Goal: Information Seeking & Learning: Learn about a topic

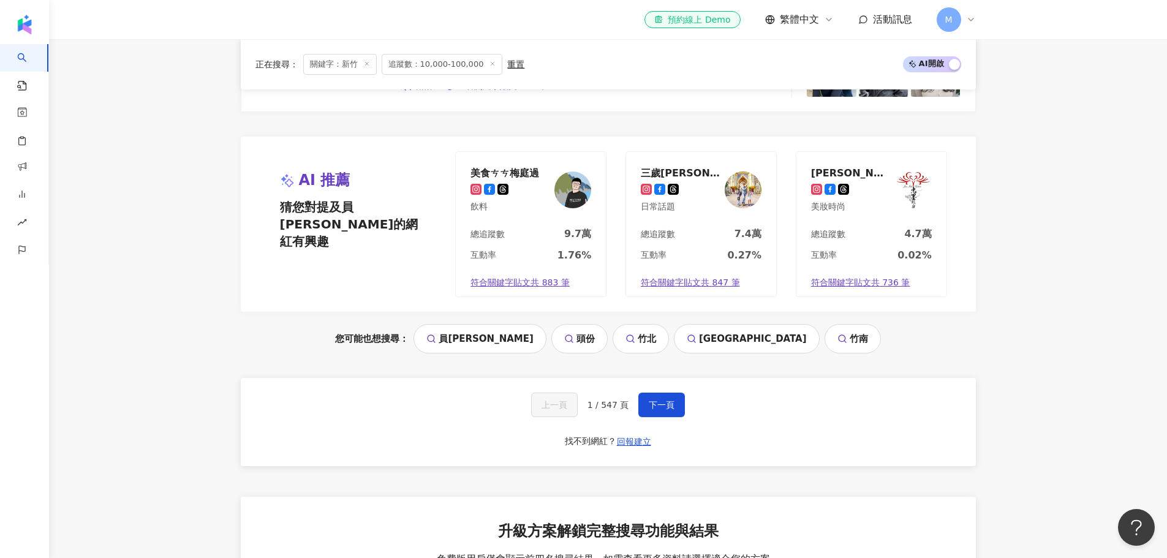
scroll to position [2726, 0]
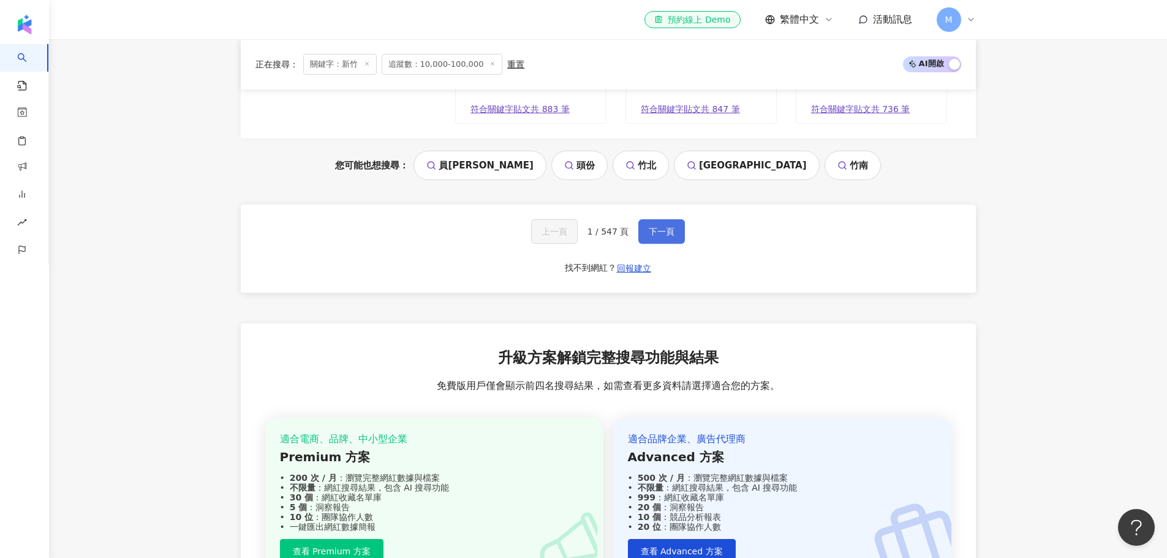
click at [646, 244] on button "下一頁" at bounding box center [661, 231] width 47 height 24
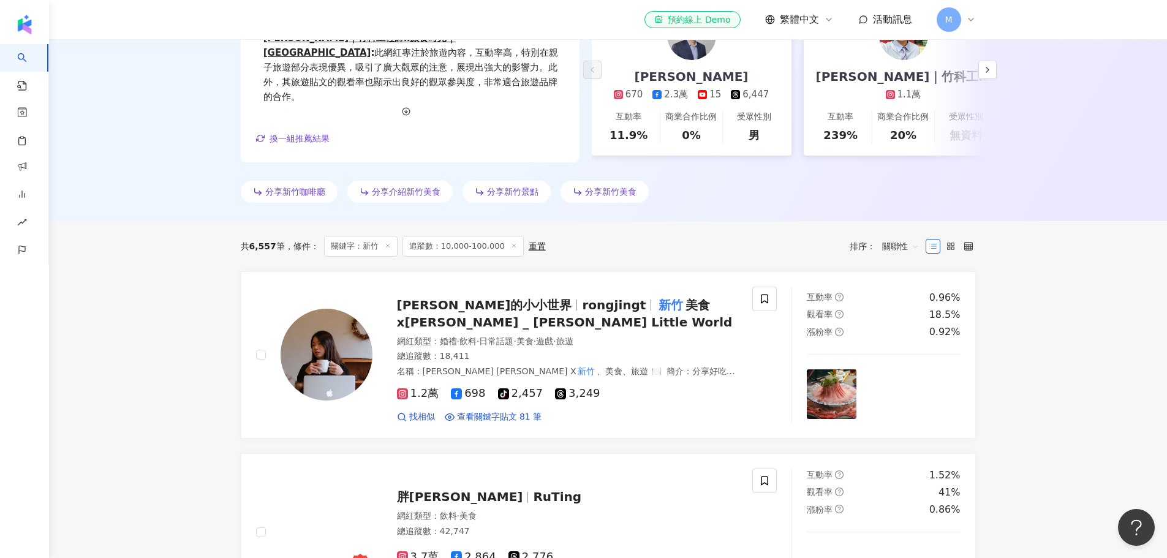
scroll to position [0, 0]
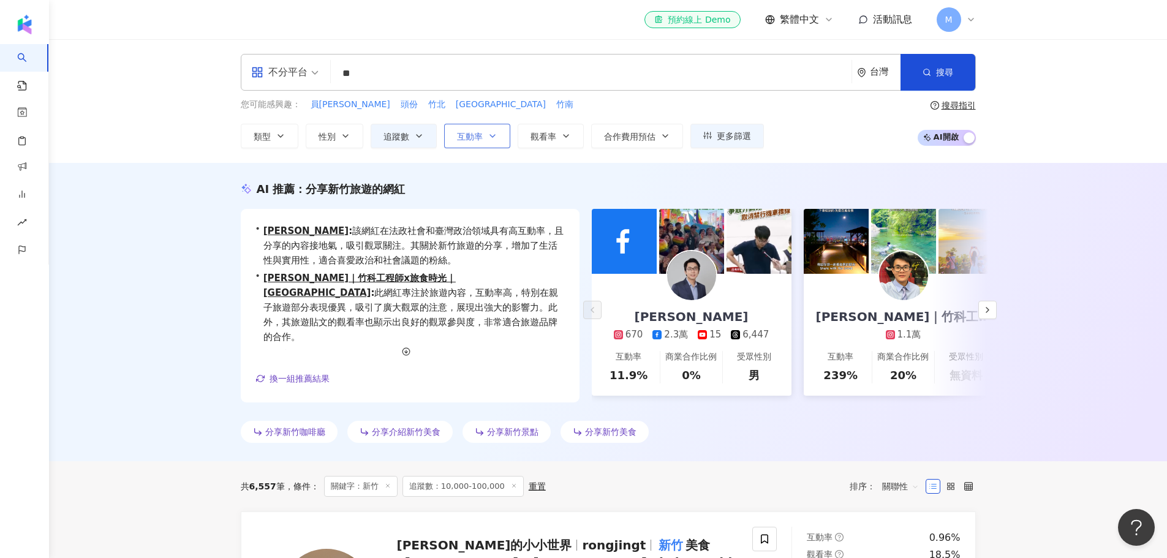
click at [486, 138] on button "互動率" at bounding box center [477, 136] width 66 height 24
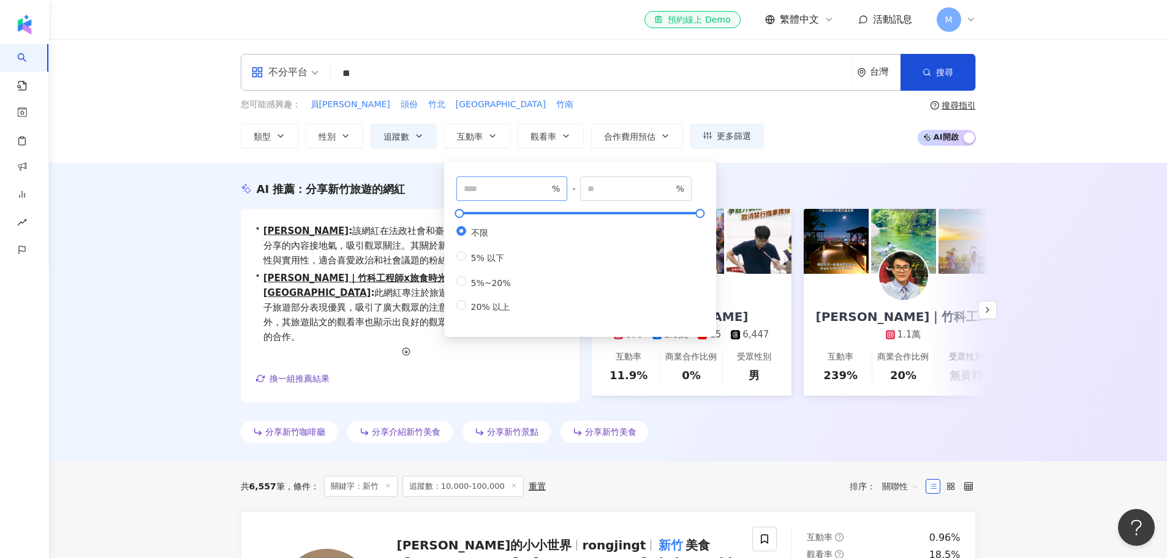
drag, startPoint x: 492, startPoint y: 198, endPoint x: 491, endPoint y: 189, distance: 9.9
click at [492, 198] on span "%" at bounding box center [511, 188] width 111 height 24
click at [491, 189] on input "number" at bounding box center [507, 188] width 86 height 13
type input "*"
click at [498, 154] on div "不分平台 ** 台灣 搜尋 25403a93-25ab-4b89-b891-40567f0b8832 fae41d3c-7eb2-4a47-8015-af17…" at bounding box center [608, 101] width 1118 height 124
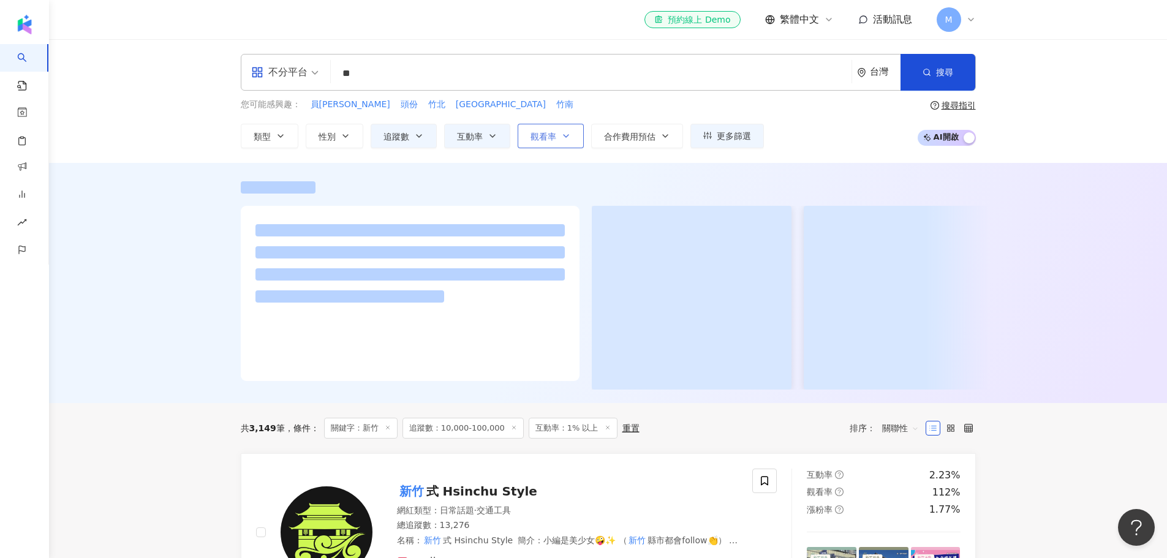
click at [542, 135] on span "觀看率" at bounding box center [543, 137] width 26 height 10
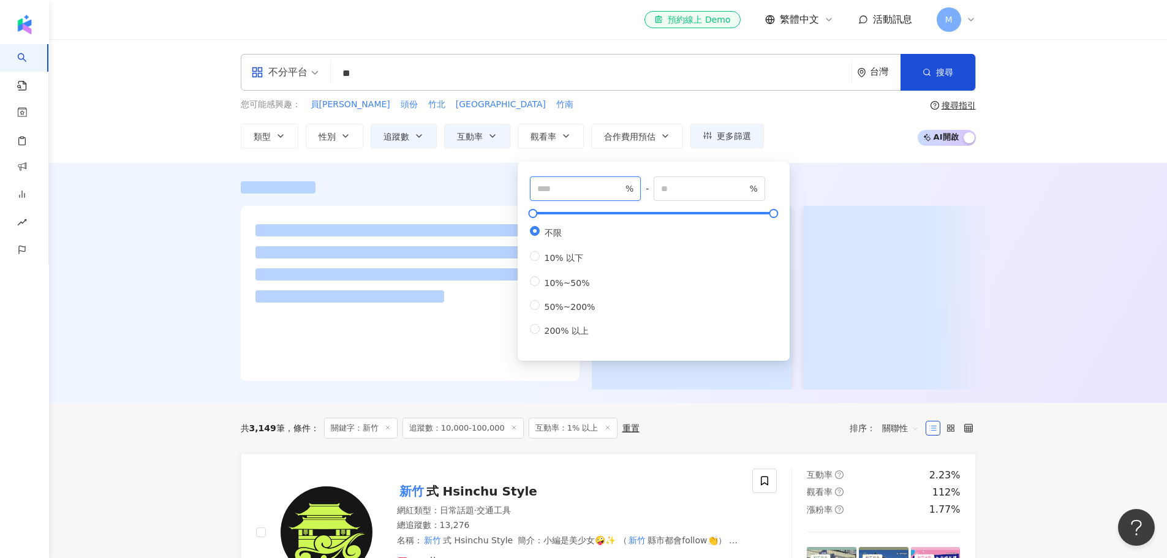
click at [578, 189] on input "number" at bounding box center [580, 188] width 86 height 13
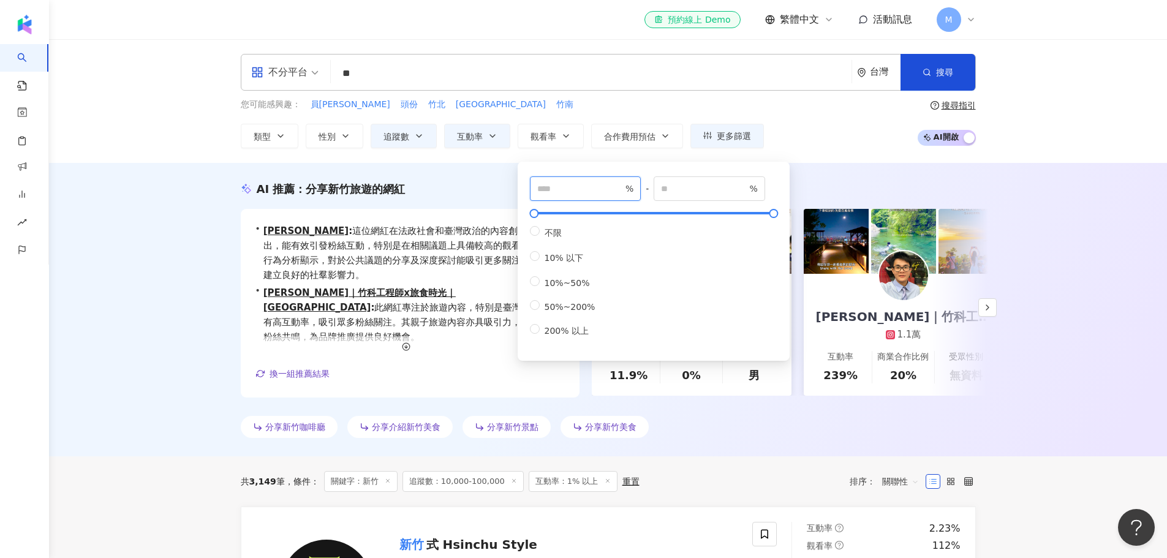
type input "**"
click at [472, 183] on div "AI 推薦 ： 分享新竹旅遊的網紅" at bounding box center [608, 188] width 735 height 15
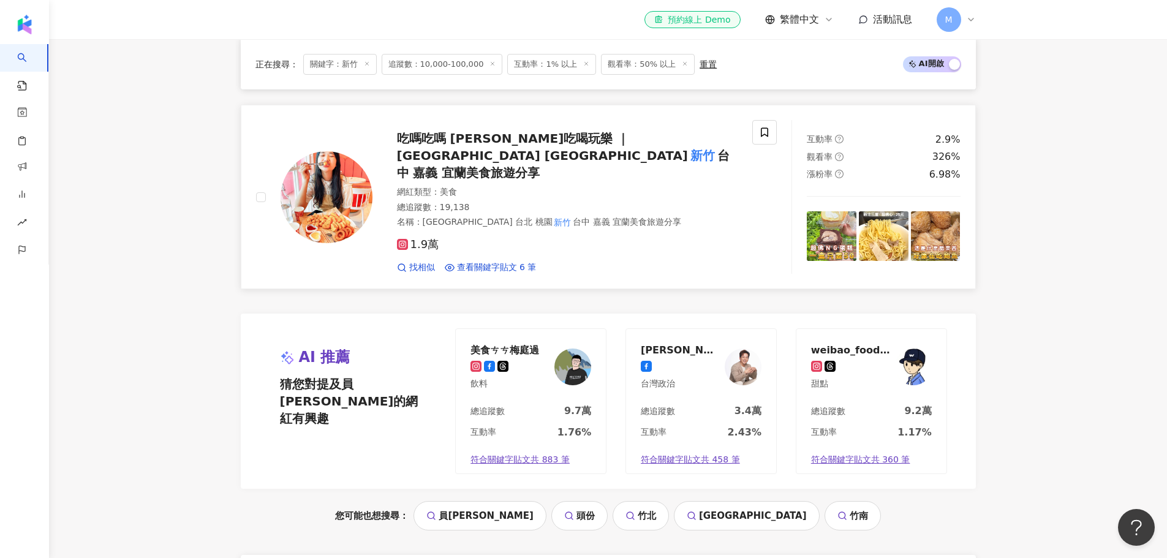
scroll to position [2413, 0]
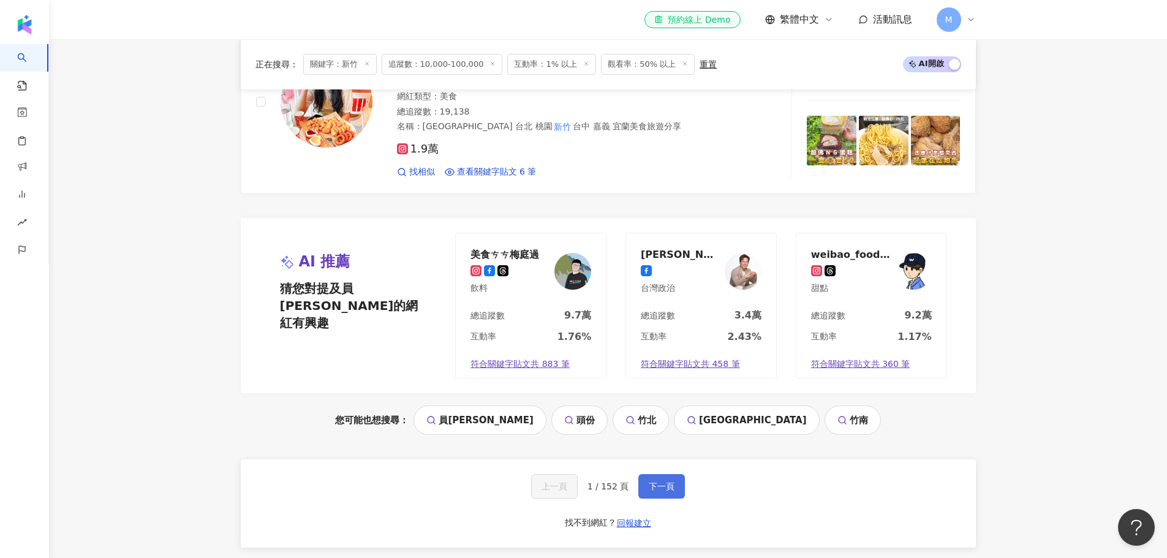
click at [668, 481] on span "下一頁" at bounding box center [662, 486] width 26 height 10
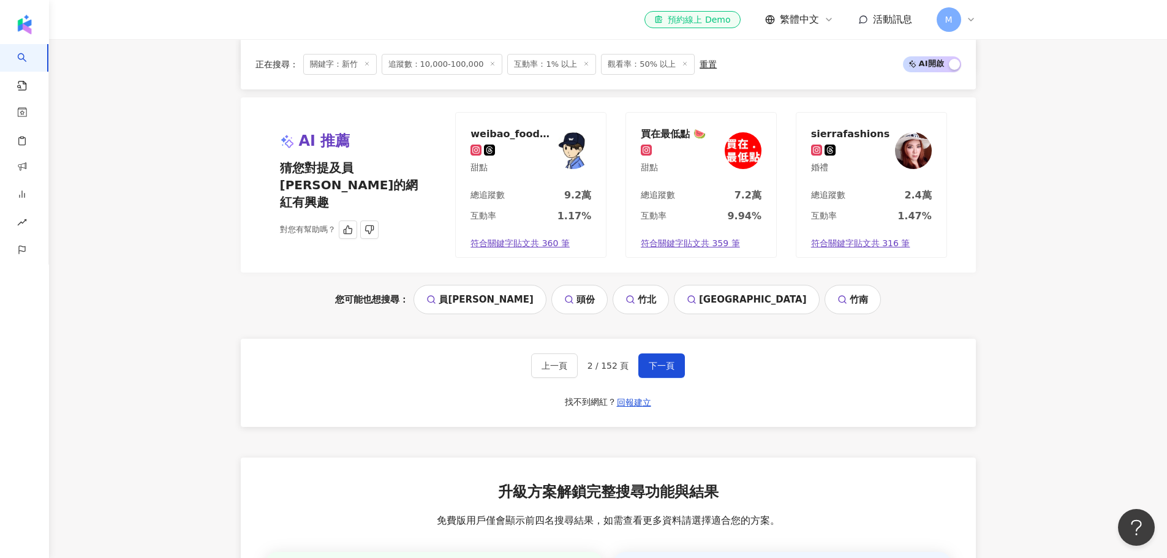
scroll to position [2531, 0]
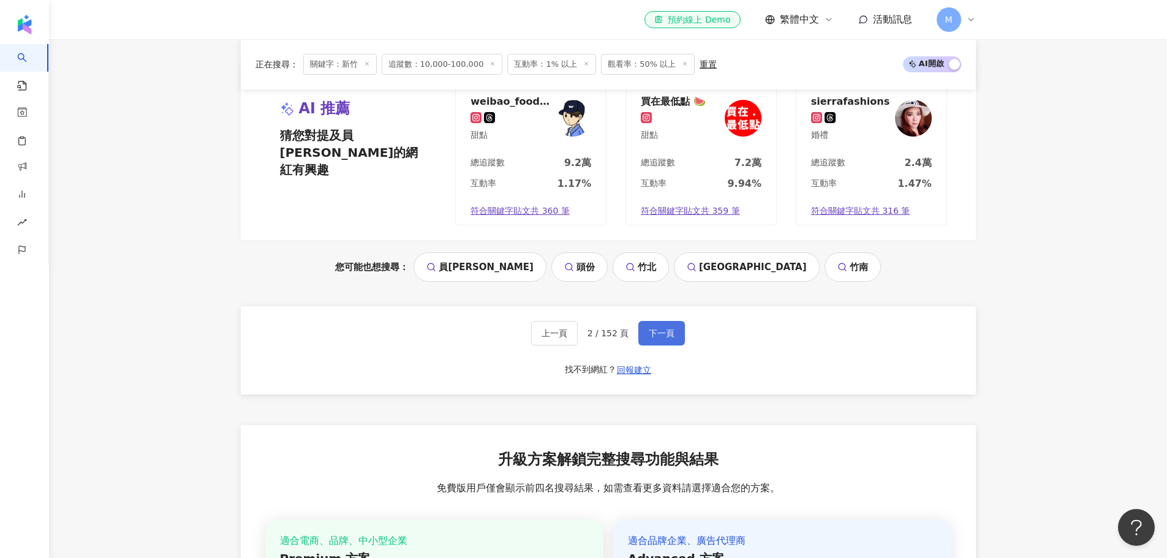
click at [655, 332] on span "下一頁" at bounding box center [662, 333] width 26 height 10
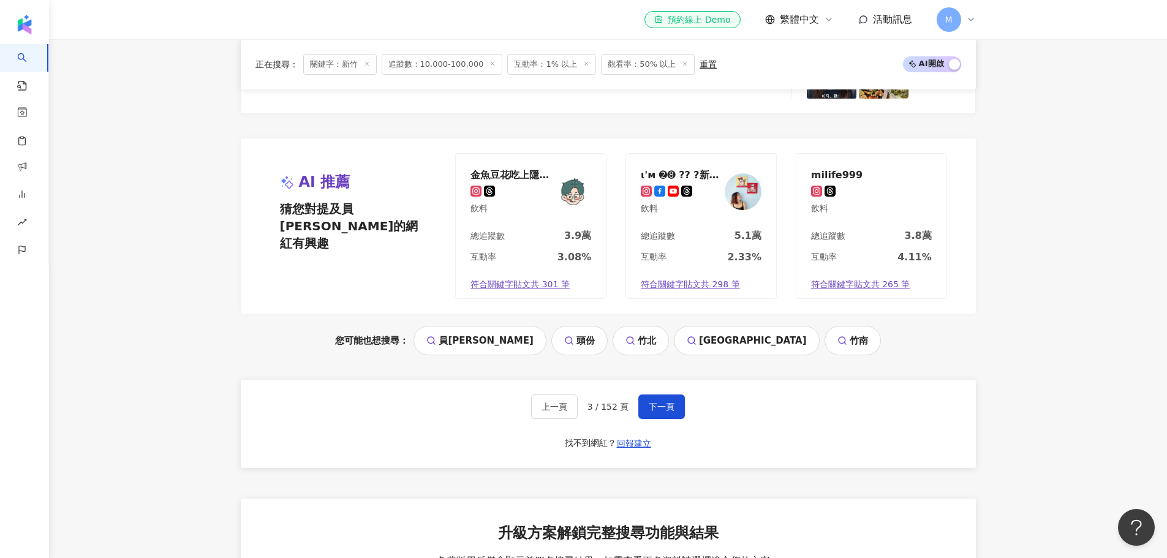
scroll to position [2617, 0]
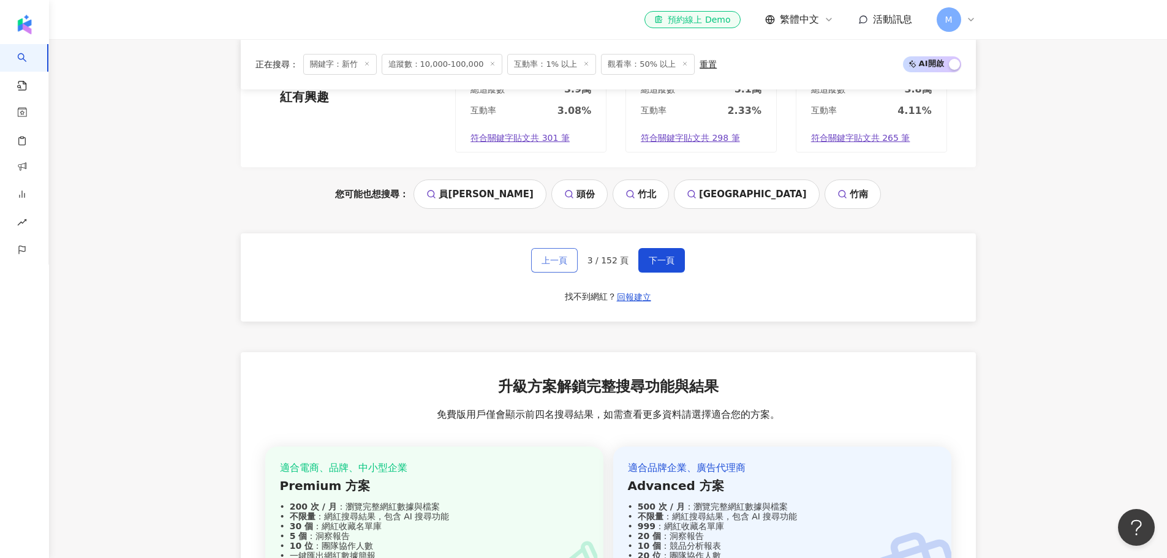
click at [557, 255] on span "上一頁" at bounding box center [554, 260] width 26 height 10
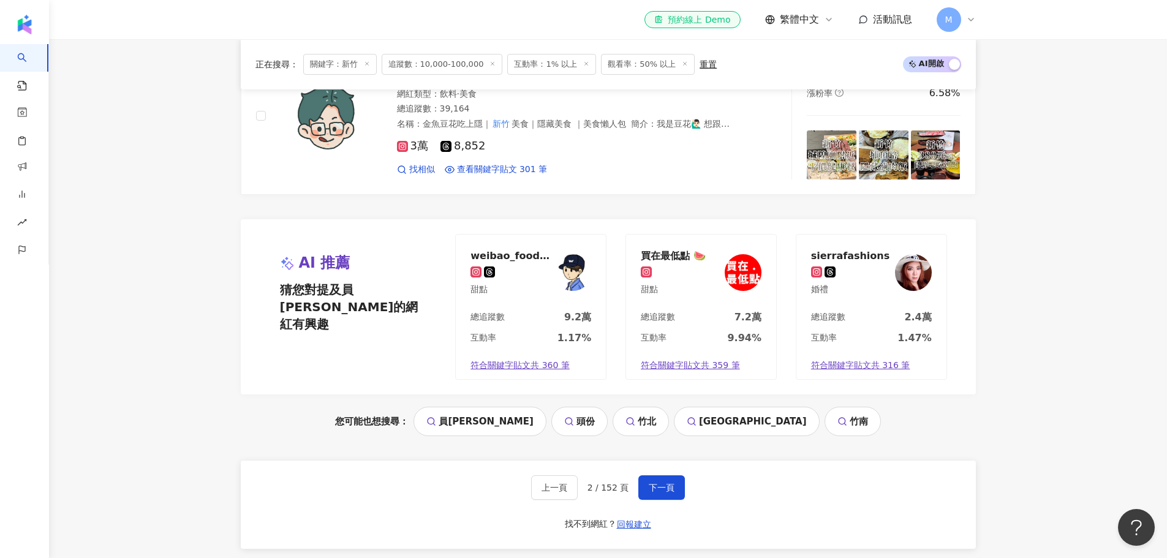
scroll to position [2562, 0]
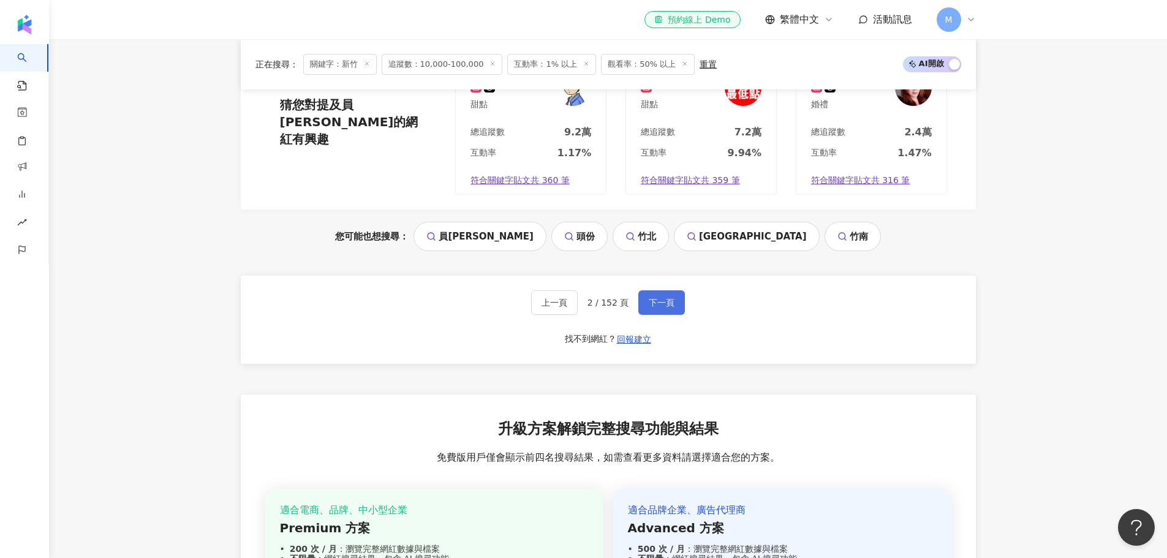
click at [667, 305] on span "下一頁" at bounding box center [662, 303] width 26 height 10
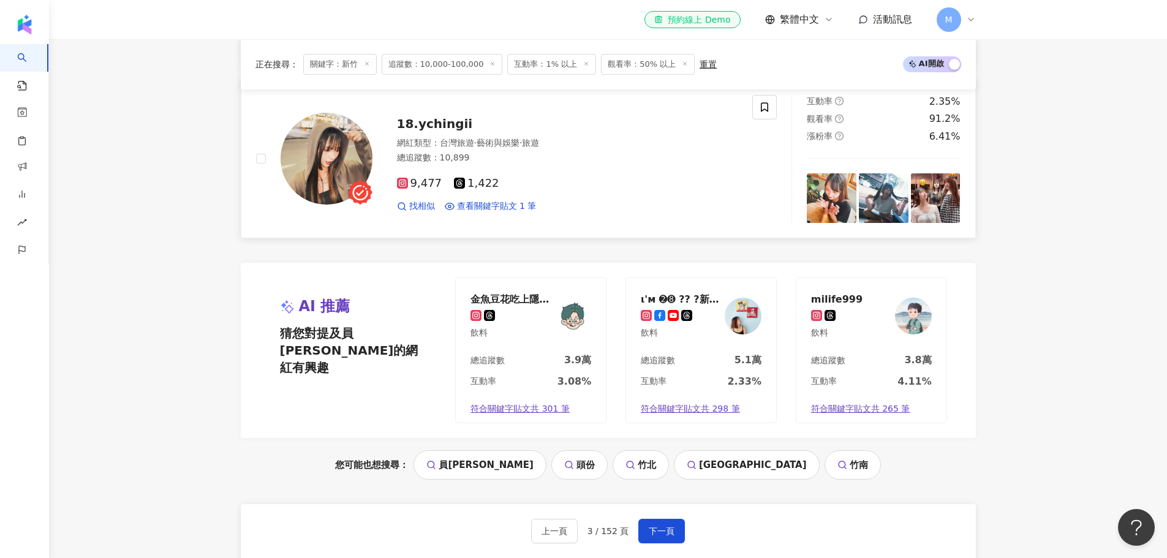
scroll to position [2402, 0]
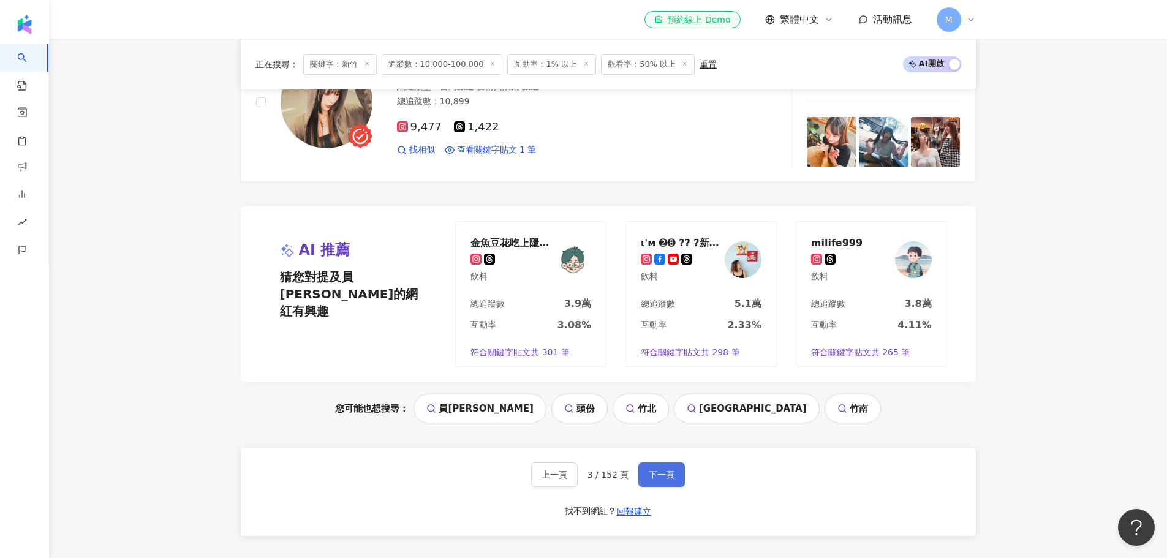
click at [669, 470] on span "下一頁" at bounding box center [662, 475] width 26 height 10
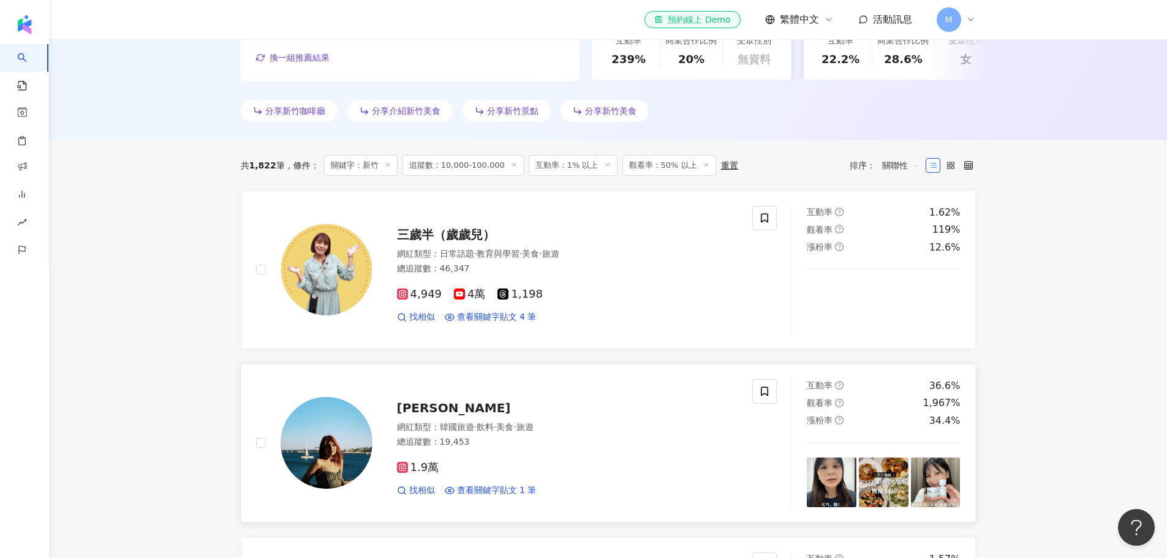
scroll to position [326, 0]
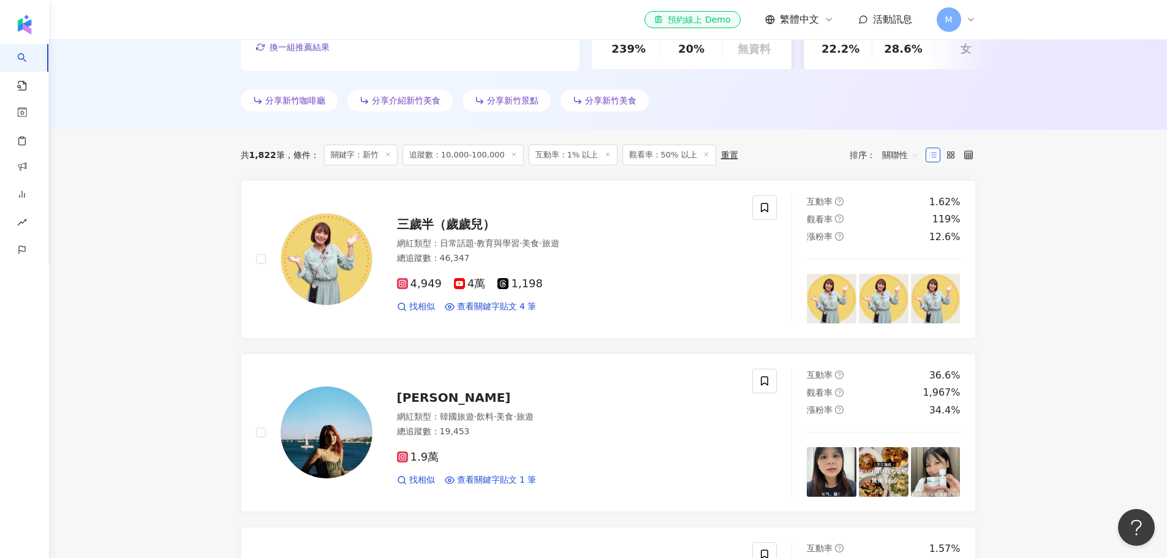
drag, startPoint x: 335, startPoint y: 233, endPoint x: 185, endPoint y: 260, distance: 152.4
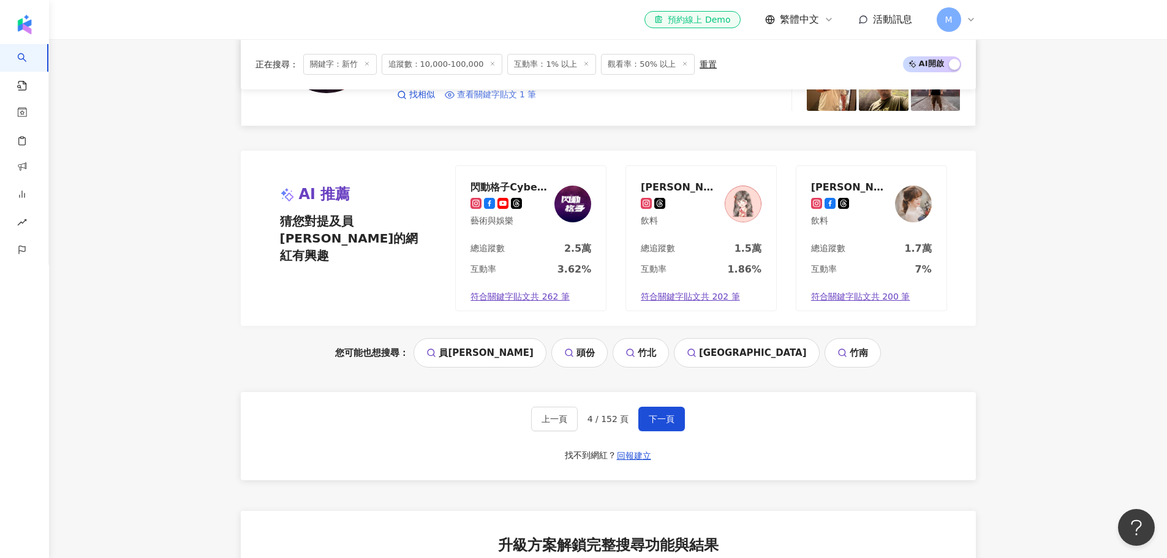
scroll to position [2450, 0]
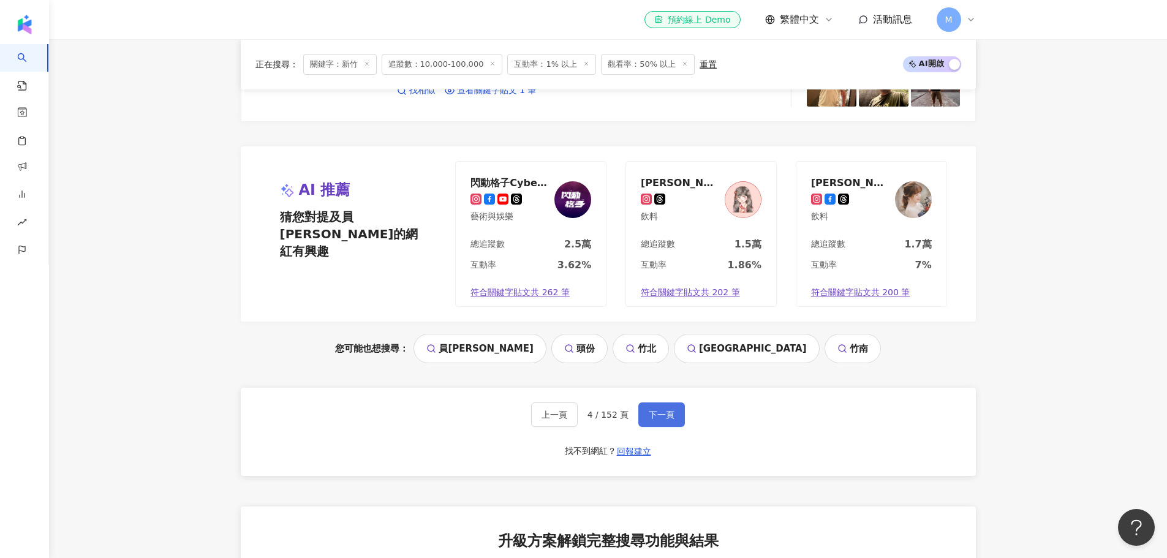
click at [673, 412] on button "下一頁" at bounding box center [661, 414] width 47 height 24
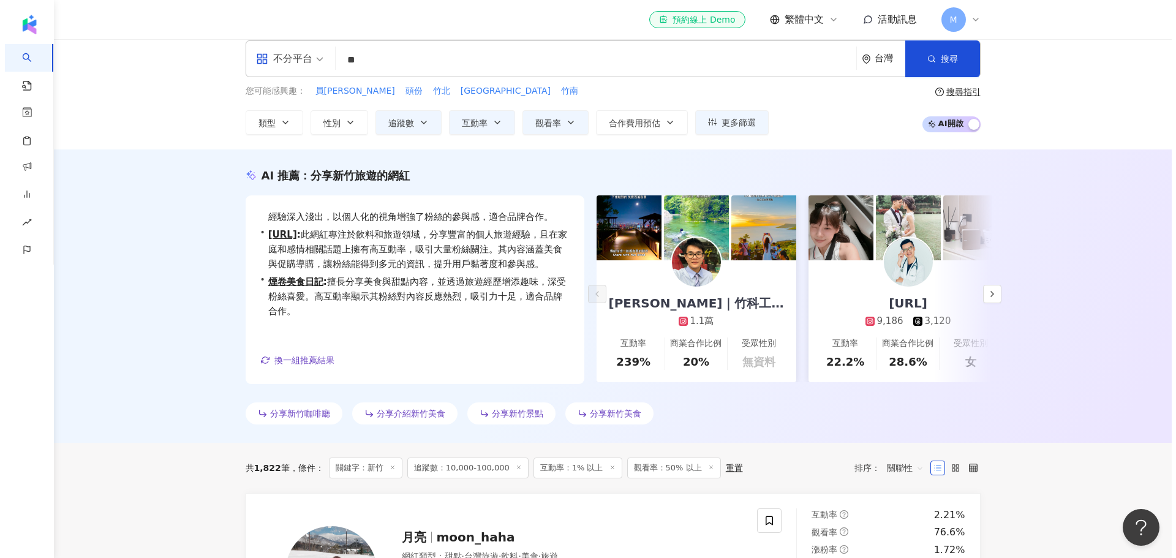
scroll to position [0, 0]
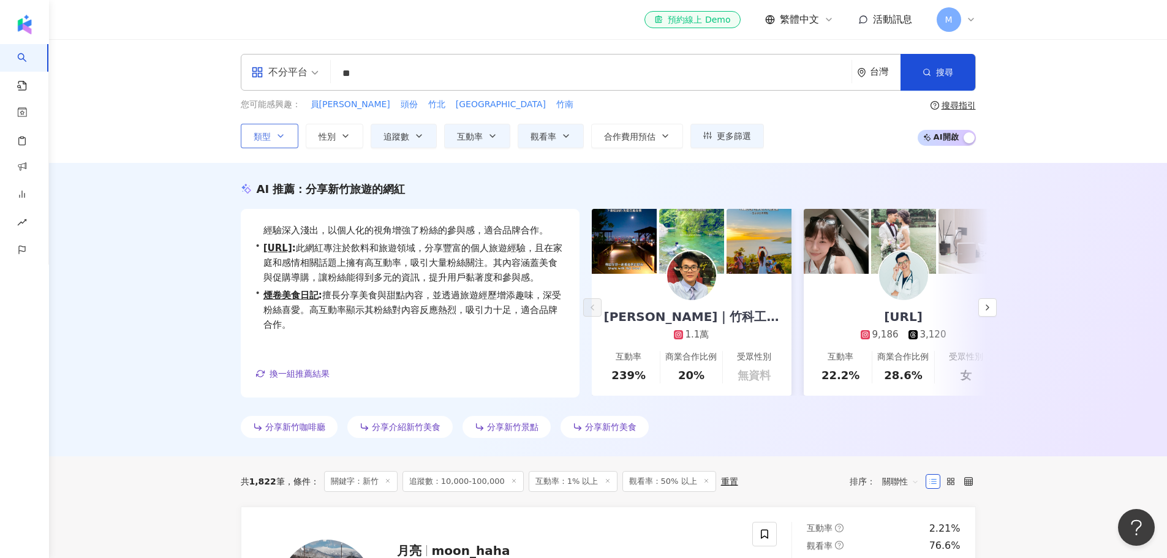
click at [282, 137] on icon "button" at bounding box center [281, 136] width 10 height 10
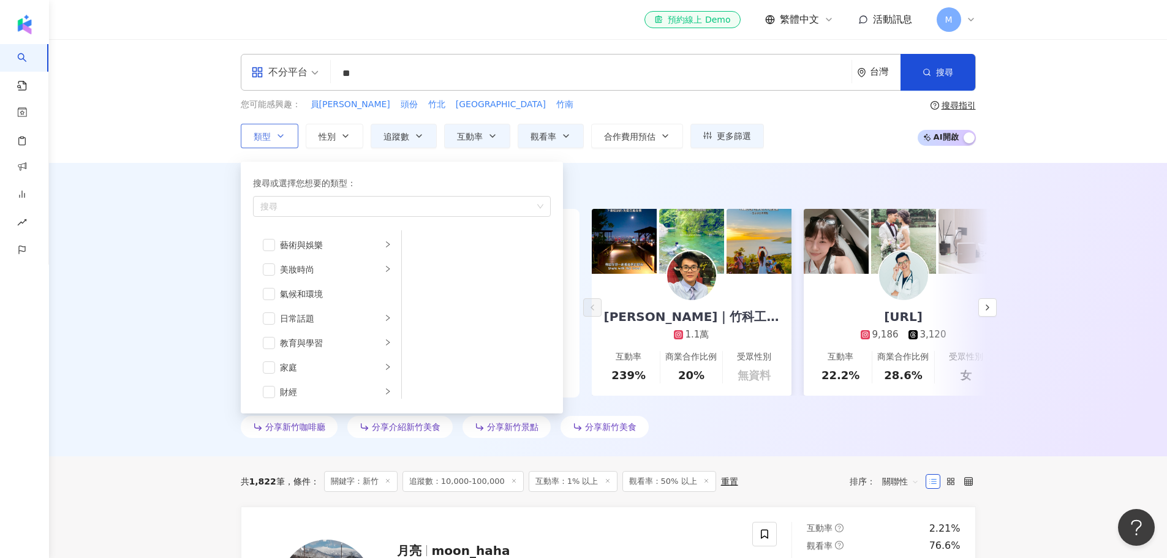
click at [279, 137] on icon "button" at bounding box center [281, 136] width 10 height 10
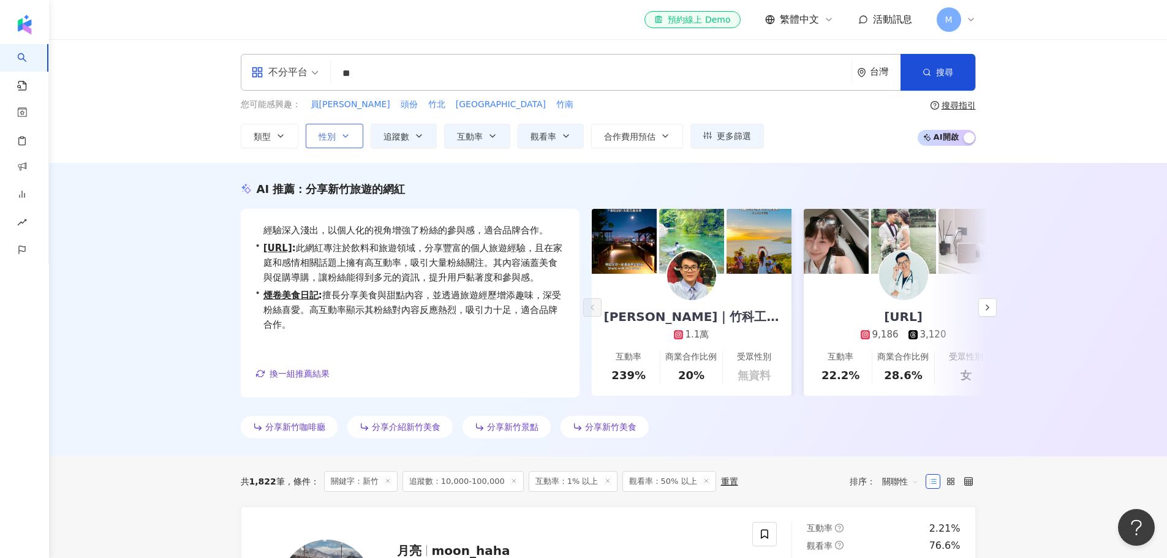
click at [342, 138] on icon "button" at bounding box center [346, 136] width 10 height 10
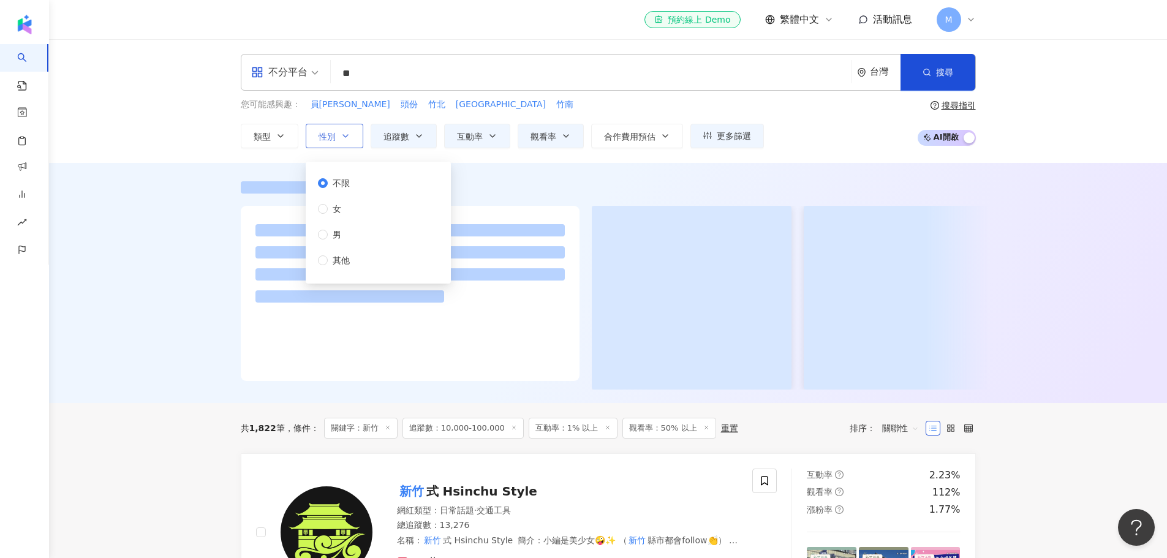
click at [354, 138] on button "性別" at bounding box center [335, 136] width 58 height 24
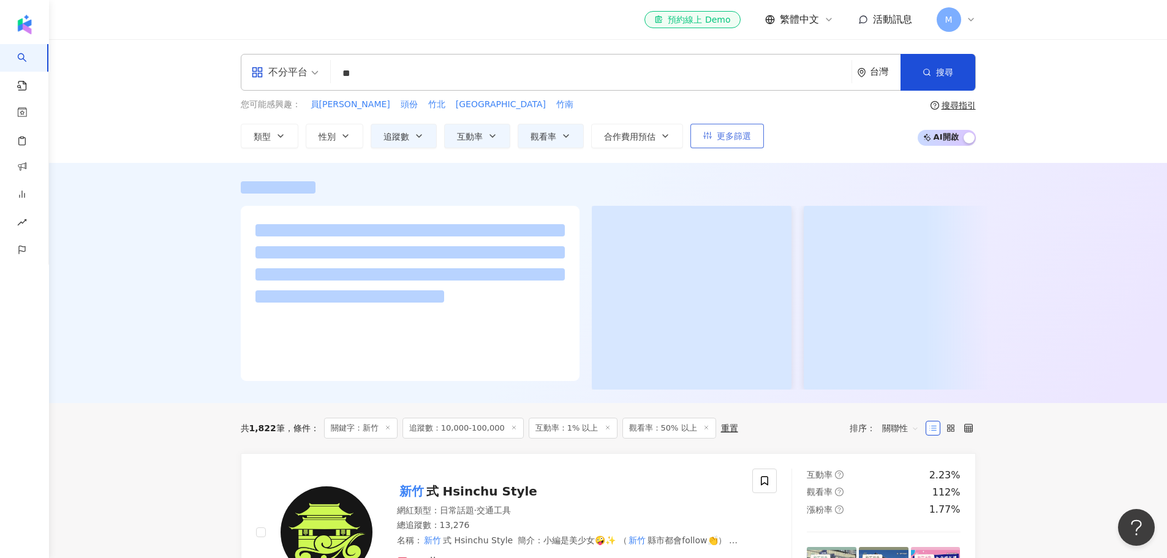
click at [744, 135] on span "更多篩選" at bounding box center [734, 136] width 34 height 10
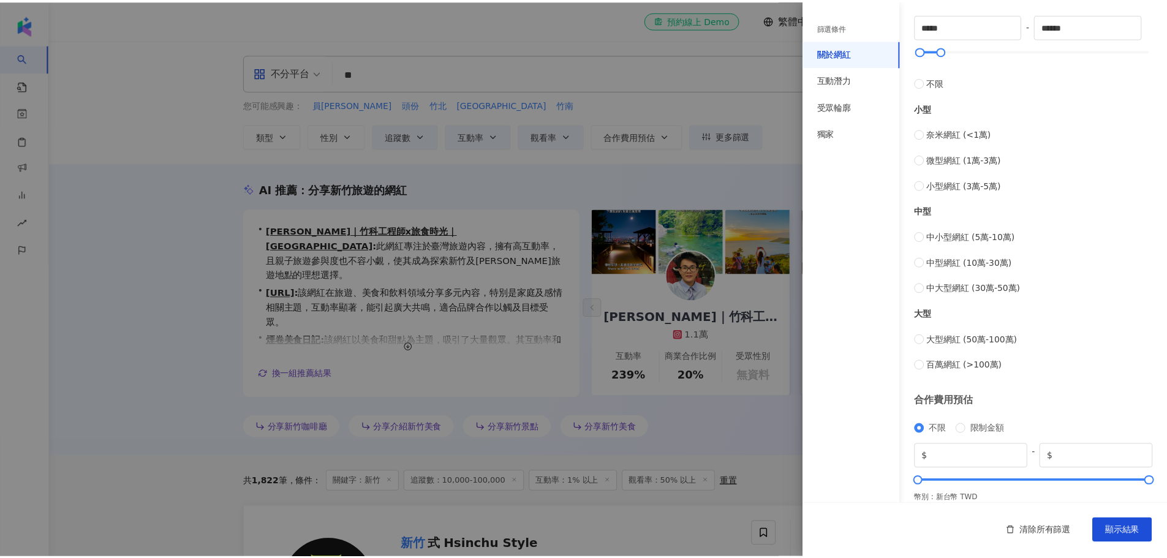
scroll to position [367, 0]
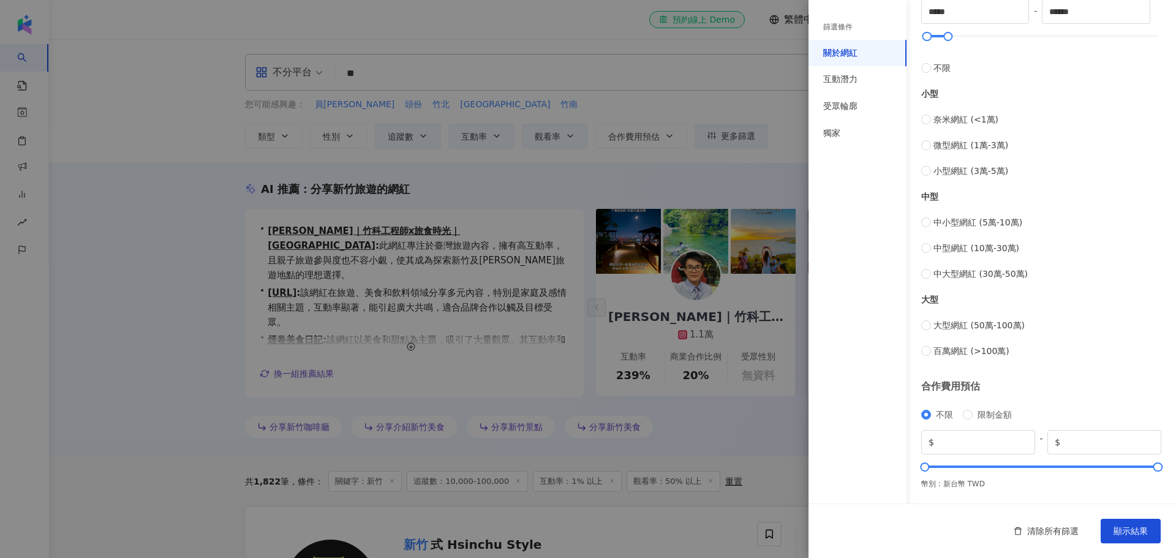
click at [393, 292] on div at bounding box center [588, 279] width 1176 height 558
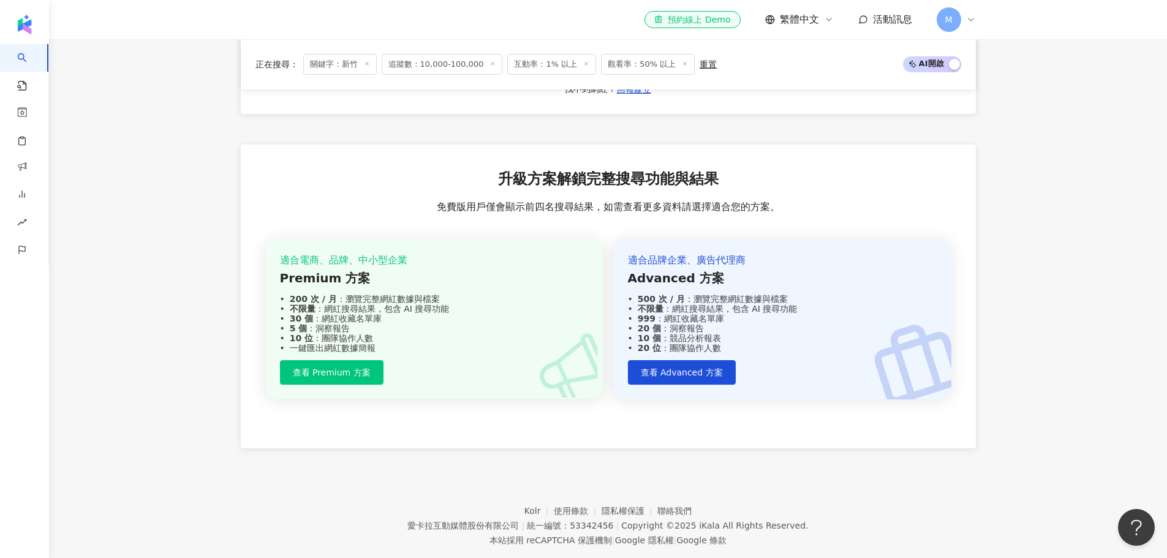
scroll to position [2601, 0]
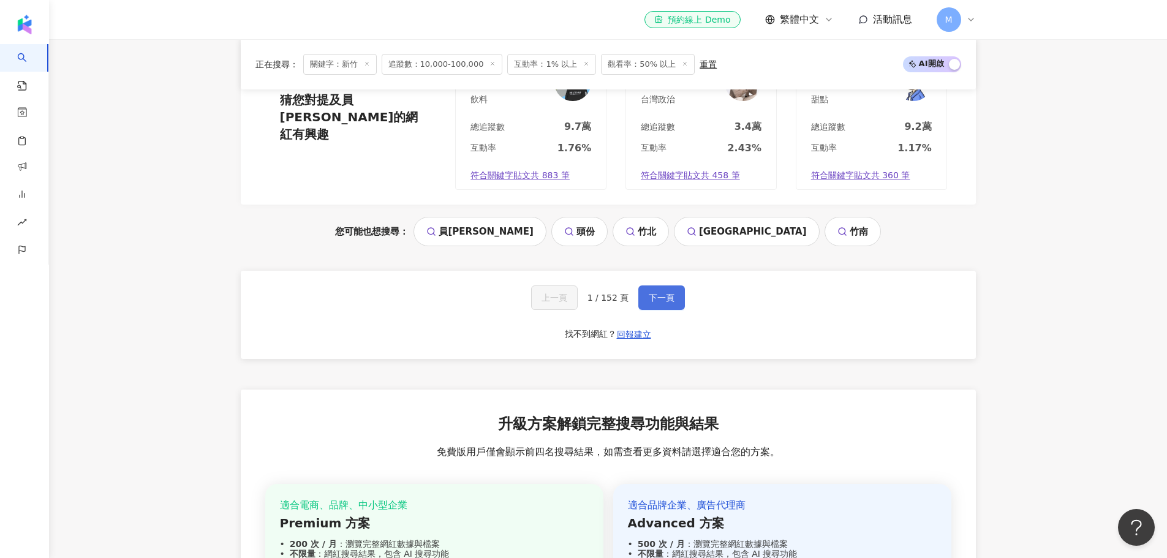
click at [665, 293] on span "下一頁" at bounding box center [662, 298] width 26 height 10
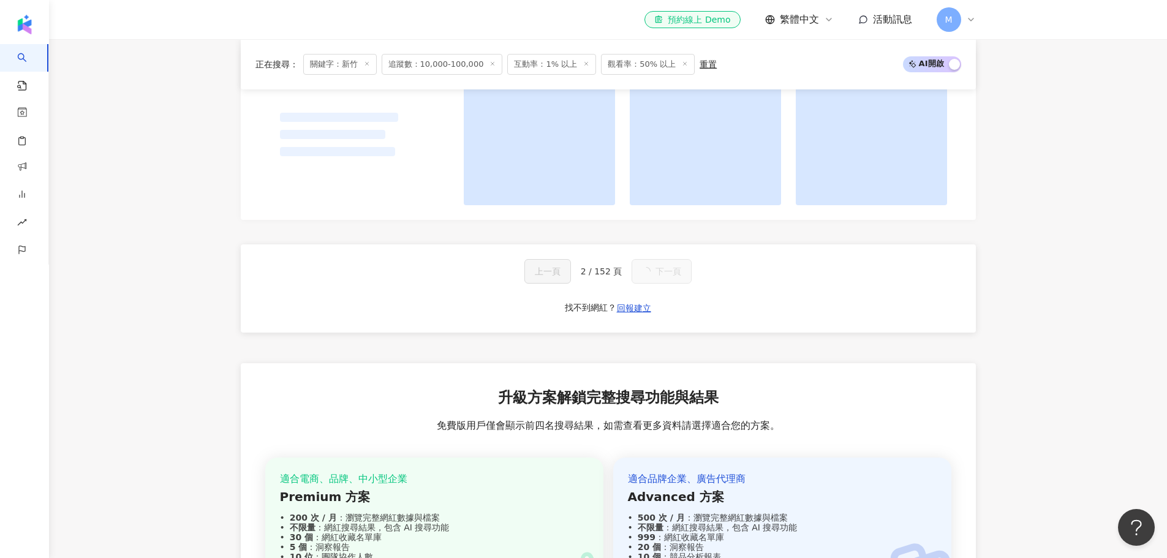
scroll to position [1255, 0]
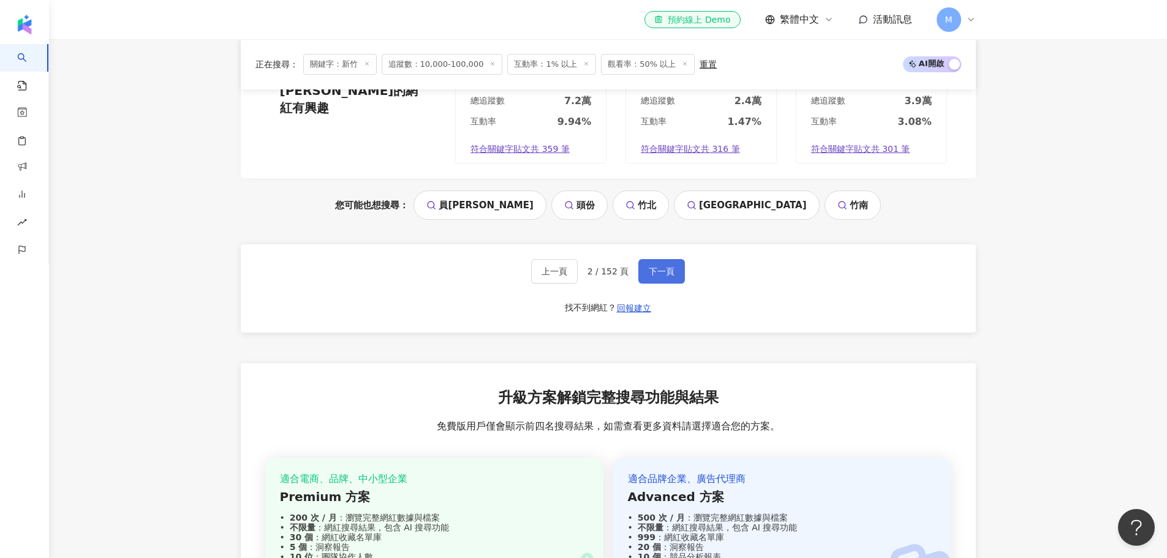
click at [663, 273] on span "下一頁" at bounding box center [662, 271] width 26 height 10
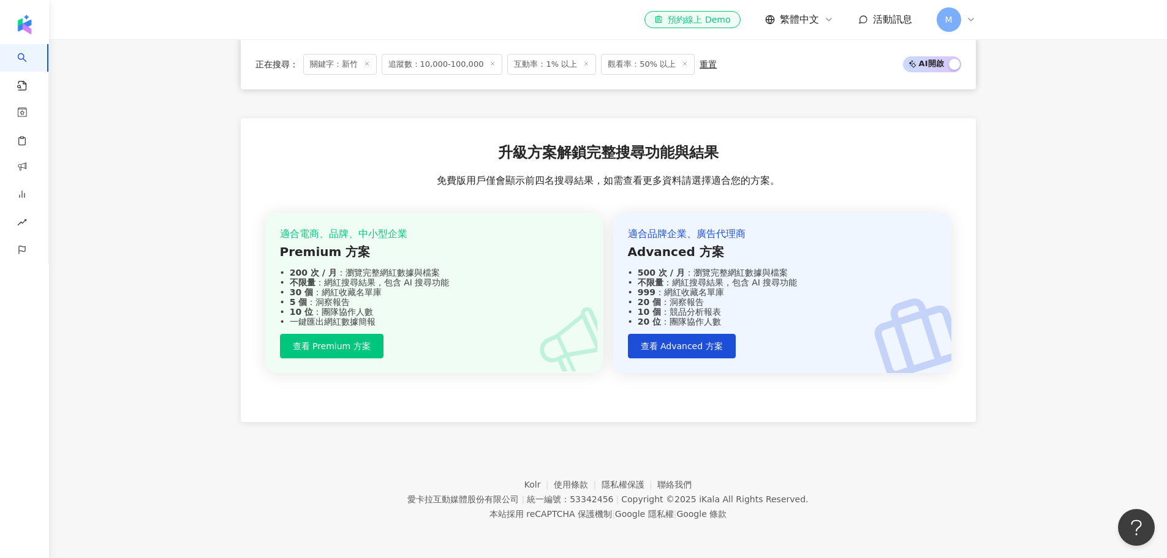
scroll to position [1209, 0]
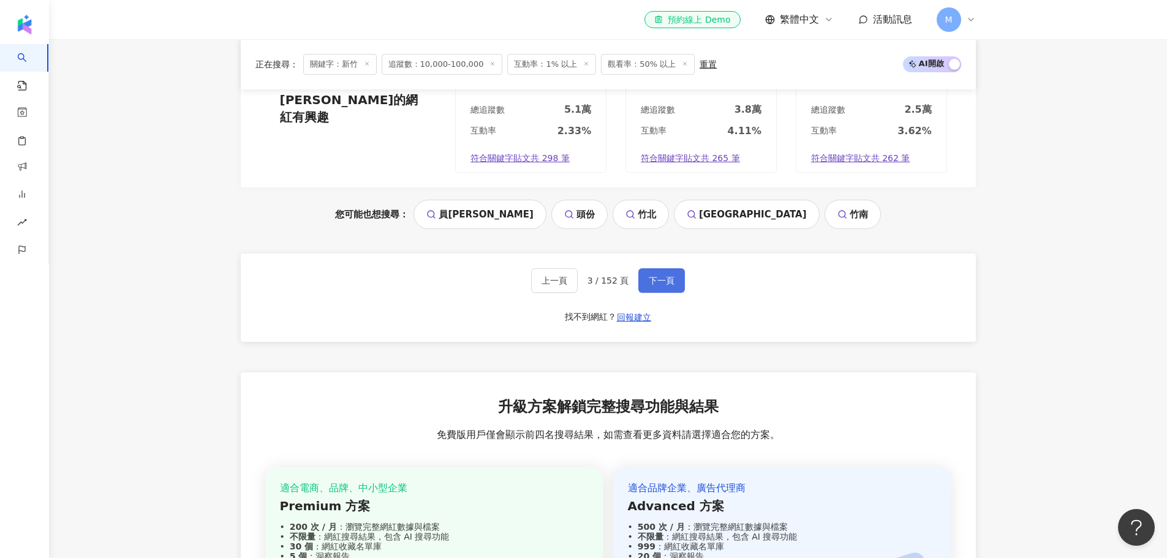
click at [663, 276] on span "下一頁" at bounding box center [662, 281] width 26 height 10
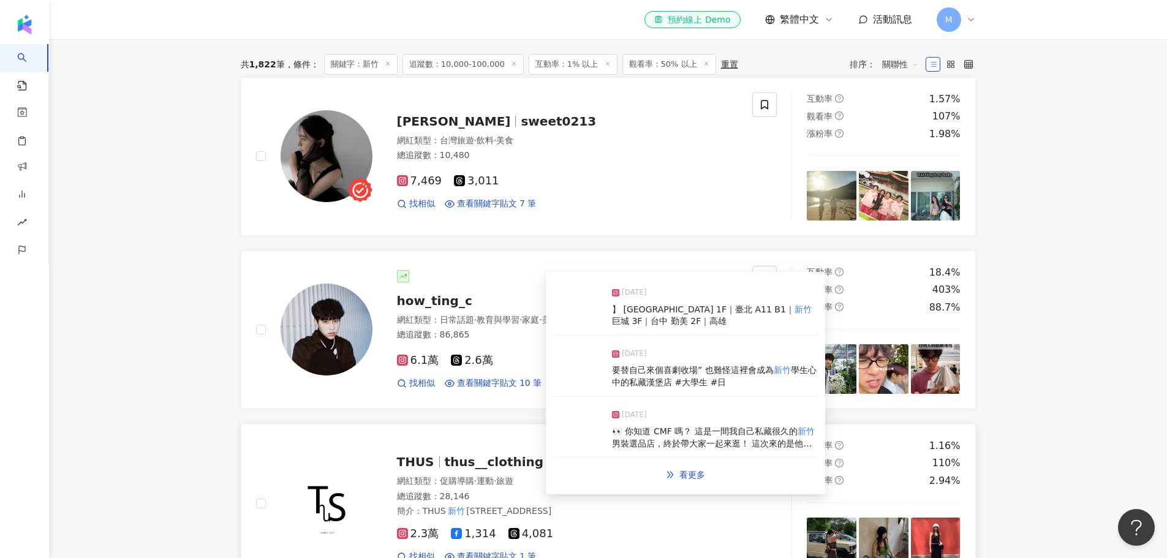
scroll to position [490, 0]
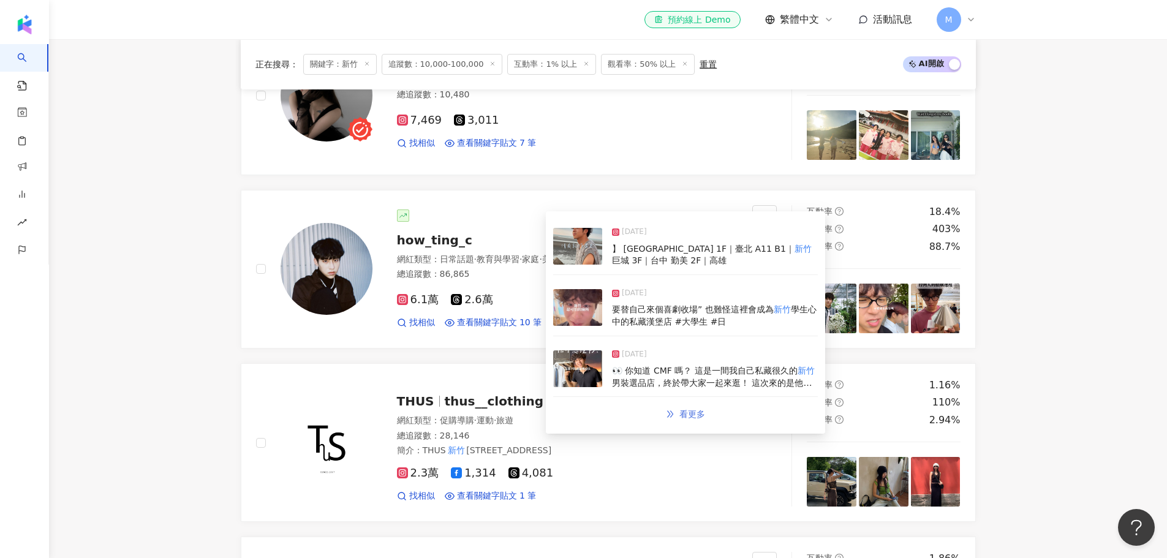
click at [688, 418] on span "看更多" at bounding box center [692, 414] width 26 height 10
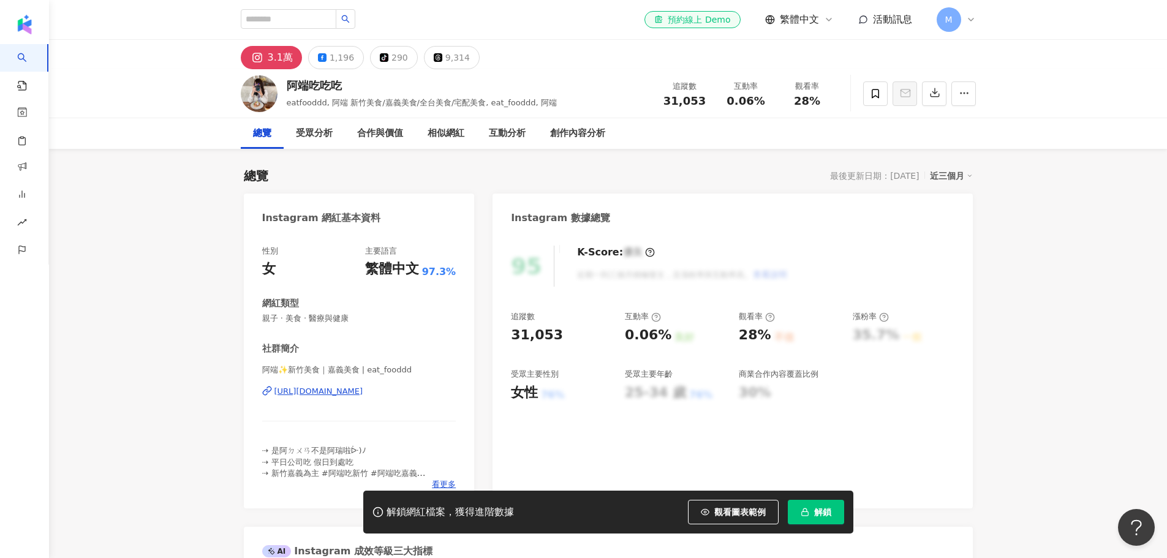
click at [336, 391] on div "https://www.instagram.com/eat_fooddd/" at bounding box center [318, 391] width 89 height 11
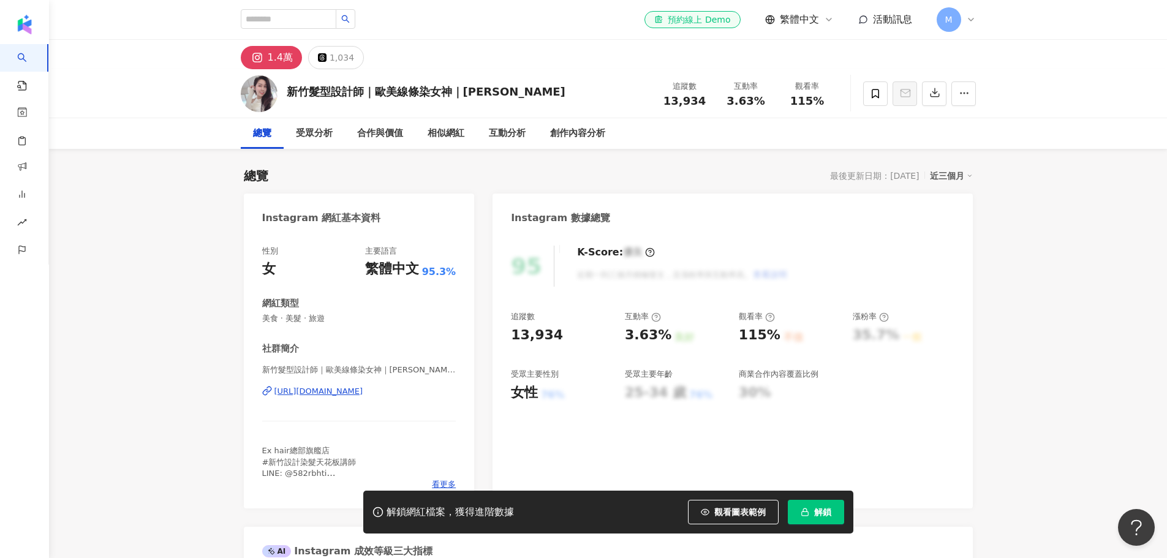
scroll to position [164, 0]
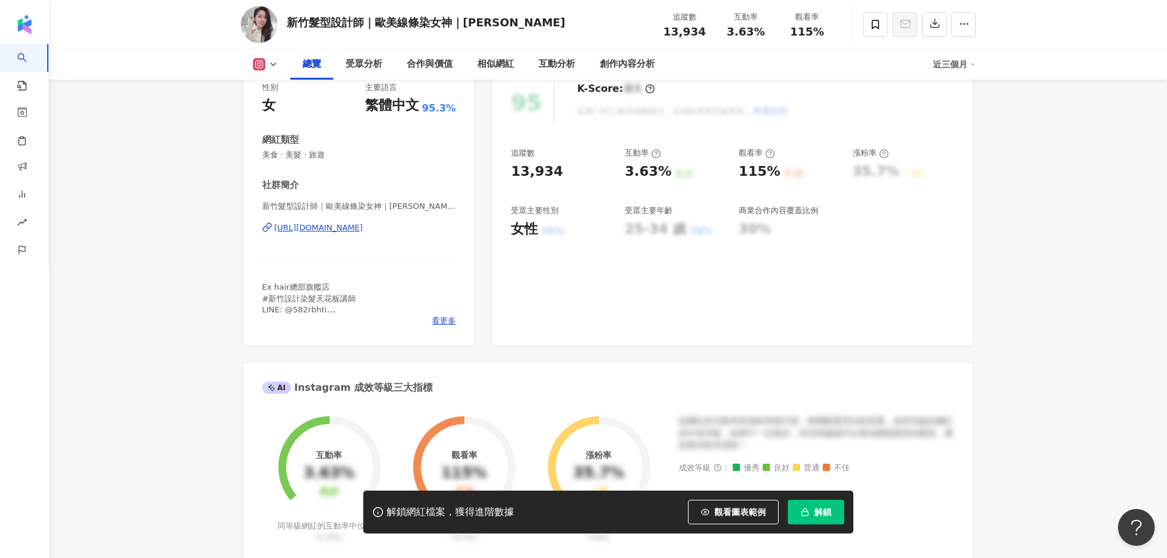
click at [363, 227] on div "https://www.instagram.com/ona_exhair/" at bounding box center [318, 227] width 89 height 11
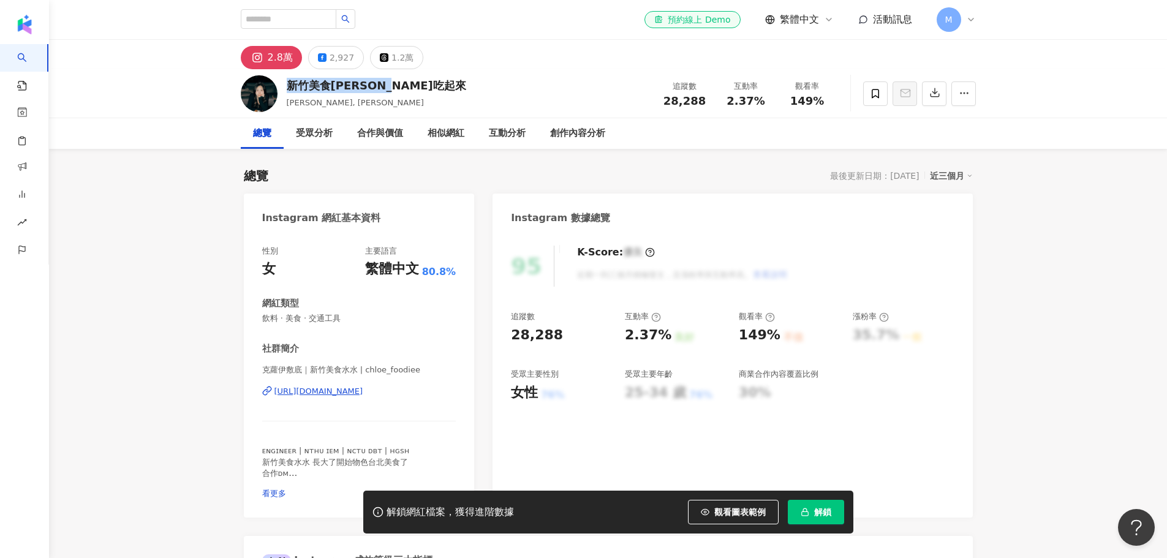
drag, startPoint x: 291, startPoint y: 88, endPoint x: 393, endPoint y: 83, distance: 102.4
click at [393, 83] on div "新竹美食Chloe吃起來" at bounding box center [376, 85] width 179 height 15
copy div "新竹美食Chloe吃起來"
click at [314, 390] on div "https://www.instagram.com/chloe_foodiee/" at bounding box center [318, 391] width 89 height 11
click at [688, 105] on span "28,288" at bounding box center [684, 100] width 42 height 13
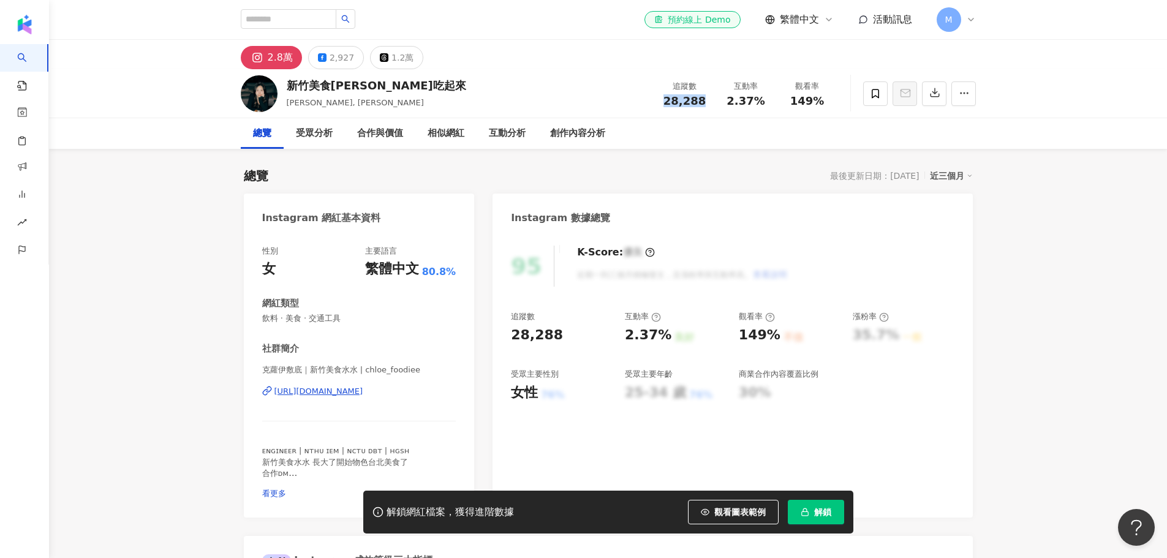
click at [688, 105] on span "28,288" at bounding box center [684, 100] width 42 height 13
copy span "28,288"
click at [733, 100] on span "2.37%" at bounding box center [745, 101] width 38 height 12
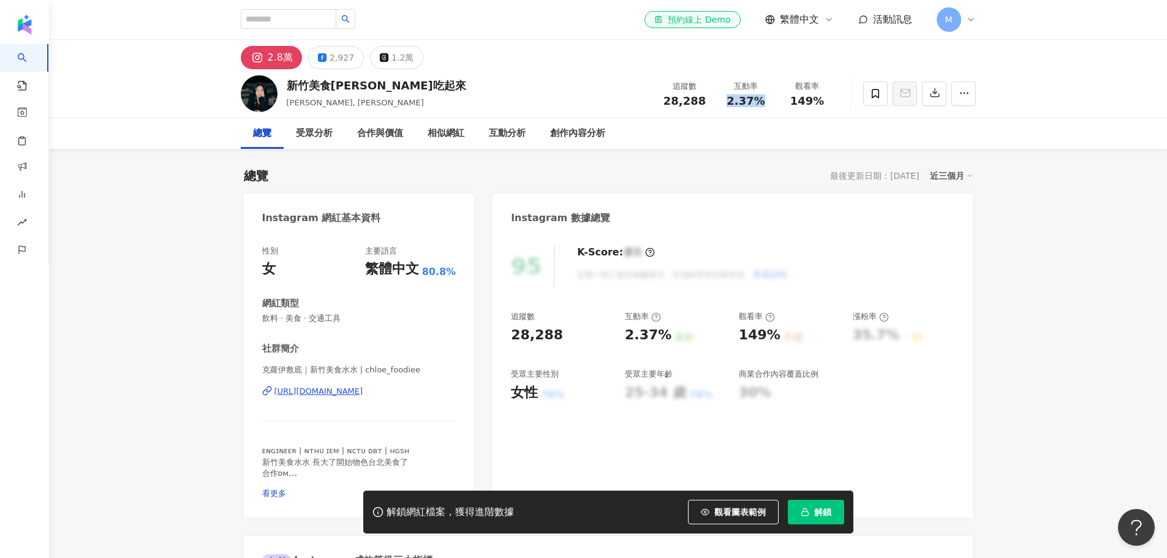
click at [733, 100] on span "2.37%" at bounding box center [745, 101] width 38 height 12
copy span "2.37%"
click at [812, 107] on span "149%" at bounding box center [807, 101] width 34 height 12
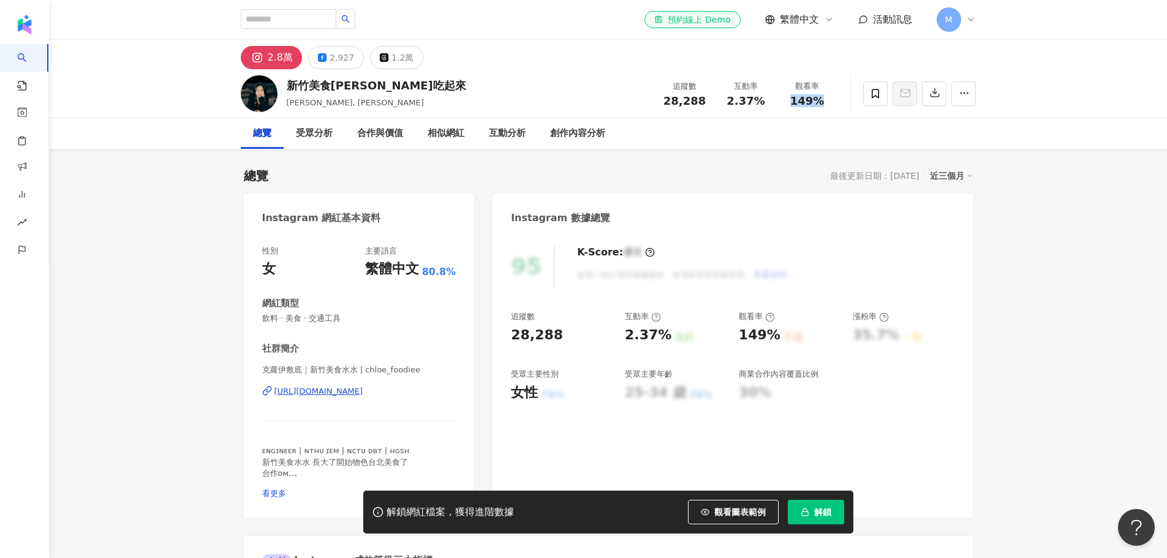
copy span "149%"
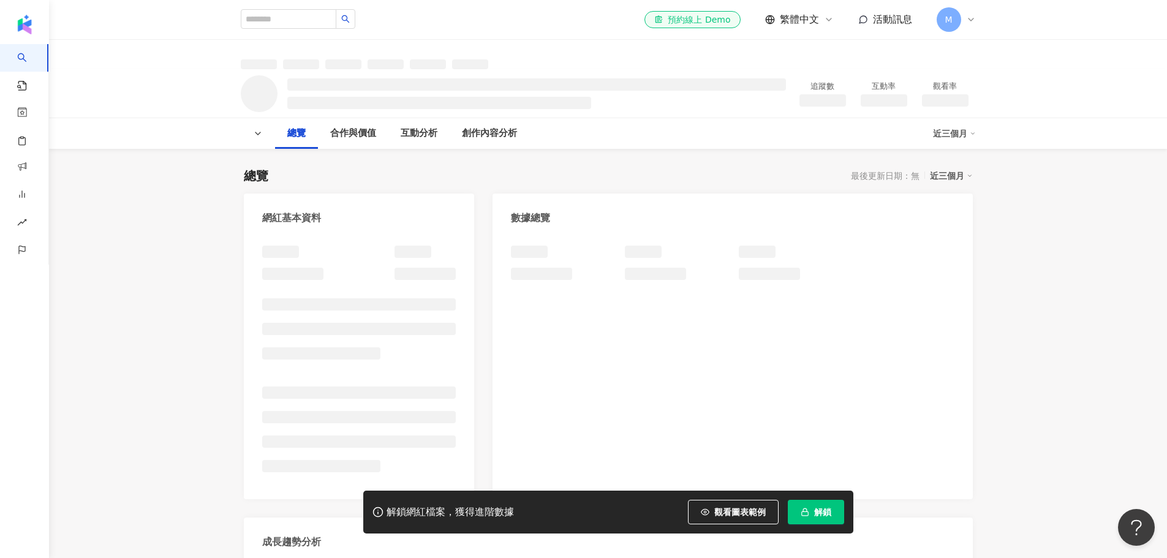
scroll to position [81, 0]
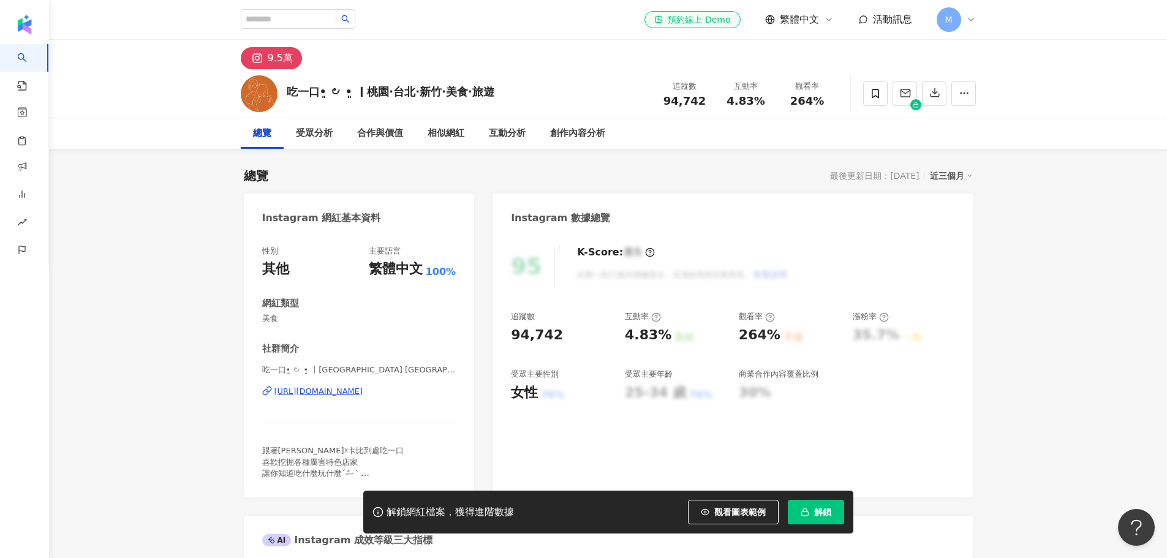
click at [337, 390] on div "https://www.instagram.com/foodabite_0325/" at bounding box center [318, 391] width 89 height 11
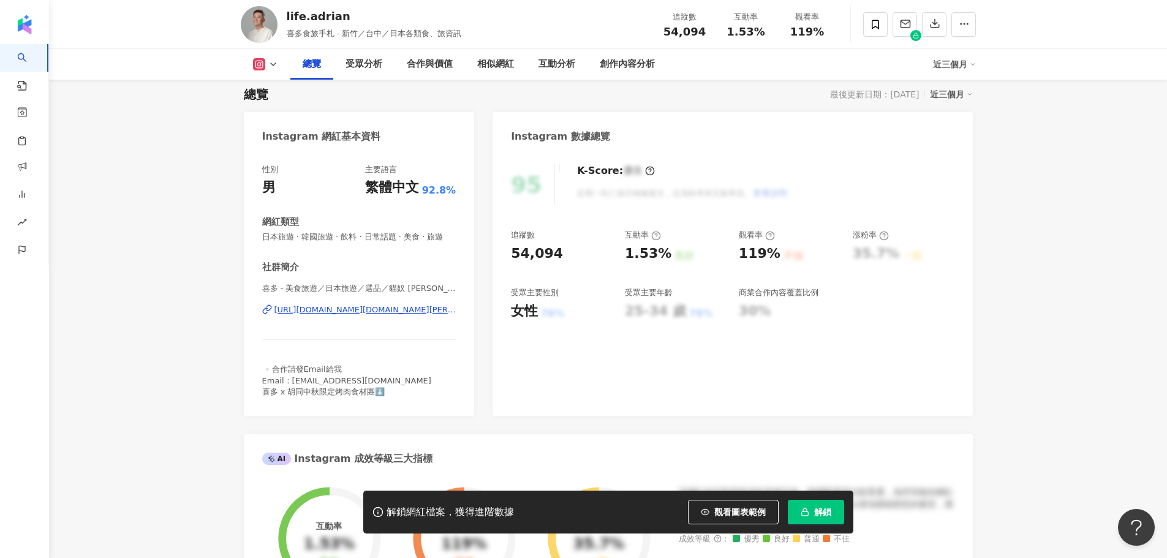
scroll to position [245, 0]
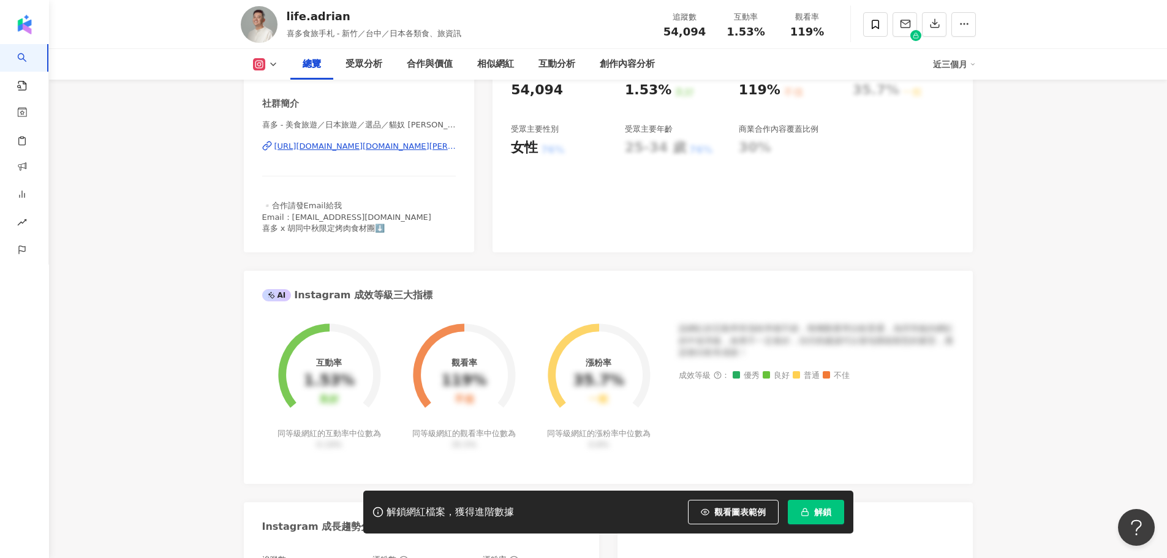
click at [344, 152] on div "https://www.instagram.com/life.adrian/" at bounding box center [365, 146] width 182 height 11
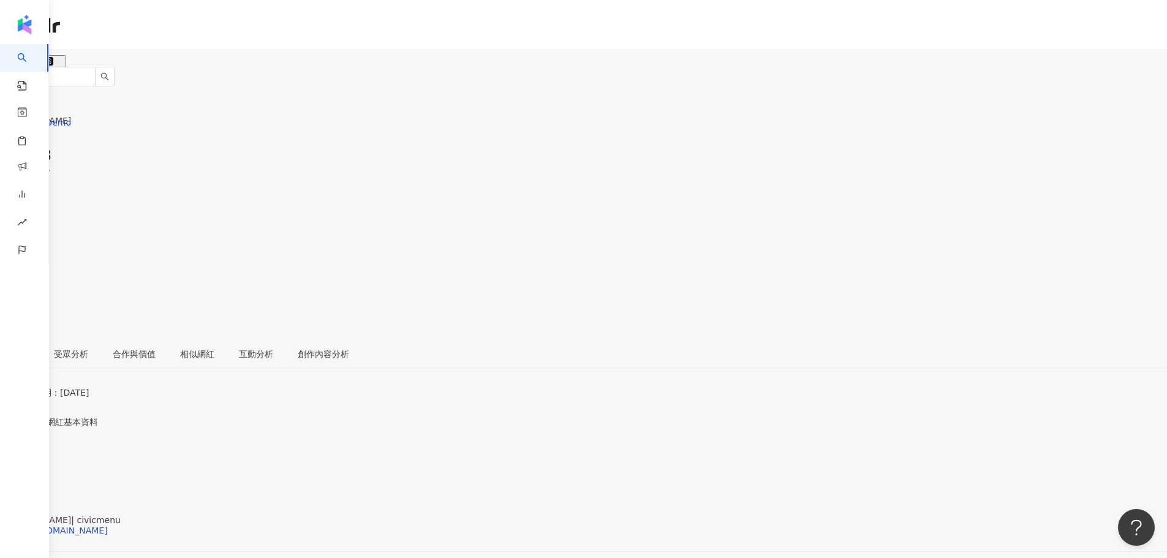
scroll to position [81, 0]
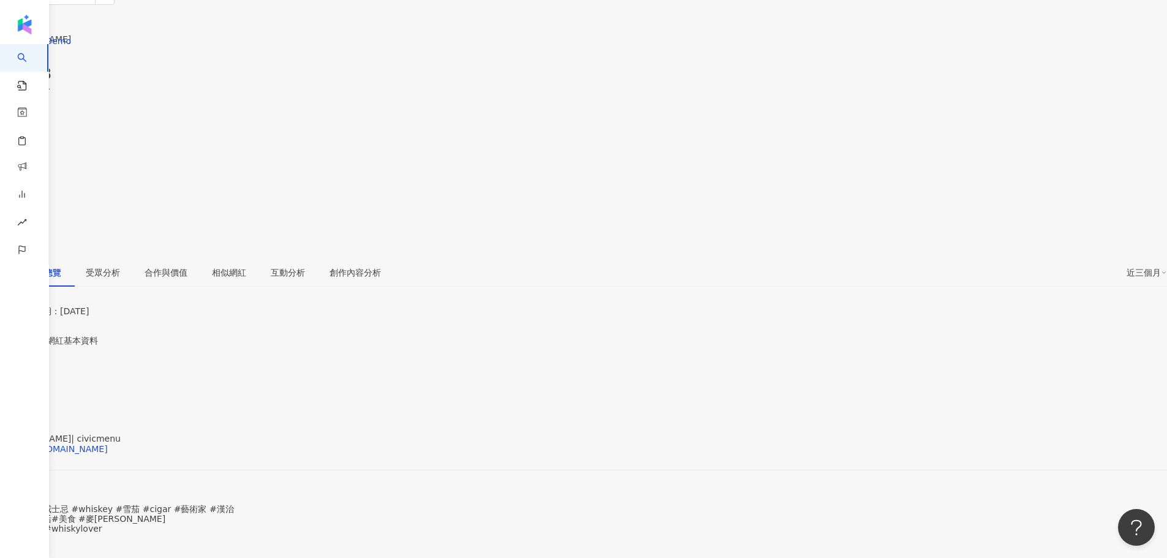
click at [26, 552] on span "看更多" at bounding box center [13, 557] width 26 height 10
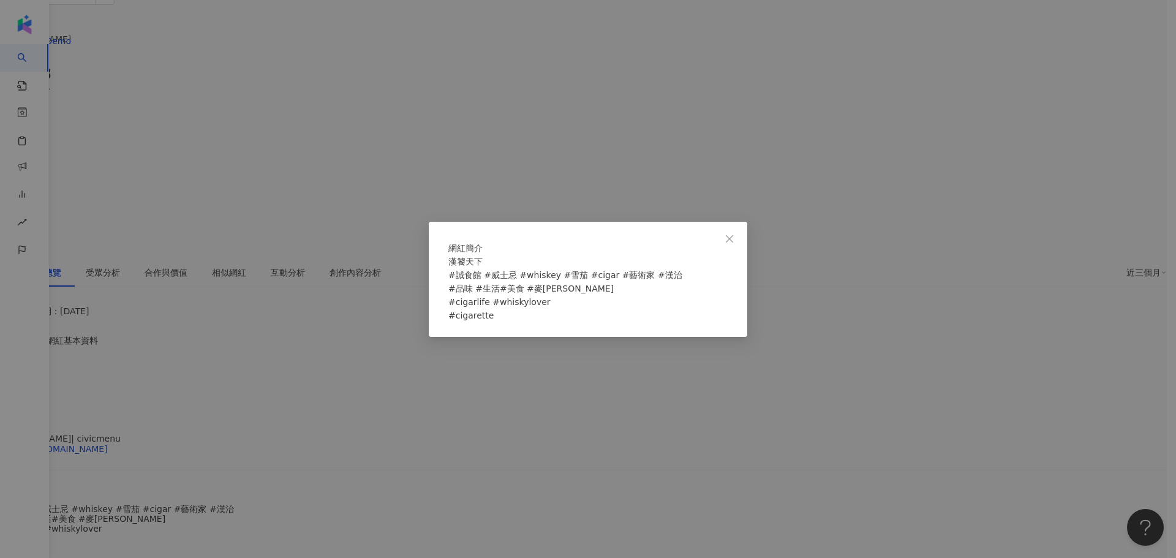
click at [337, 359] on div "網紅簡介 漢饕天下 #誠食館 #威士忌 #whiskey #雪茄 #cigar #藝術家 #漢治 #品味 #生活#美食 #麥[PERSON_NAME] #ci…" at bounding box center [588, 279] width 1176 height 558
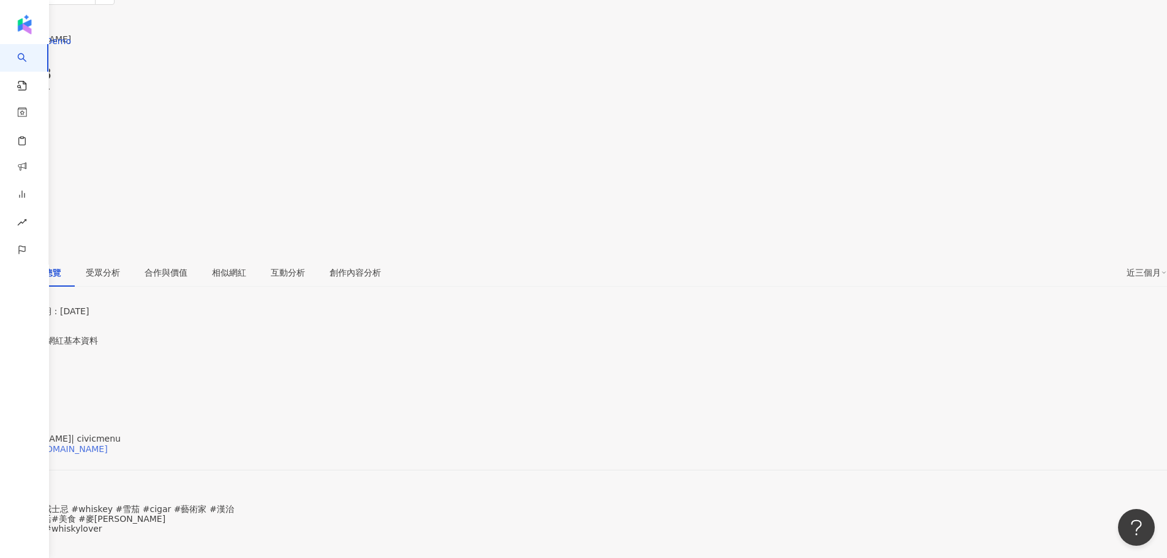
click at [108, 444] on div "https://www.instagram.com/civicmenu/" at bounding box center [60, 449] width 96 height 10
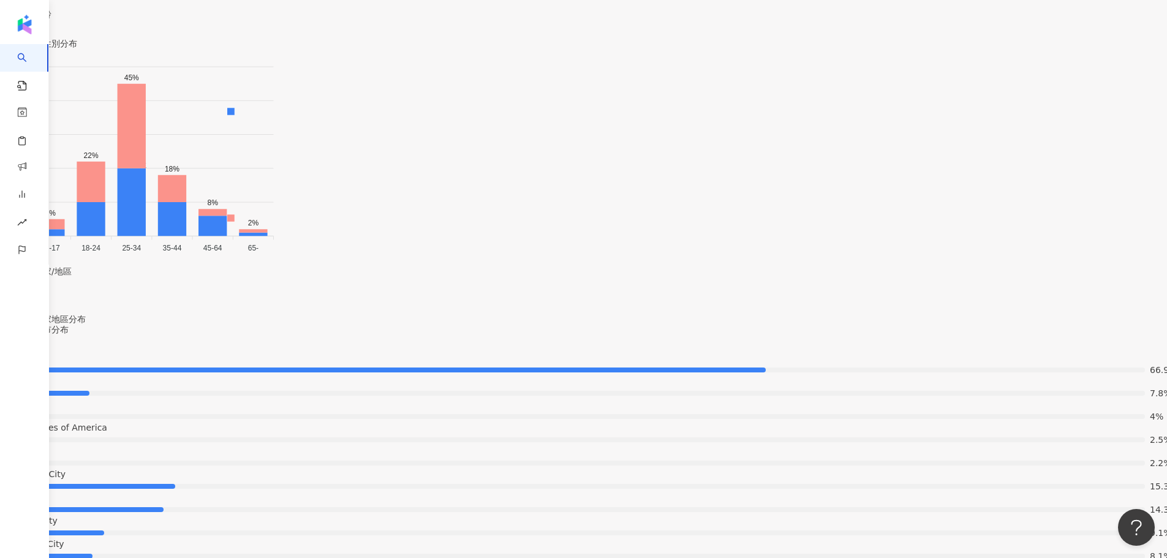
scroll to position [2123, 0]
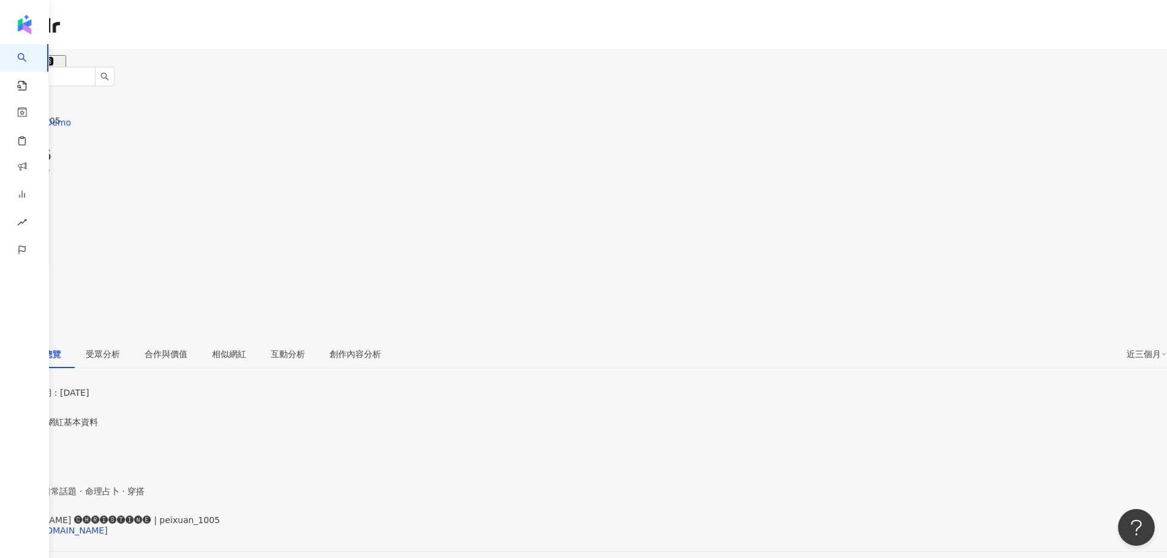
scroll to position [81, 0]
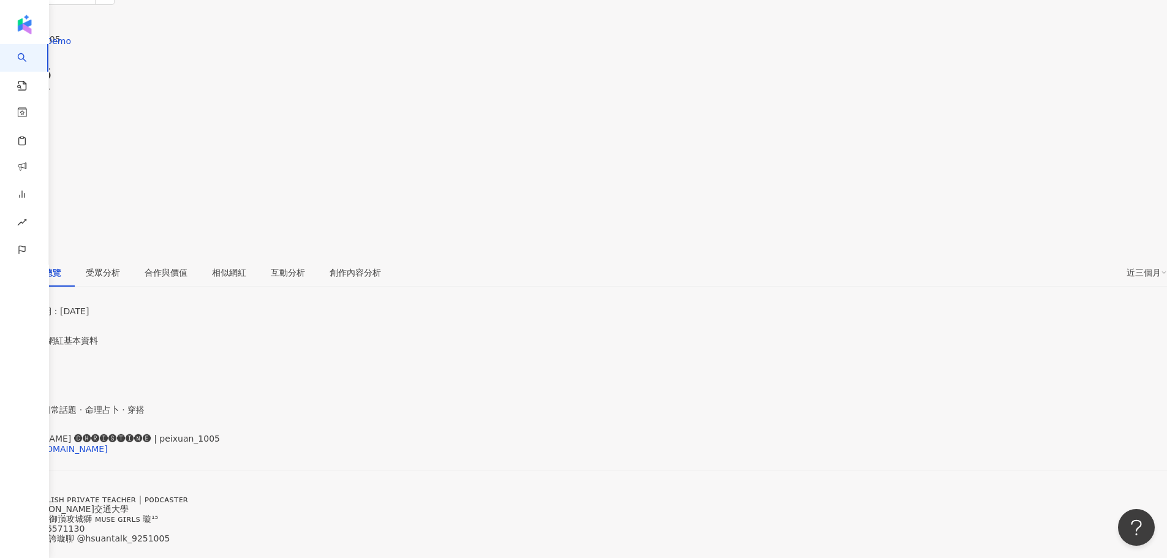
click at [26, 552] on span "看更多" at bounding box center [13, 557] width 26 height 10
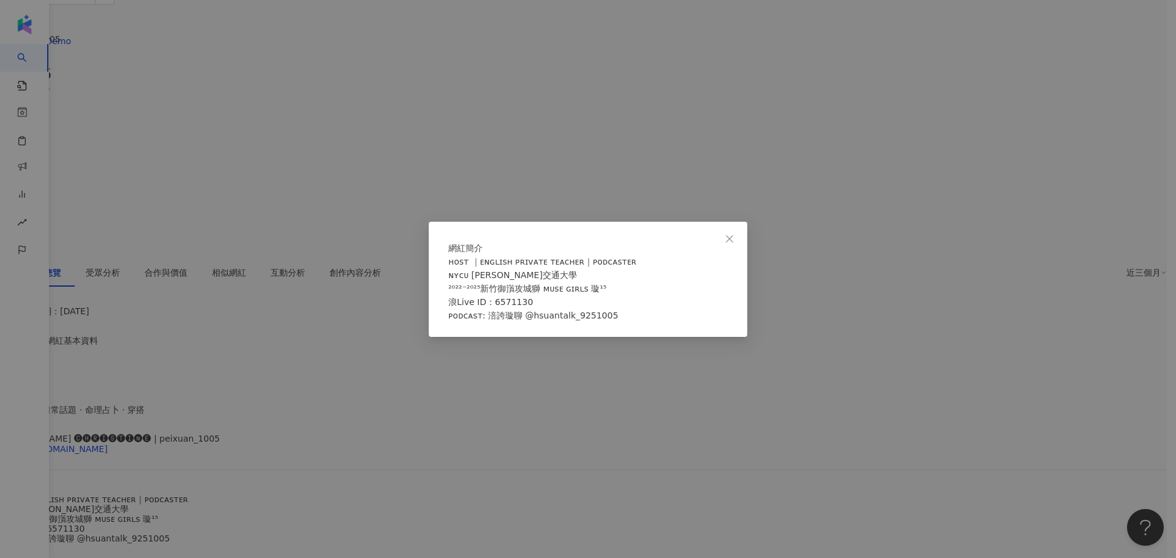
drag, startPoint x: 301, startPoint y: 344, endPoint x: 327, endPoint y: 334, distance: 27.5
click at [301, 343] on div "網紅簡介 ʜᴏsᴛ ｜ᴇɴɢʟɪsʜ ᴘʀɪᴠᴀᴛᴇ ᴛᴇᴀᴄʜᴇʀ｜ᴘᴏᴅᴄᴀsᴛᴇʀ ɴʏᴄᴜ 陽明交通大學 ²⁰²²⁻²⁰²⁵新竹御嵿攻城獅 ᴍᴜsᴇ …" at bounding box center [588, 279] width 1176 height 558
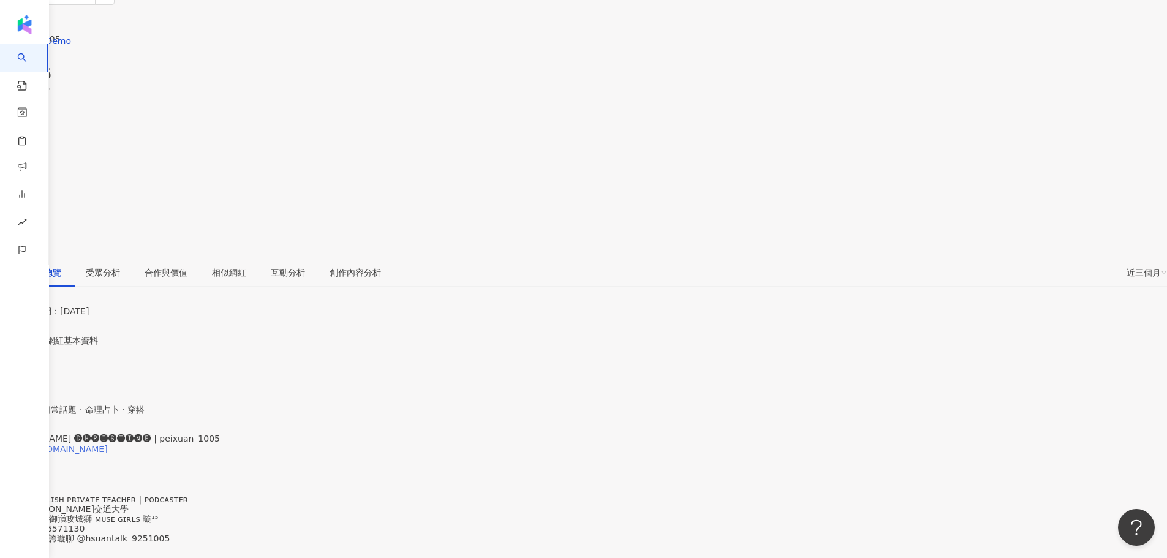
click at [108, 444] on div "https://www.instagram.com/peixuan_1005/" at bounding box center [60, 449] width 96 height 10
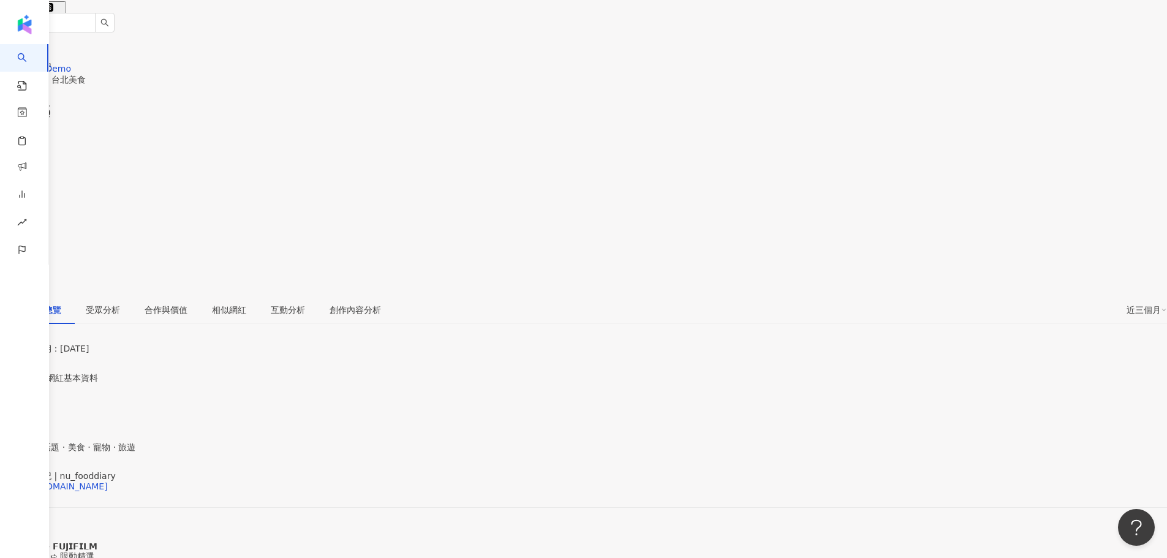
scroll to position [81, 0]
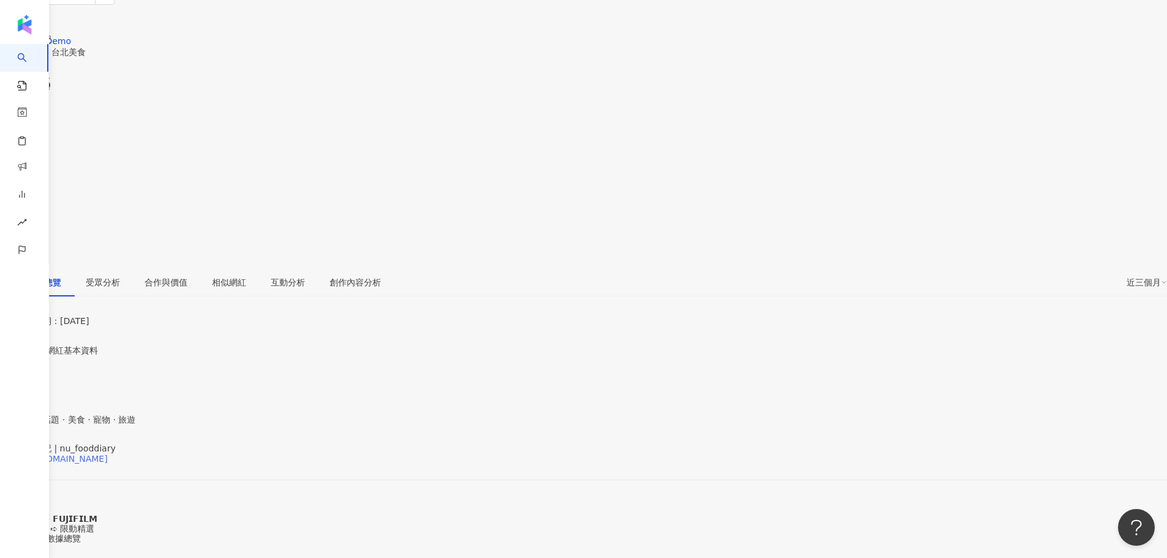
click at [108, 454] on div "https://www.instagram.com/nu_fooddiary/" at bounding box center [60, 459] width 96 height 10
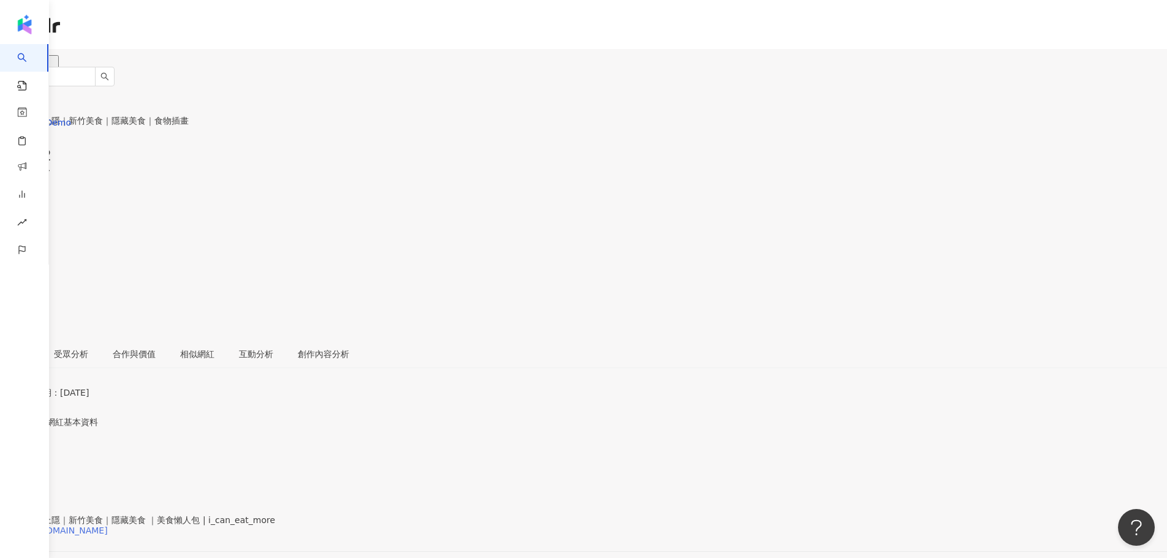
click at [108, 526] on div "https://www.instagram.com/i_can_eat_more/" at bounding box center [60, 531] width 96 height 10
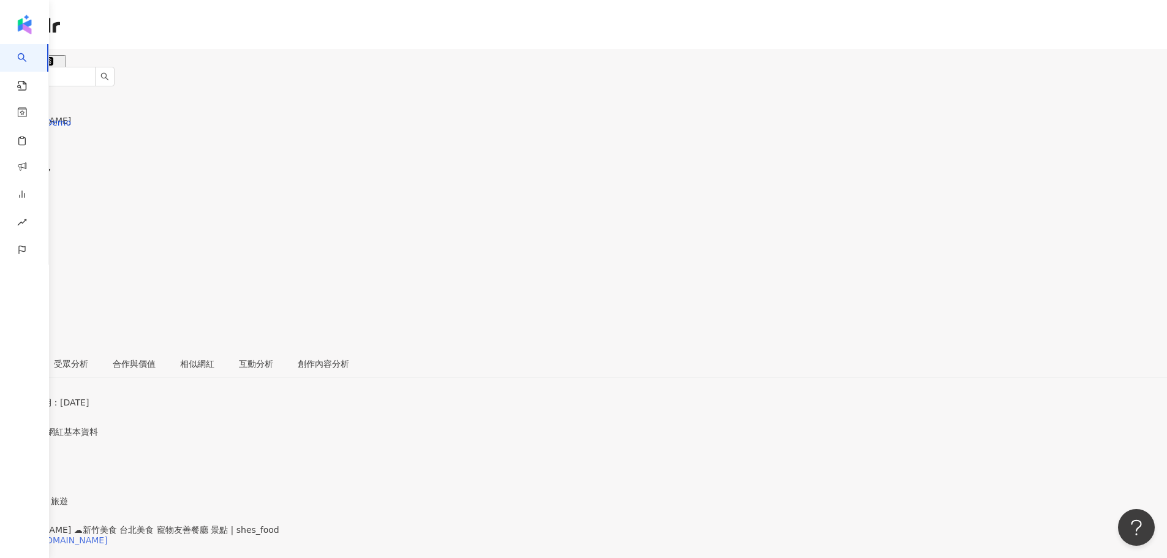
click at [108, 535] on div "[URL][DOMAIN_NAME]" at bounding box center [60, 540] width 96 height 10
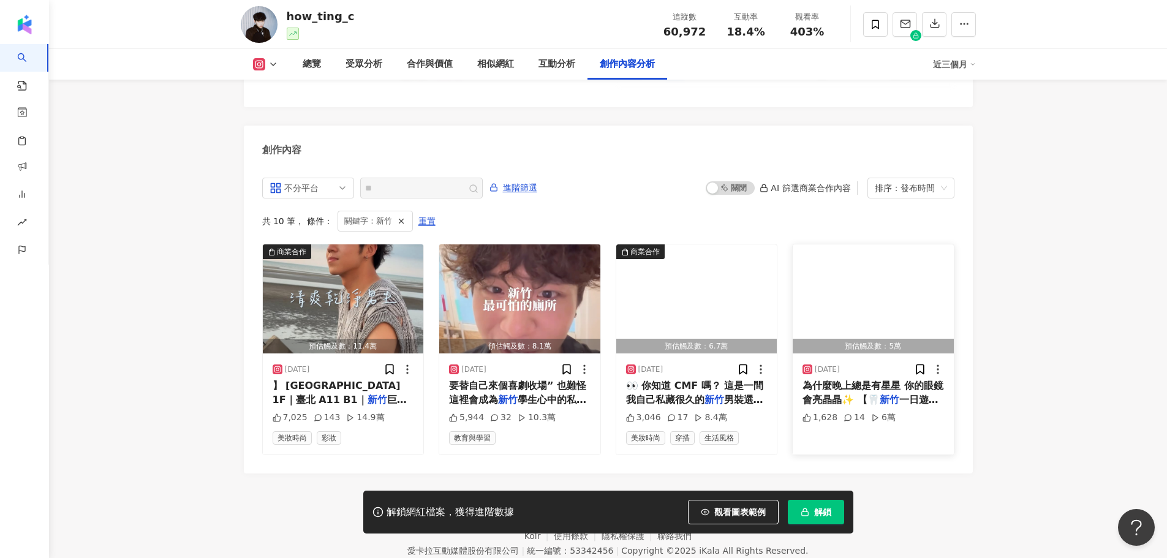
scroll to position [3750, 0]
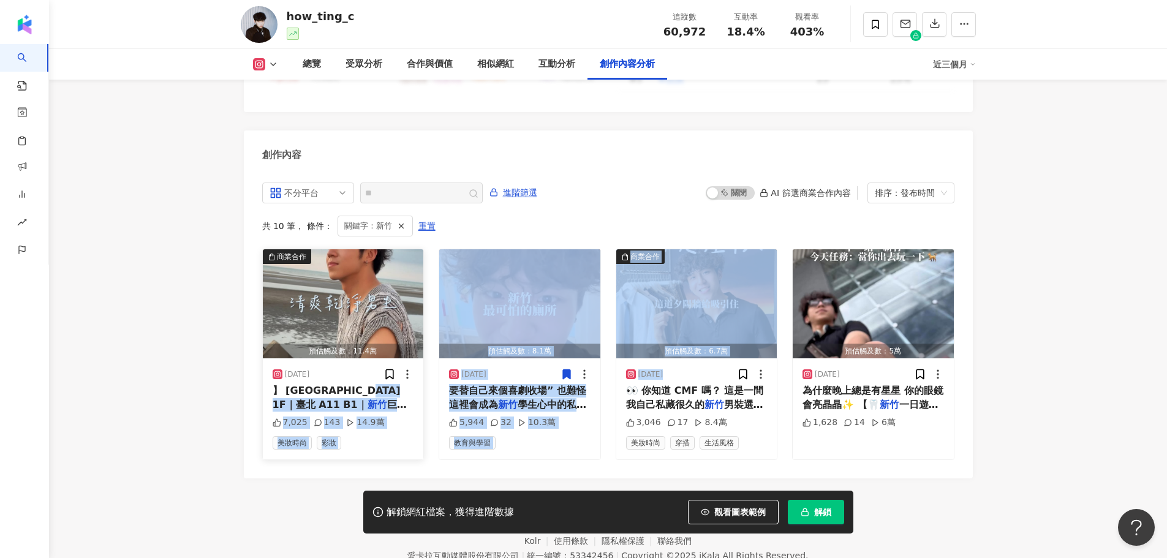
drag, startPoint x: 628, startPoint y: 347, endPoint x: 382, endPoint y: 344, distance: 246.9
click at [382, 344] on div "商業合作 預估觸及數：11.4萬 2025/9/16 】 臺北京站 1F｜臺北 A11 B1｜ 新竹 巨城 3F｜台中 勤美 2F｜高雄 7,025 143 …" at bounding box center [608, 354] width 692 height 211
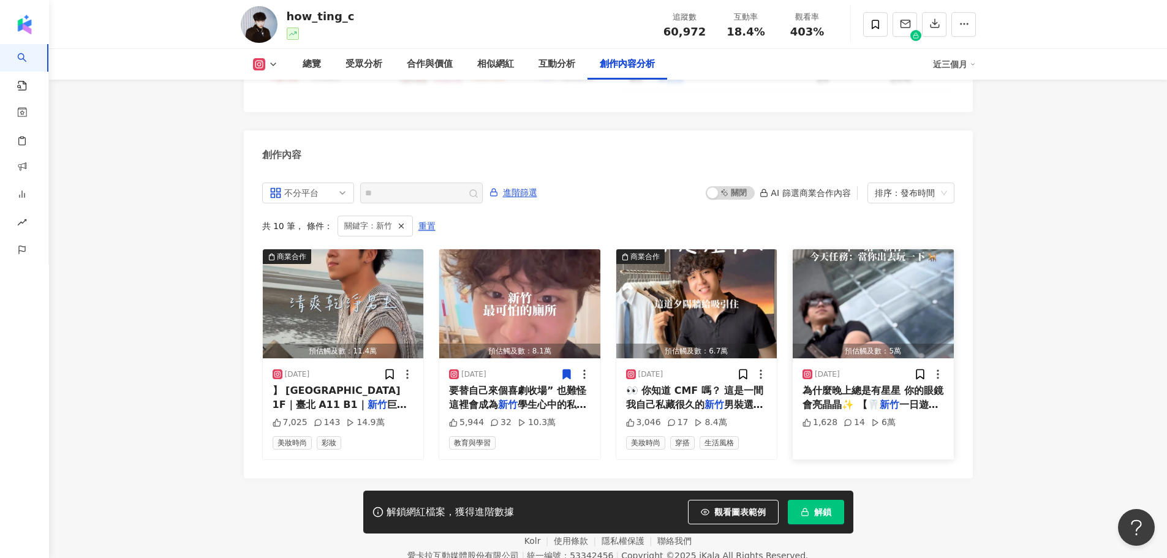
click at [863, 416] on div "1,628 14 6萬" at bounding box center [872, 429] width 141 height 26
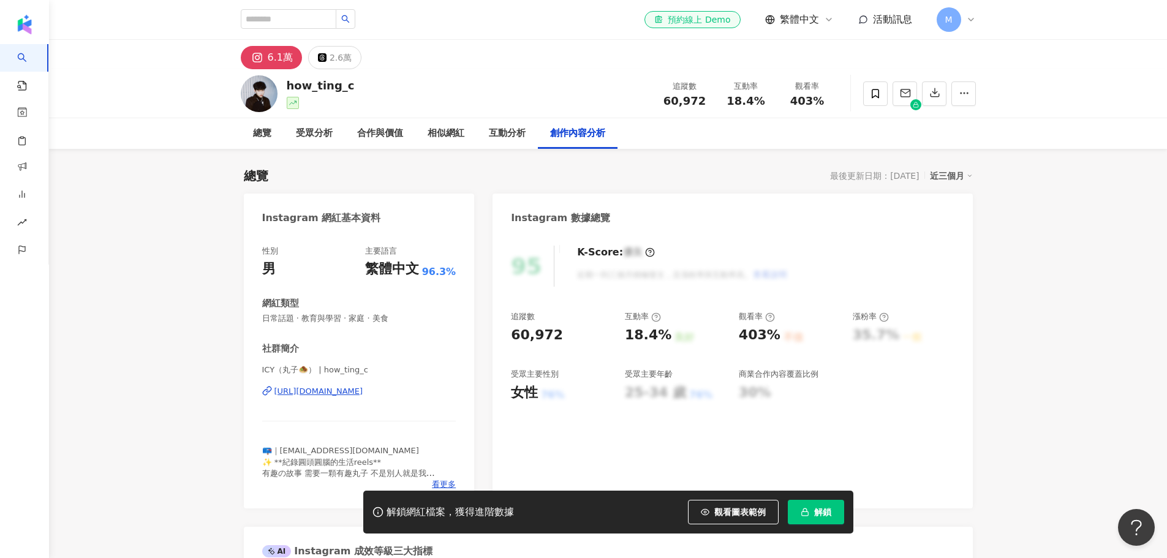
scroll to position [1344, 0]
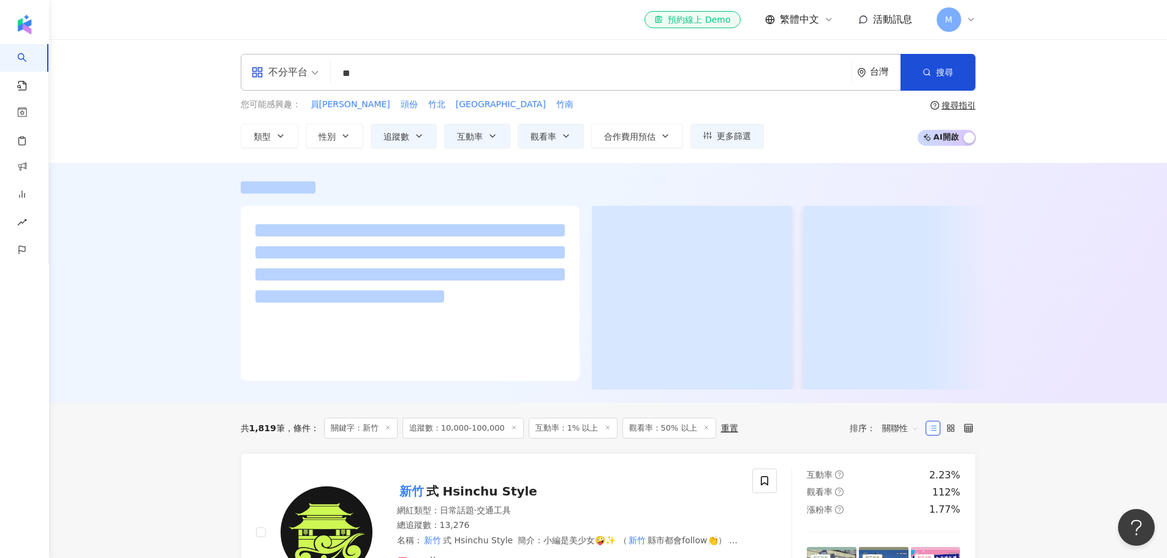
click at [178, 269] on div at bounding box center [608, 283] width 1118 height 240
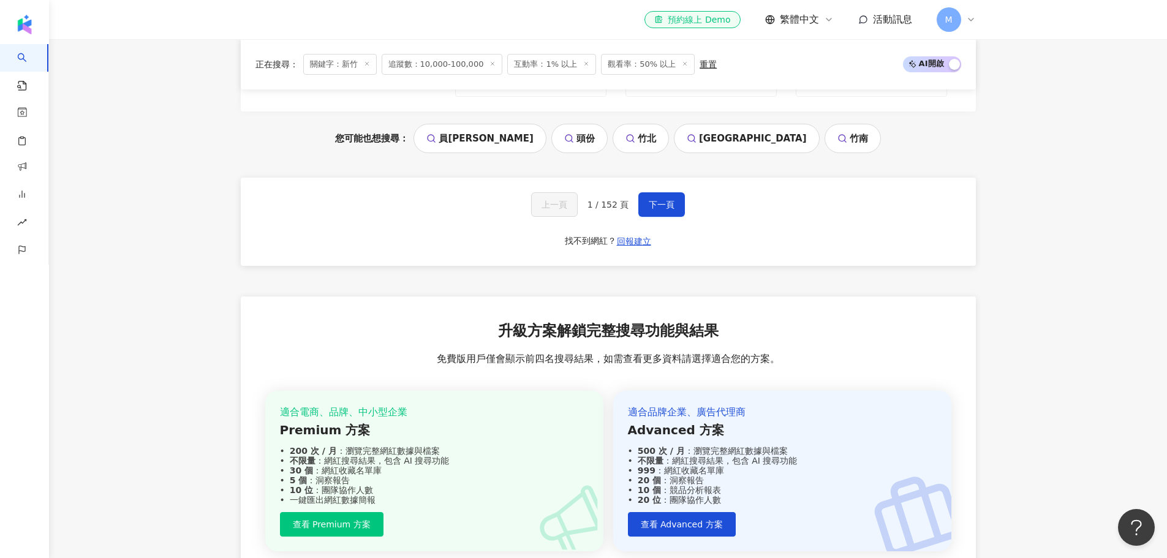
scroll to position [2601, 0]
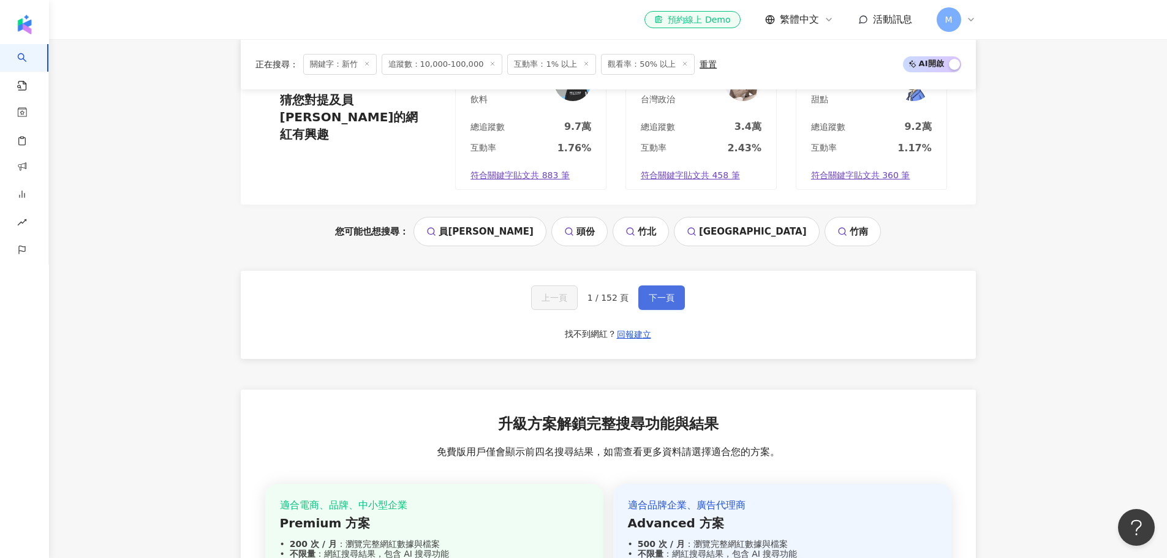
click at [665, 285] on button "下一頁" at bounding box center [661, 297] width 47 height 24
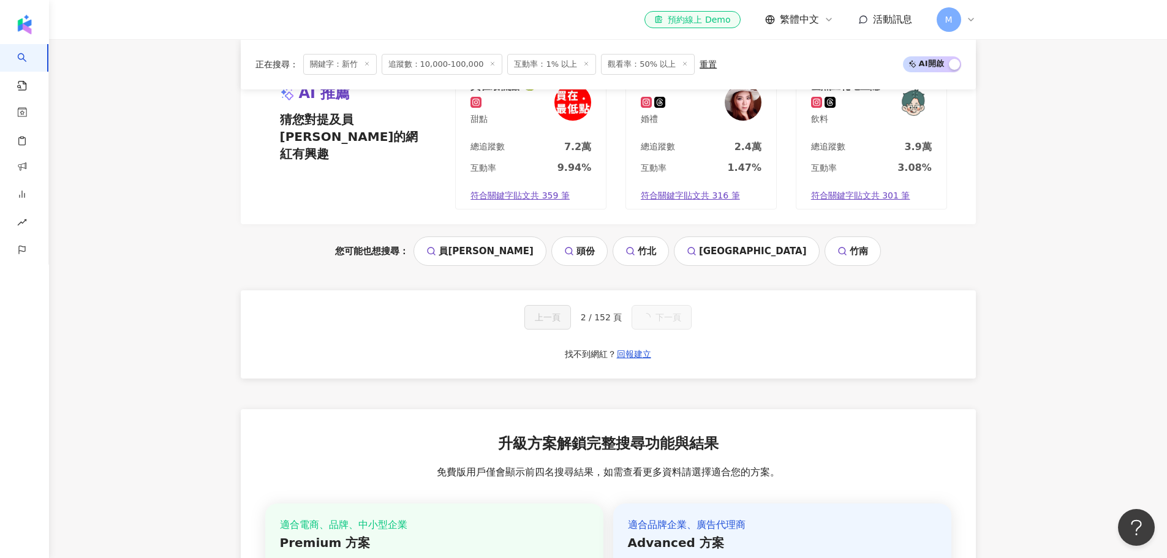
scroll to position [1255, 0]
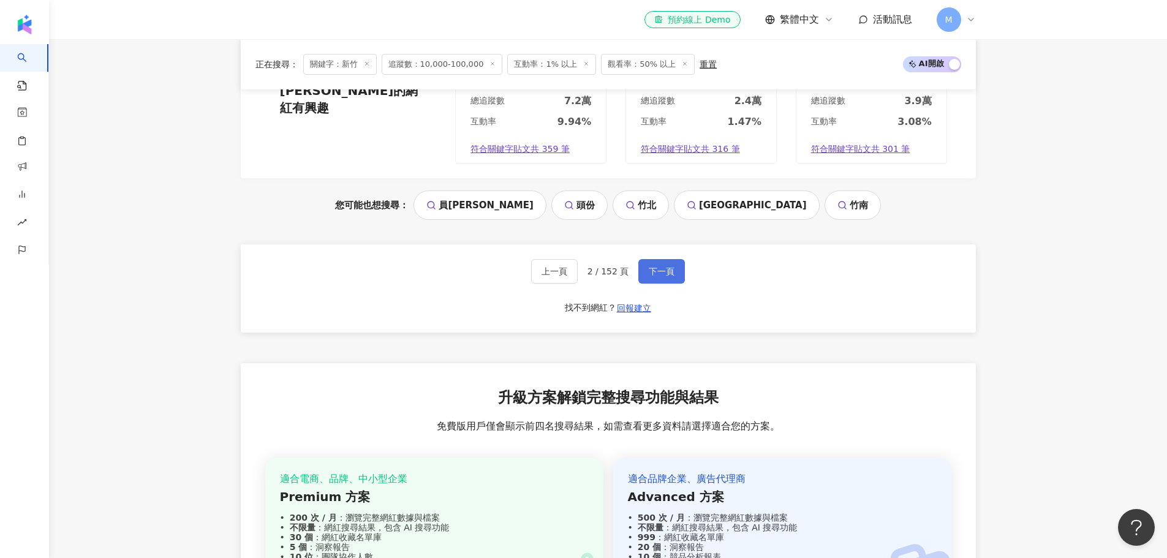
click at [659, 273] on span "下一頁" at bounding box center [662, 271] width 26 height 10
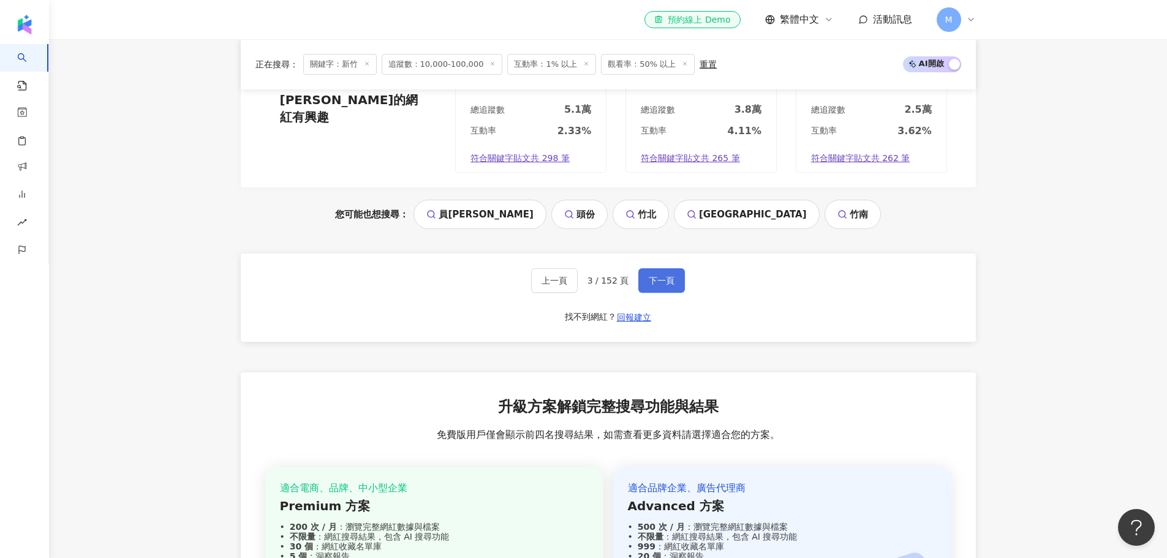
click at [669, 276] on span "下一頁" at bounding box center [662, 281] width 26 height 10
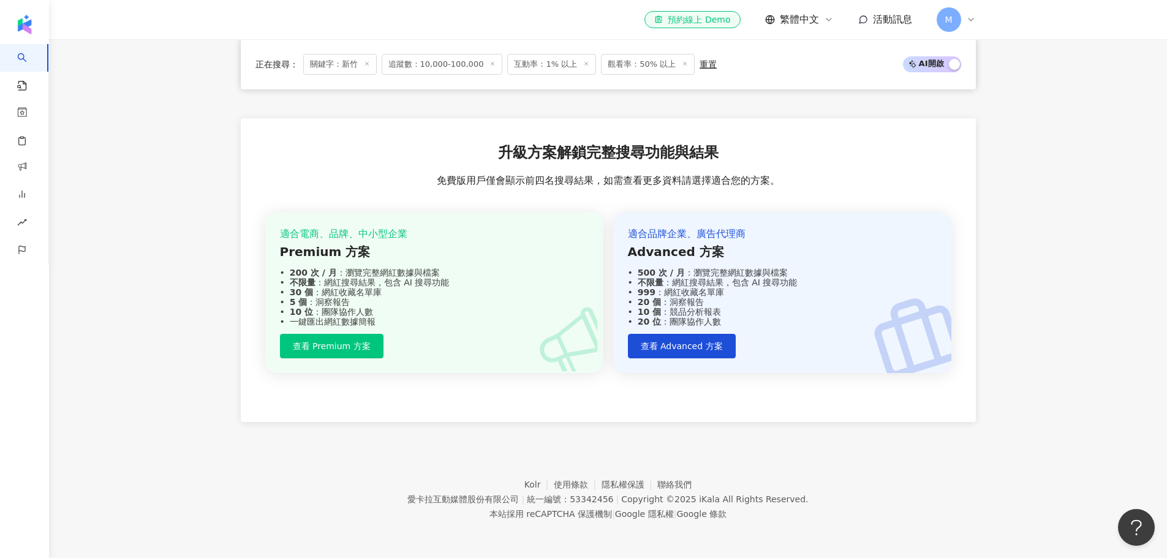
scroll to position [1209, 0]
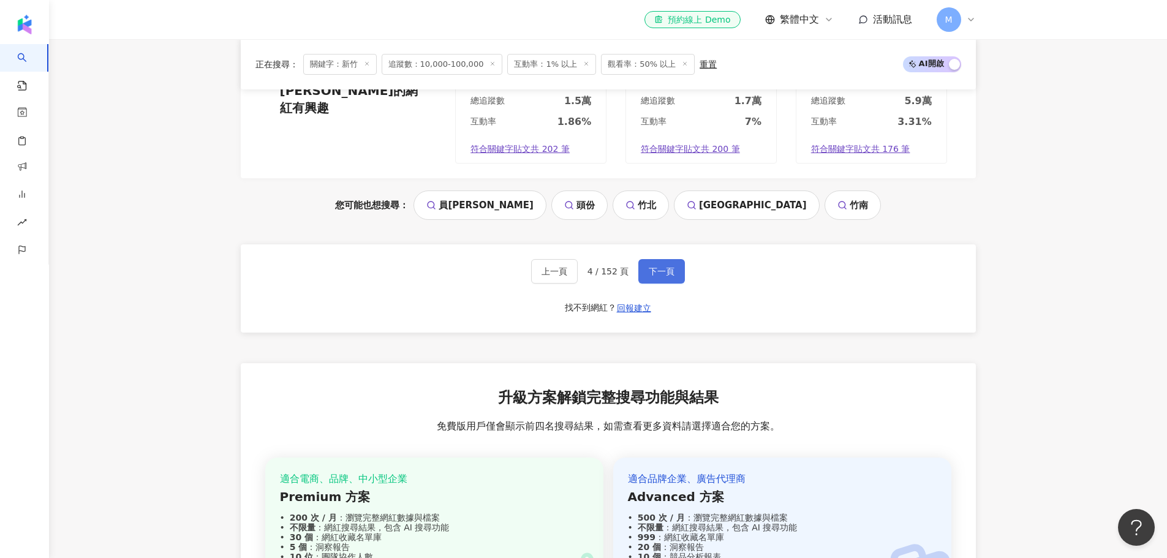
click at [657, 274] on span "下一頁" at bounding box center [662, 271] width 26 height 10
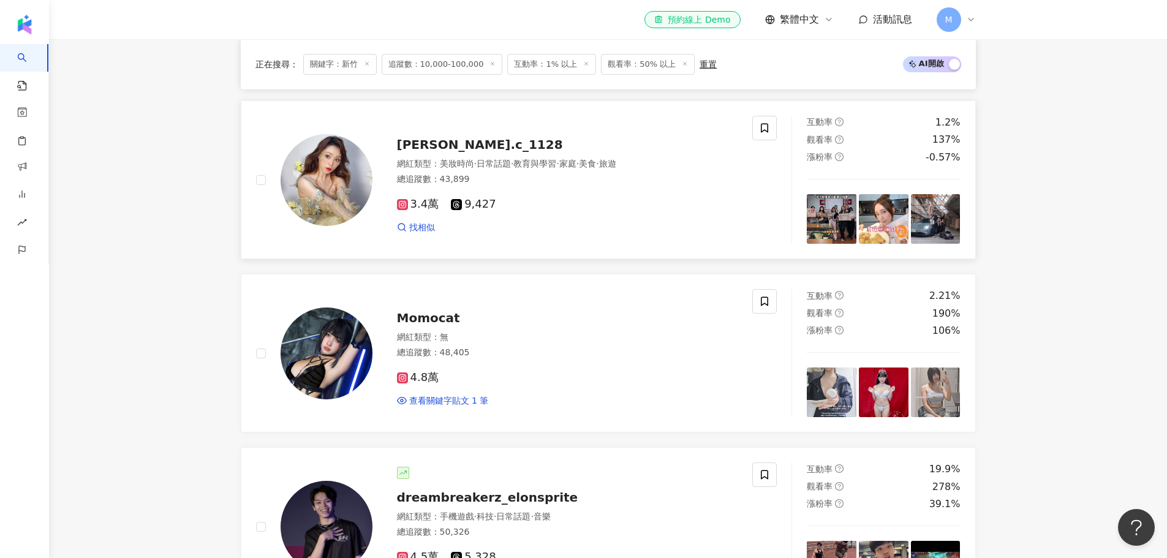
scroll to position [2123, 0]
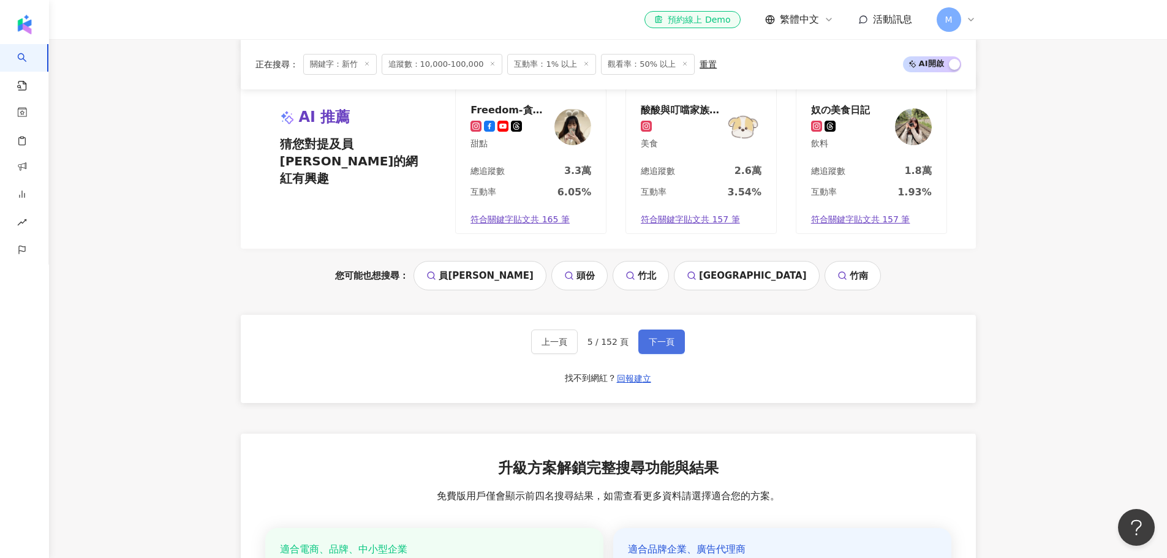
click at [663, 337] on span "下一頁" at bounding box center [662, 342] width 26 height 10
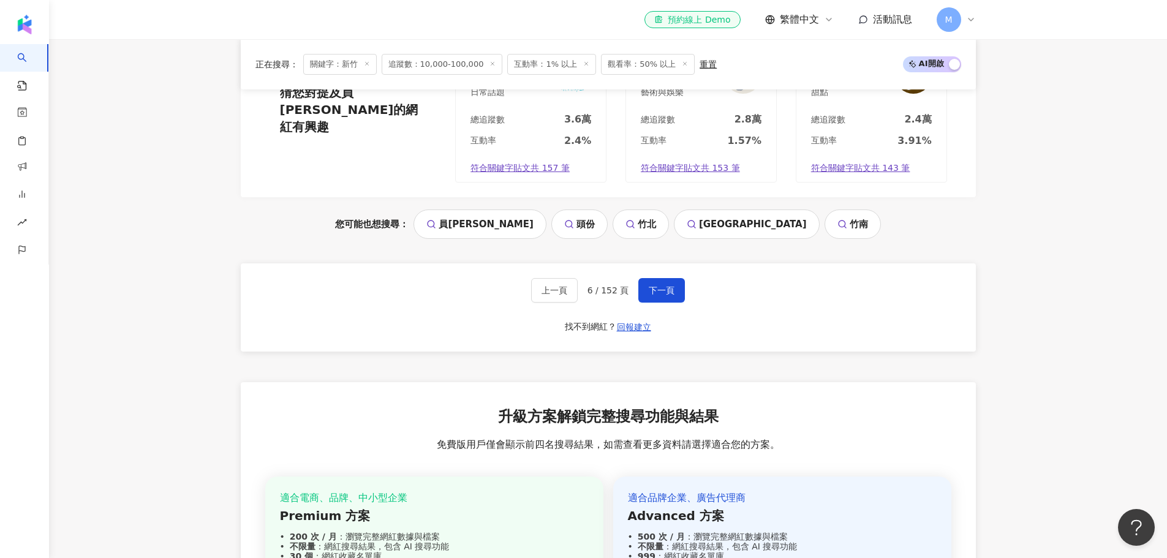
scroll to position [2613, 0]
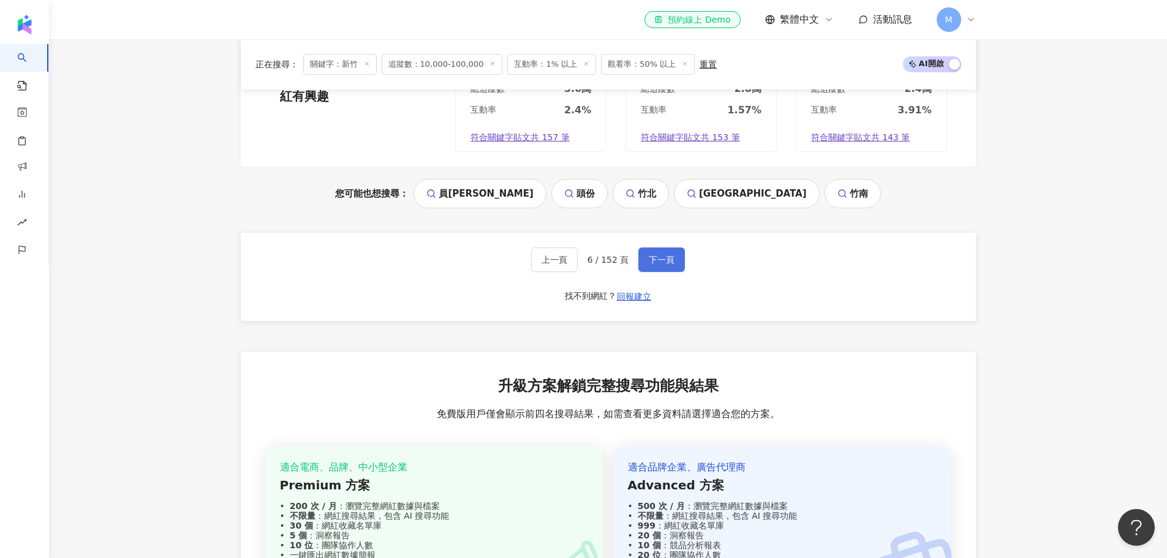
click at [652, 255] on span "下一頁" at bounding box center [662, 260] width 26 height 10
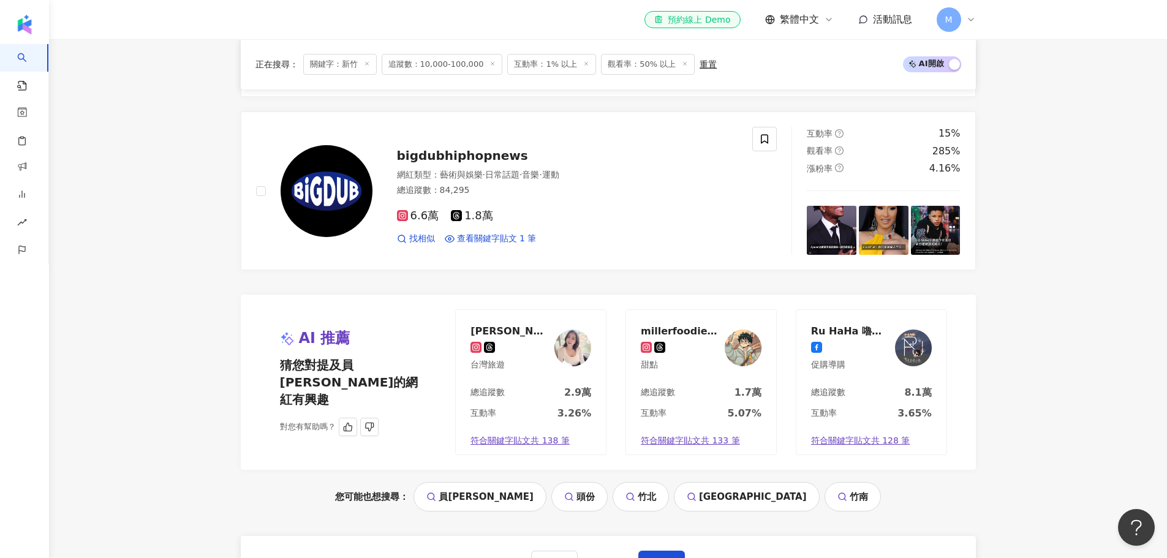
scroll to position [2450, 0]
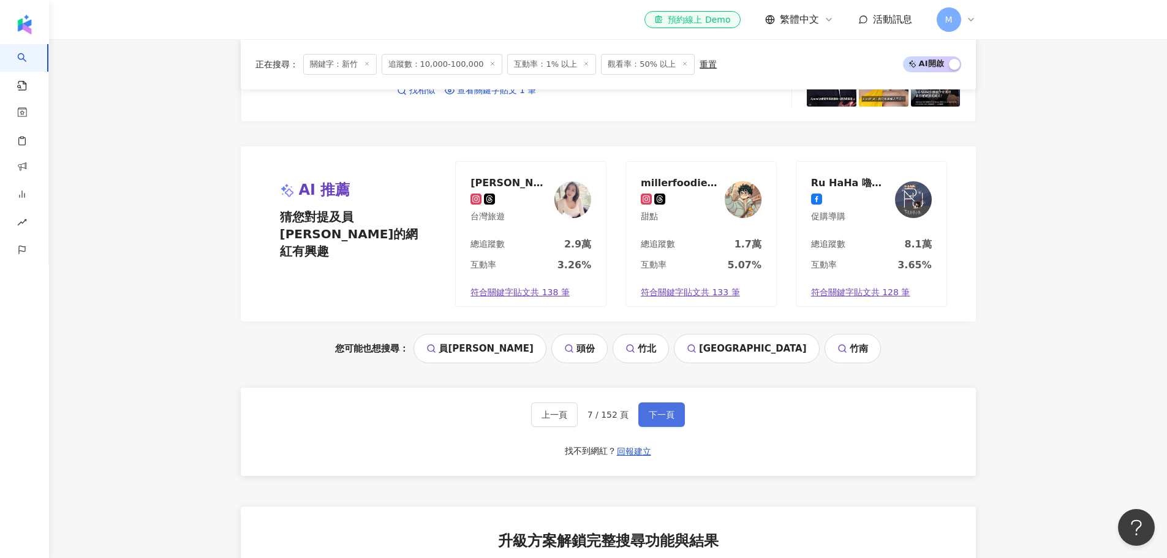
click at [669, 414] on span "下一頁" at bounding box center [662, 415] width 26 height 10
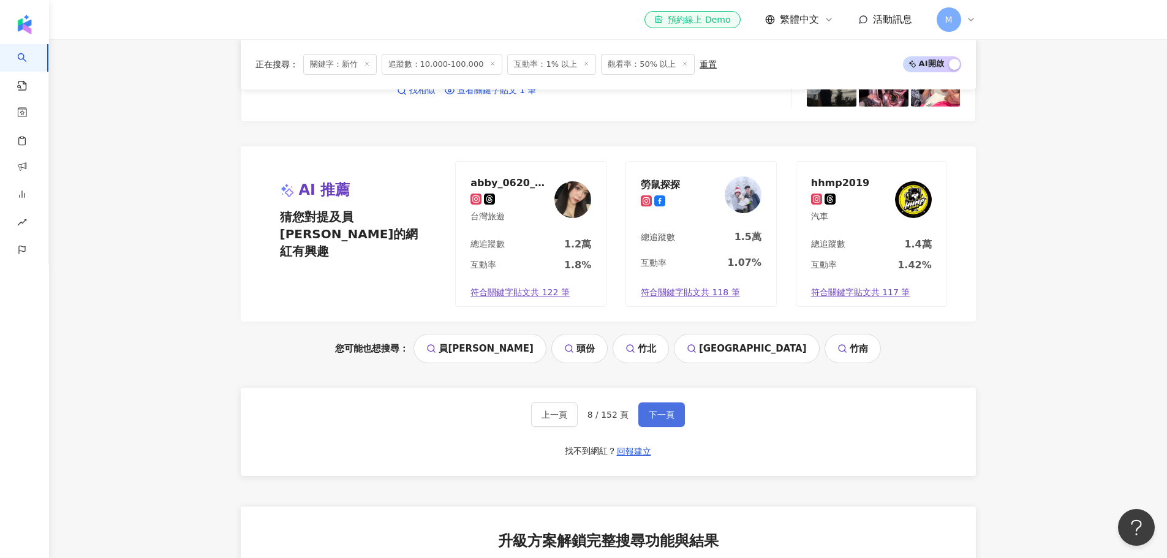
click at [643, 410] on button "下一頁" at bounding box center [661, 414] width 47 height 24
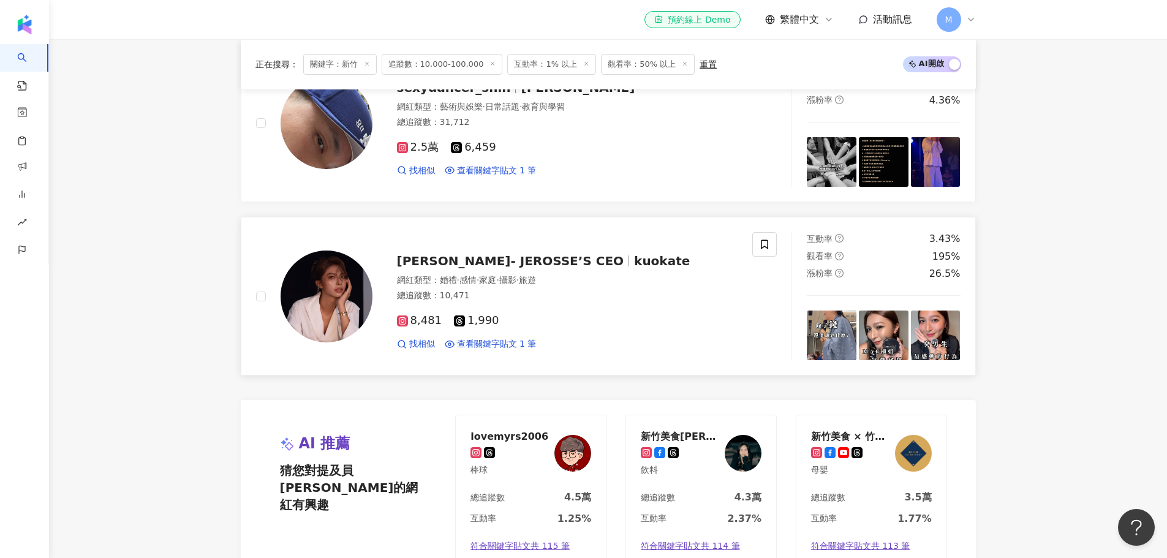
scroll to position [2531, 0]
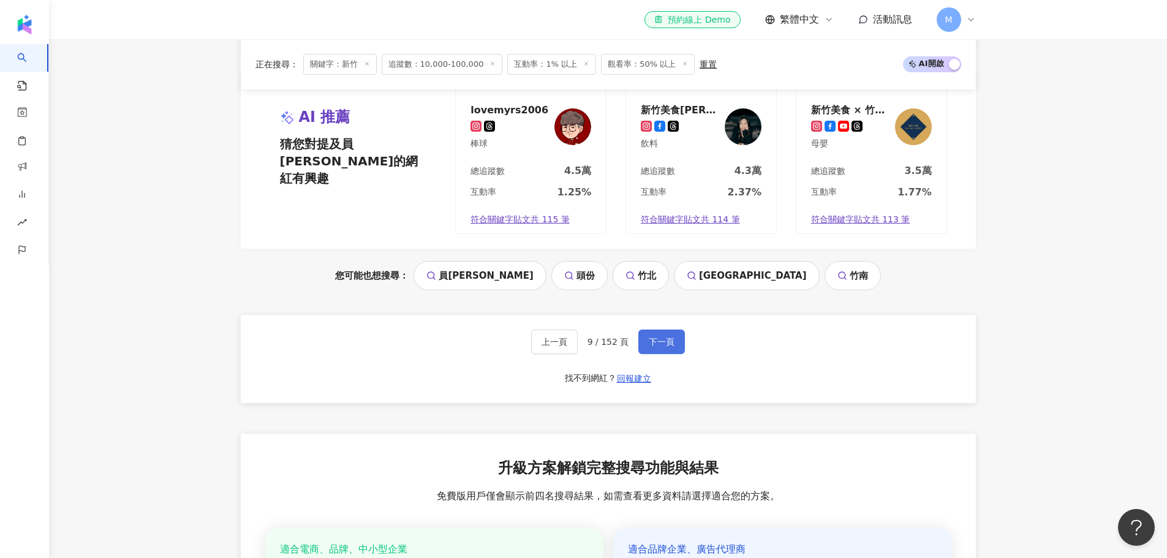
click at [653, 337] on span "下一頁" at bounding box center [662, 342] width 26 height 10
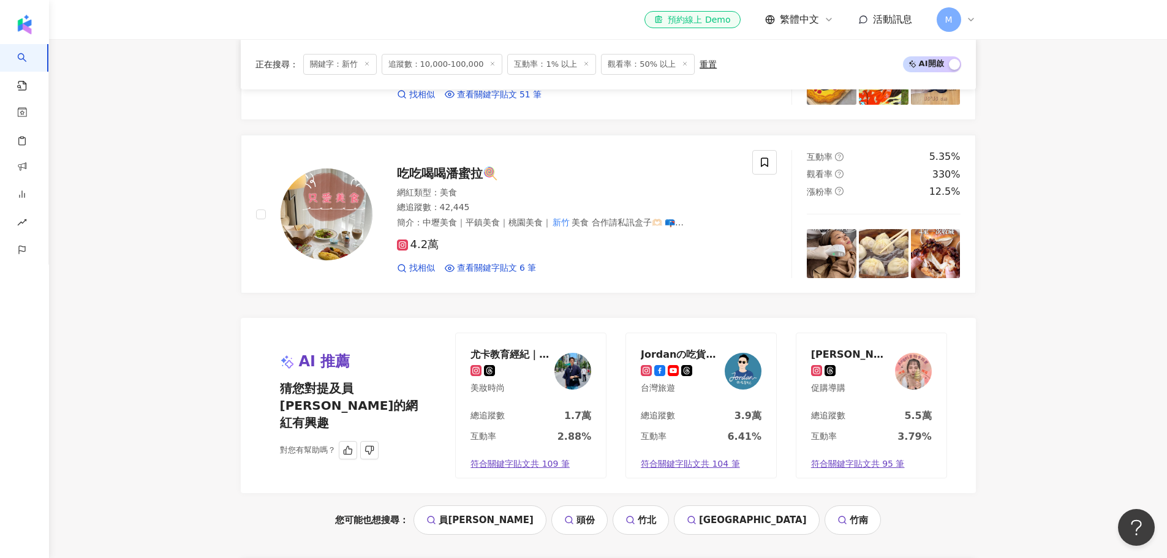
scroll to position [2286, 0]
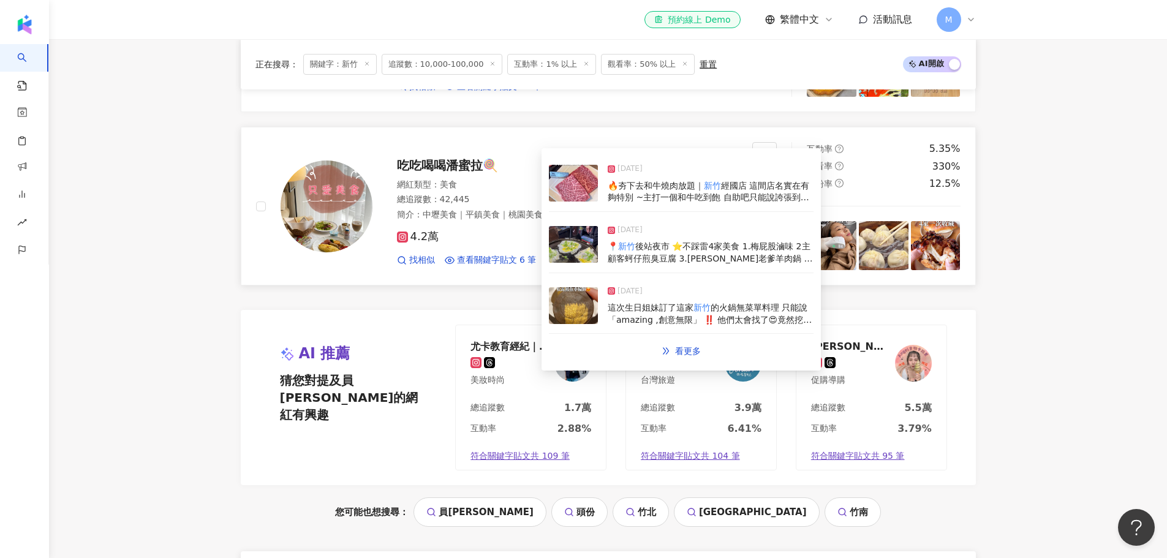
drag, startPoint x: 505, startPoint y: 262, endPoint x: 470, endPoint y: 231, distance: 46.8
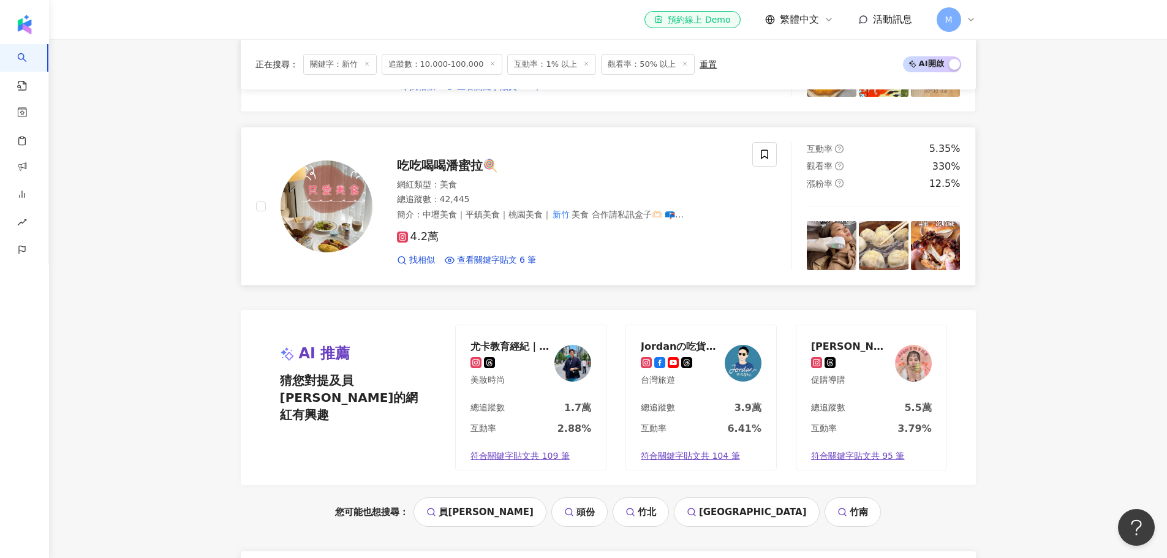
drag, startPoint x: 470, startPoint y: 231, endPoint x: 337, endPoint y: 199, distance: 136.7
drag, startPoint x: 337, startPoint y: 199, endPoint x: 293, endPoint y: 282, distance: 94.3
click at [293, 282] on link "吃吃喝喝潘蜜拉🍭 網紅類型 ： 美食 總追蹤數 ： 42,445 簡介 ： 中壢美食｜平鎮美食｜桃園美食｜ 新竹 美食 合作請私訊盒子🫶🏻 📪han60031…" at bounding box center [608, 206] width 735 height 159
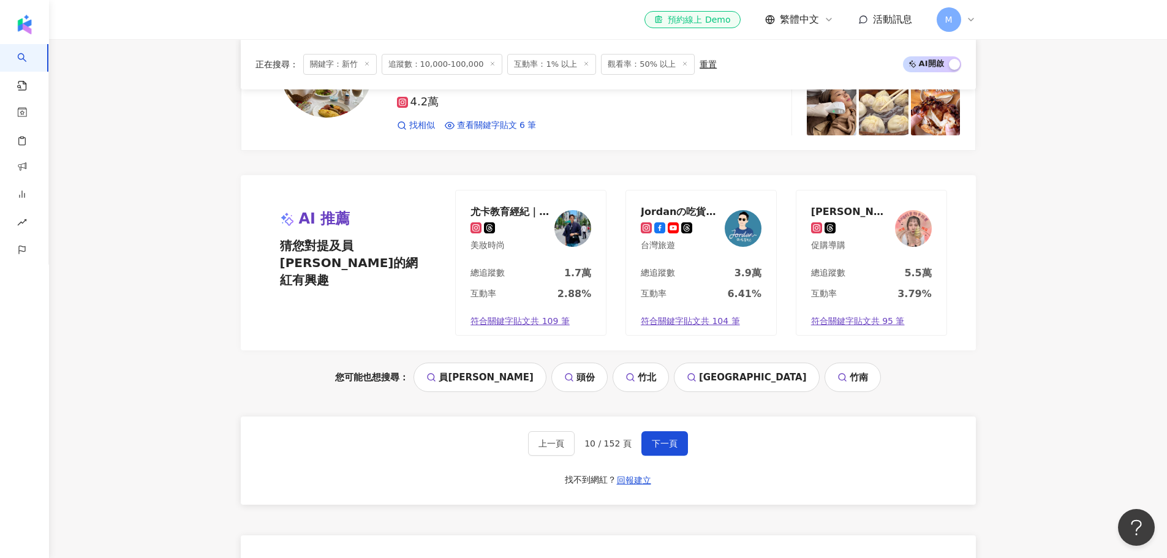
scroll to position [2613, 0]
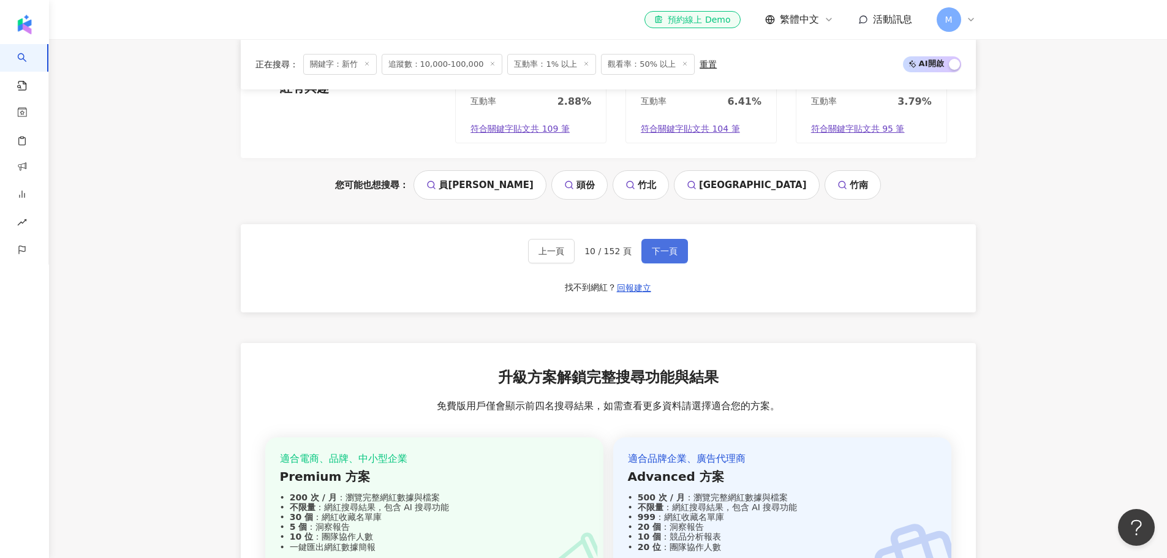
click at [655, 255] on span "下一頁" at bounding box center [665, 251] width 26 height 10
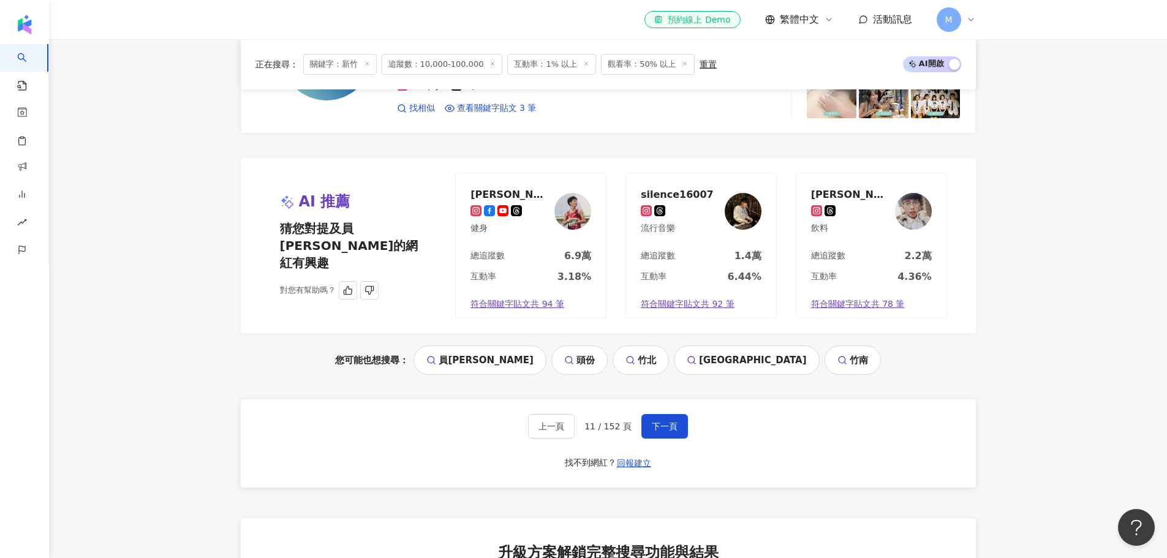
scroll to position [2531, 0]
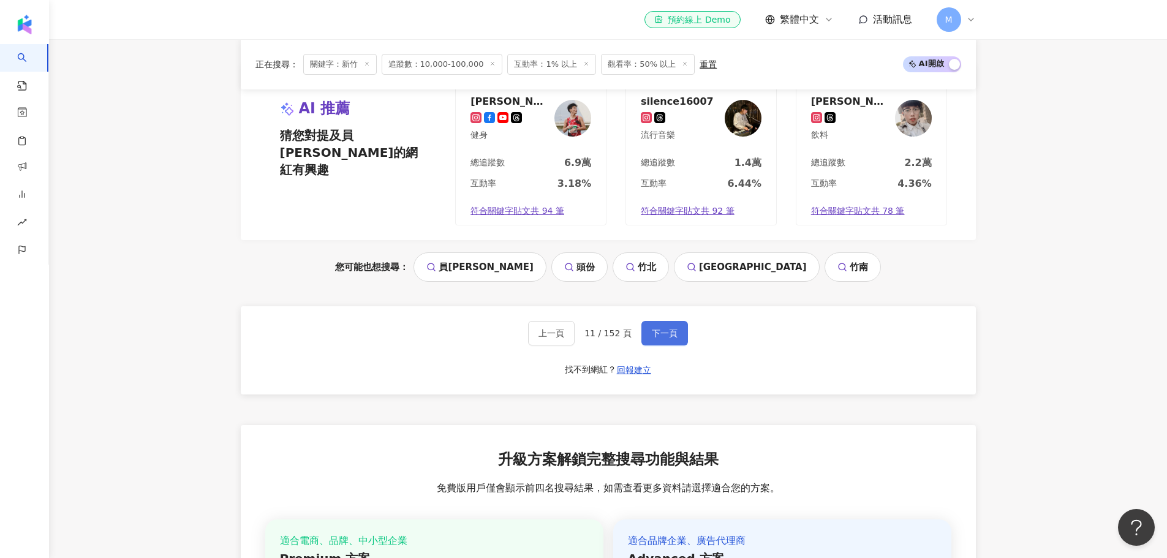
click at [654, 329] on span "下一頁" at bounding box center [665, 333] width 26 height 10
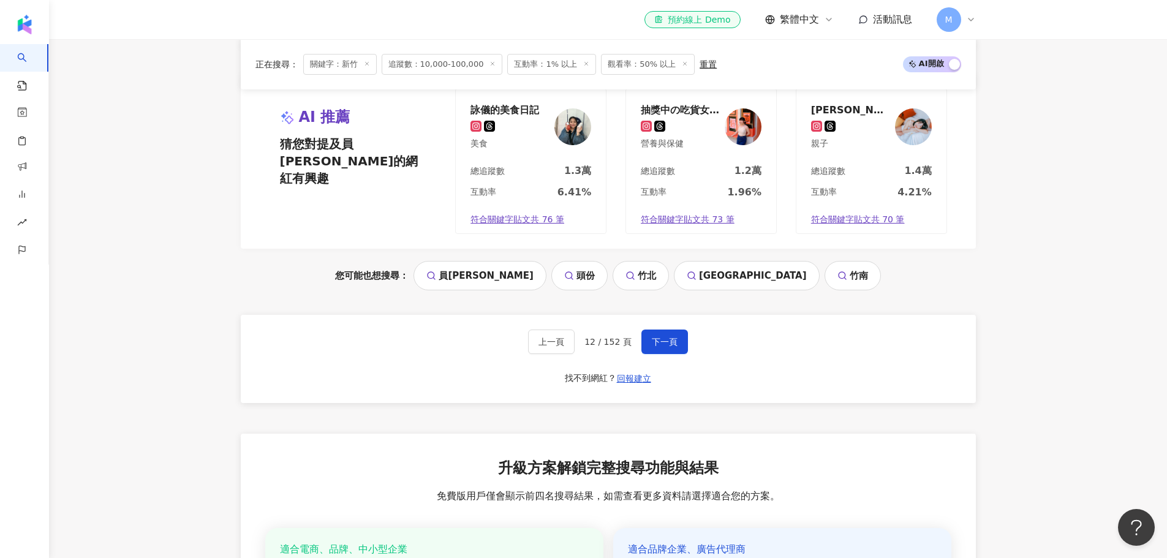
scroll to position [2613, 0]
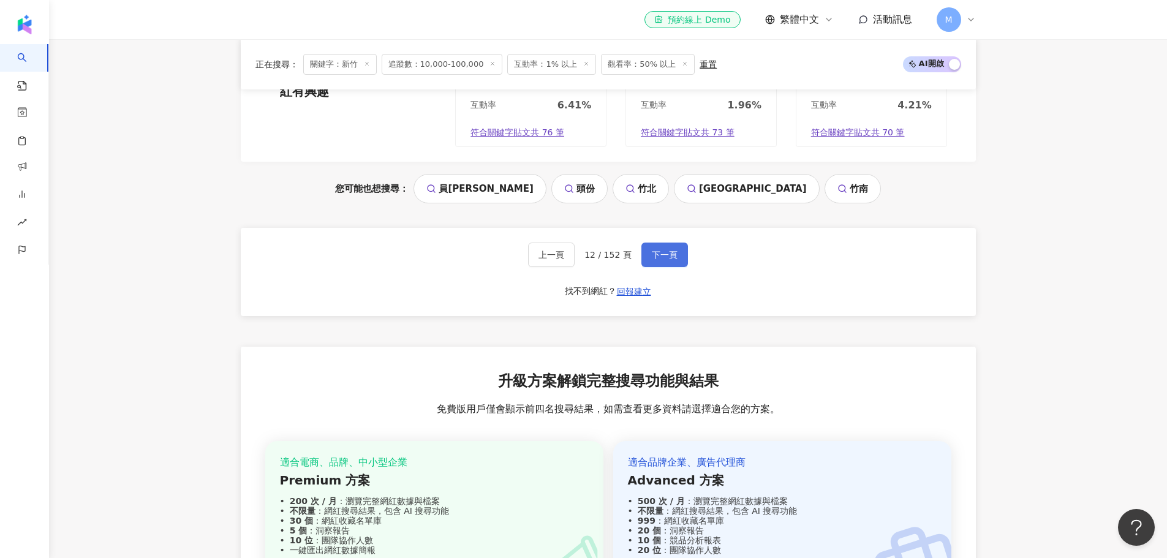
click at [661, 258] on span "下一頁" at bounding box center [665, 255] width 26 height 10
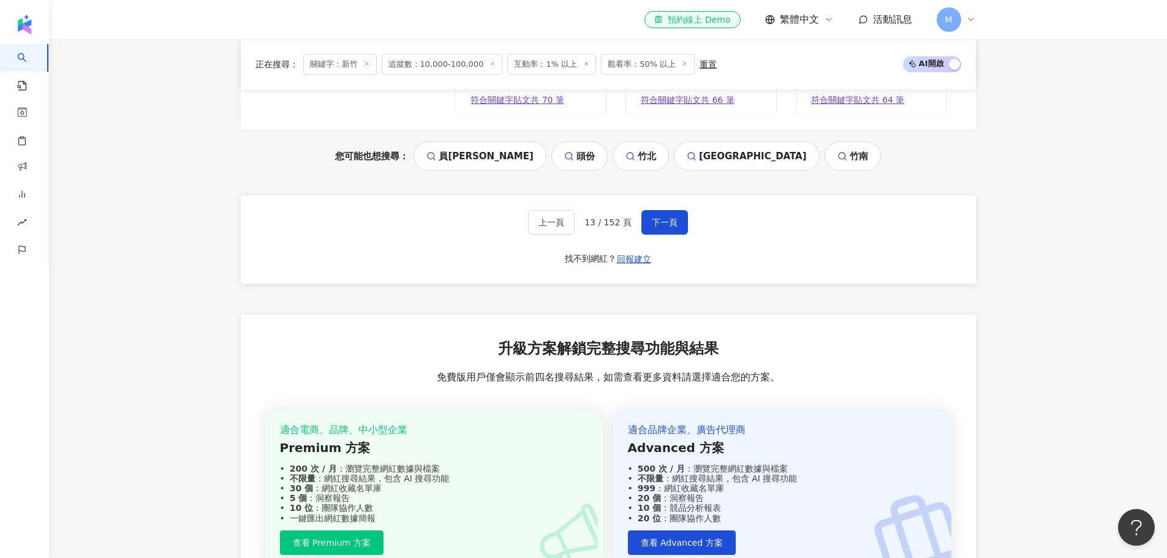
scroll to position [2512, 0]
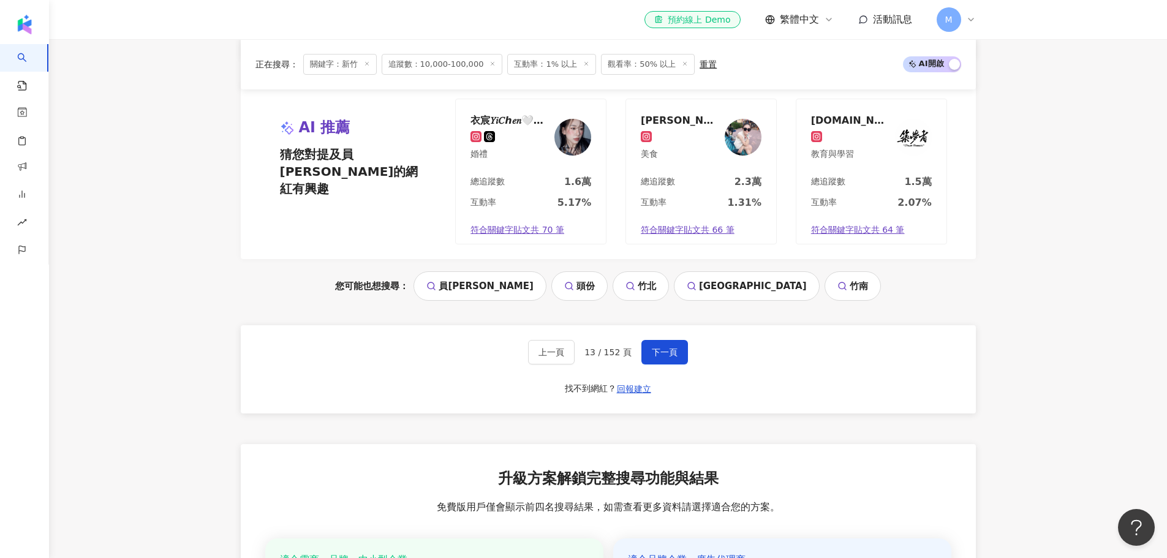
click at [657, 283] on link "竹北" at bounding box center [640, 285] width 56 height 29
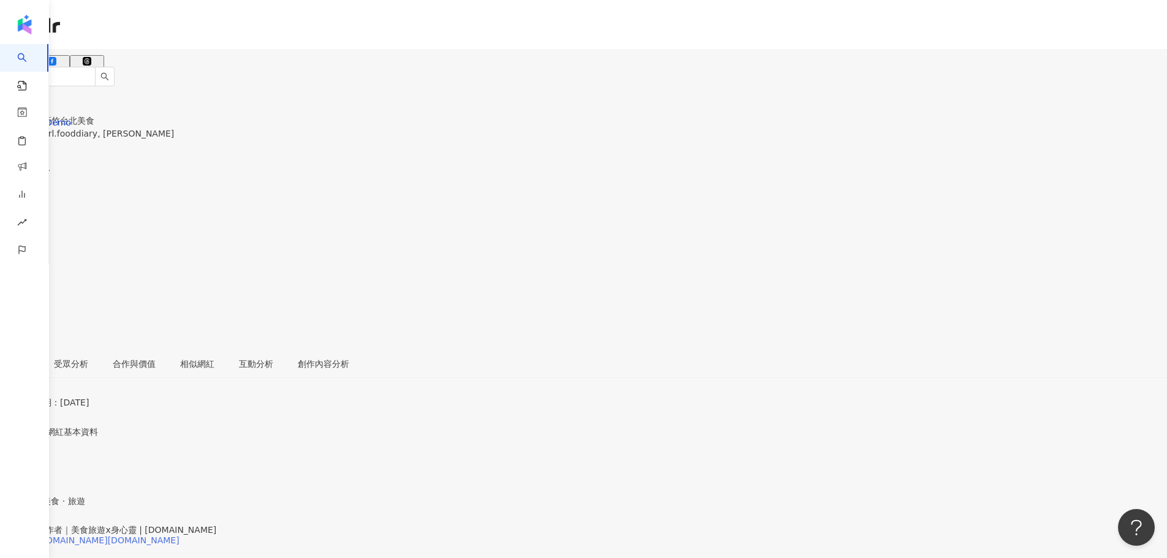
click at [179, 535] on div "[URL][DOMAIN_NAME][DOMAIN_NAME]" at bounding box center [95, 540] width 167 height 10
click at [179, 535] on div "https://www.instagram.com/ningl.tw/" at bounding box center [95, 540] width 167 height 10
click at [108, 535] on div "[URL][DOMAIN_NAME]" at bounding box center [60, 540] width 96 height 10
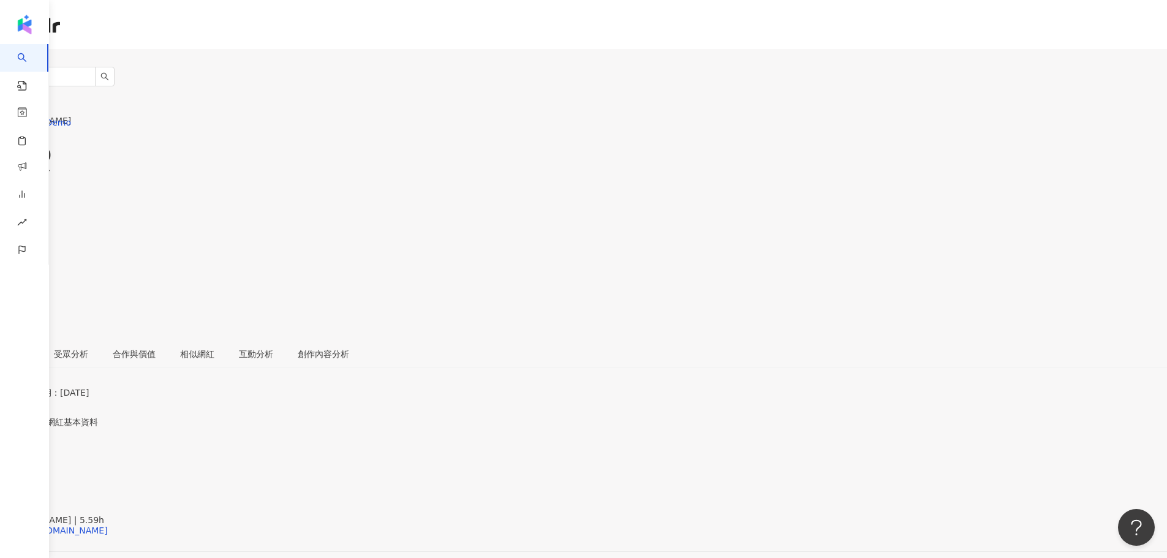
scroll to position [164, 0]
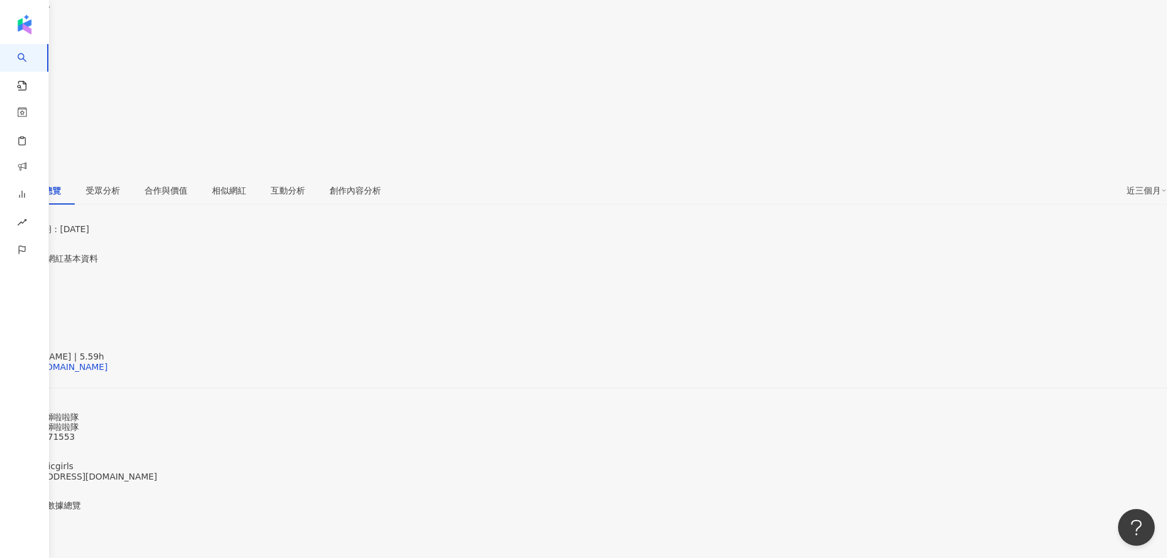
click at [26, 491] on span "看更多" at bounding box center [13, 496] width 26 height 10
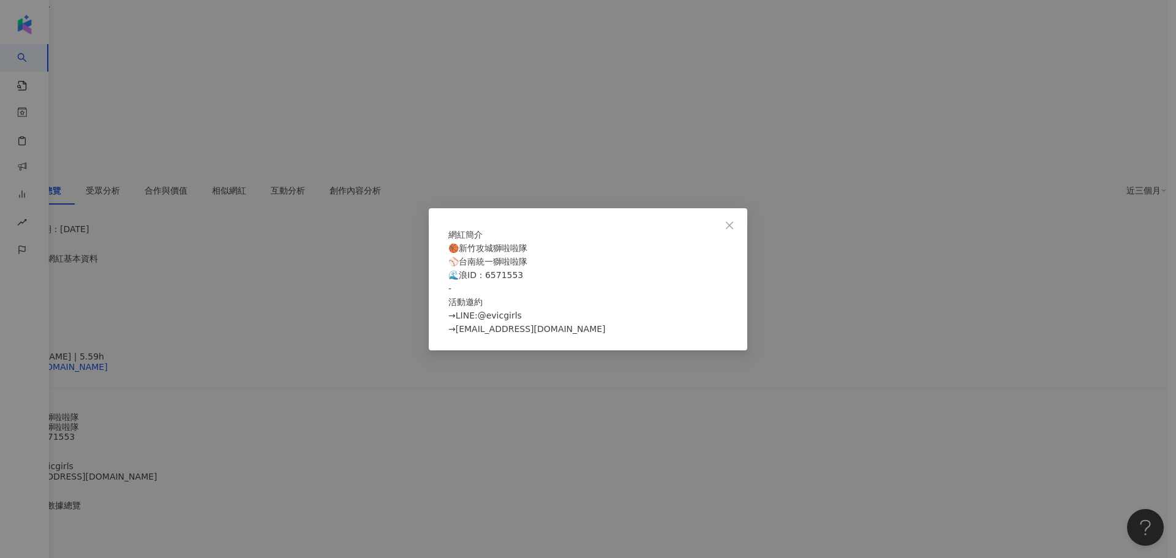
click at [366, 311] on div "網紅簡介 🏀新竹攻城獅啦啦隊 ⚾️台南統一獅啦啦隊 🌊浪ID：6571553 - 活動邀約 →LINE:@evicgirls →[EMAIL_ADDRESS]…" at bounding box center [588, 279] width 1176 height 558
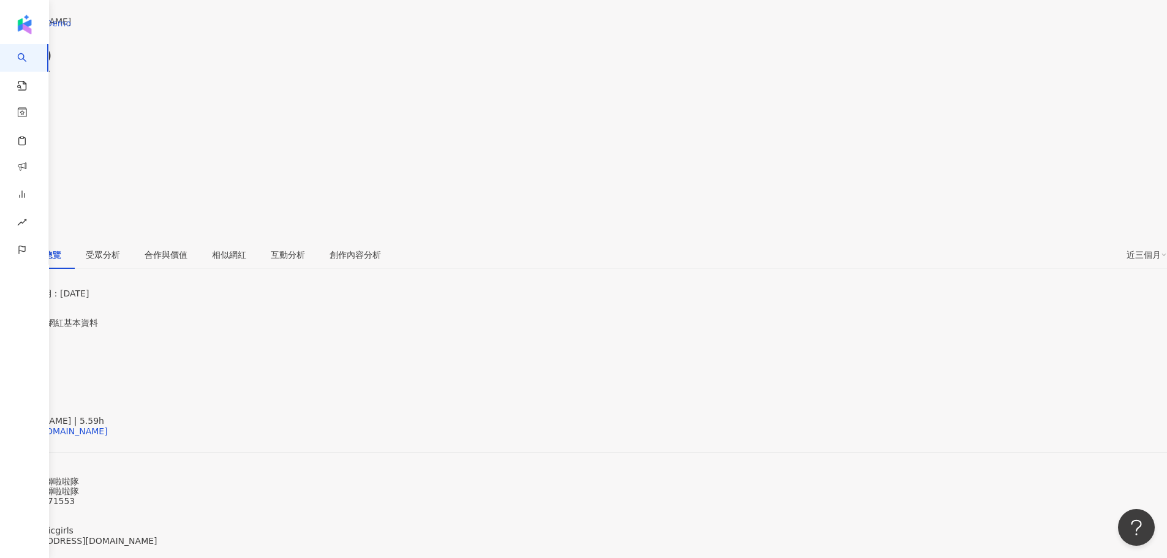
scroll to position [0, 0]
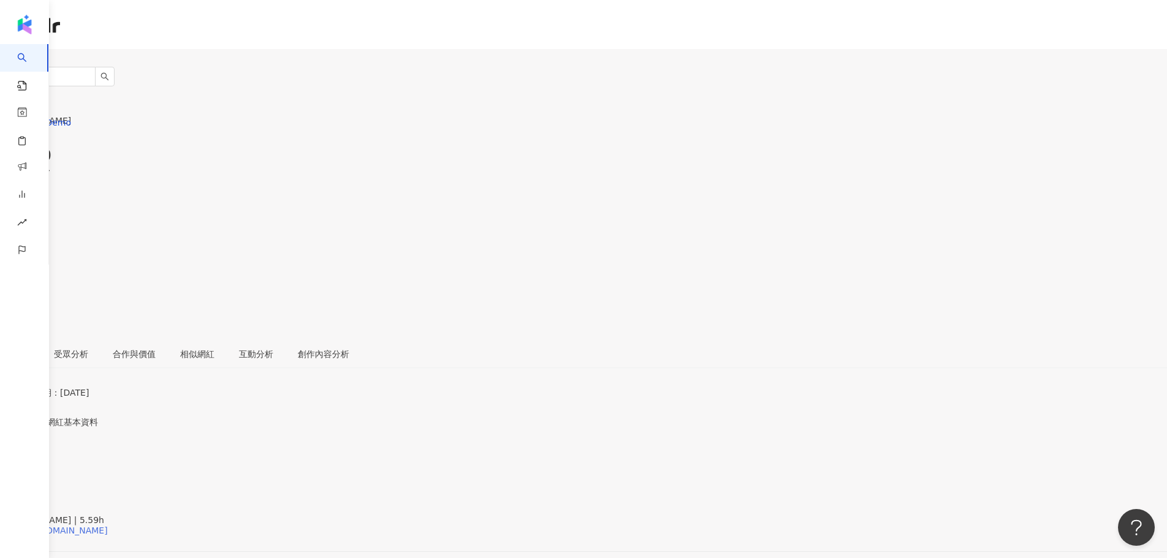
click at [108, 526] on div "https://www.instagram.com/5.59h/" at bounding box center [60, 531] width 96 height 10
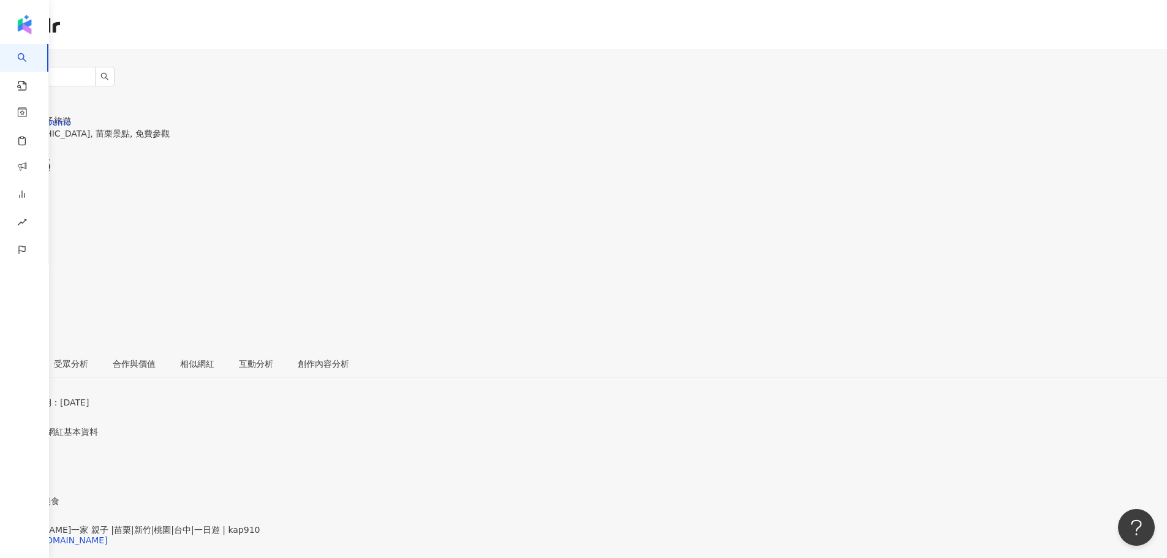
click at [108, 535] on div "https://www.instagram.com/kap910/" at bounding box center [60, 540] width 96 height 10
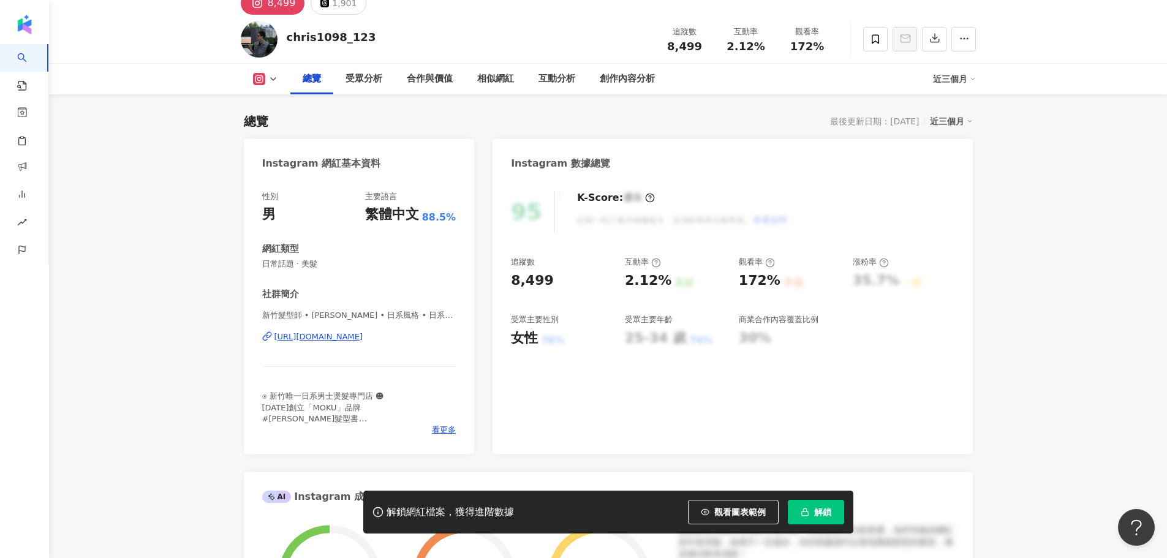
scroll to position [81, 0]
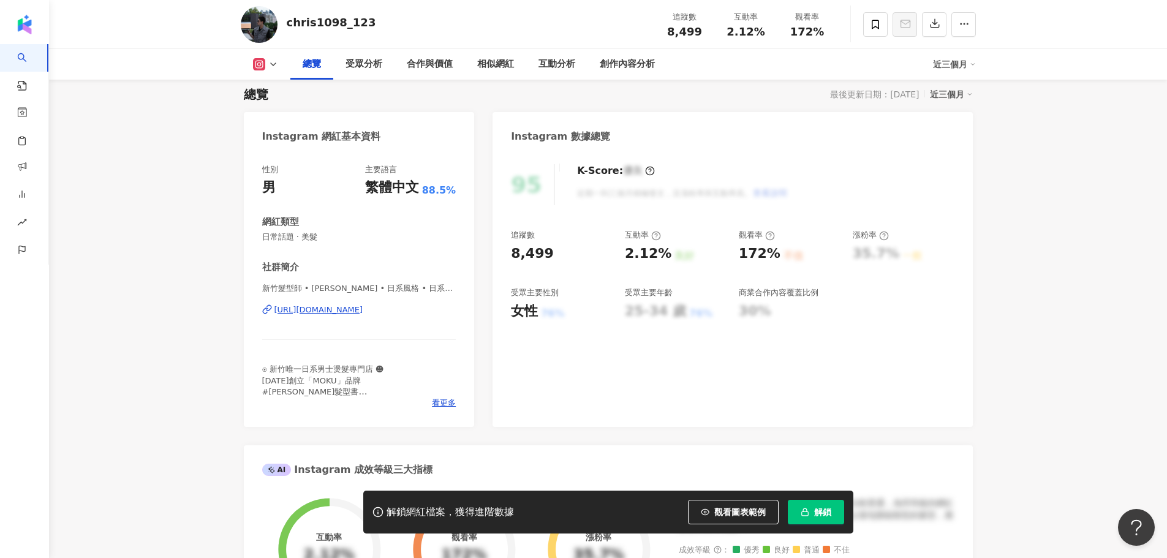
click at [363, 315] on div "[URL][DOMAIN_NAME]" at bounding box center [318, 309] width 89 height 11
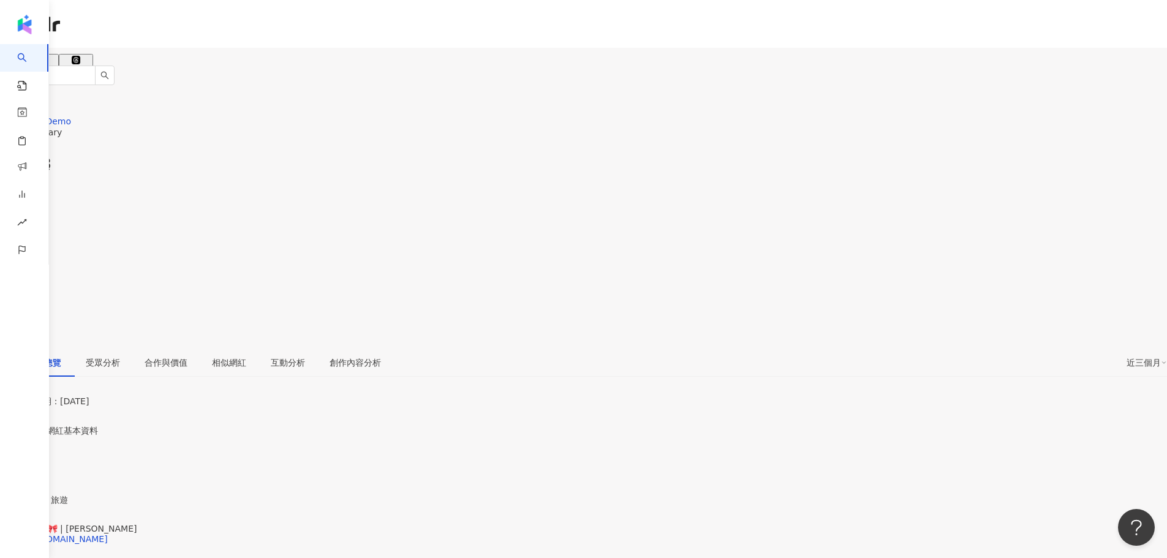
scroll to position [164, 0]
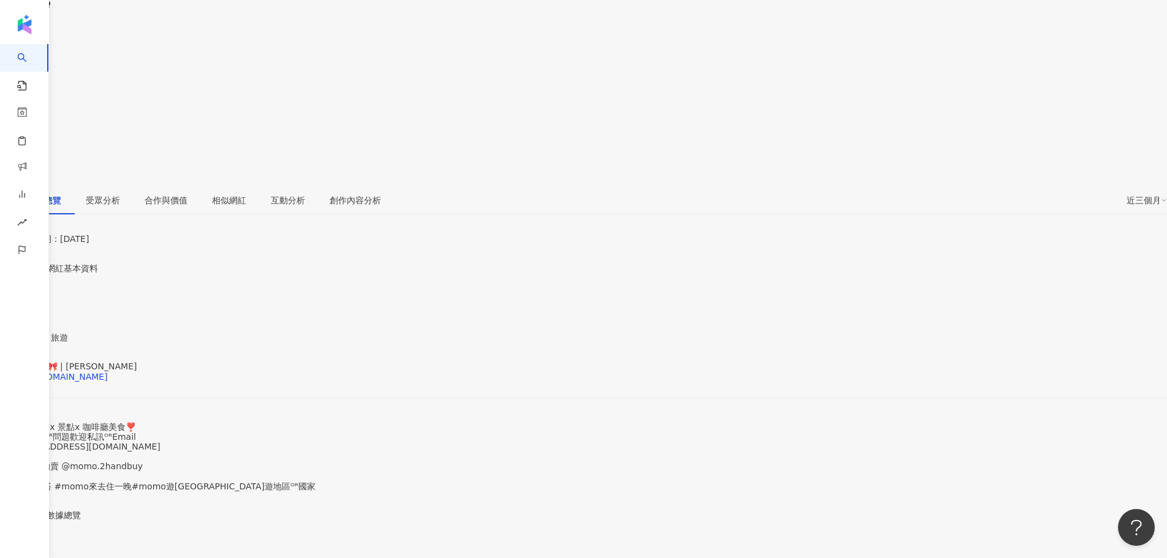
click at [26, 500] on span "看更多" at bounding box center [13, 505] width 26 height 10
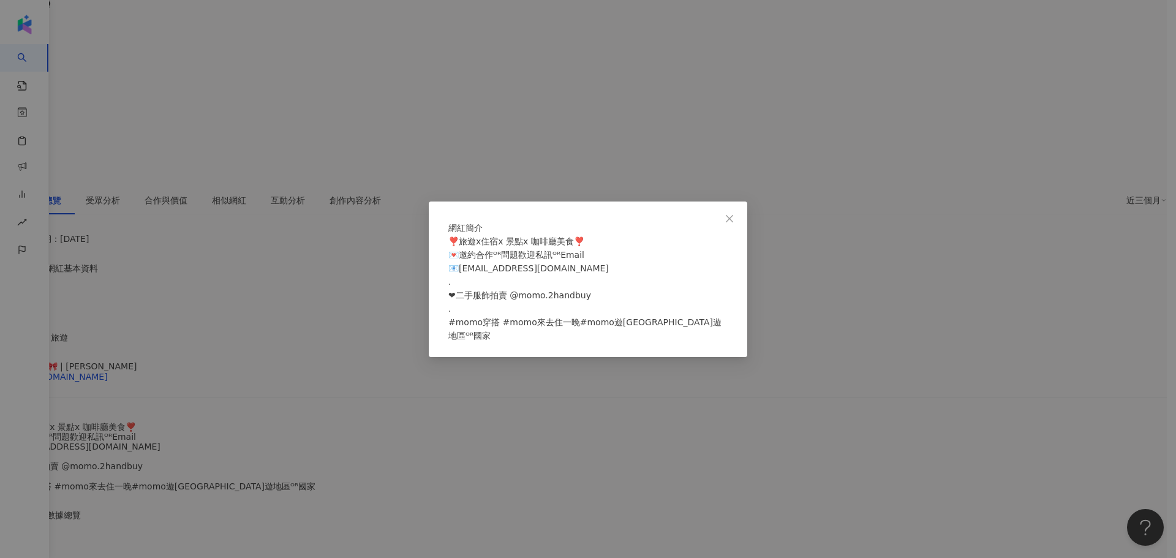
click at [354, 308] on div "網紅簡介 ❣️旅遊x住宿x 景點x 咖啡廳美食❣️ 💌邀約合作ᴼᴿ問題歡迎私訊ᴼᴿEmail 📧[EMAIL_ADDRESS][DOMAIN_NAME] . …" at bounding box center [588, 279] width 1176 height 558
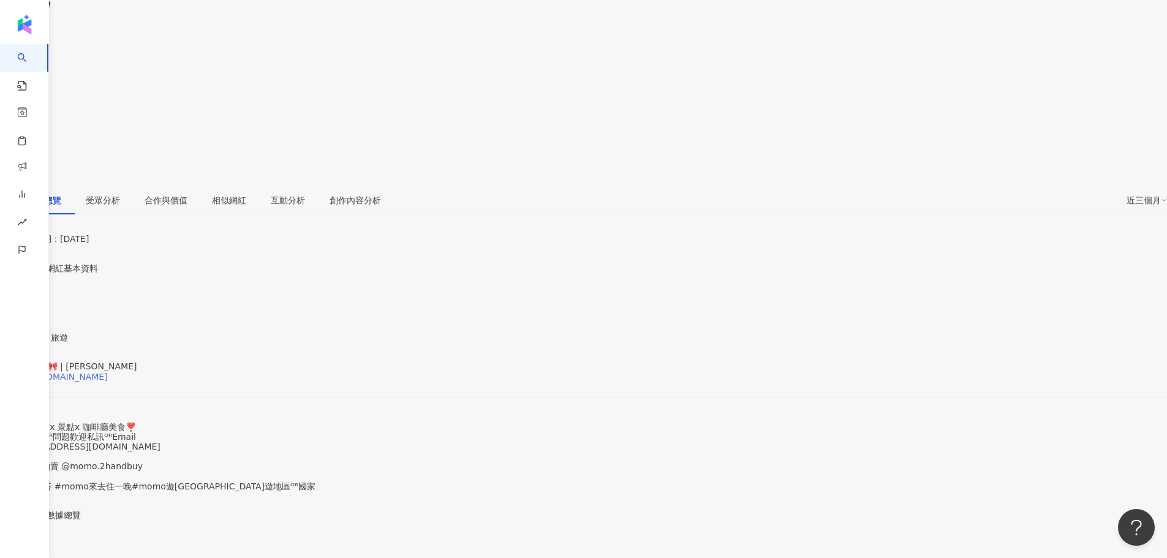
click at [108, 372] on div "[URL][DOMAIN_NAME]" at bounding box center [60, 377] width 96 height 10
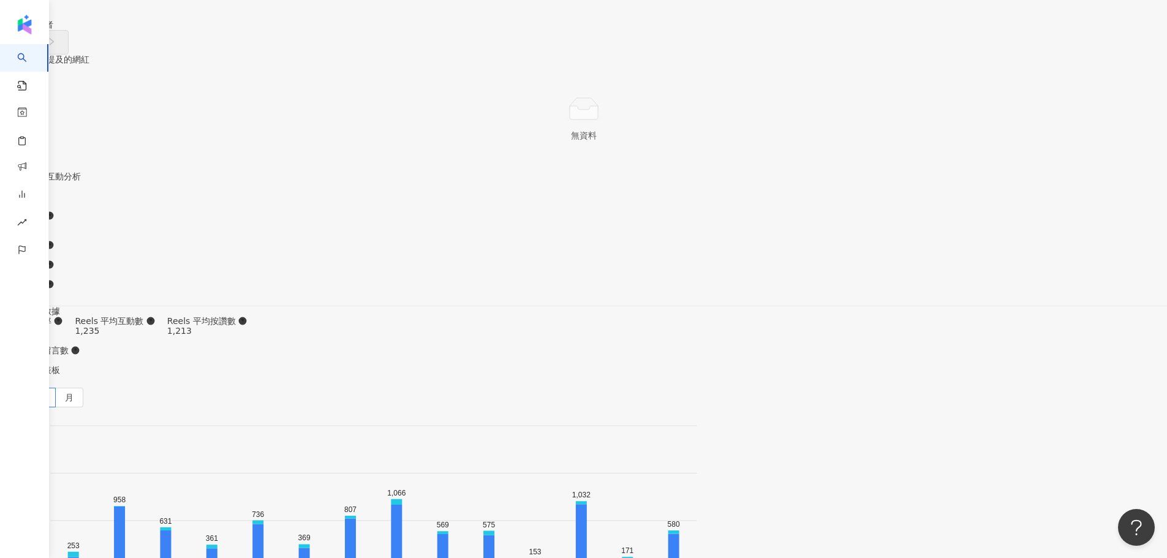
scroll to position [3750, 0]
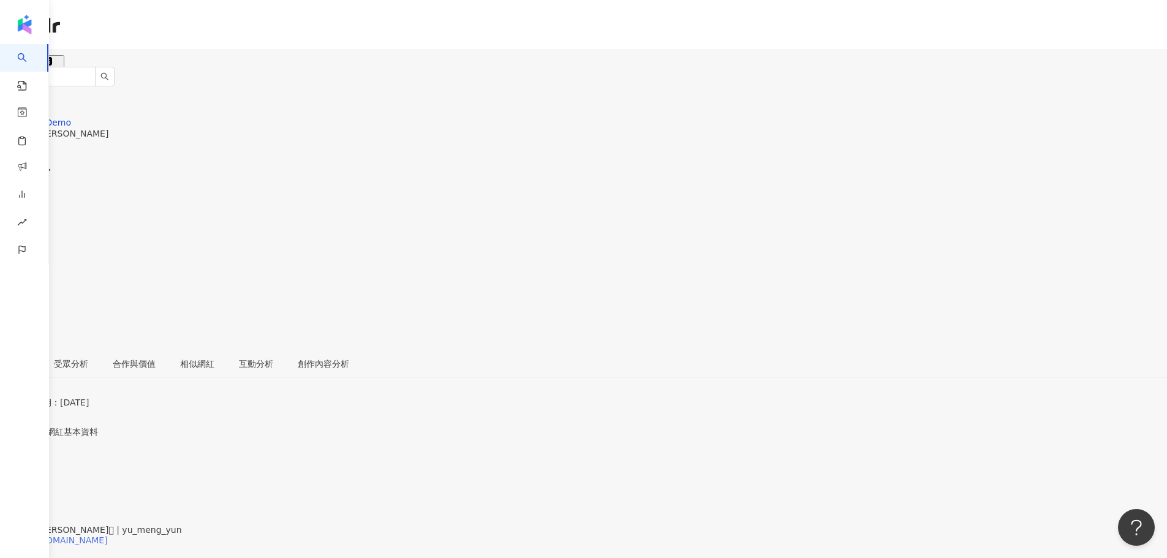
click at [108, 535] on div "[URL][DOMAIN_NAME]" at bounding box center [60, 540] width 96 height 10
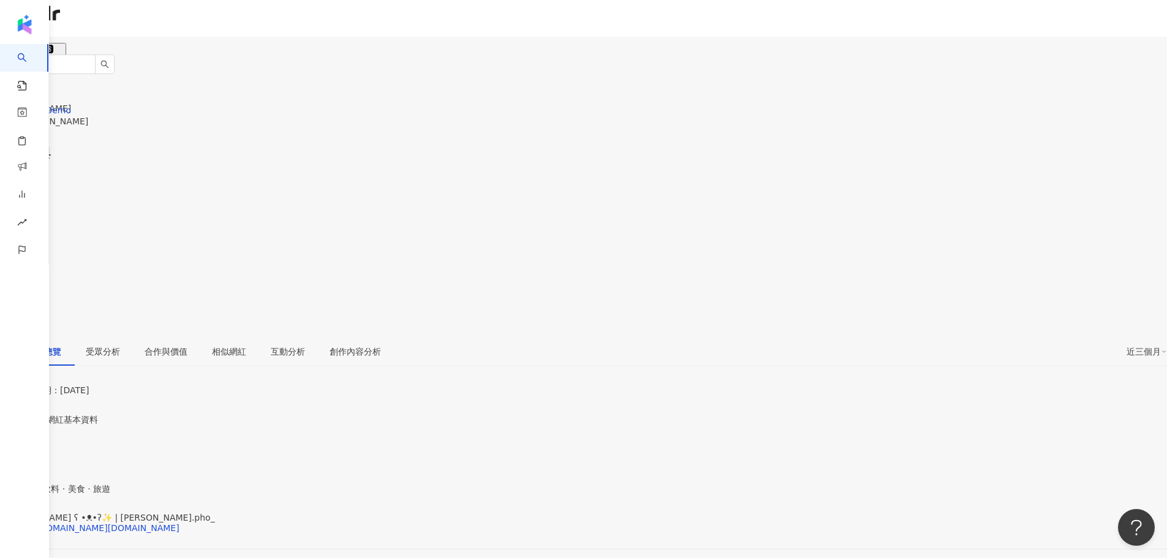
scroll to position [164, 0]
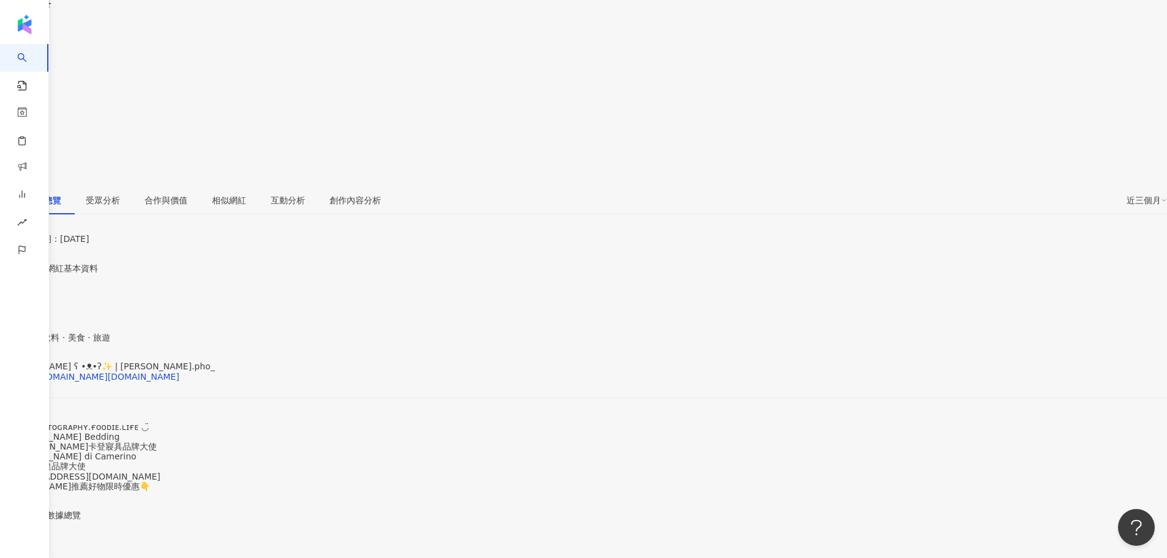
click at [26, 500] on span "看更多" at bounding box center [13, 505] width 26 height 10
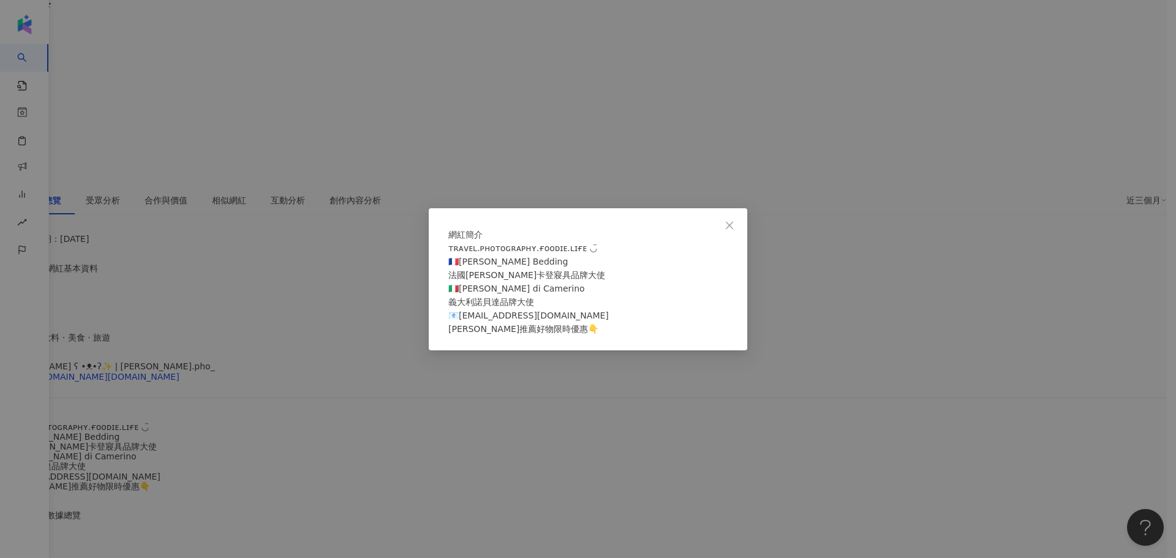
click at [299, 307] on div "網紅簡介 ᴛʀᴀᴠᴇʟ.ᴘʜᴏᴛᴏɢʀᴀᴘʜʏ.ғᴏᴏᴅɪᴇ.ʟɪғᴇ ◡̈ 🇫🇷Pierre Cardin Bedding 法國皮爾卡登寢具品牌大使 🇮🇹R…" at bounding box center [588, 279] width 1176 height 558
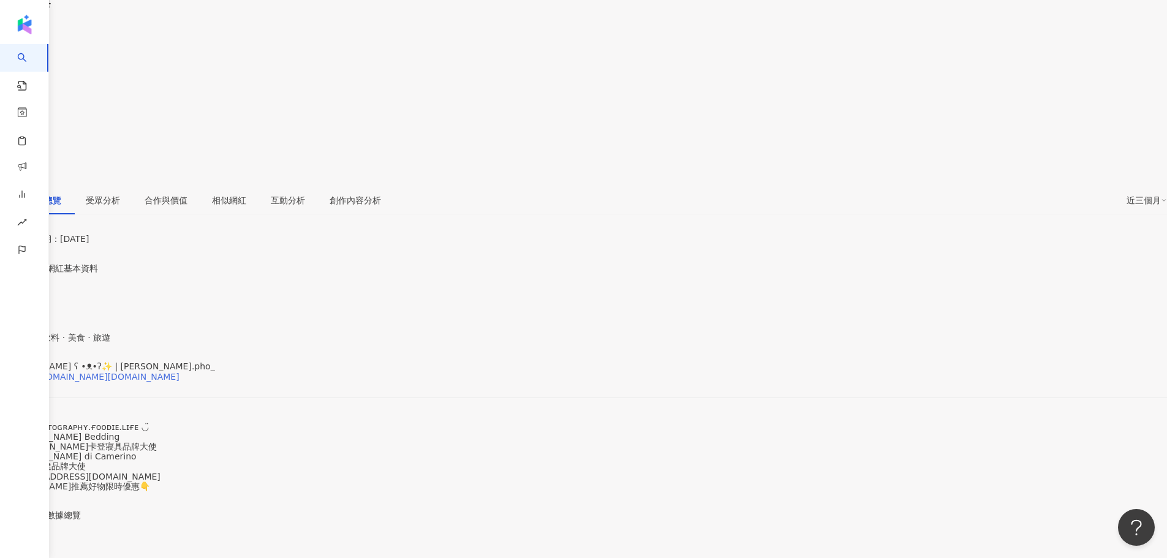
click at [179, 372] on div "https://www.instagram.com/susan.pho_/" at bounding box center [95, 377] width 167 height 10
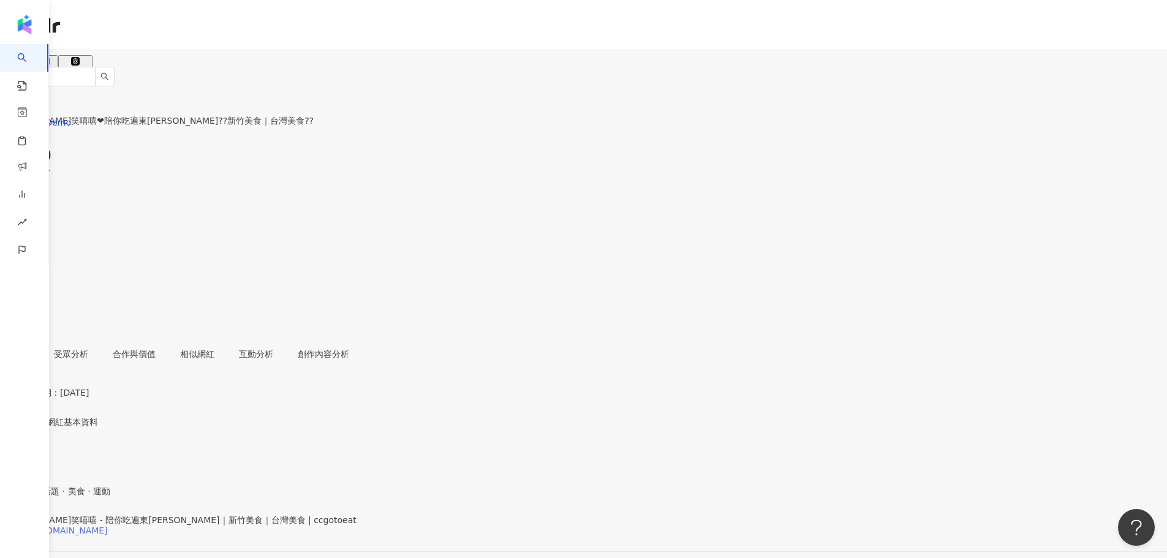
click at [108, 526] on div "[URL][DOMAIN_NAME]" at bounding box center [60, 531] width 96 height 10
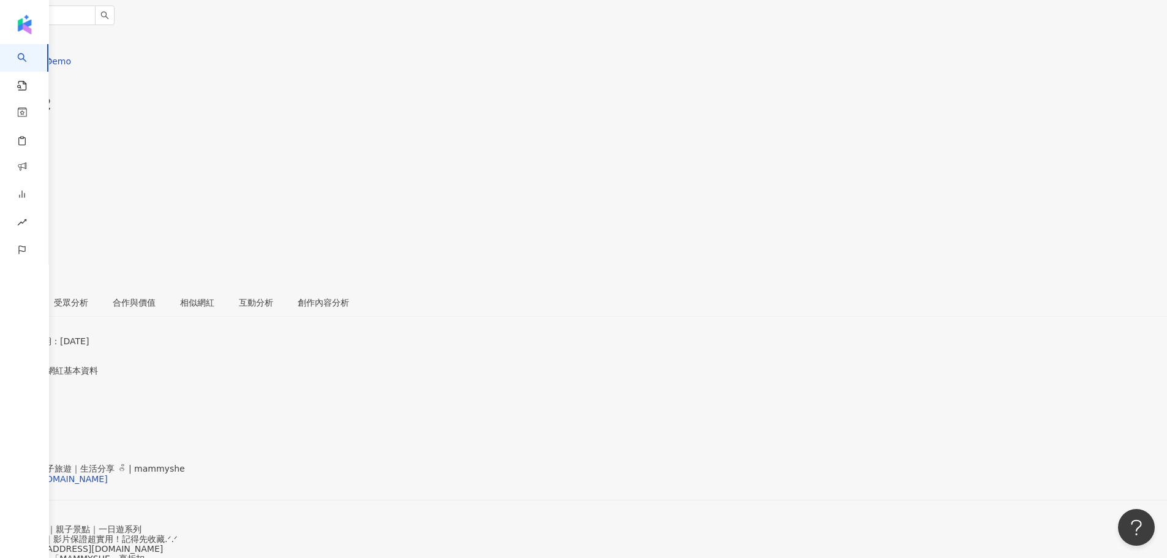
scroll to position [164, 0]
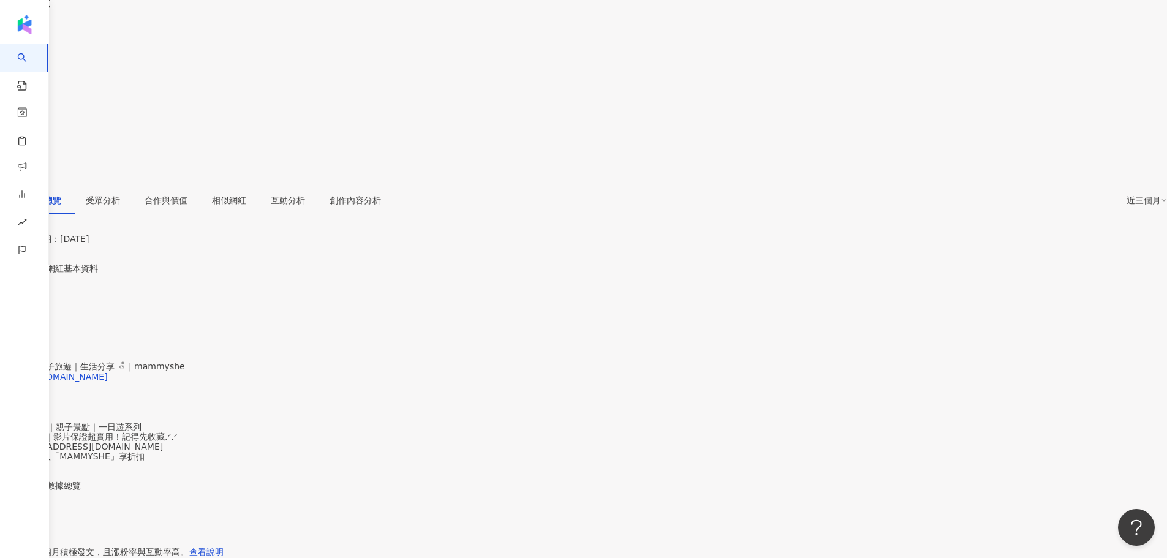
click at [362, 361] on div "那個媽媽-親子旅遊｜生活分享 ᰔᩚ | mammyshe https://www.instagram.com/mammyshe/" at bounding box center [583, 386] width 1167 height 51
click at [108, 372] on div "https://www.instagram.com/mammyshe/" at bounding box center [60, 377] width 96 height 10
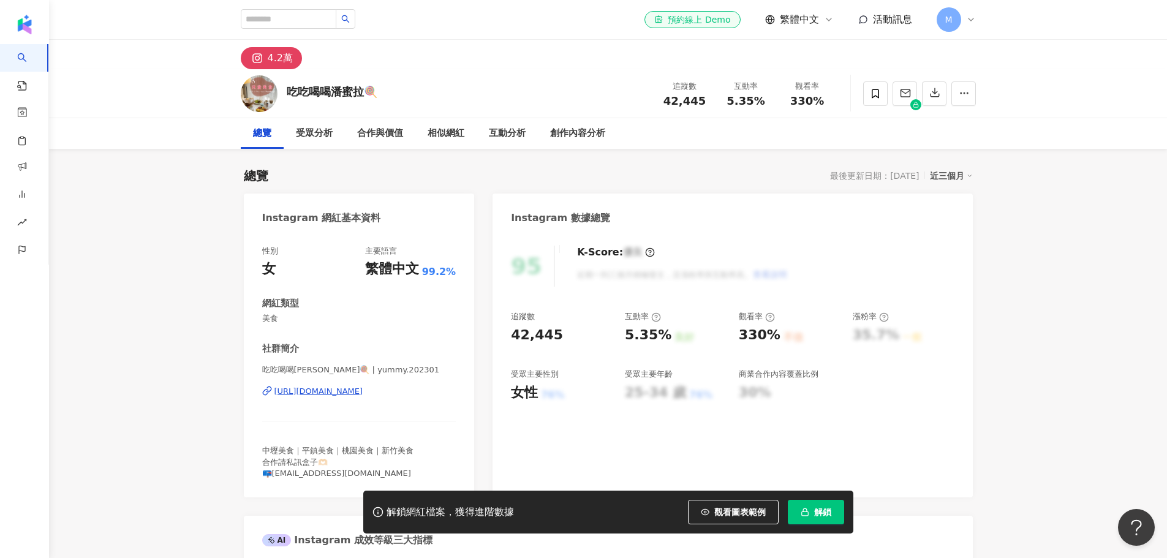
scroll to position [164, 0]
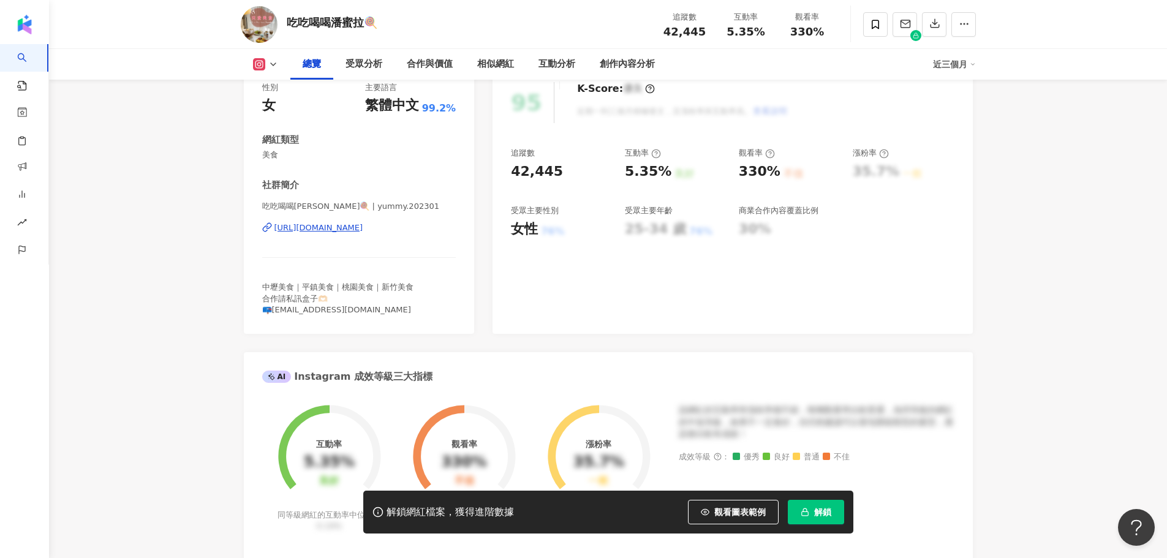
click at [348, 227] on div "[URL][DOMAIN_NAME]" at bounding box center [318, 227] width 89 height 11
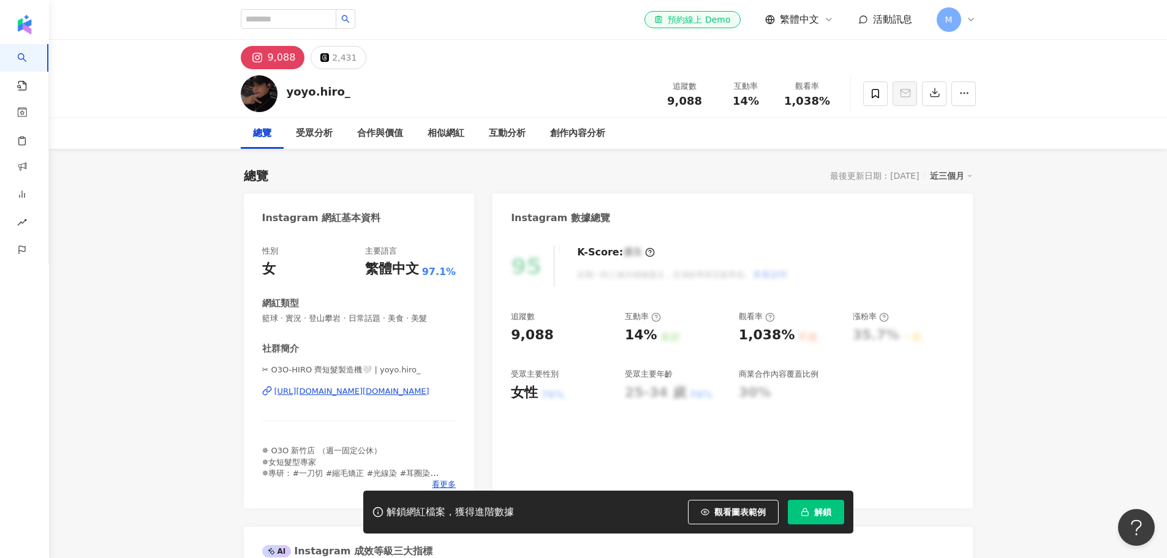
click at [324, 393] on div "https://www.instagram.com/yoyo.hiro_/" at bounding box center [351, 391] width 155 height 11
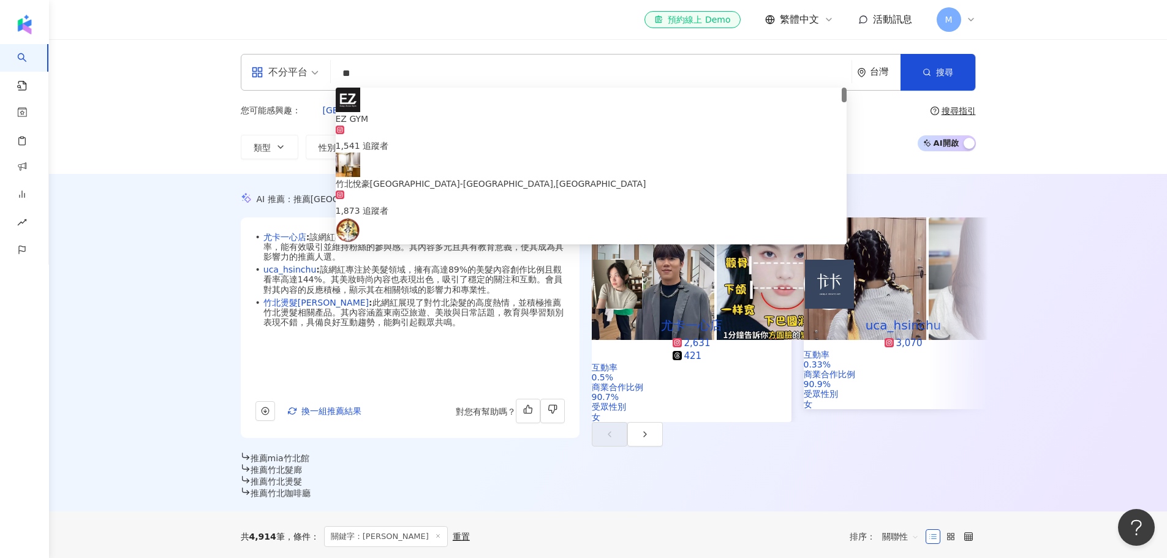
click at [196, 320] on div "AI 推薦 ： 推薦竹北店的網紅 • 尤卡一心店 : 該網紅專注於美妝時尚及美髮領域，展現出高觀看率及穩定的互動率，能有效吸引並維持粉絲的參與感。其內容多元且…" at bounding box center [608, 342] width 1118 height 337
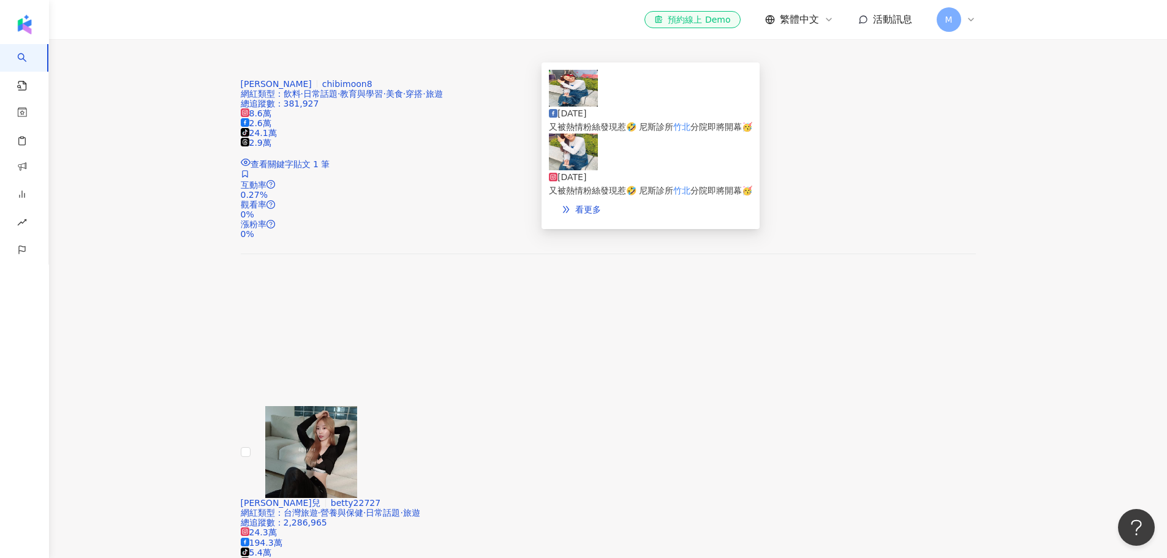
scroll to position [2695, 0]
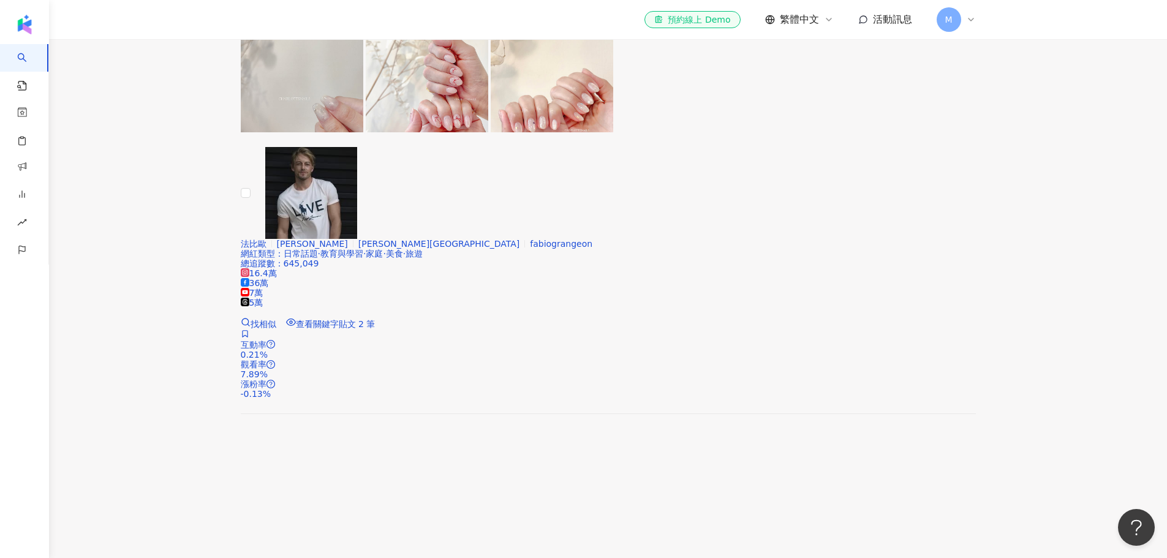
scroll to position [2531, 0]
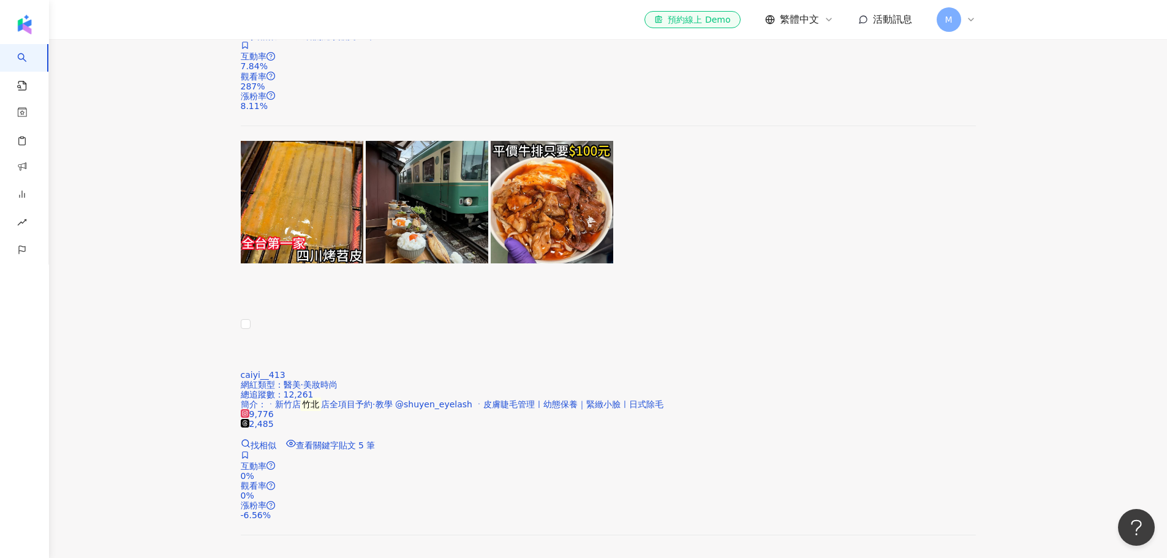
scroll to position [2620, 0]
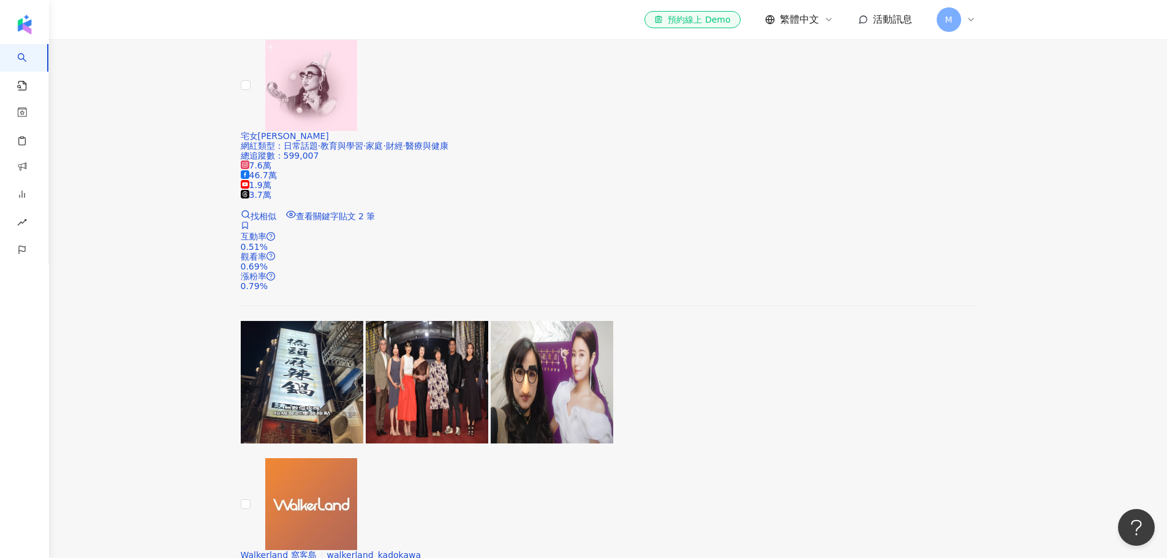
scroll to position [1389, 0]
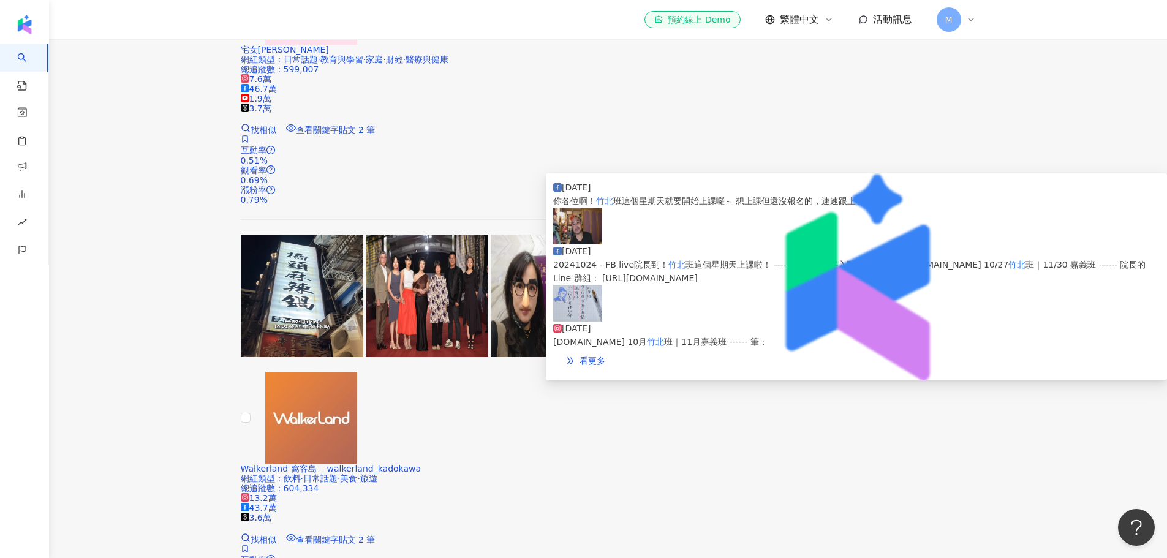
drag, startPoint x: 516, startPoint y: 285, endPoint x: 394, endPoint y: 204, distance: 146.6
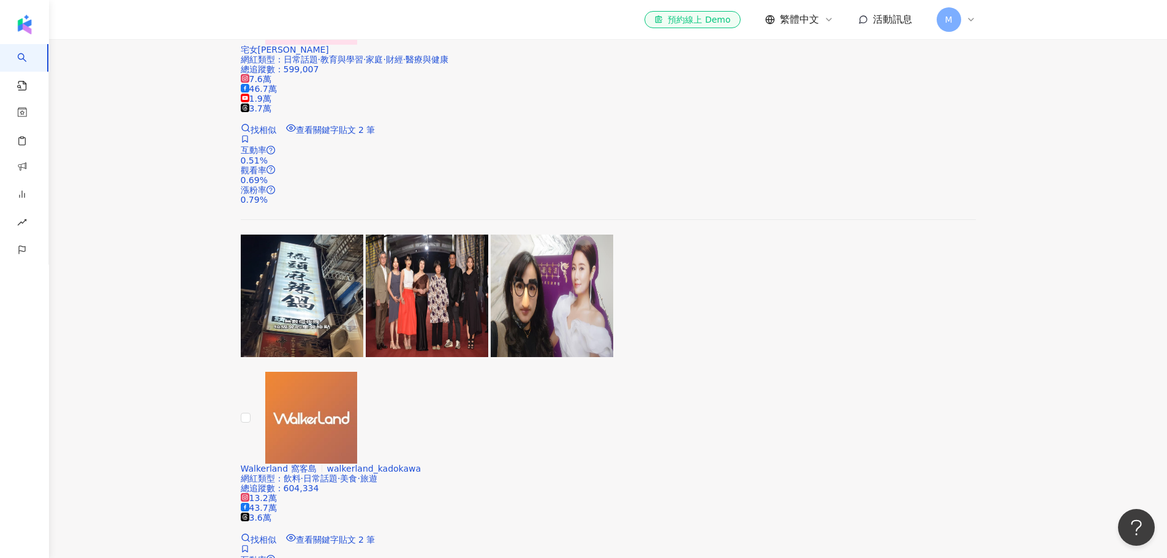
drag, startPoint x: 394, startPoint y: 204, endPoint x: 432, endPoint y: 206, distance: 38.6
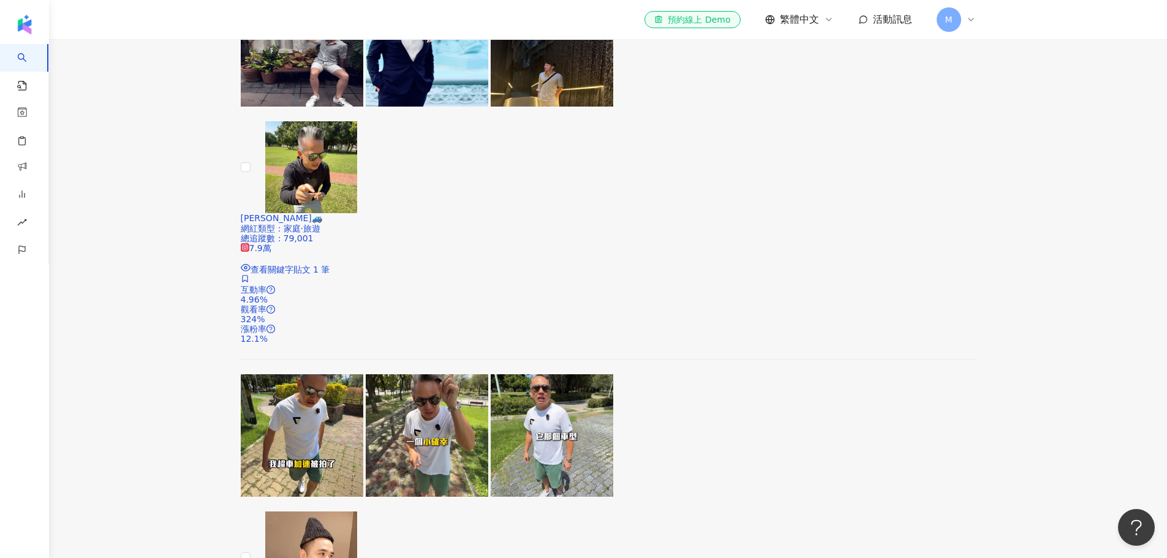
scroll to position [2613, 0]
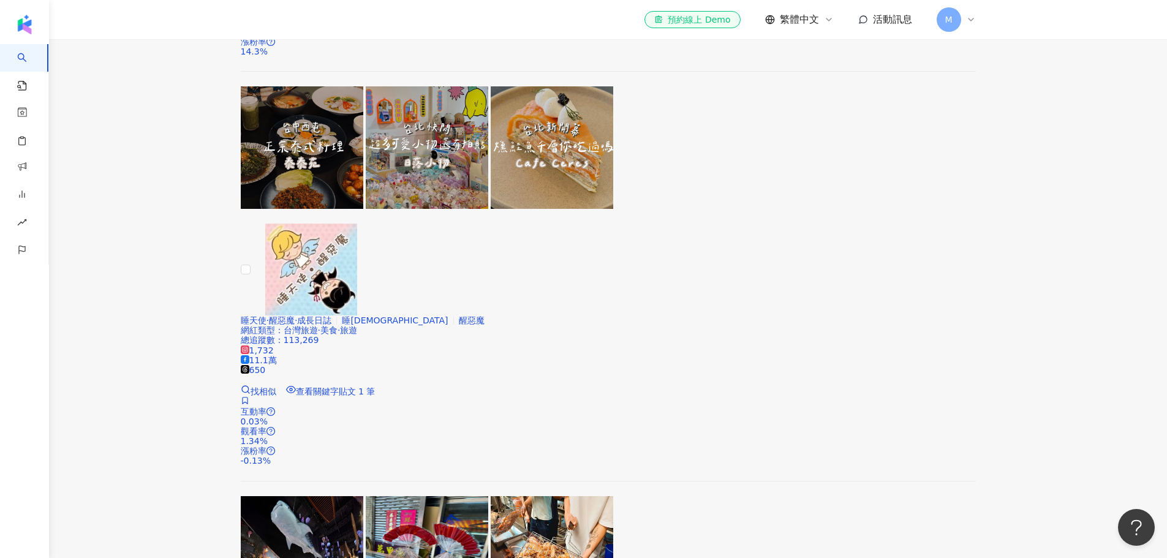
scroll to position [2450, 0]
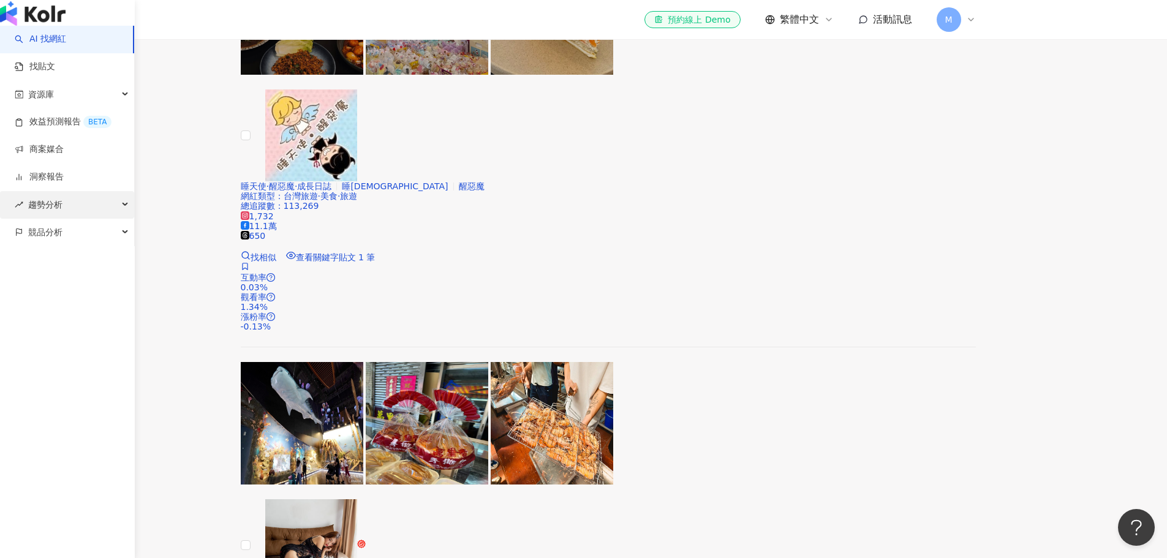
click at [53, 219] on span "趨勢分析" at bounding box center [45, 205] width 34 height 28
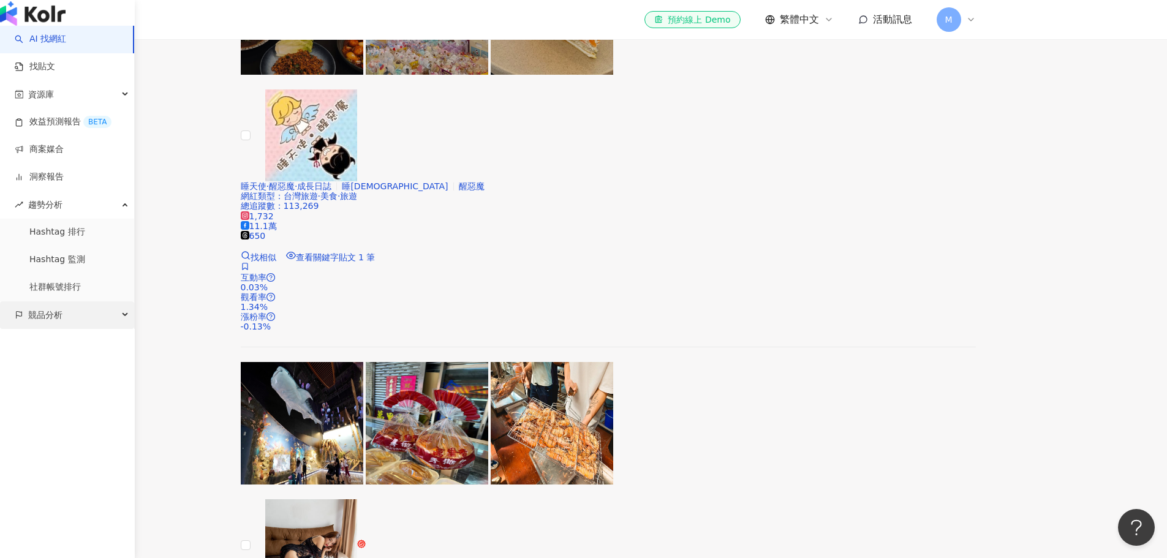
click at [67, 329] on div "競品分析" at bounding box center [67, 315] width 134 height 28
click at [70, 349] on link "品牌帳號分析" at bounding box center [54, 342] width 51 height 12
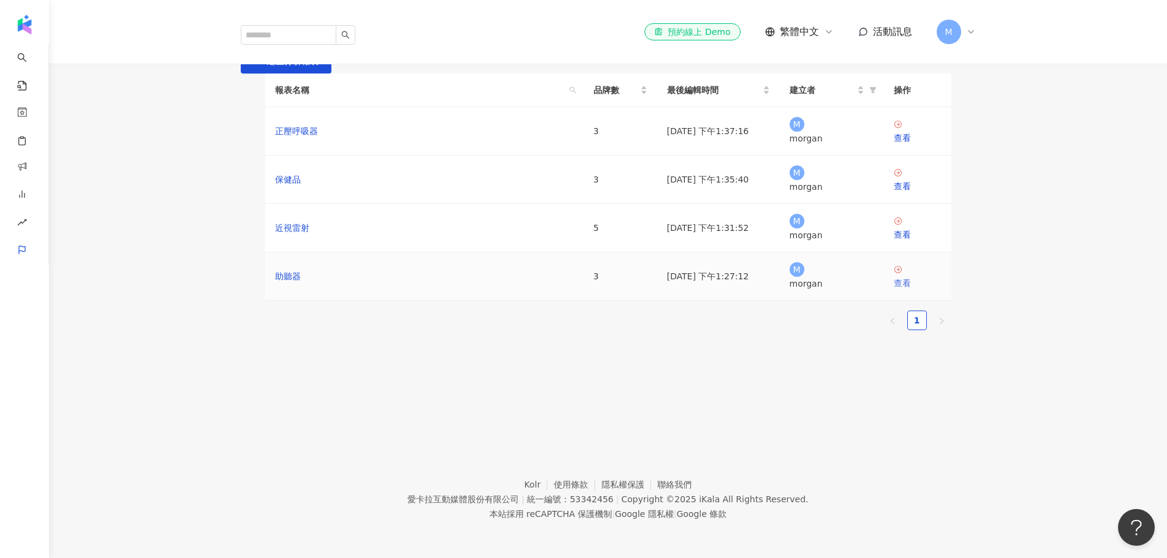
click at [910, 290] on div "查看" at bounding box center [918, 282] width 48 height 13
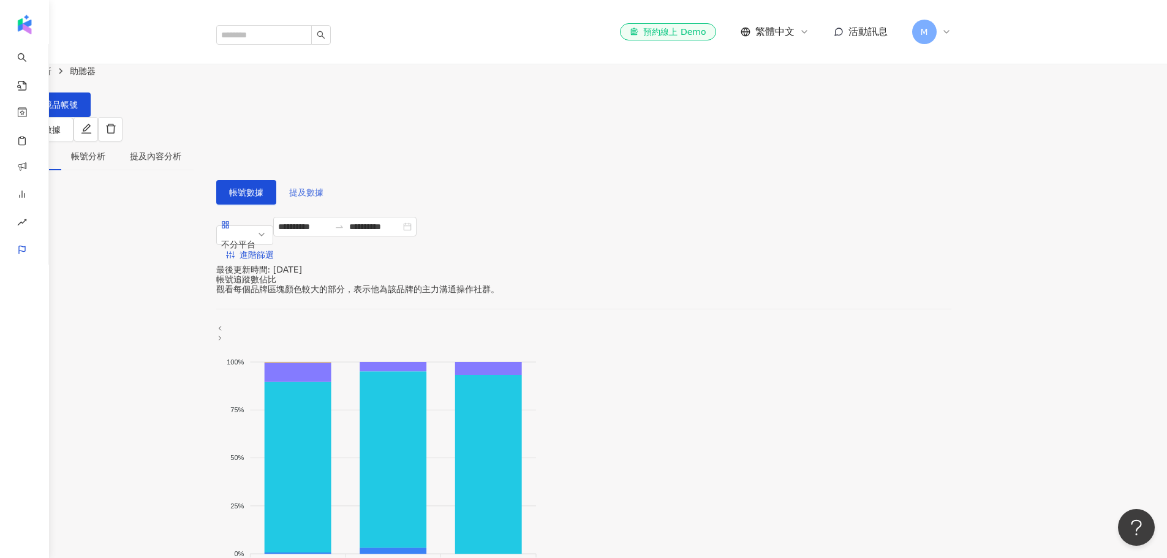
click at [323, 187] on span "提及數據" at bounding box center [306, 192] width 34 height 10
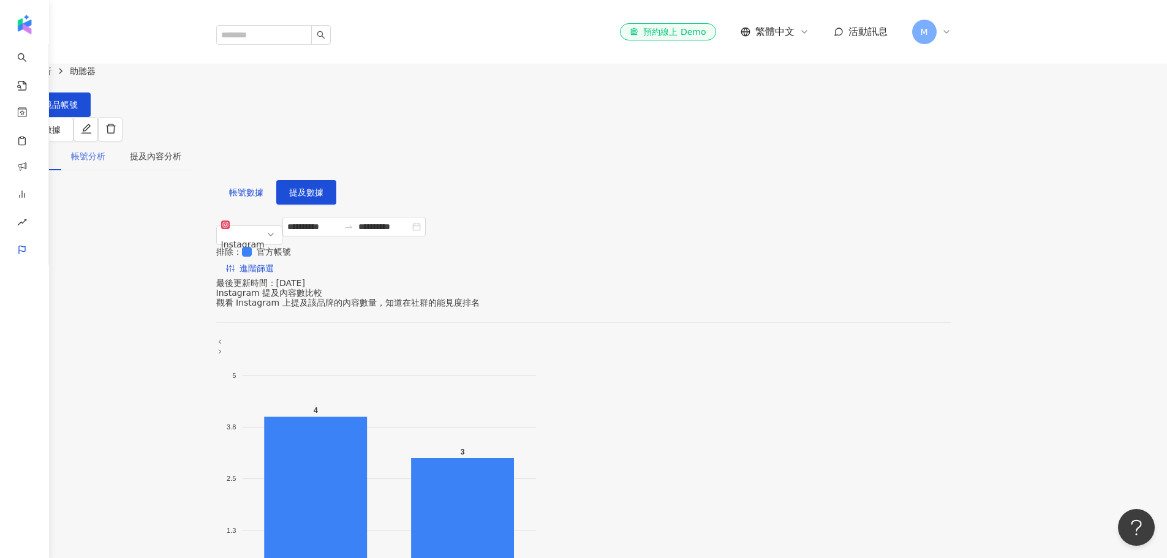
click at [118, 142] on div "帳號分析" at bounding box center [88, 156] width 59 height 28
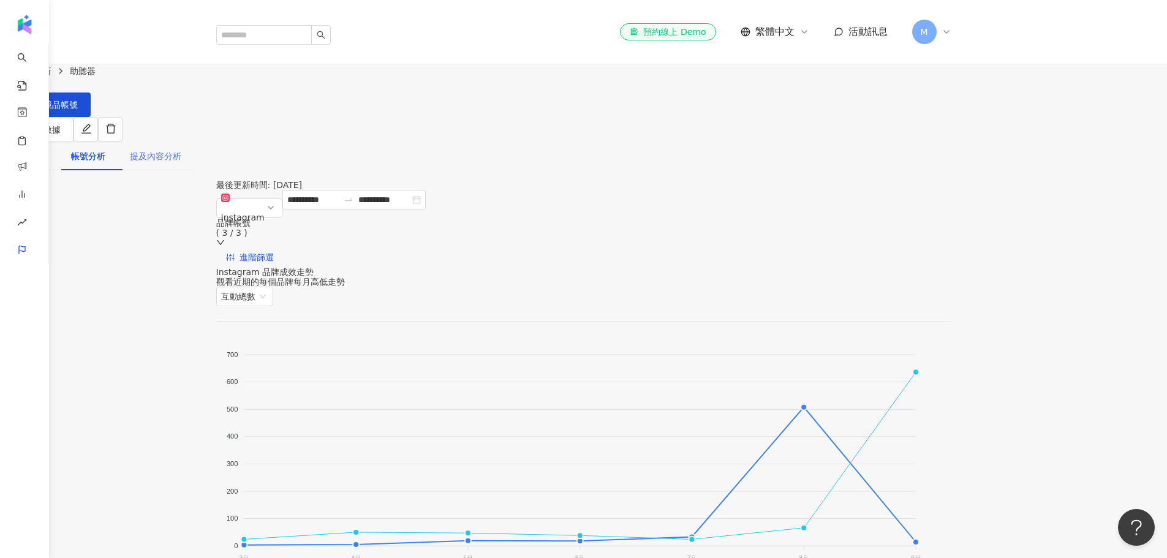
click at [194, 142] on div "提及內容分析" at bounding box center [156, 156] width 76 height 28
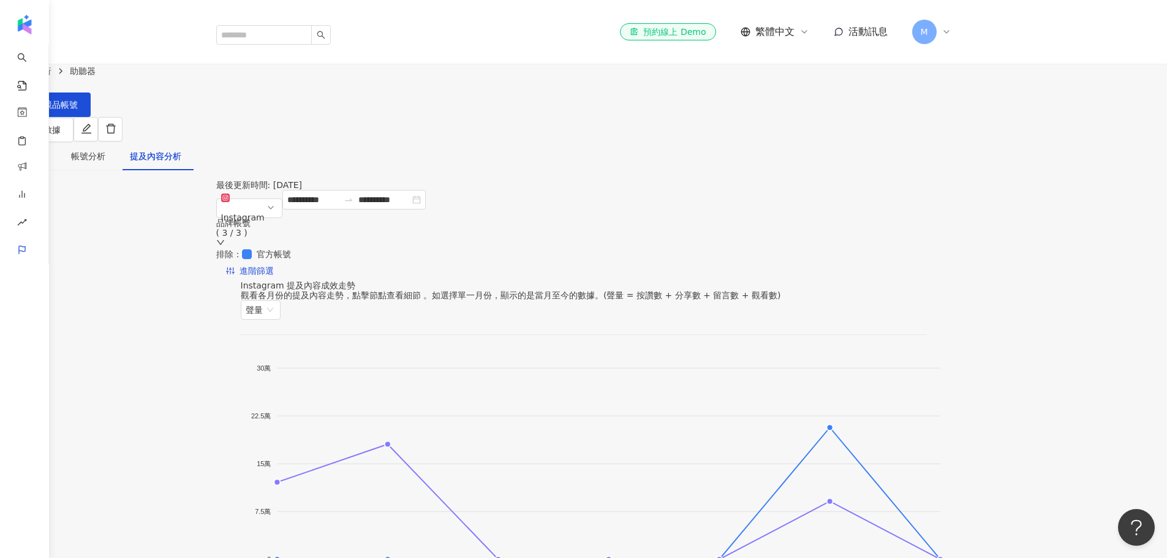
click at [47, 149] on div "數據總覽" at bounding box center [29, 155] width 34 height 13
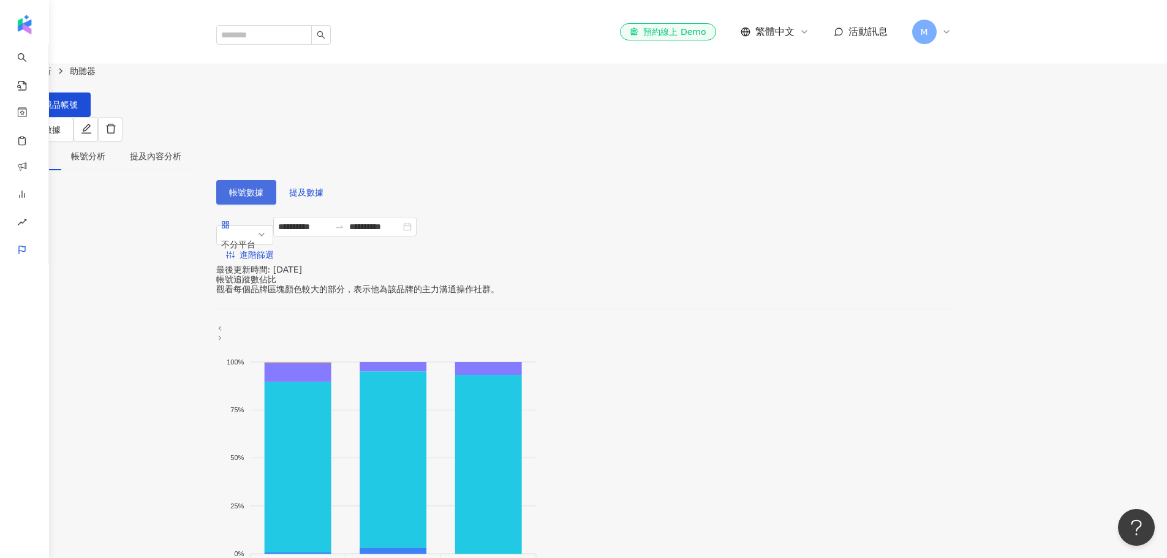
click at [263, 187] on span "帳號數據" at bounding box center [246, 192] width 34 height 10
click at [47, 149] on div "數據總覽" at bounding box center [29, 155] width 34 height 13
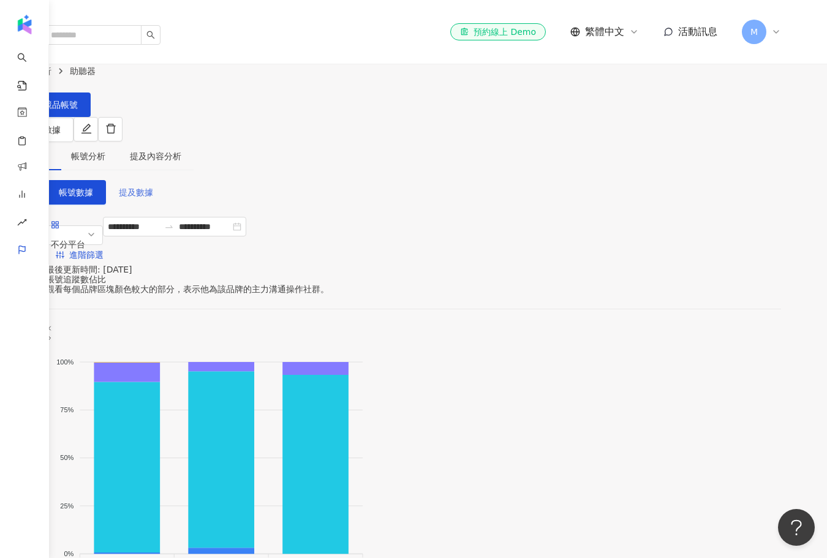
click at [153, 187] on span "提及數據" at bounding box center [136, 192] width 34 height 10
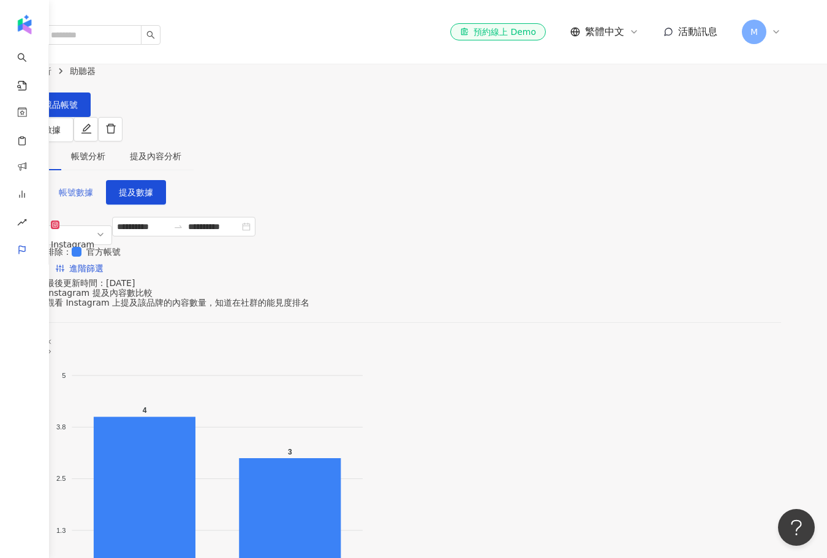
click at [93, 187] on span "帳號數據" at bounding box center [76, 192] width 34 height 10
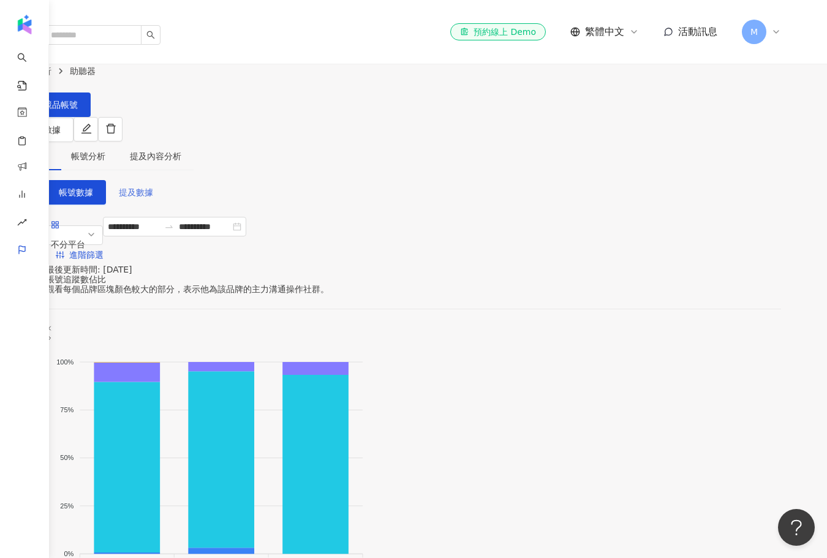
click at [166, 180] on button "提及數據" at bounding box center [136, 192] width 60 height 24
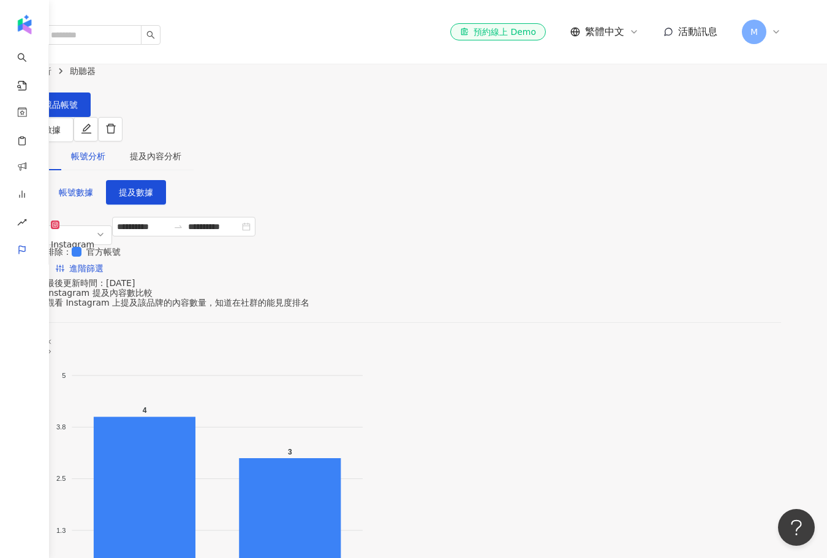
click at [105, 149] on div "帳號分析" at bounding box center [88, 155] width 34 height 13
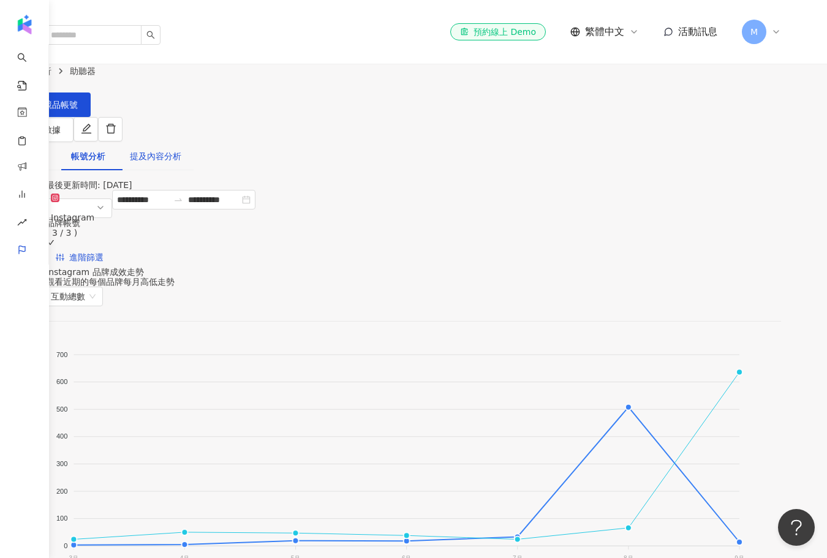
click at [181, 149] on div "提及內容分析" at bounding box center [155, 155] width 51 height 13
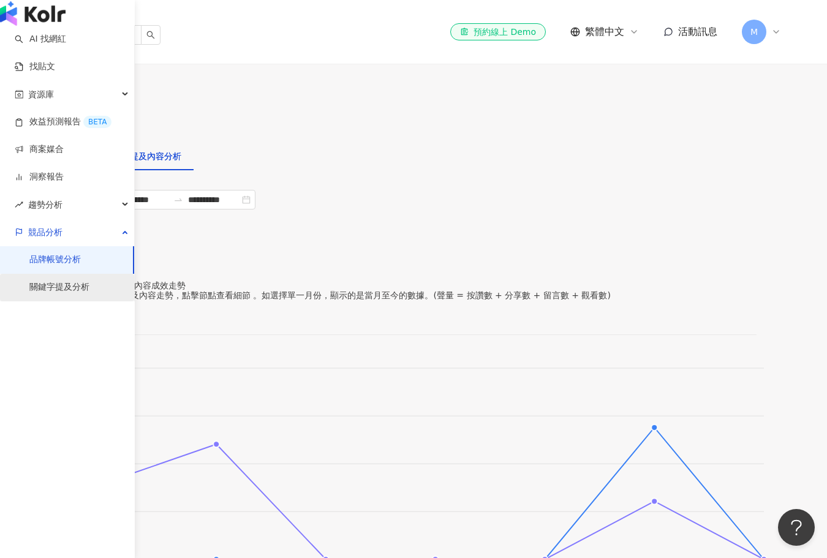
click at [84, 293] on link "關鍵字提及分析" at bounding box center [59, 287] width 60 height 12
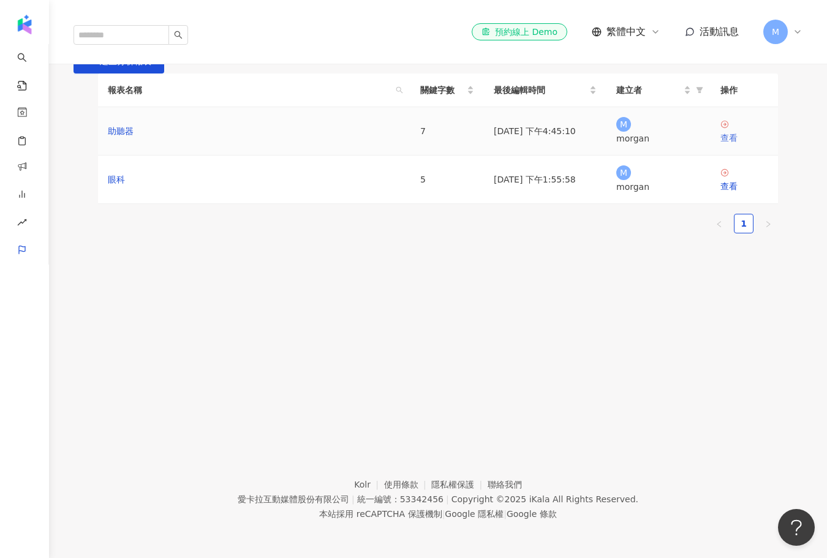
click at [740, 145] on div "查看" at bounding box center [744, 137] width 48 height 13
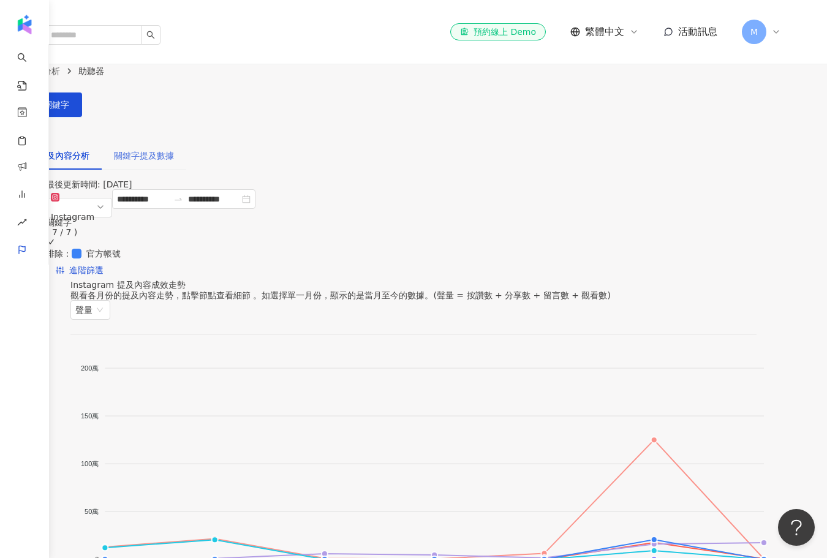
click at [186, 141] on div "關鍵字提及數據" at bounding box center [144, 155] width 85 height 28
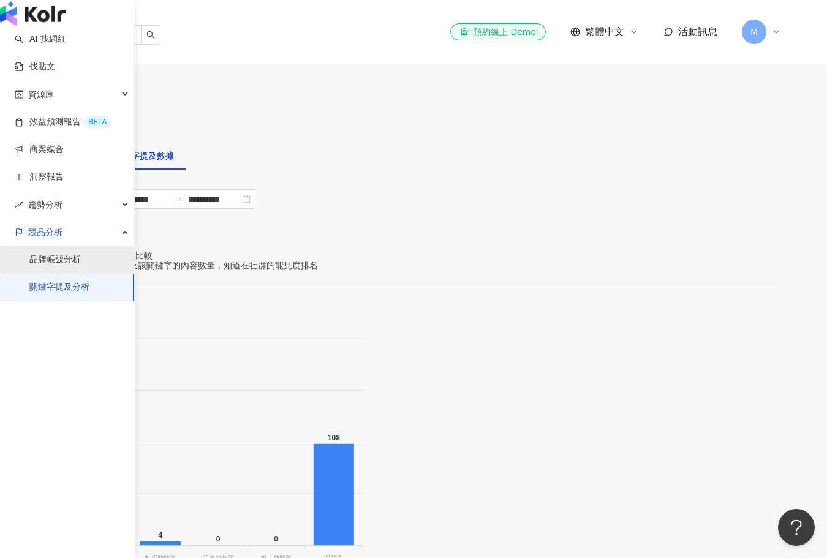
click at [79, 266] on link "品牌帳號分析" at bounding box center [54, 260] width 51 height 12
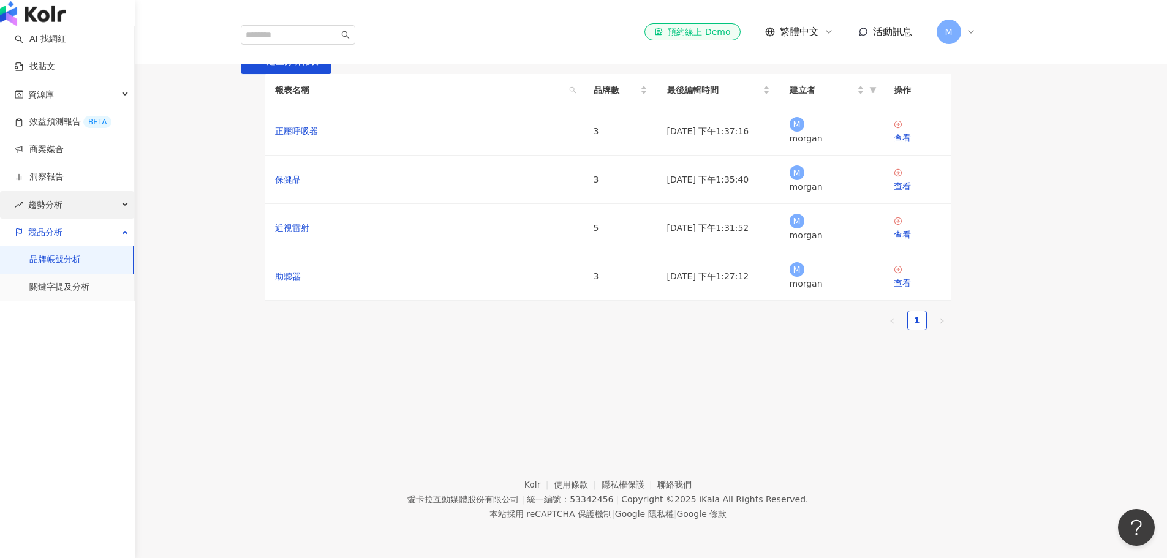
click at [36, 219] on span "趨勢分析" at bounding box center [45, 205] width 34 height 28
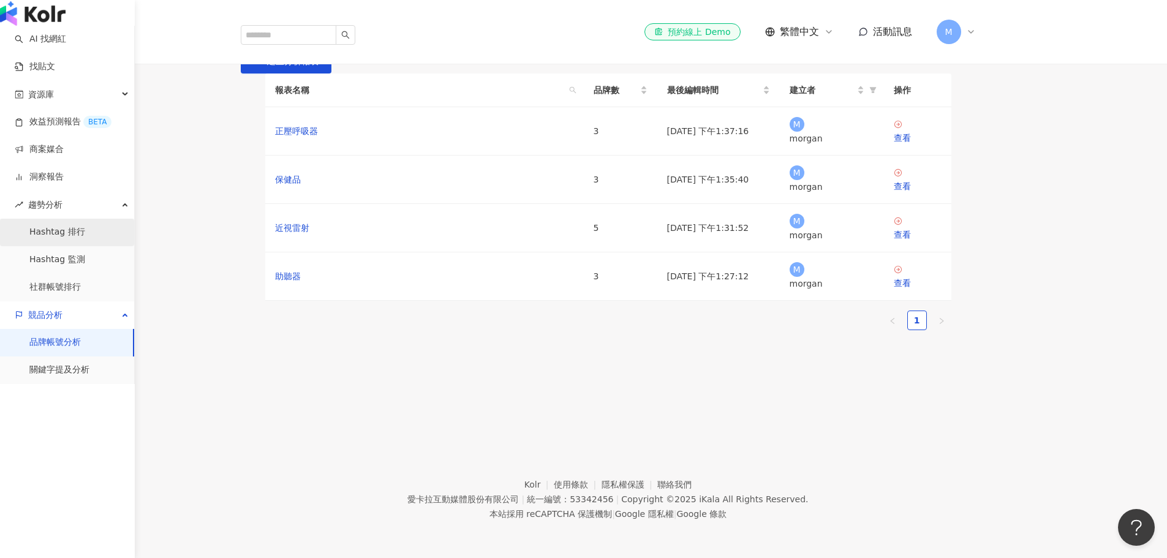
click at [78, 238] on link "Hashtag 排行" at bounding box center [57, 232] width 56 height 12
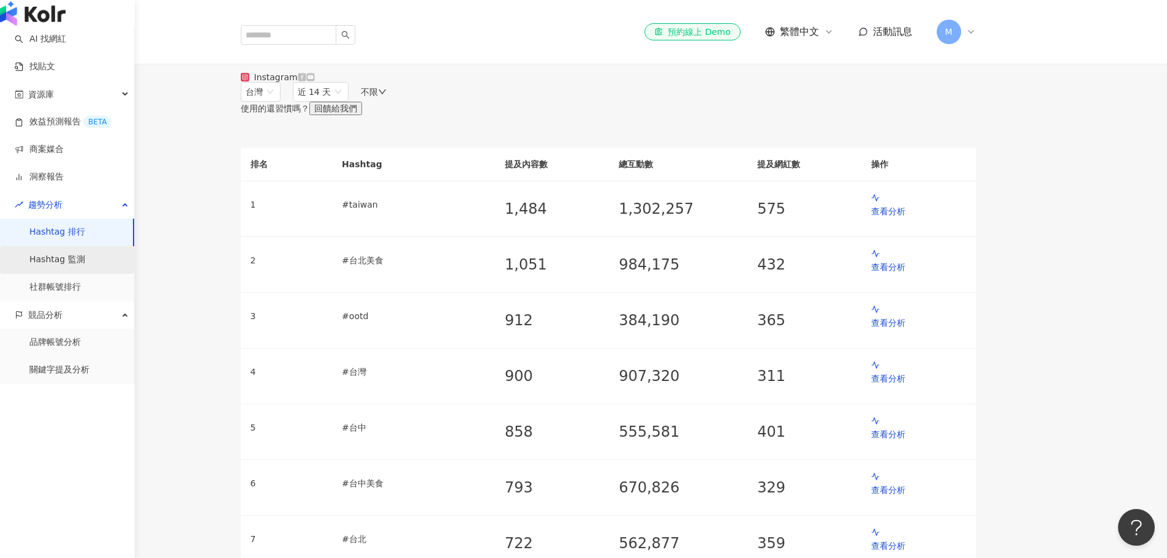
click at [78, 266] on link "Hashtag 監測" at bounding box center [57, 260] width 56 height 12
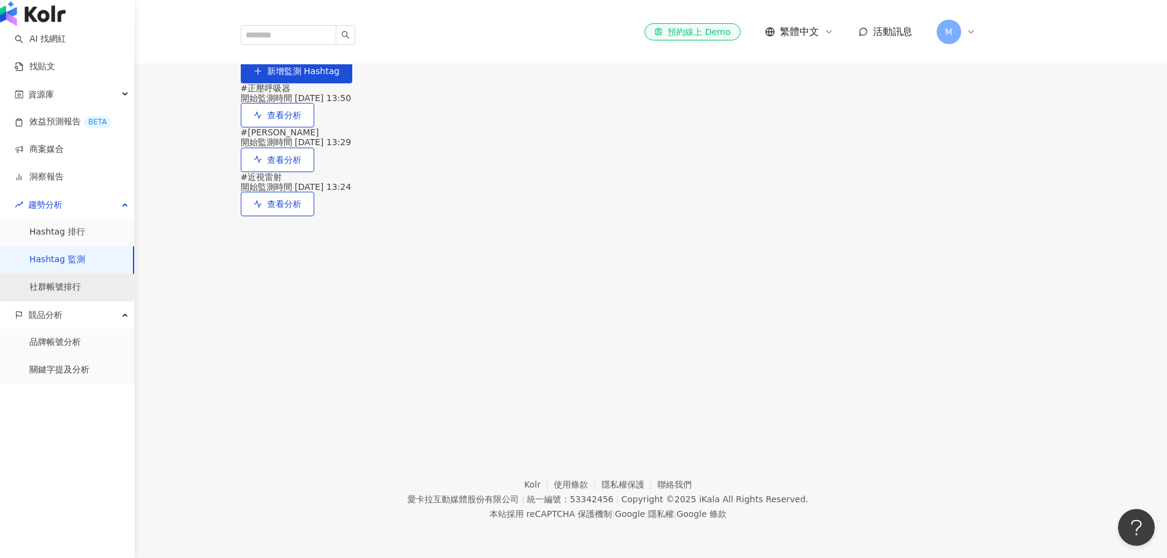
click at [81, 293] on link "社群帳號排行" at bounding box center [54, 287] width 51 height 12
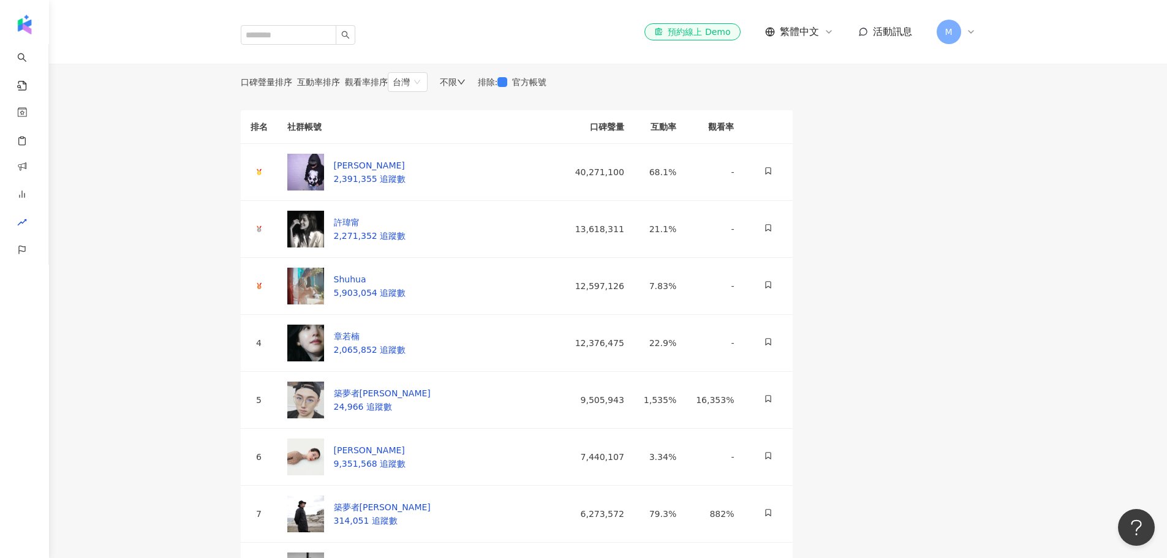
click at [465, 87] on div "不限" at bounding box center [453, 82] width 26 height 10
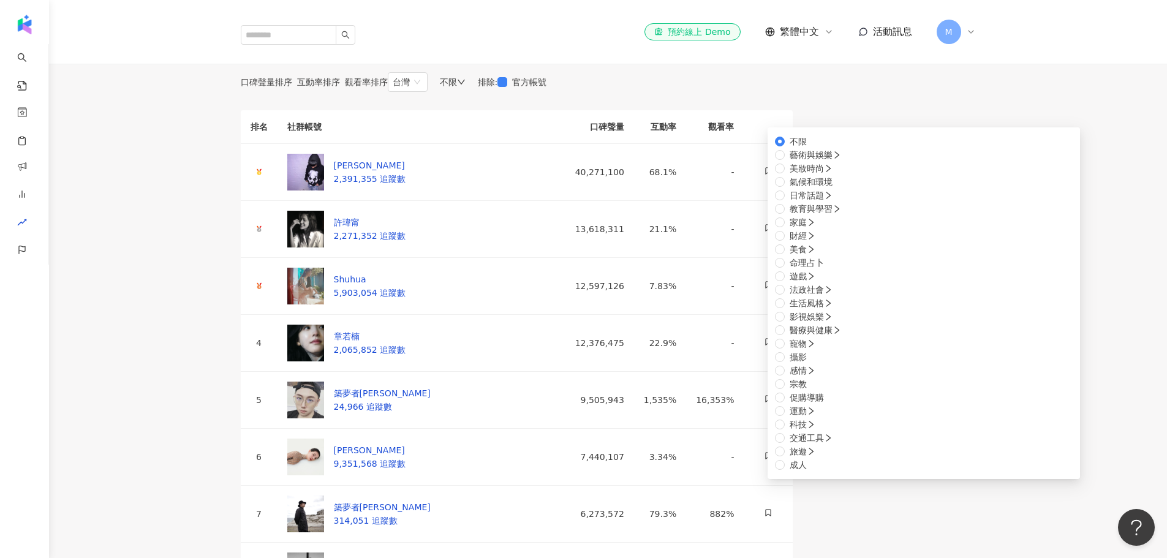
click at [465, 87] on div "不限 不限 藝術與娛樂 美妝時尚 氣候和環境 日常話題 教育與學習 家庭 財經 美食 命理占卜 遊戲 法政社會 生活風格 影視娛樂 醫療與健康 寵物 攝影 感…" at bounding box center [453, 82] width 26 height 10
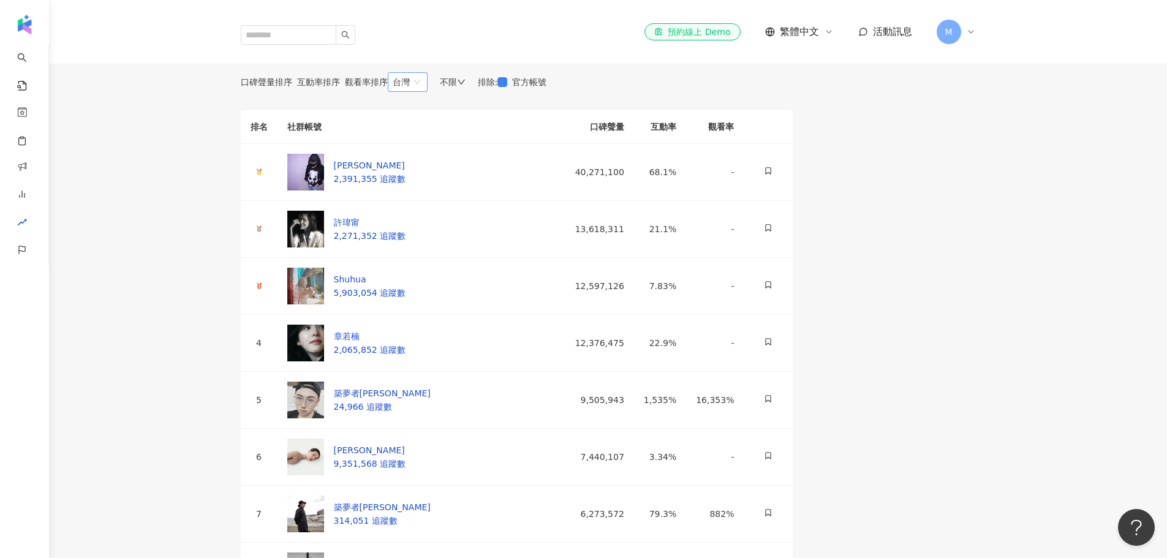
click at [410, 91] on div "台灣" at bounding box center [401, 82] width 17 height 18
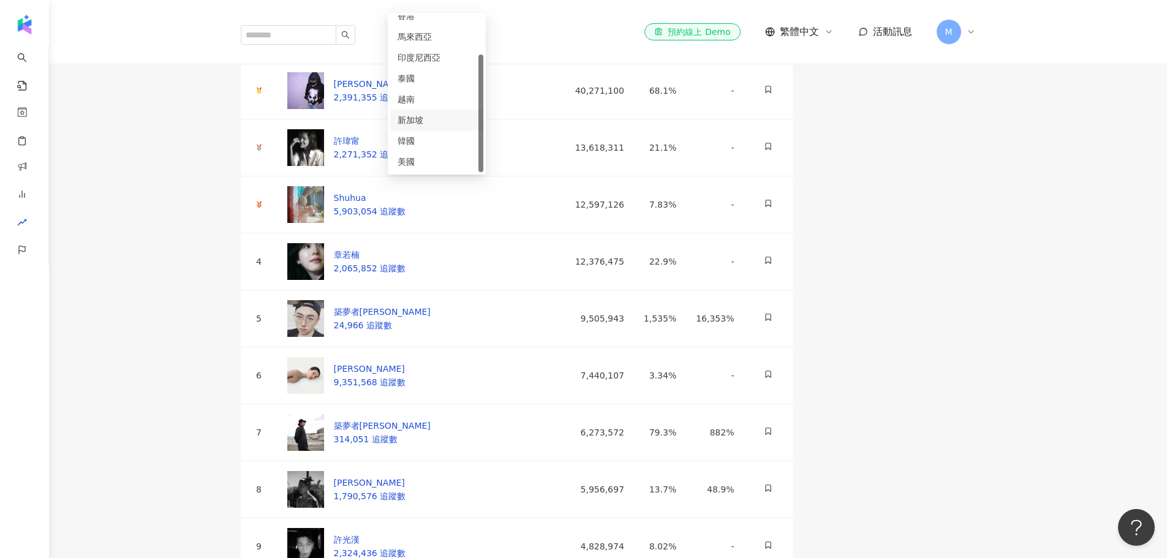
click at [476, 127] on div "新加坡" at bounding box center [437, 119] width 78 height 13
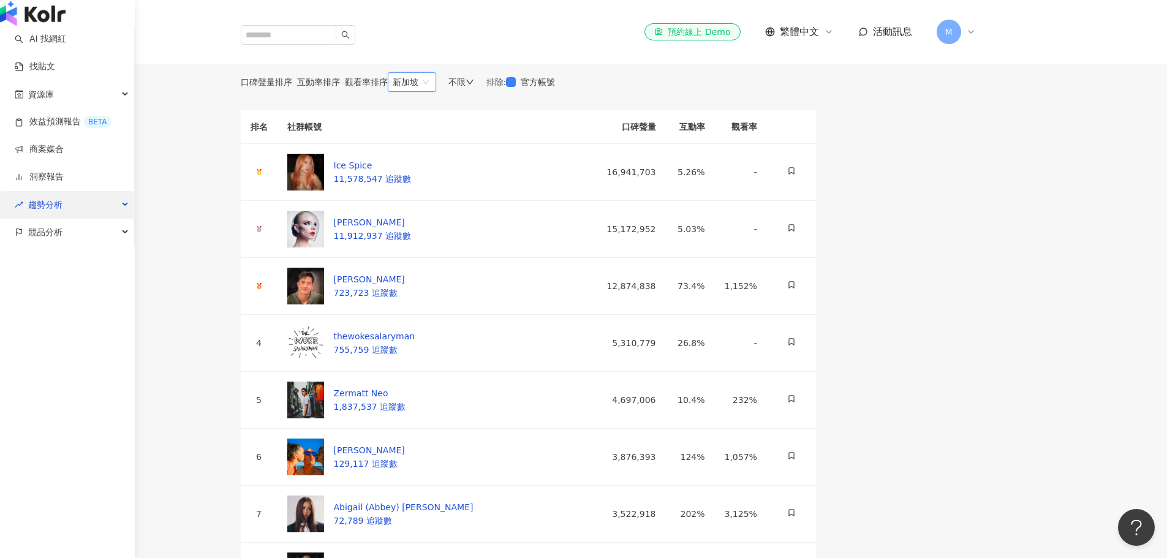
click at [73, 219] on div "趨勢分析" at bounding box center [67, 205] width 134 height 28
click at [59, 246] on span "競品分析" at bounding box center [45, 233] width 34 height 28
click at [56, 246] on span "競品分析" at bounding box center [45, 233] width 34 height 28
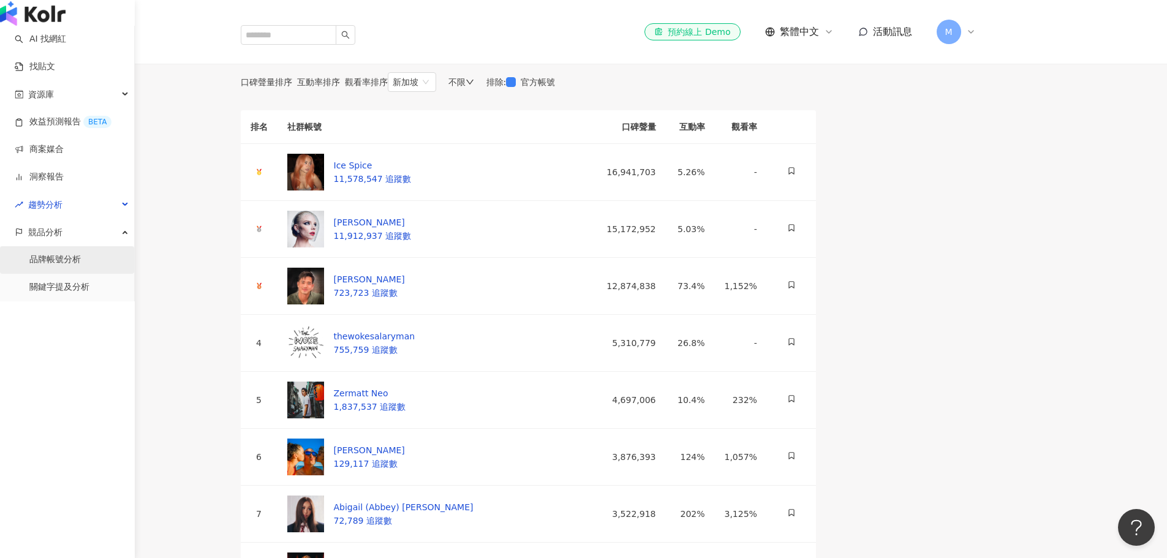
click at [59, 266] on link "品牌帳號分析" at bounding box center [54, 260] width 51 height 12
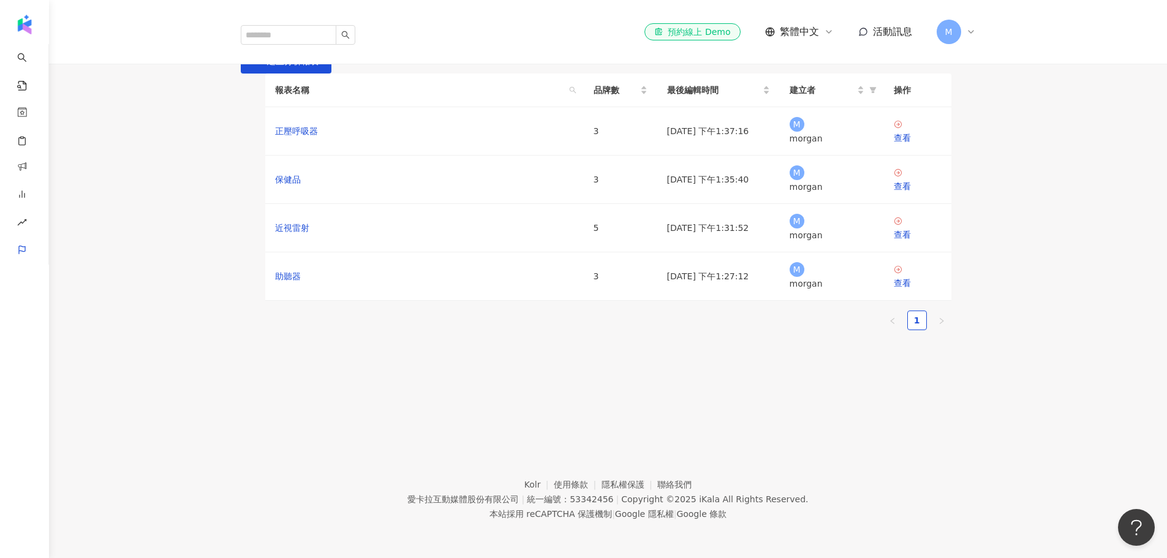
drag, startPoint x: 246, startPoint y: 73, endPoint x: 355, endPoint y: 82, distance: 110.0
click at [355, 73] on div "品牌帳號分析 建立分析報表" at bounding box center [608, 56] width 784 height 34
copy div "品牌帳號分析"
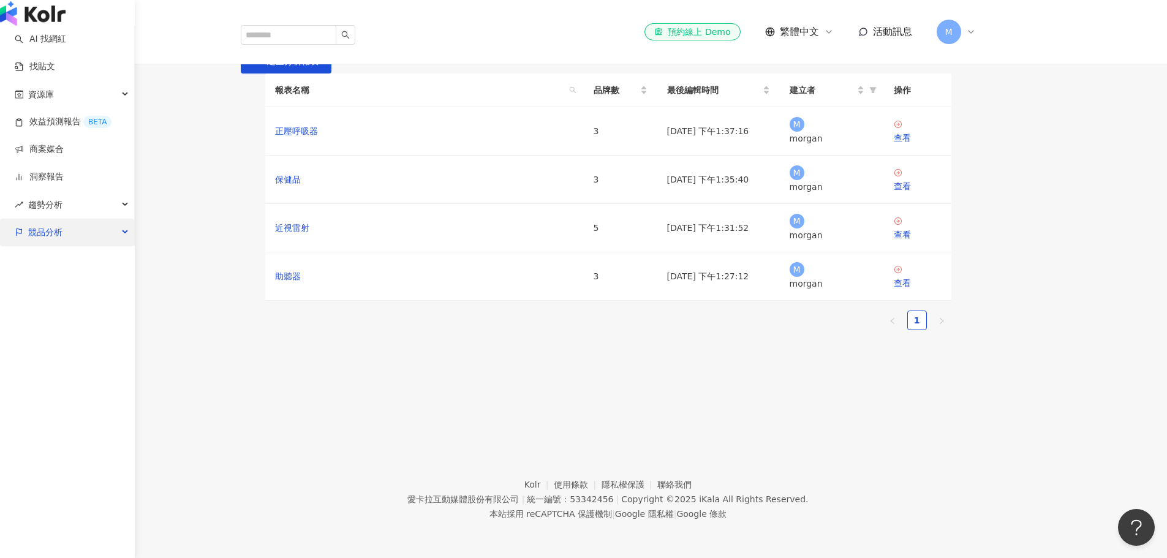
click at [66, 246] on div "競品分析" at bounding box center [67, 233] width 134 height 28
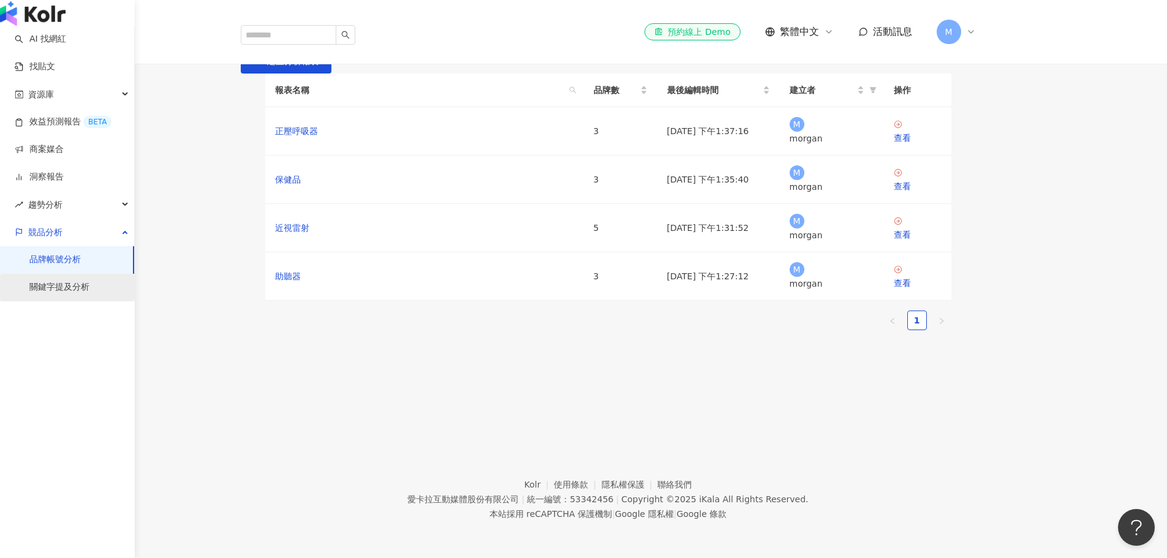
click at [72, 293] on link "關鍵字提及分析" at bounding box center [59, 287] width 60 height 12
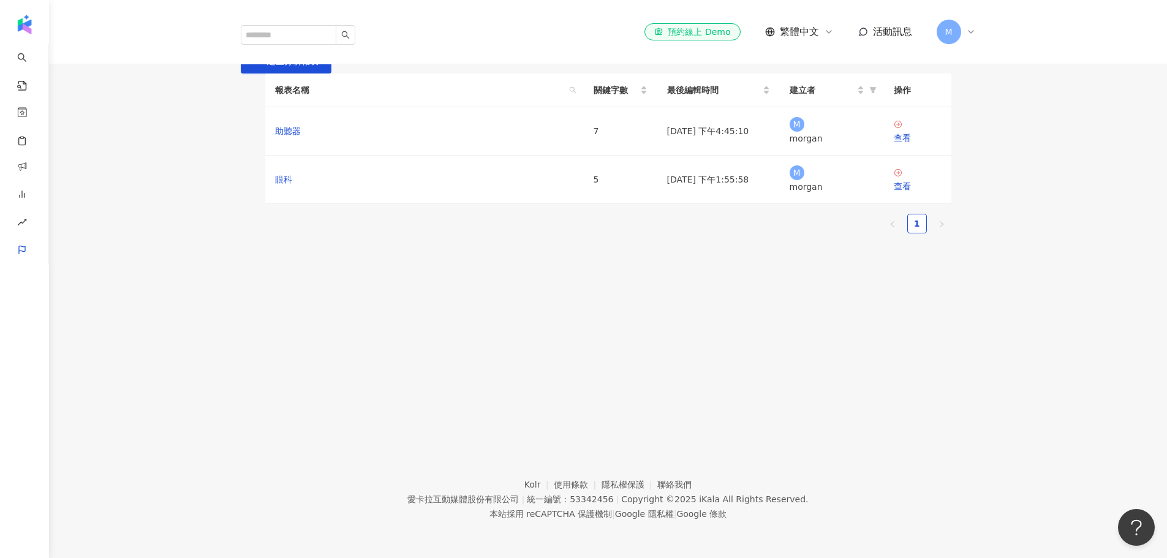
click at [295, 49] on div "關鍵字提及分析" at bounding box center [608, 44] width 735 height 10
copy div "關鍵字提及分析 建立分析報表"
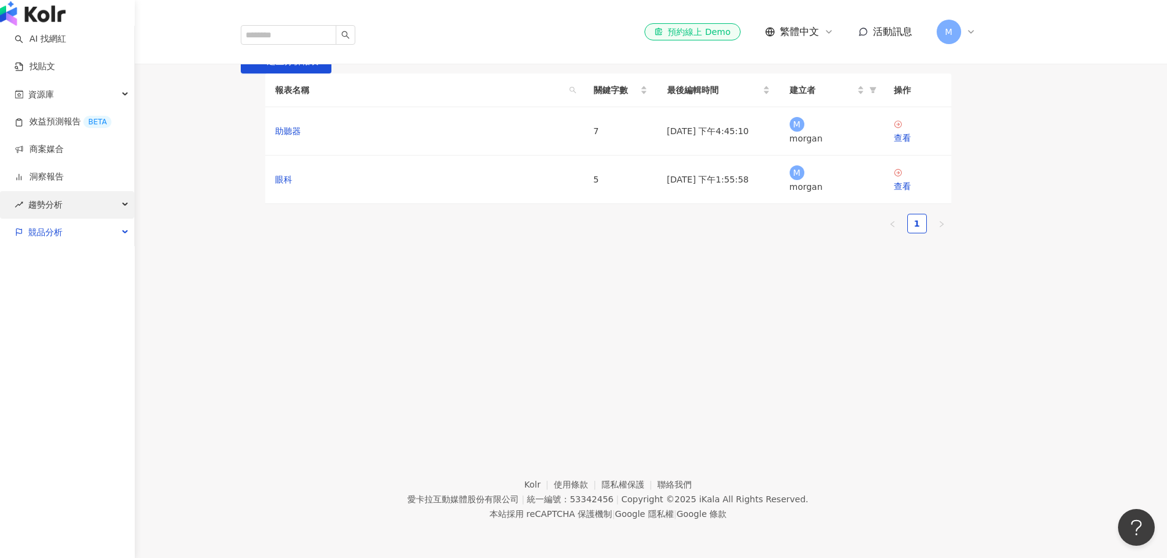
click at [63, 219] on div "趨勢分析" at bounding box center [67, 205] width 134 height 28
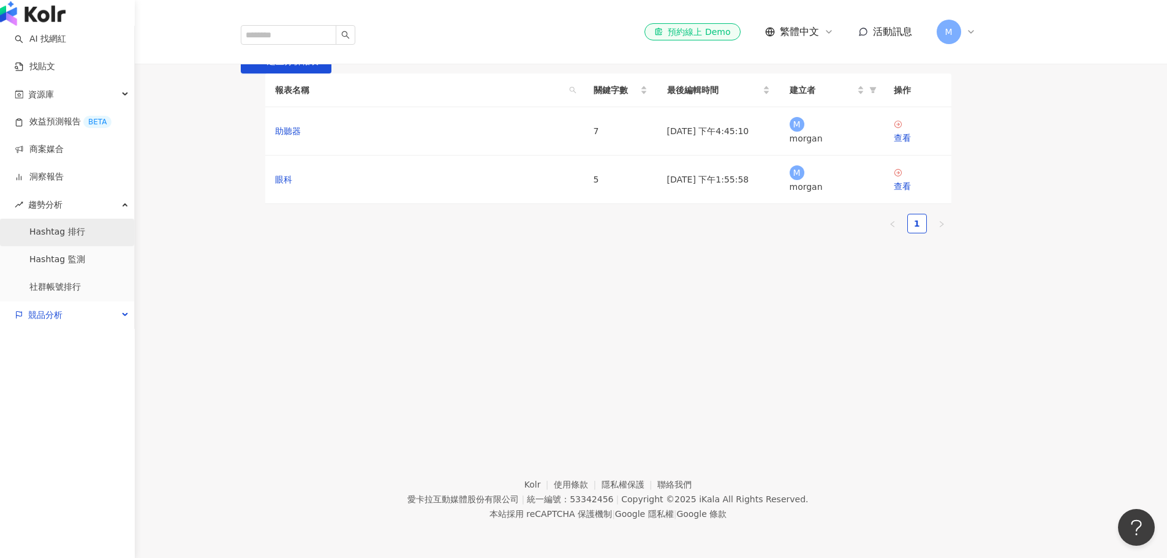
click at [85, 238] on link "Hashtag 排行" at bounding box center [57, 232] width 56 height 12
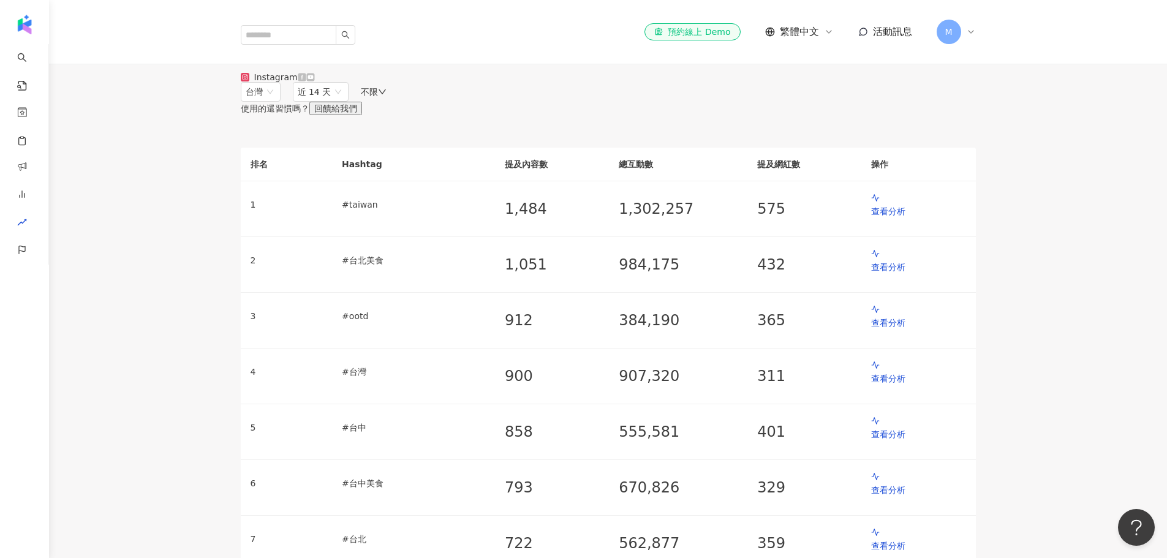
click at [276, 101] on span "台灣" at bounding box center [261, 92] width 30 height 18
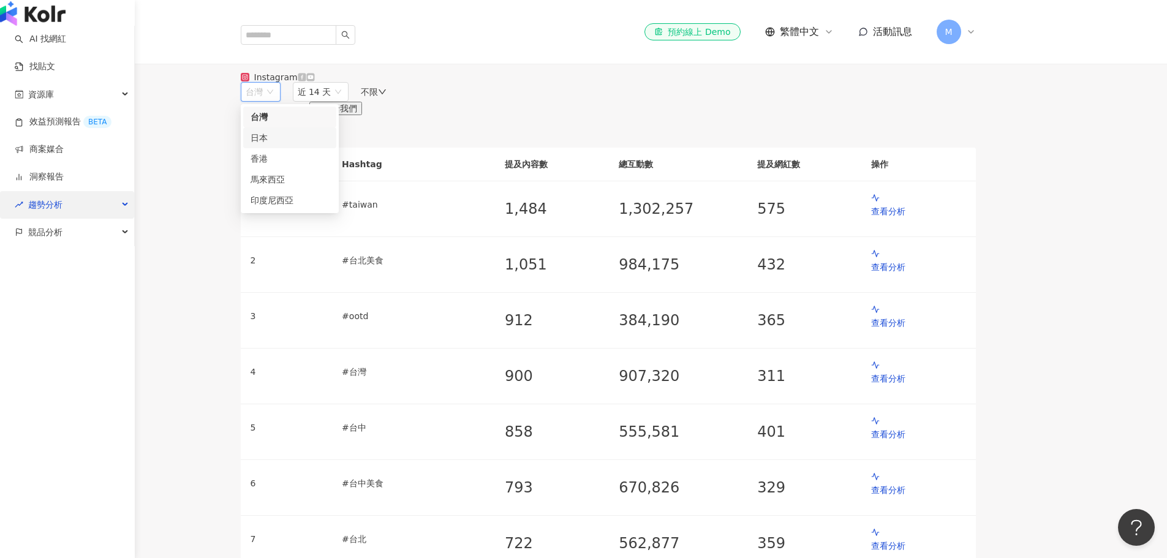
click at [59, 219] on span "趨勢分析" at bounding box center [45, 205] width 34 height 28
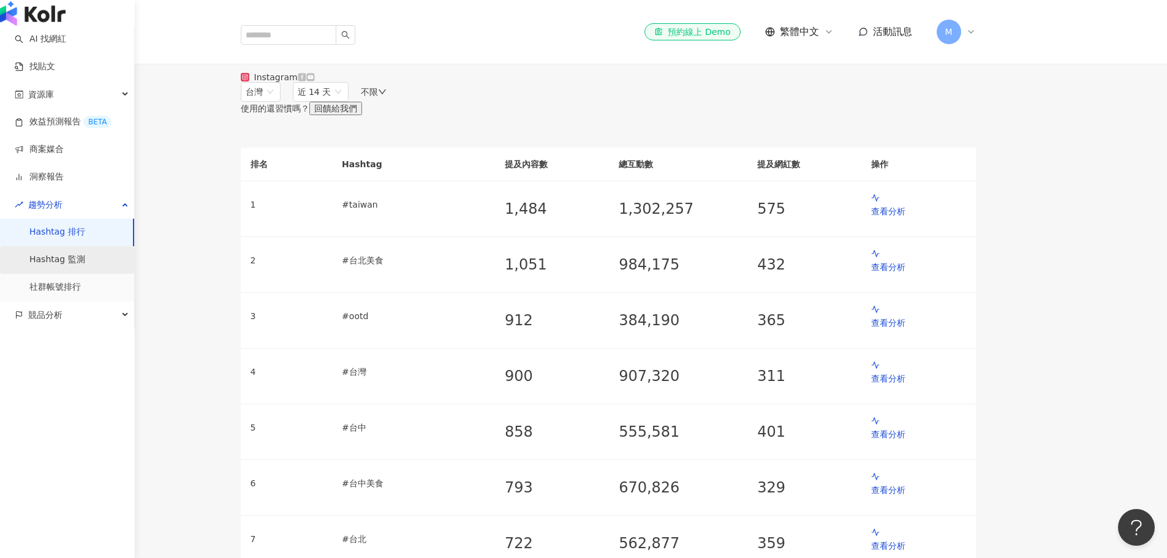
click at [71, 266] on link "Hashtag 監測" at bounding box center [57, 260] width 56 height 12
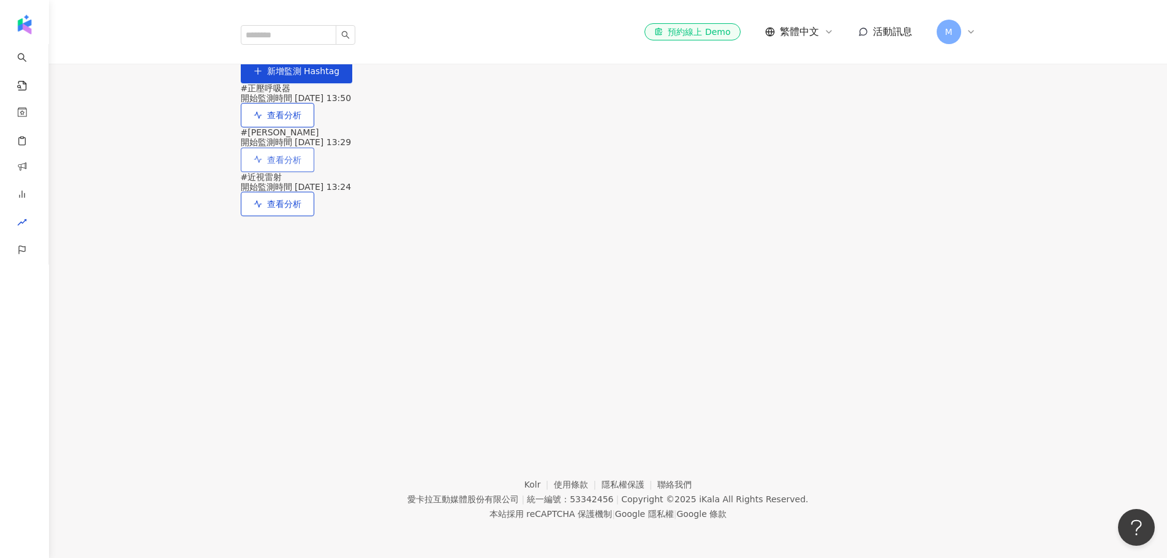
click at [262, 164] on icon "button" at bounding box center [258, 159] width 9 height 9
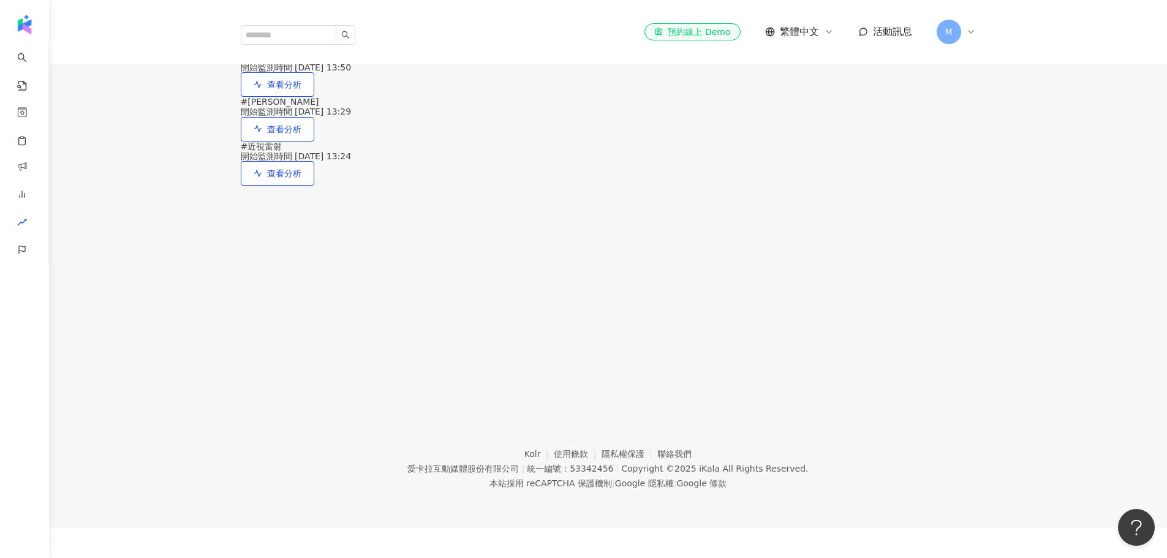
scroll to position [56, 0]
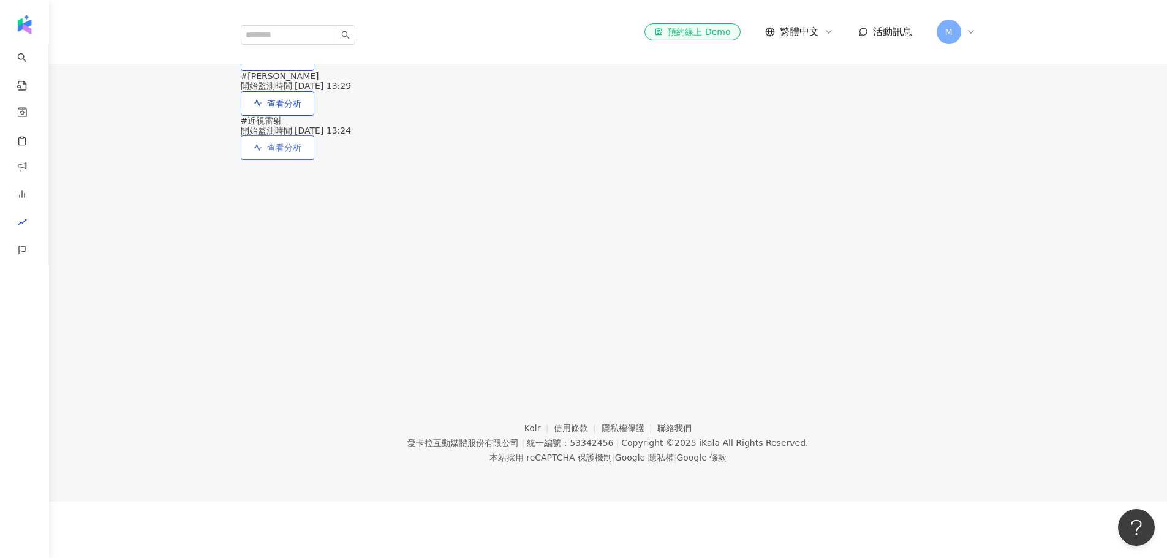
click at [314, 160] on button "查看分析" at bounding box center [277, 147] width 73 height 24
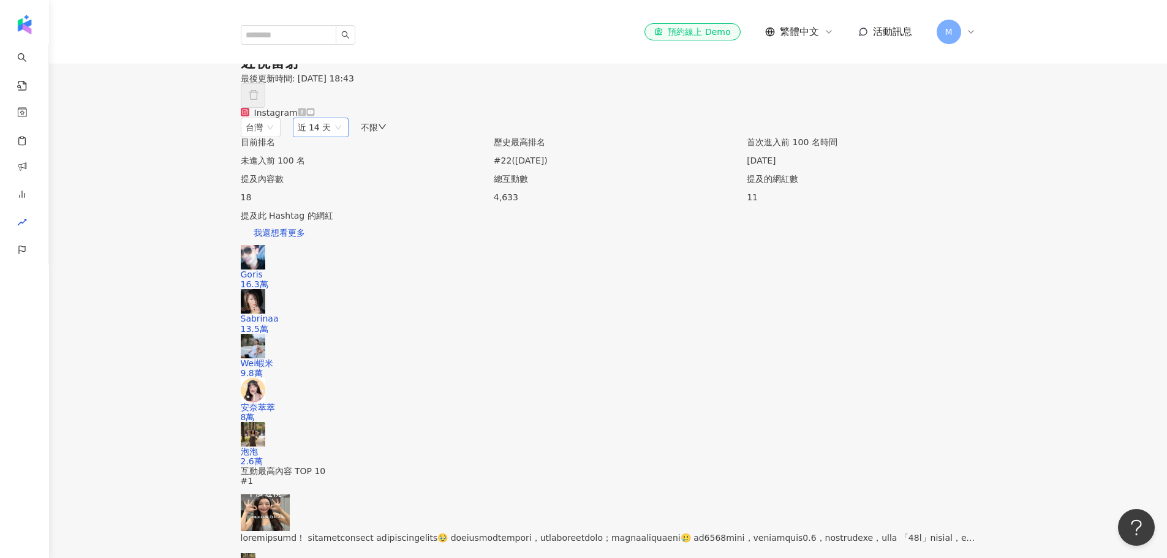
click at [344, 137] on span "近 14 天" at bounding box center [321, 127] width 47 height 18
click at [381, 222] on div "近六個月" at bounding box center [342, 214] width 78 height 13
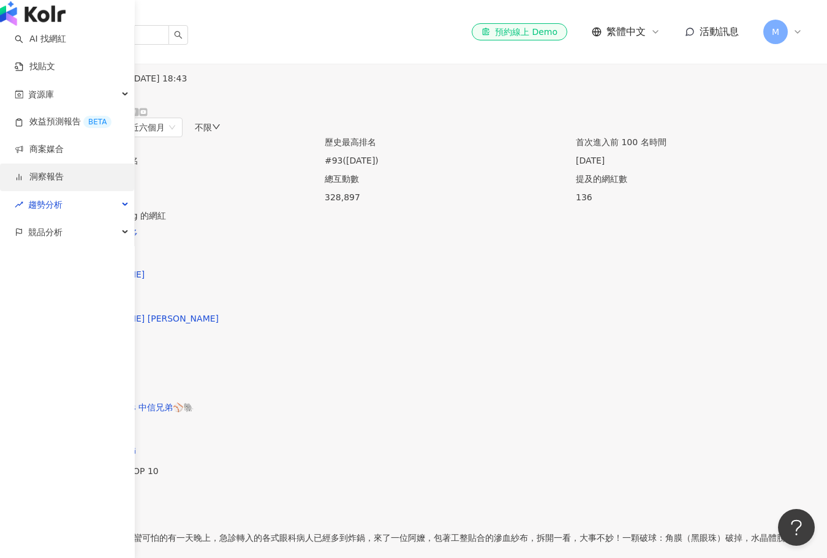
click at [64, 183] on link "洞察報告" at bounding box center [39, 177] width 49 height 12
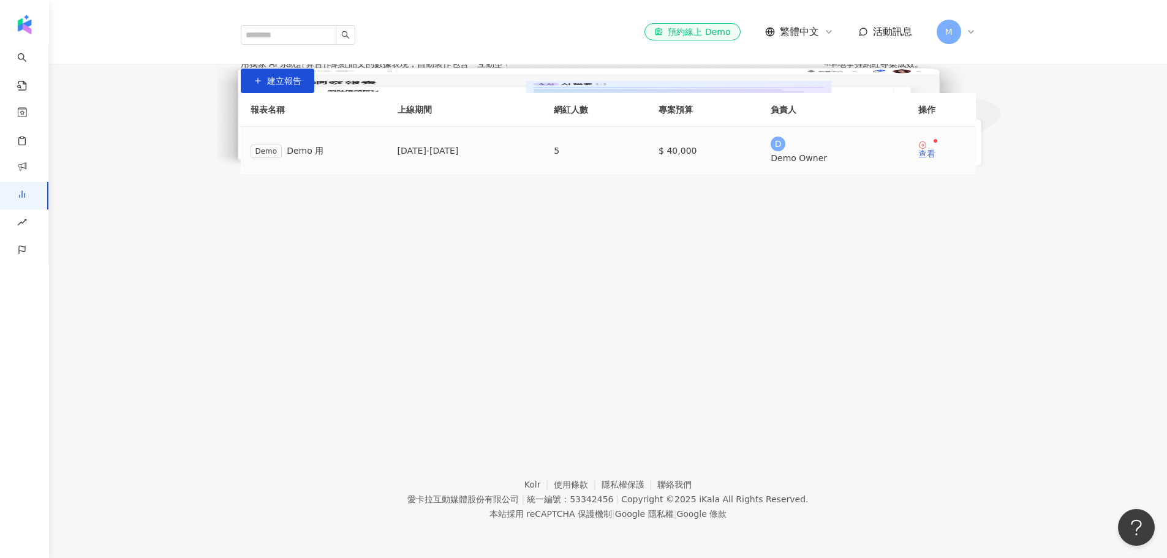
click at [918, 158] on div "查看" at bounding box center [926, 153] width 17 height 9
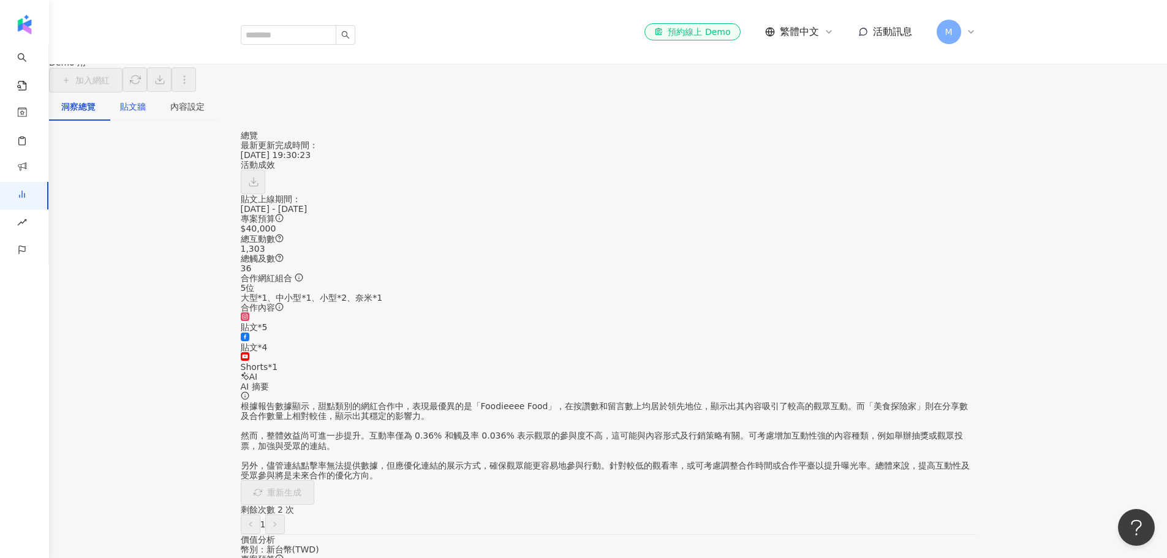
click at [146, 113] on div "貼文牆" at bounding box center [133, 106] width 26 height 13
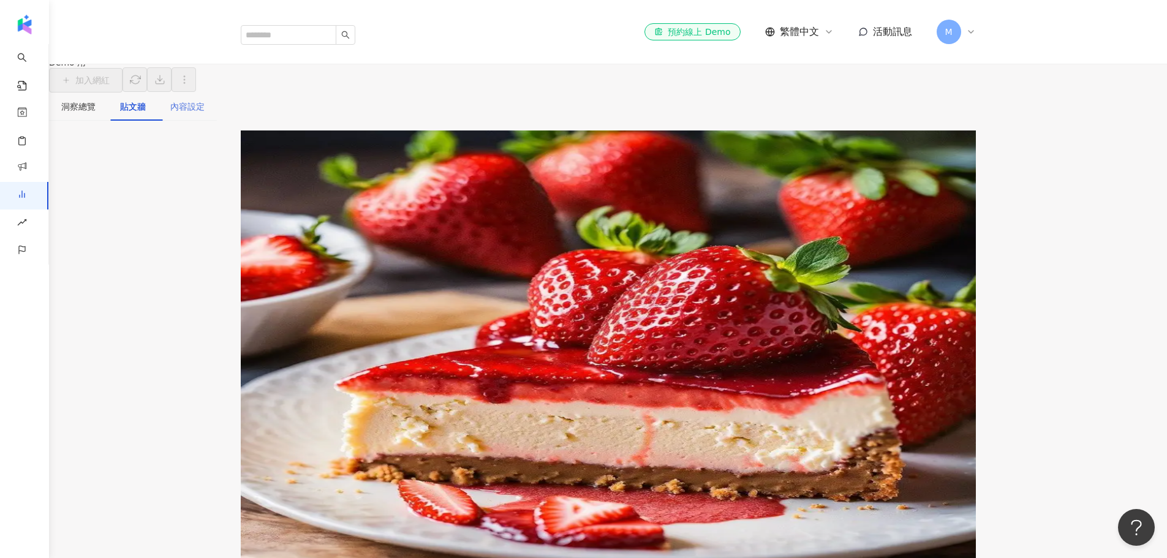
click at [158, 121] on div "貼文牆" at bounding box center [133, 106] width 50 height 28
click at [205, 113] on div "內容設定" at bounding box center [187, 106] width 34 height 13
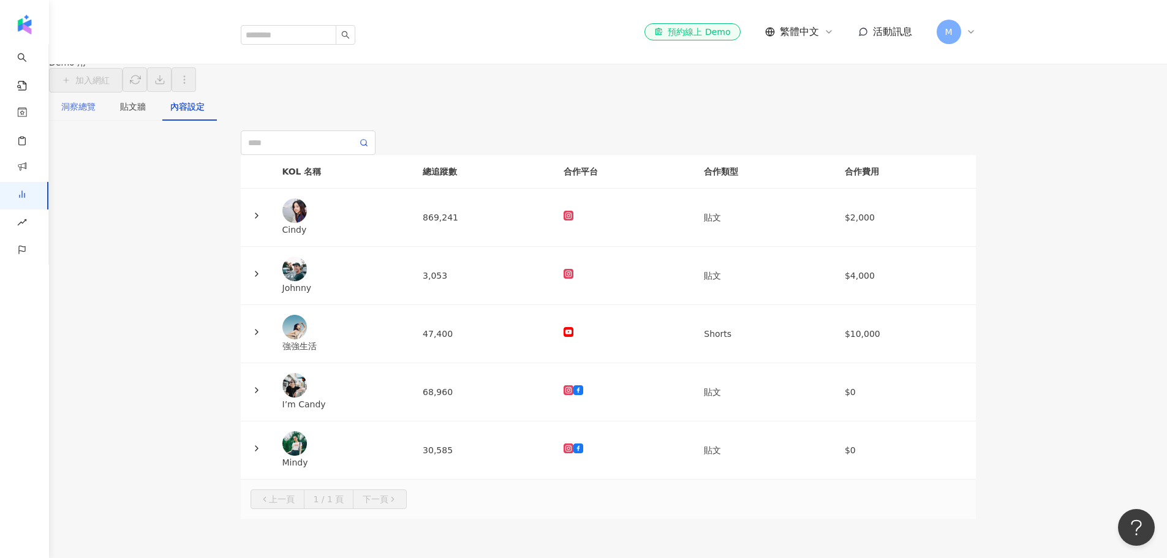
click at [108, 121] on div "洞察總覽" at bounding box center [78, 106] width 59 height 28
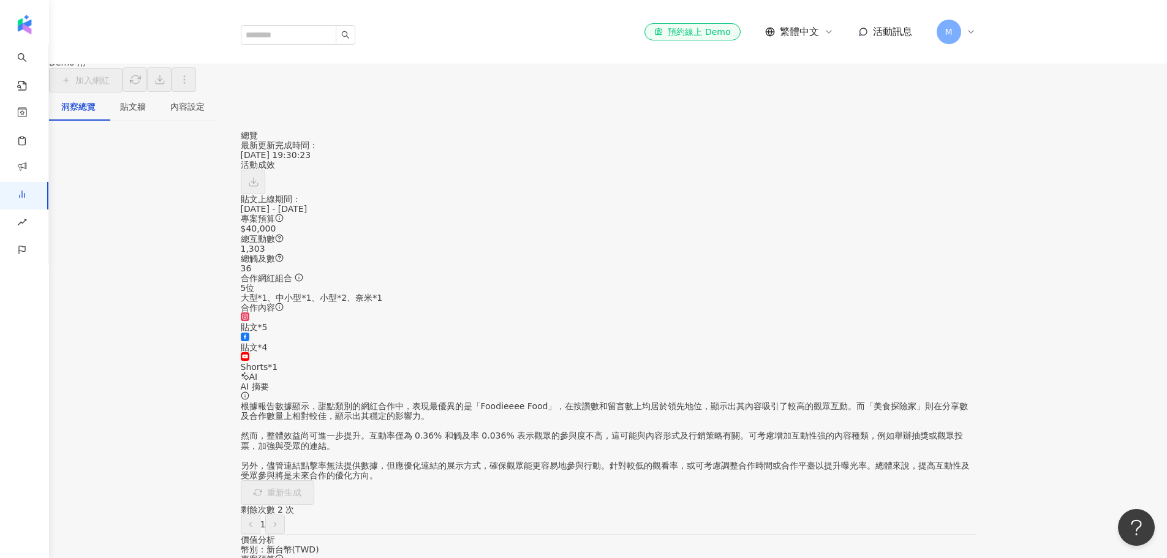
drag, startPoint x: 1011, startPoint y: 0, endPoint x: 706, endPoint y: 213, distance: 372.3
click at [706, 194] on div "活動成效" at bounding box center [608, 177] width 735 height 34
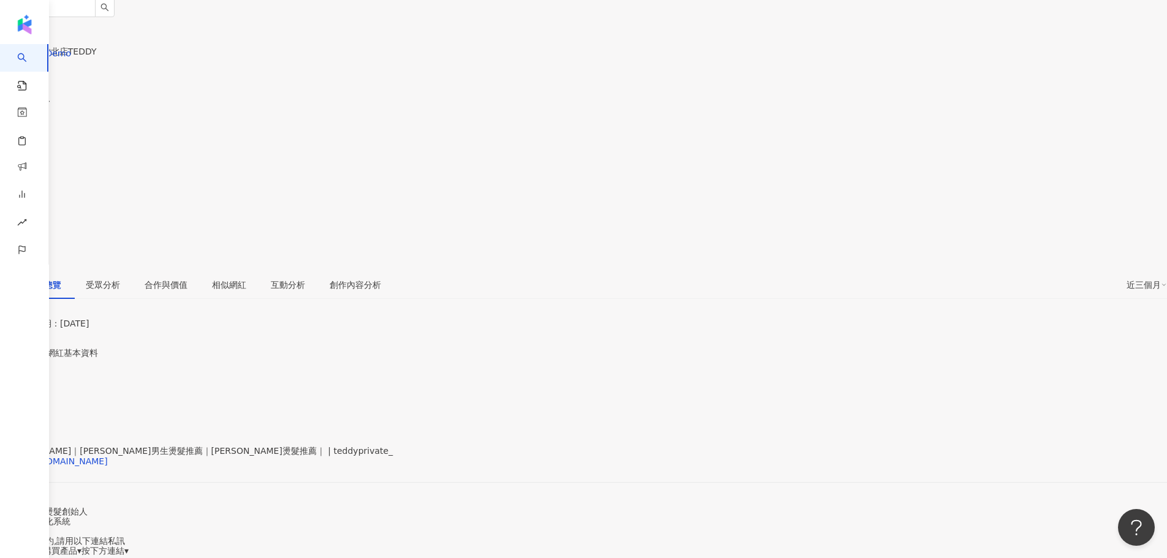
scroll to position [164, 0]
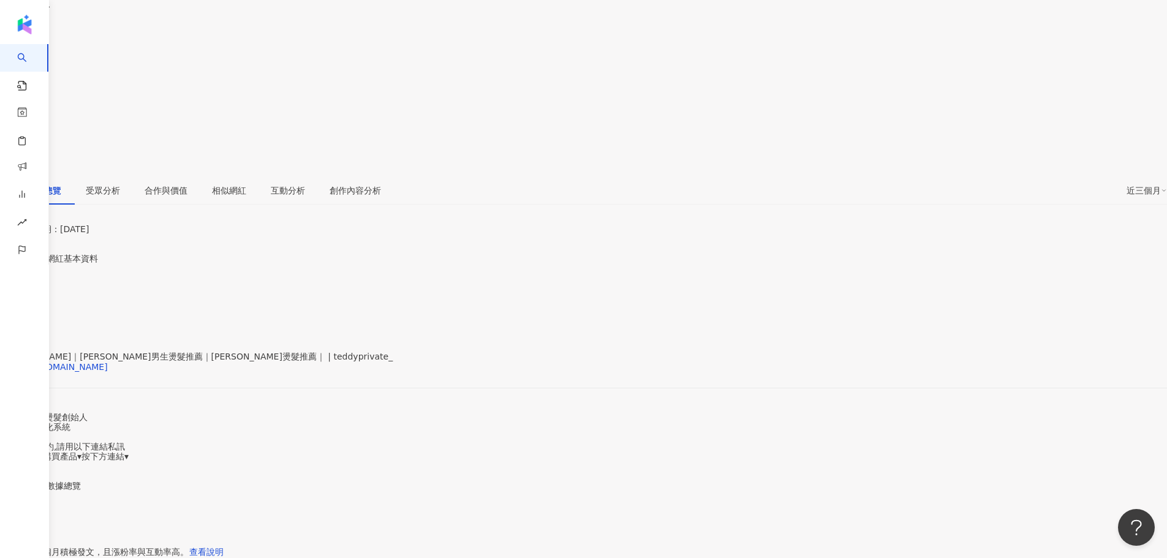
click at [442, 412] on div "🏆竹北男生燙髮創始人 🏆髮型個人化系統 - ⬇️IG不回預約,請用以下連結私訊 ▾預約詢價▾購買產品▾按下方連結▾" at bounding box center [583, 436] width 1167 height 49
click at [26, 470] on span "看更多" at bounding box center [13, 475] width 26 height 10
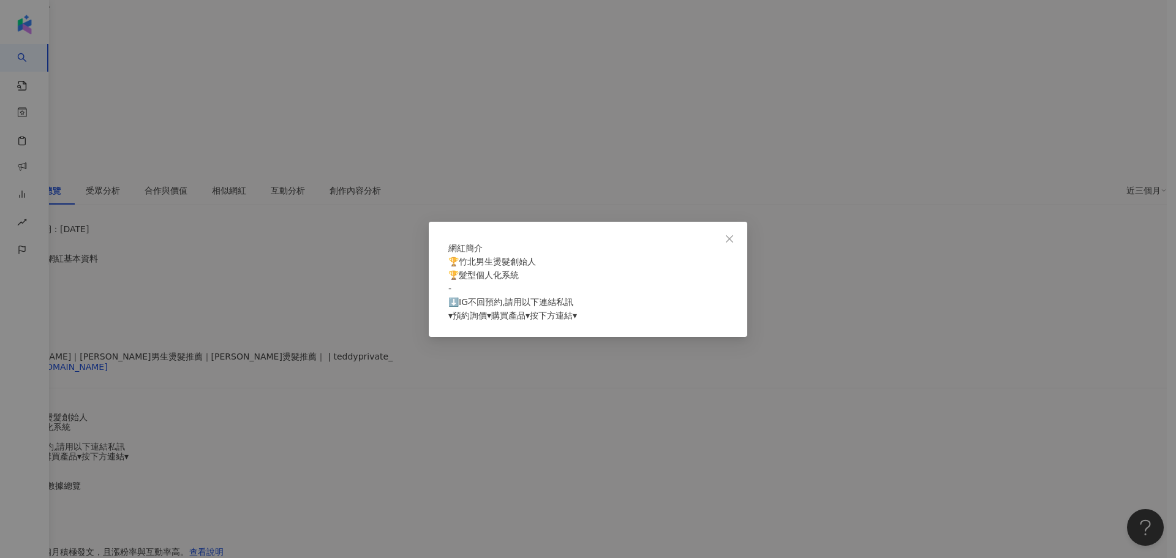
click at [334, 287] on div "網紅簡介 🏆竹北男生燙髮創始人 🏆髮型個人化系統 - ⬇️IG不回預約,請用以下連結私訊 ▾預約詢價▾購買產品▾按下方連結▾" at bounding box center [588, 279] width 1176 height 558
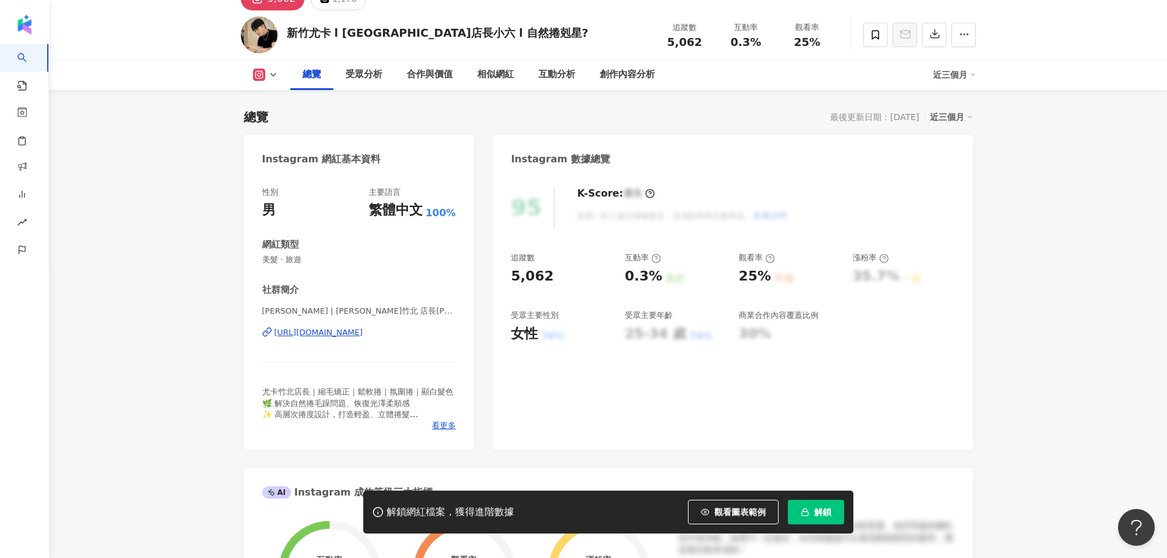
scroll to position [164, 0]
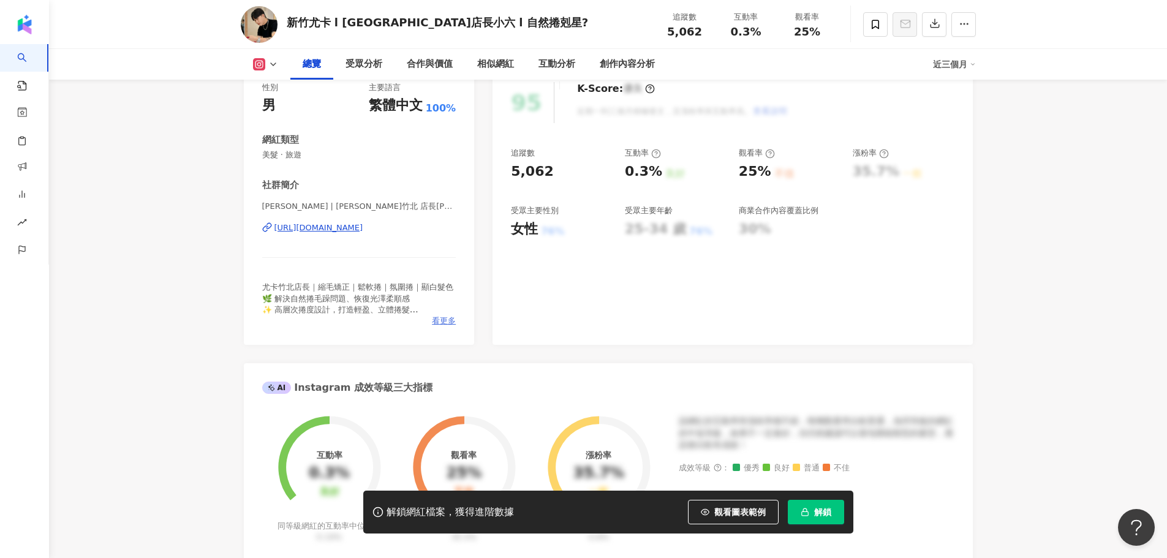
click at [438, 324] on span "看更多" at bounding box center [444, 320] width 24 height 11
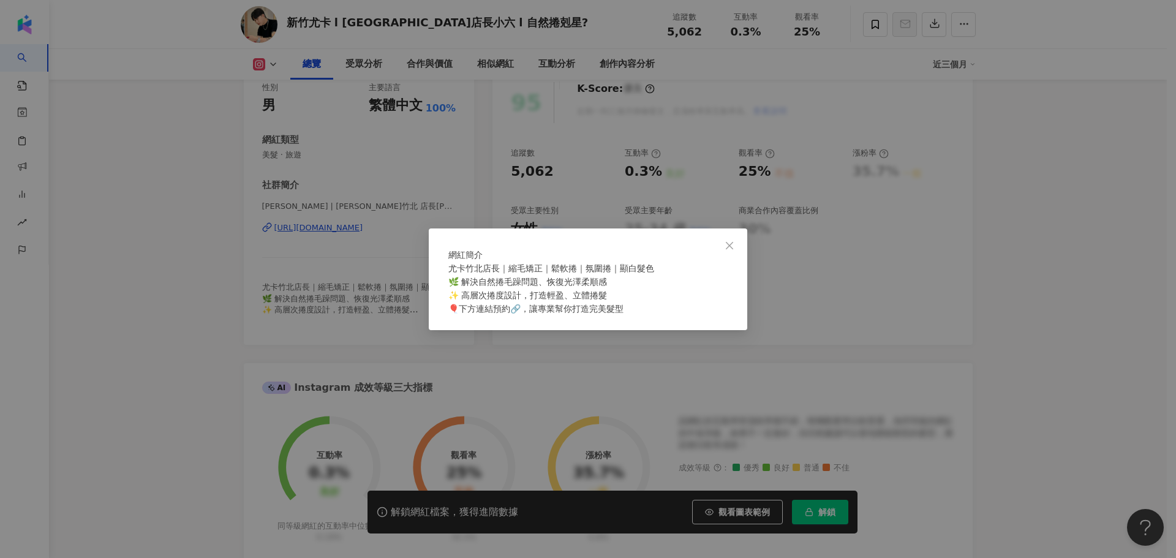
click at [350, 280] on div "網紅簡介 尤卡竹北店長｜縮毛矯正｜鬆軟捲｜氛圍捲｜顯白髮色 🌿 解決自然捲毛躁問題、恢復光澤柔順感 ✨ 高層次捲度設計，打造輕盈、立體捲髮 🎈下方連結預約🔗，…" at bounding box center [588, 279] width 1176 height 558
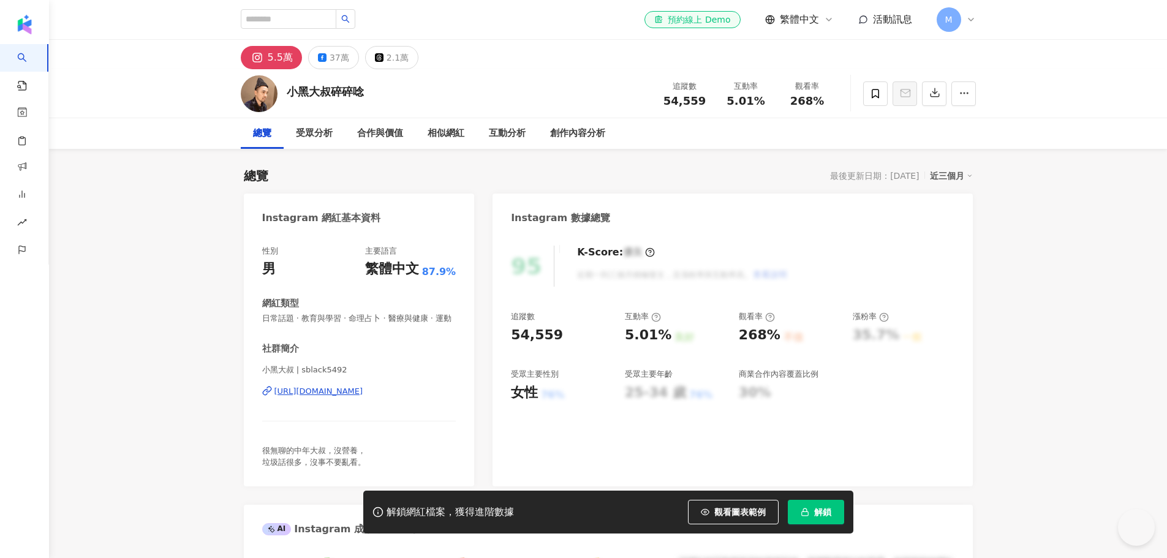
scroll to position [81, 0]
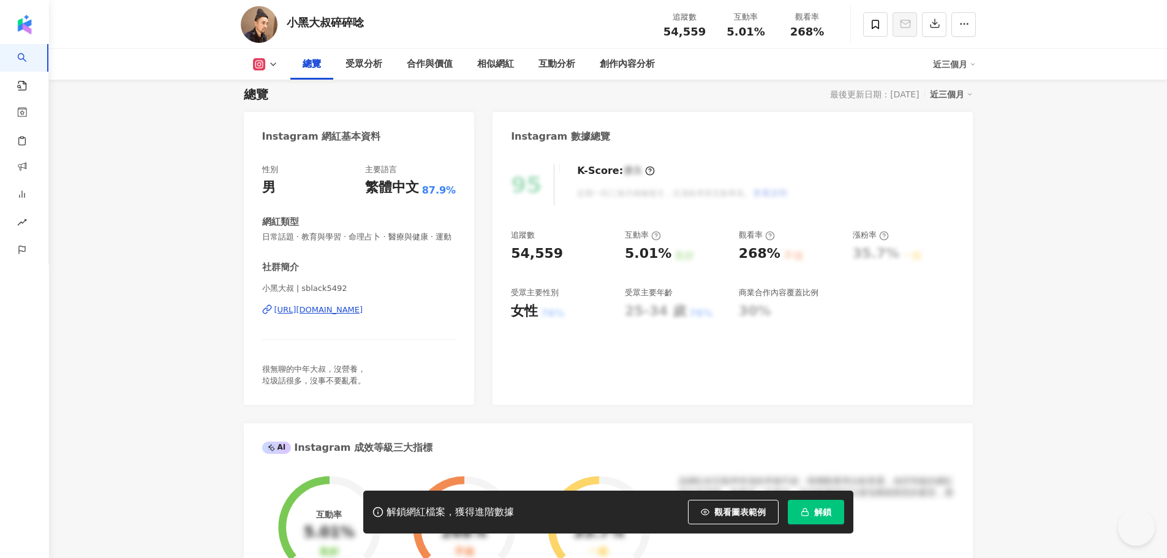
click at [331, 315] on div "[URL][DOMAIN_NAME]" at bounding box center [318, 309] width 89 height 11
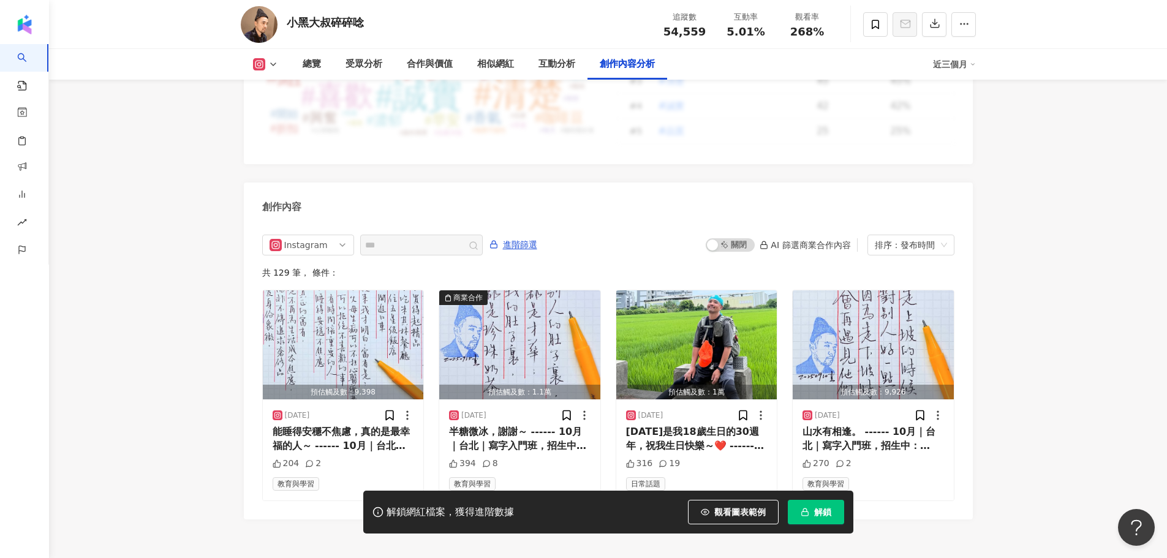
scroll to position [3707, 0]
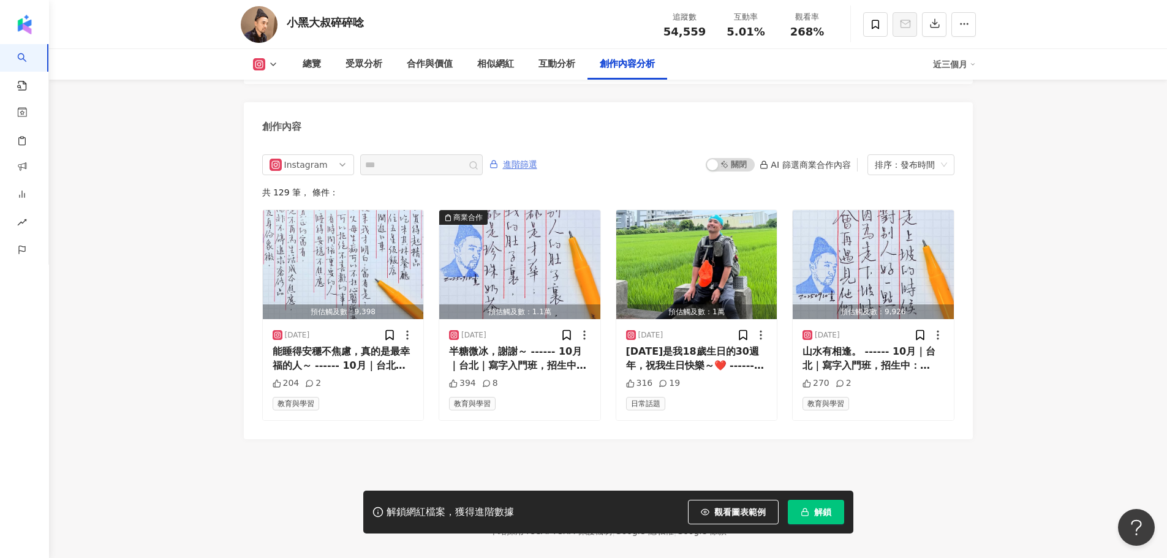
click at [537, 167] on span "進階篩選" at bounding box center [520, 165] width 34 height 20
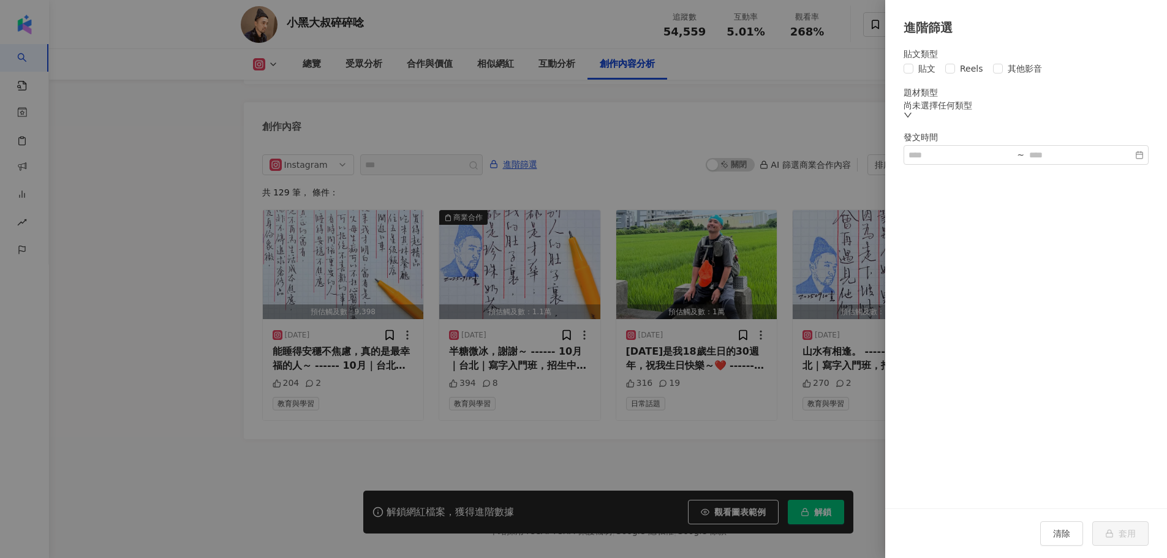
click at [959, 110] on div "尚未選擇任何類型" at bounding box center [1025, 105] width 245 height 10
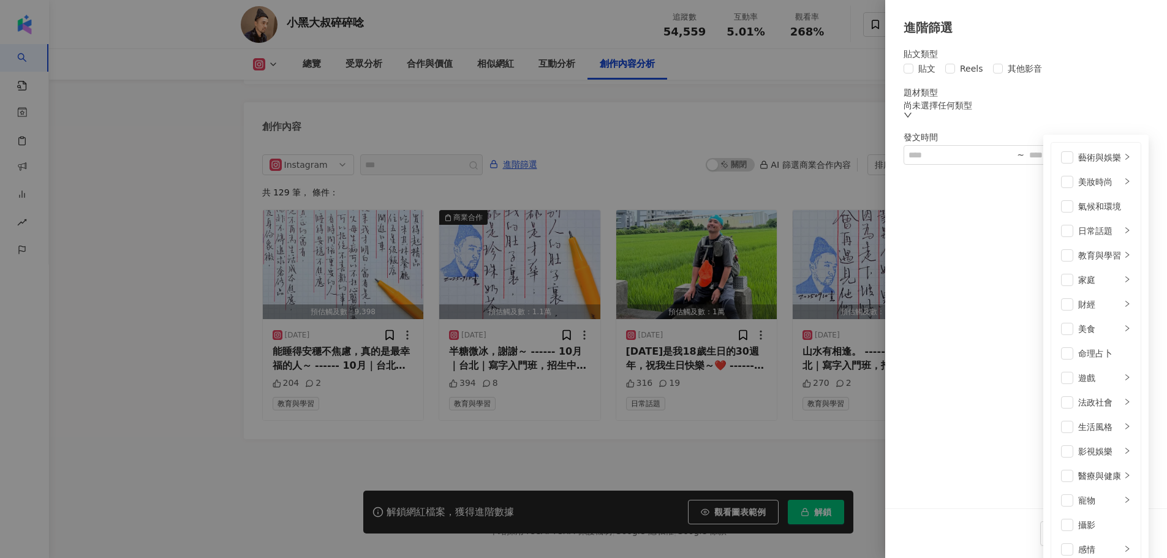
click at [955, 110] on div "尚未選擇任何類型" at bounding box center [1025, 105] width 245 height 10
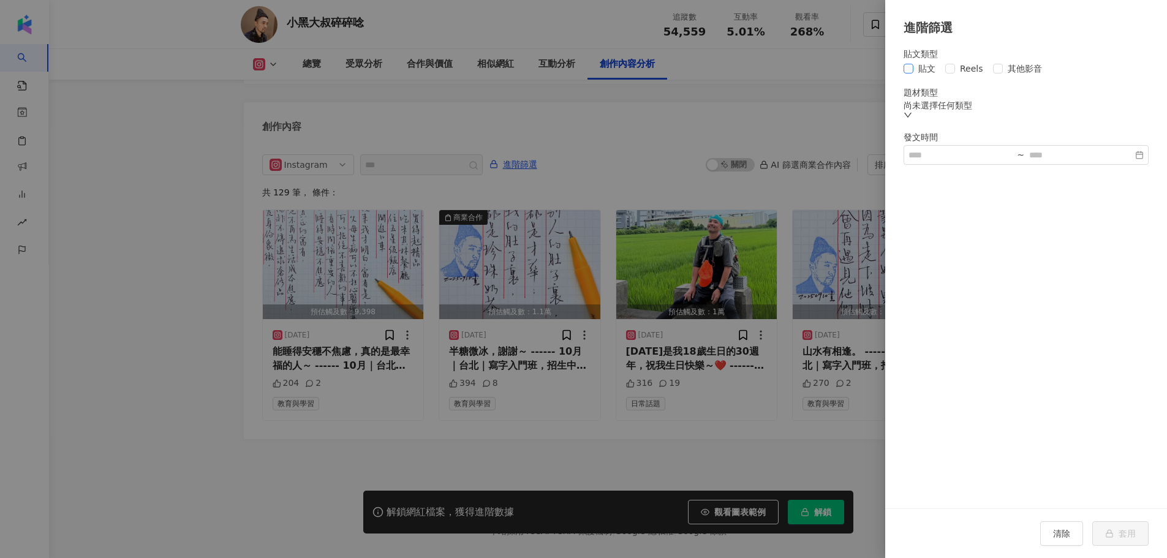
click at [914, 73] on span "貼文" at bounding box center [926, 68] width 27 height 13
click at [971, 110] on div "尚未選擇任何類型" at bounding box center [1025, 105] width 245 height 10
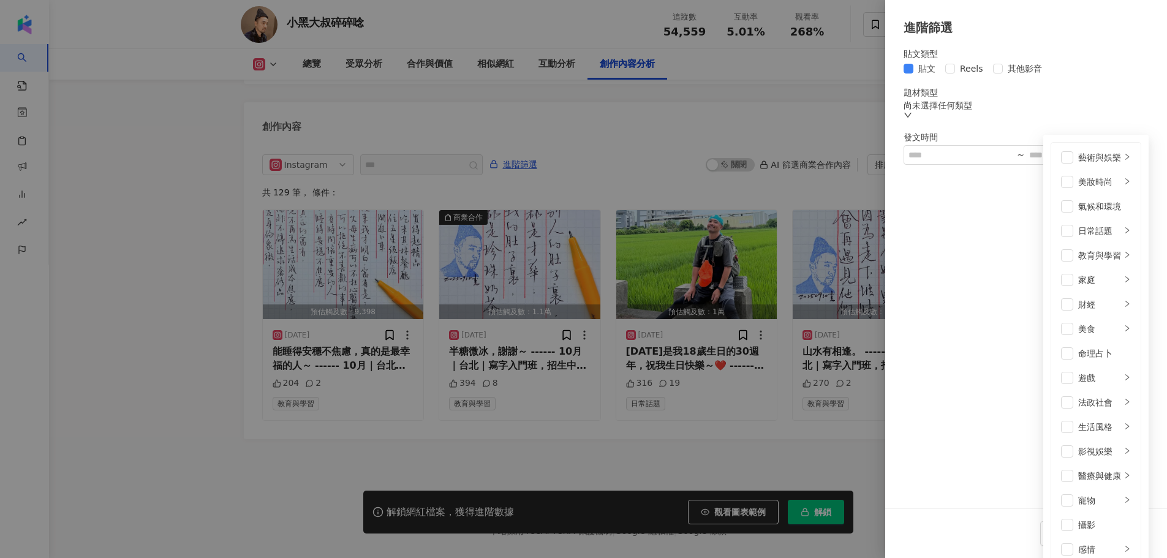
click at [971, 110] on div "尚未選擇任何類型" at bounding box center [1025, 105] width 245 height 10
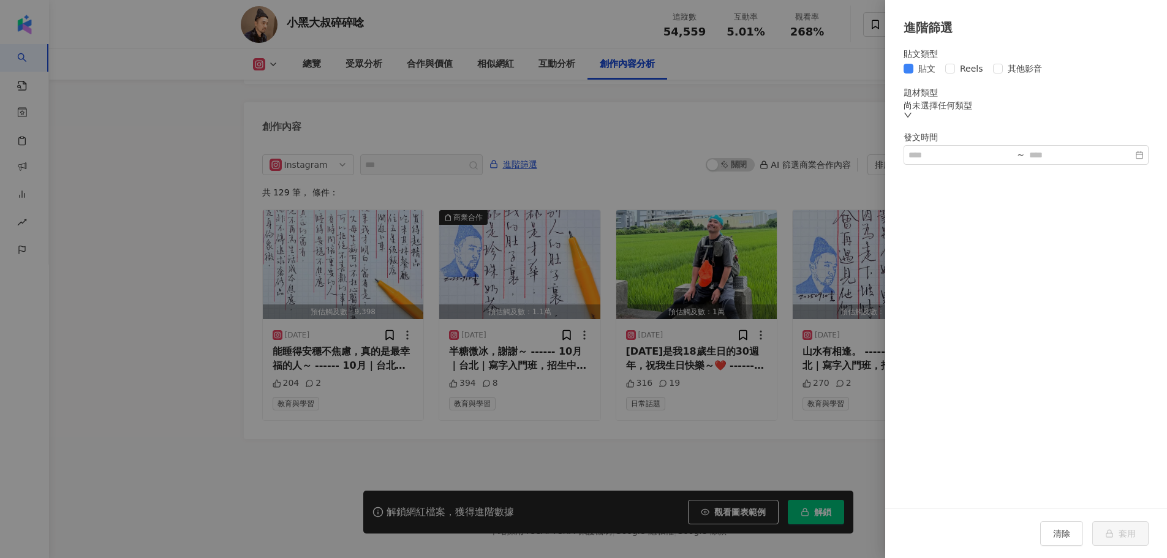
click at [731, 188] on div at bounding box center [583, 279] width 1167 height 558
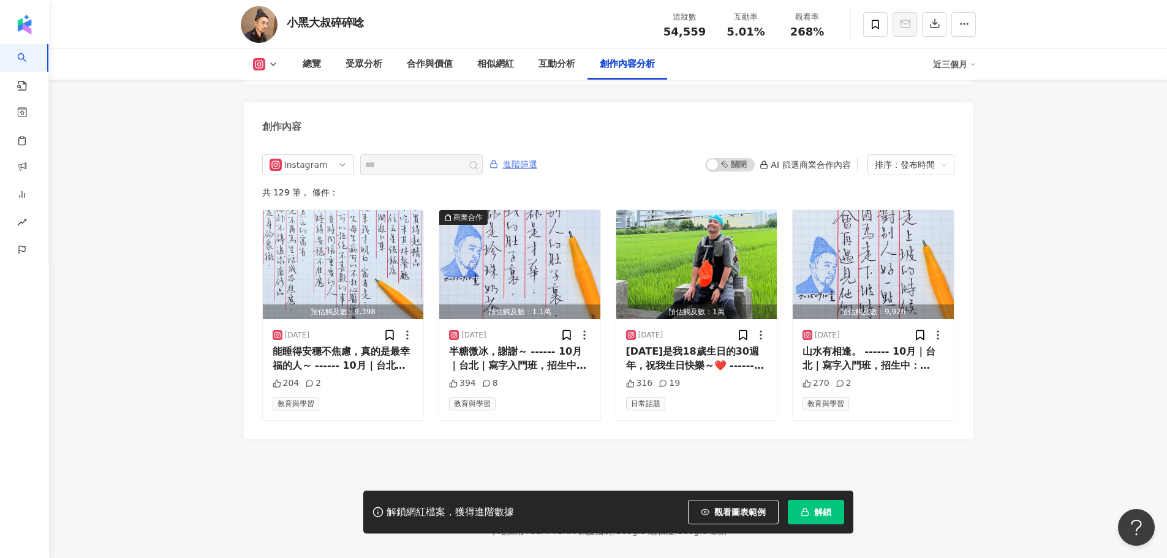
click at [495, 164] on icon "button" at bounding box center [494, 161] width 4 height 3
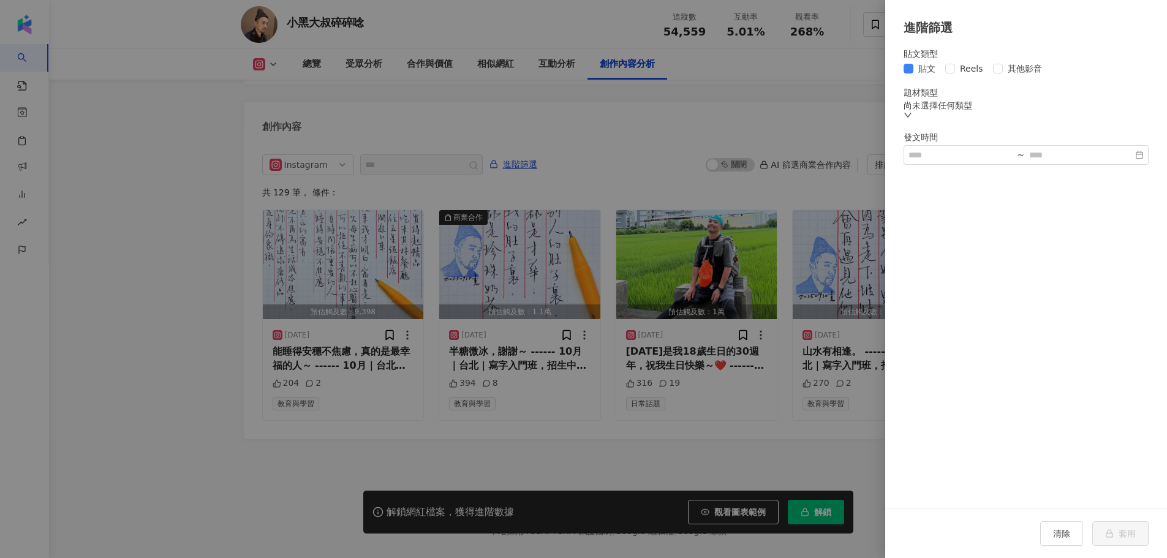
click at [466, 178] on div at bounding box center [583, 279] width 1167 height 558
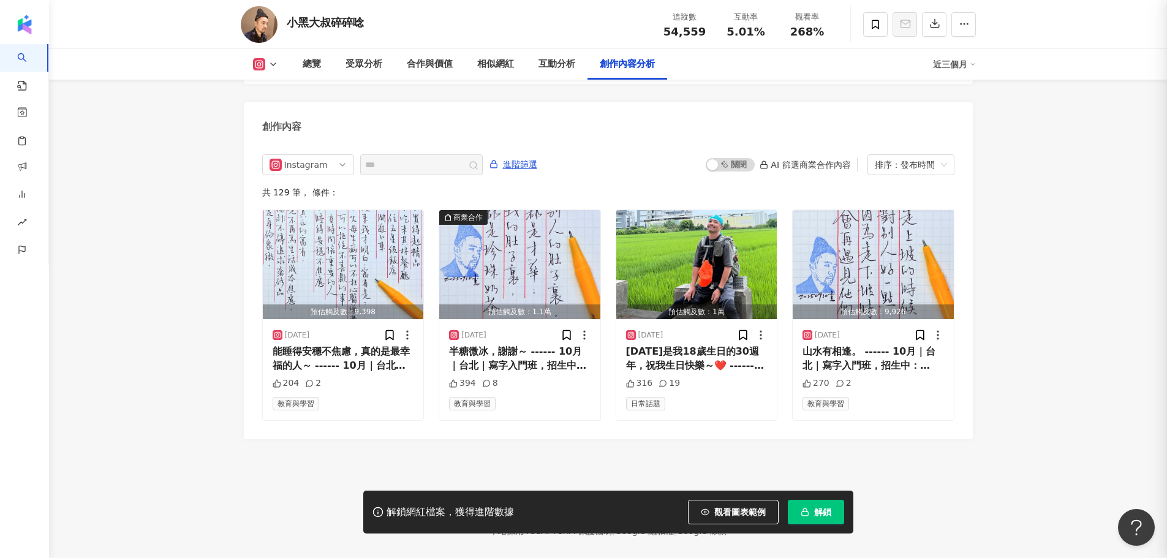
click at [455, 184] on div at bounding box center [583, 279] width 1167 height 558
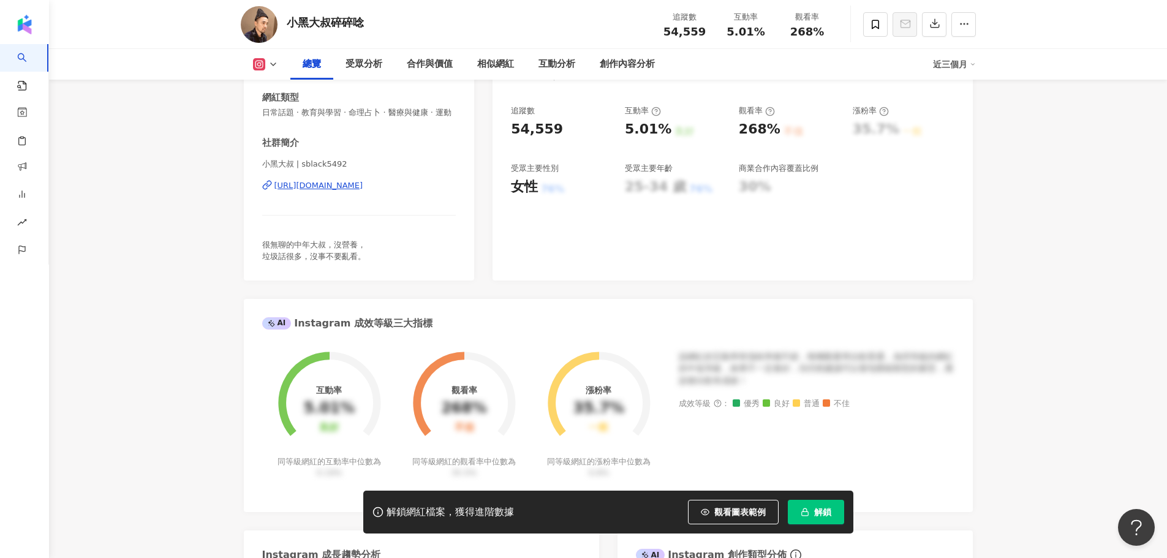
scroll to position [0, 0]
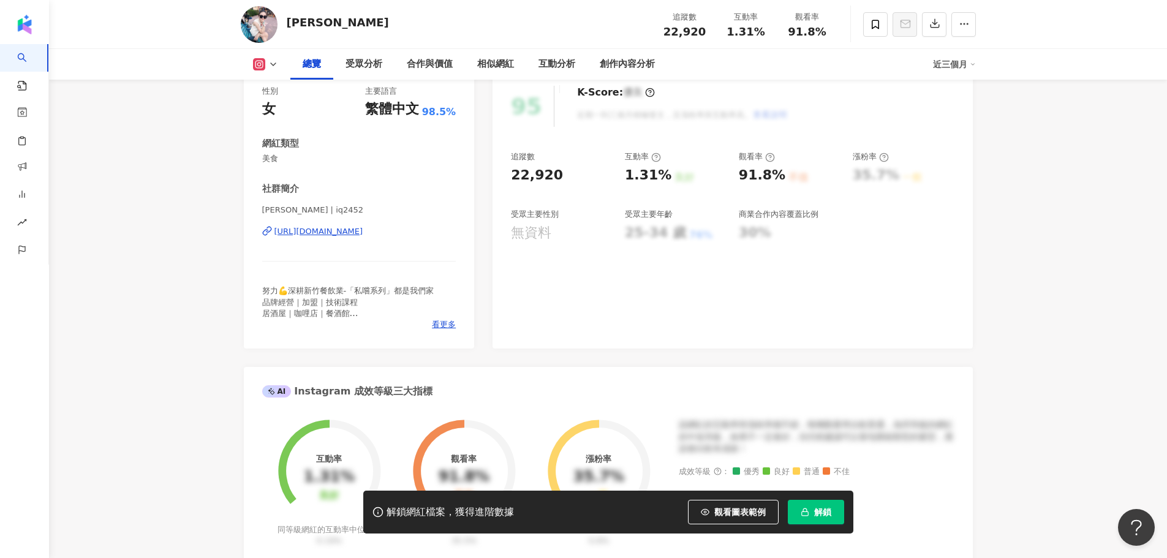
scroll to position [164, 0]
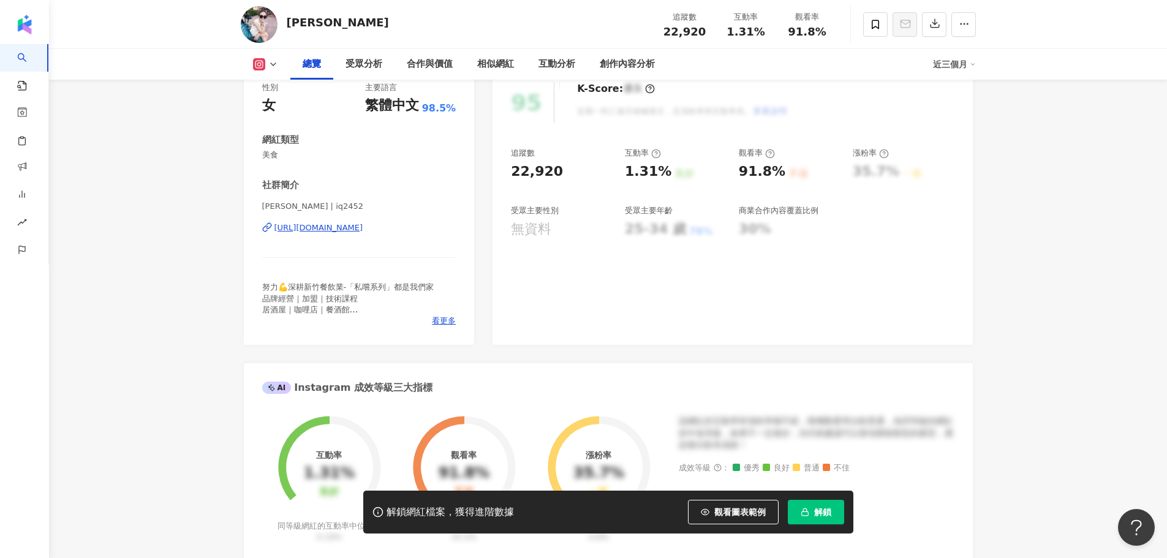
click at [345, 232] on div "[URL][DOMAIN_NAME]" at bounding box center [318, 227] width 89 height 11
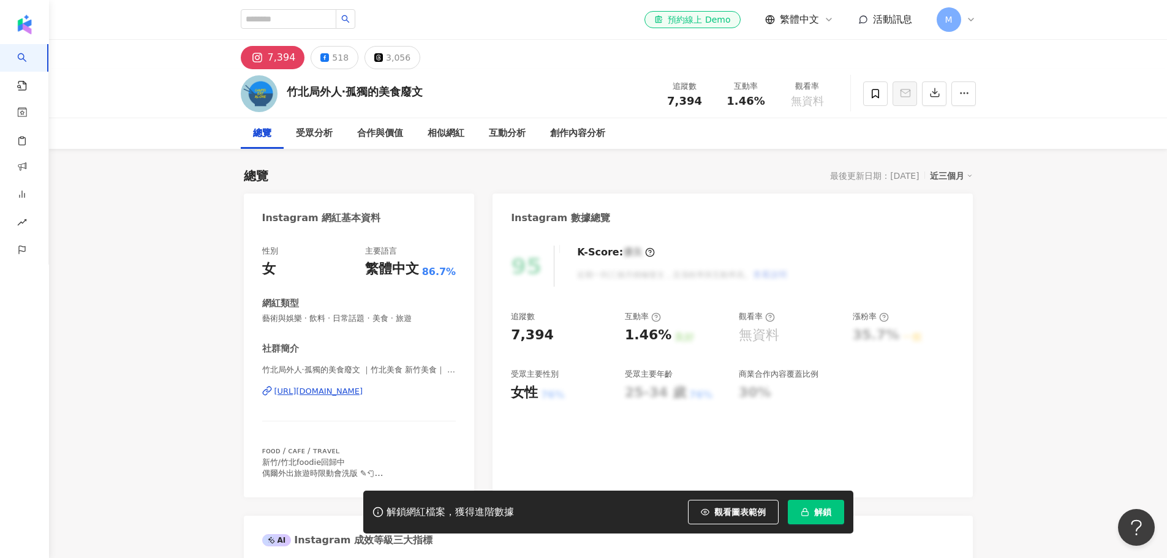
click at [688, 95] on span "7,394" at bounding box center [684, 100] width 35 height 13
copy span "7,394"
click at [350, 93] on div "竹北局外人·孤獨的美食廢文" at bounding box center [355, 91] width 137 height 15
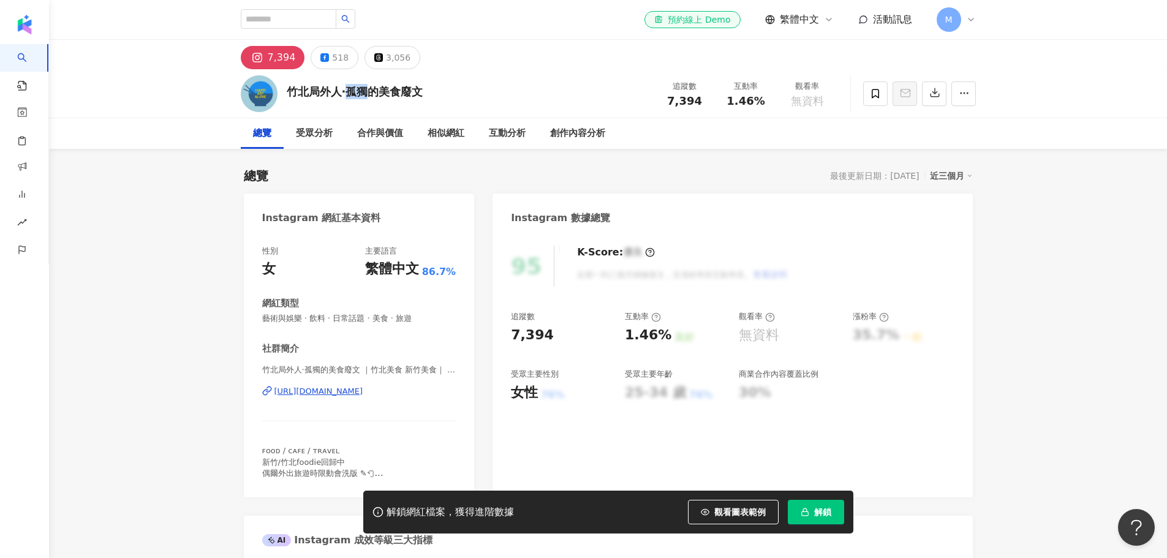
click at [350, 93] on div "竹北局外人·孤獨的美食廢文" at bounding box center [355, 91] width 137 height 15
copy div "竹北局外人·孤獨的美食廢文"
click at [334, 396] on div "https://www.instagram.com/chupeioutsider/" at bounding box center [318, 391] width 89 height 11
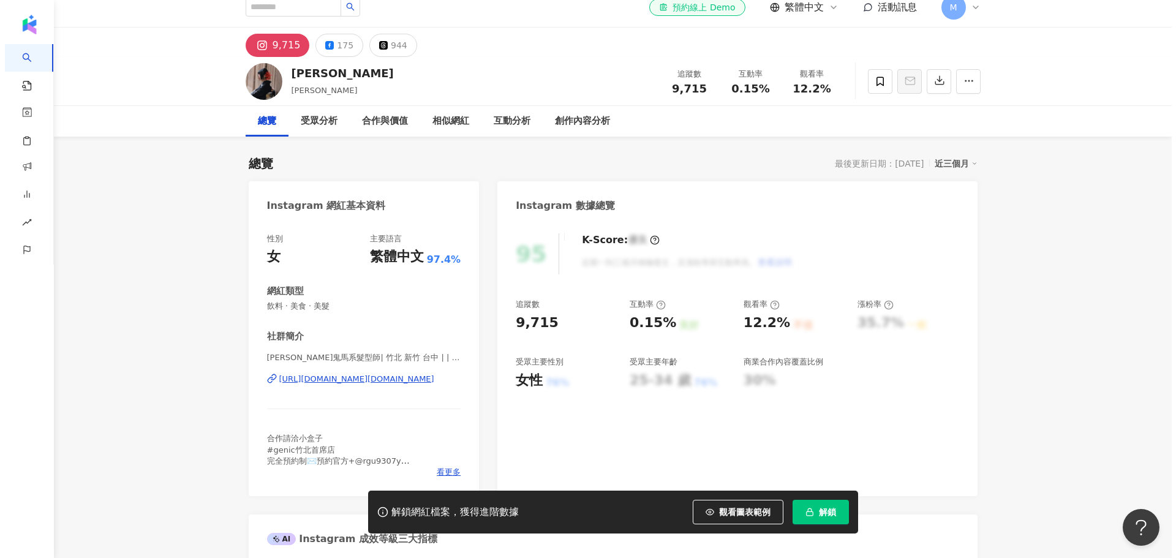
scroll to position [81, 0]
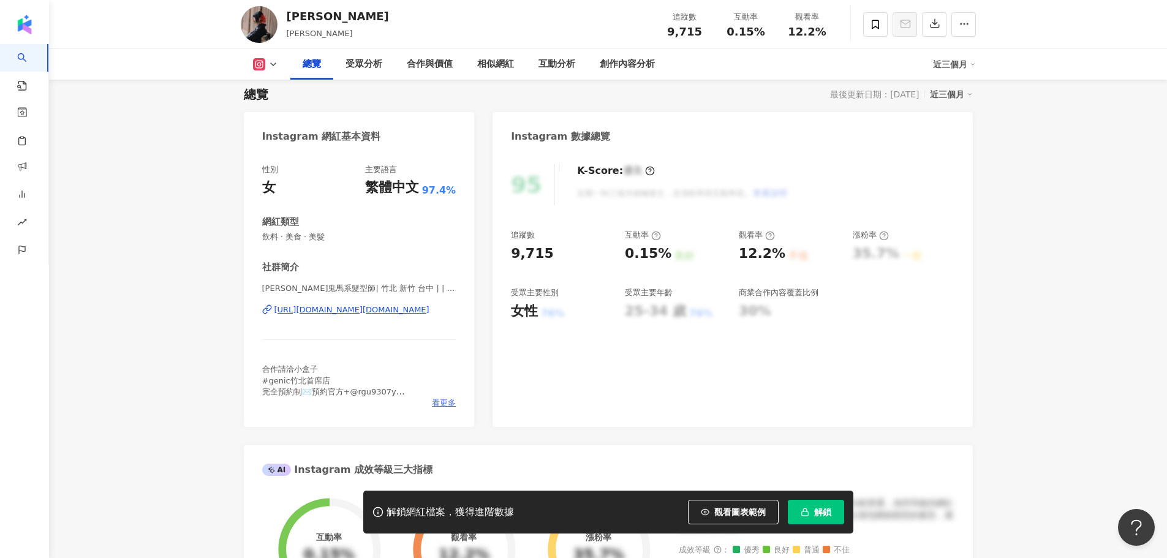
click at [448, 406] on span "看更多" at bounding box center [444, 403] width 24 height 11
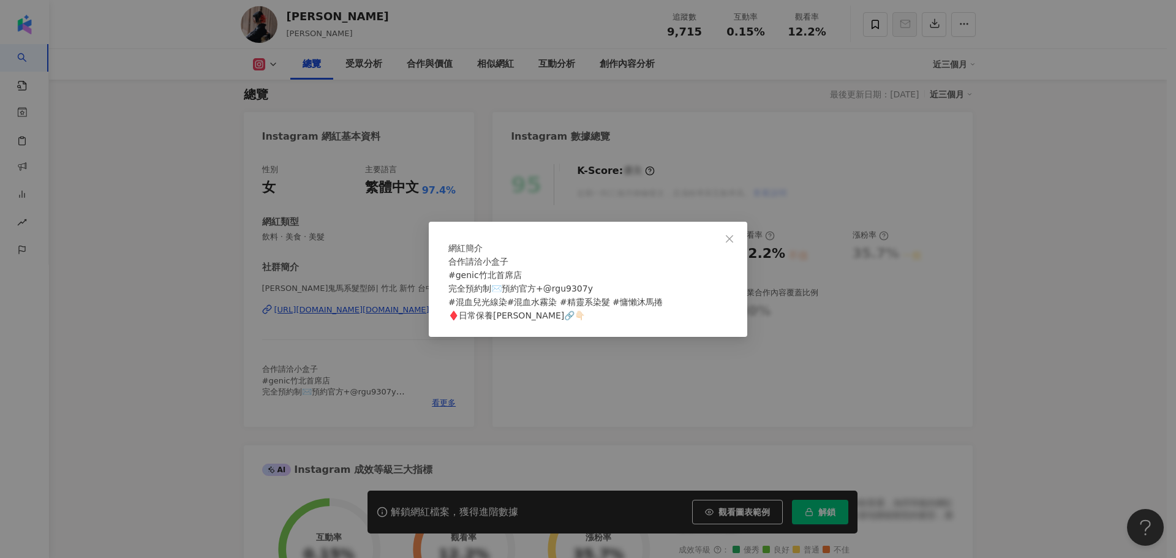
click at [405, 393] on div "網紅簡介 合作請洽小盒子 #genic竹北首席店 完全預約制✉️預約官方+@rgu9307y #混血兒光線染#混血水霧染 #精靈系染髮 #慵懶沐馬捲 ♦️日常…" at bounding box center [588, 279] width 1176 height 558
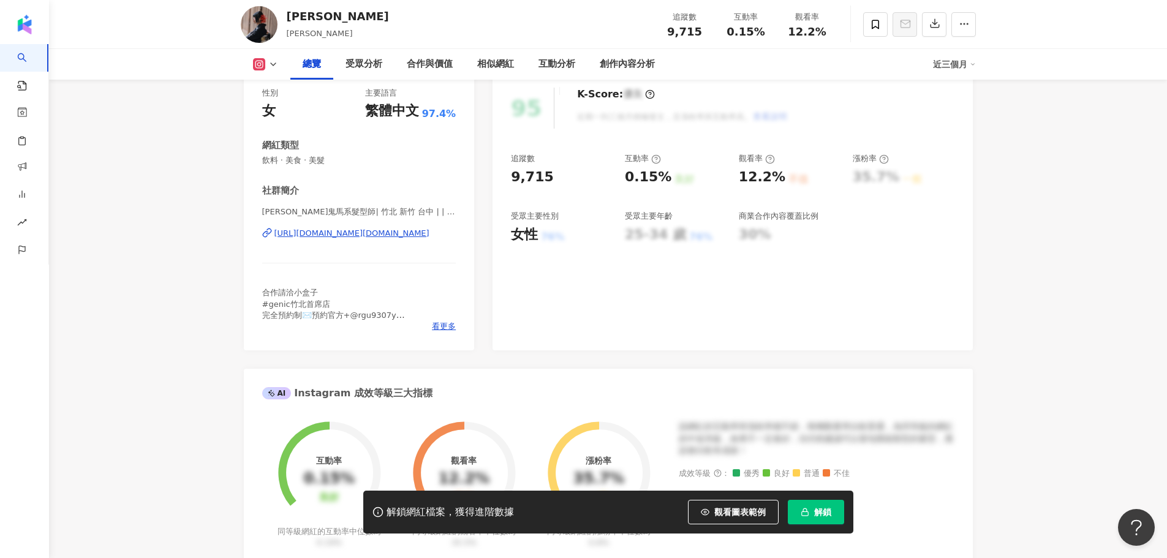
scroll to position [0, 0]
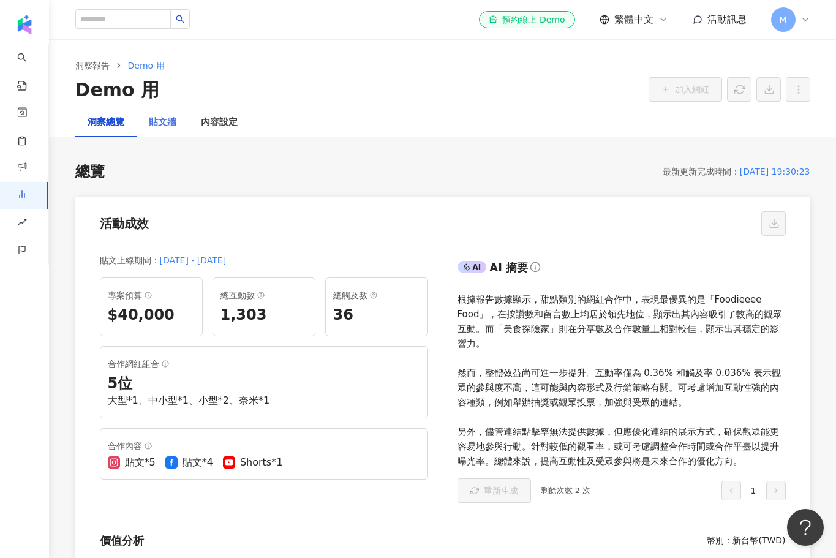
drag, startPoint x: 176, startPoint y: 134, endPoint x: 170, endPoint y: 130, distance: 7.7
click at [173, 131] on div "貼文牆" at bounding box center [163, 122] width 52 height 29
click at [170, 130] on div "貼文牆" at bounding box center [163, 122] width 52 height 29
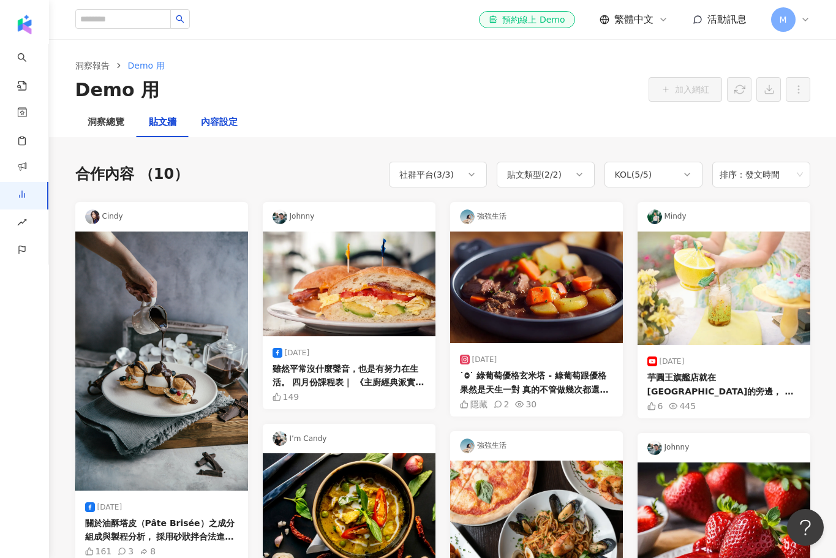
click at [209, 126] on div "內容設定" at bounding box center [219, 122] width 37 height 15
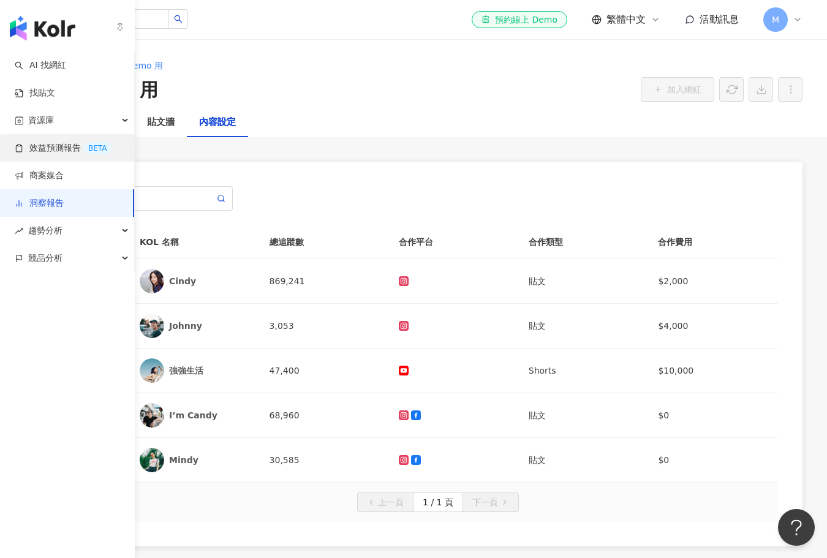
click at [70, 148] on link "效益預測報告 BETA" at bounding box center [63, 148] width 97 height 12
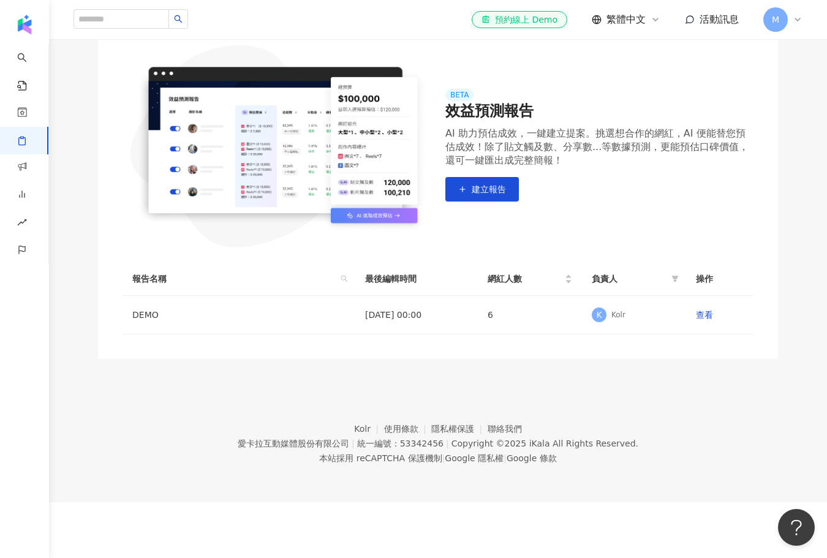
scroll to position [81, 0]
click at [725, 334] on td "查看" at bounding box center [719, 314] width 67 height 39
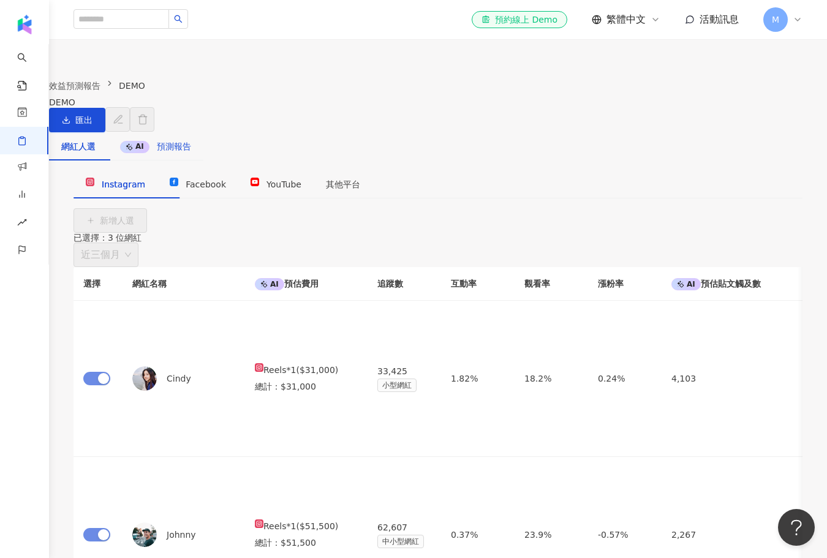
click at [191, 151] on span "預測報告" at bounding box center [174, 146] width 34 height 10
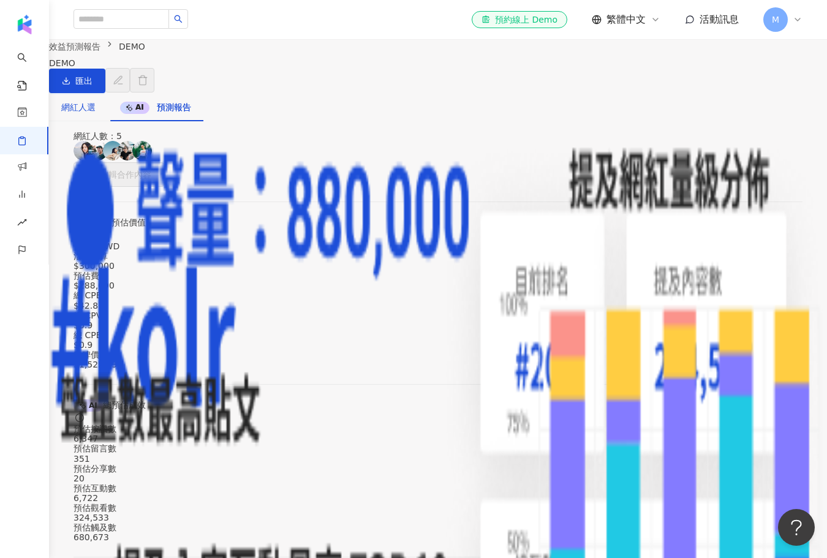
click at [96, 114] on div "網紅人選" at bounding box center [78, 106] width 34 height 13
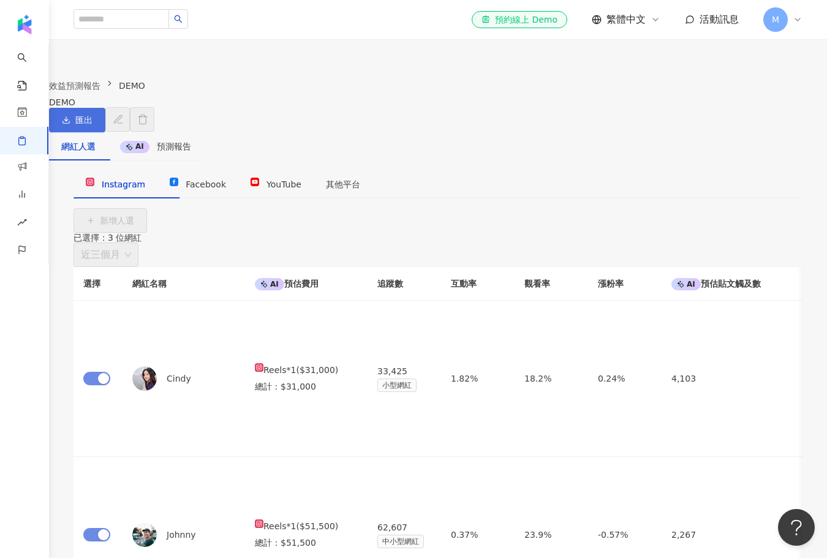
click at [92, 125] on span "匯出" at bounding box center [83, 120] width 17 height 10
click at [203, 168] on div "網紅人選 AI 預測報告" at bounding box center [126, 151] width 154 height 38
click at [154, 107] on div "DEMO" at bounding box center [101, 102] width 105 height 10
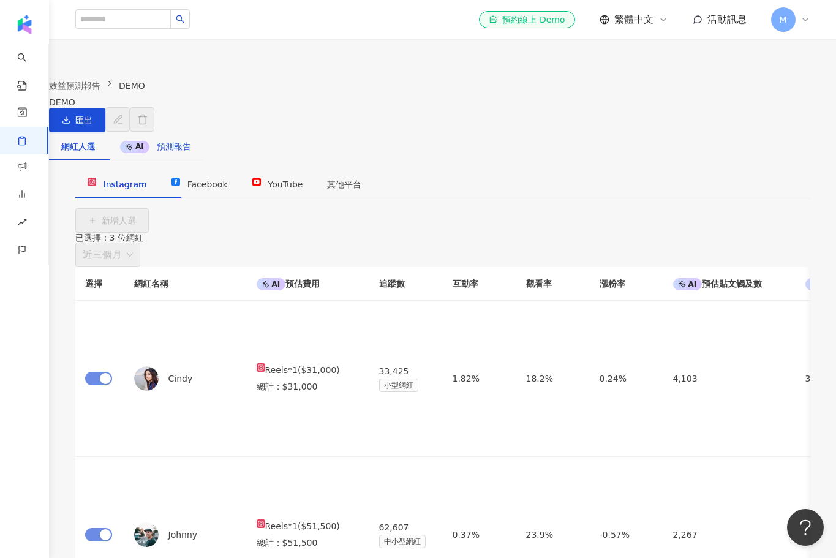
click at [191, 151] on span "預測報告" at bounding box center [174, 146] width 34 height 10
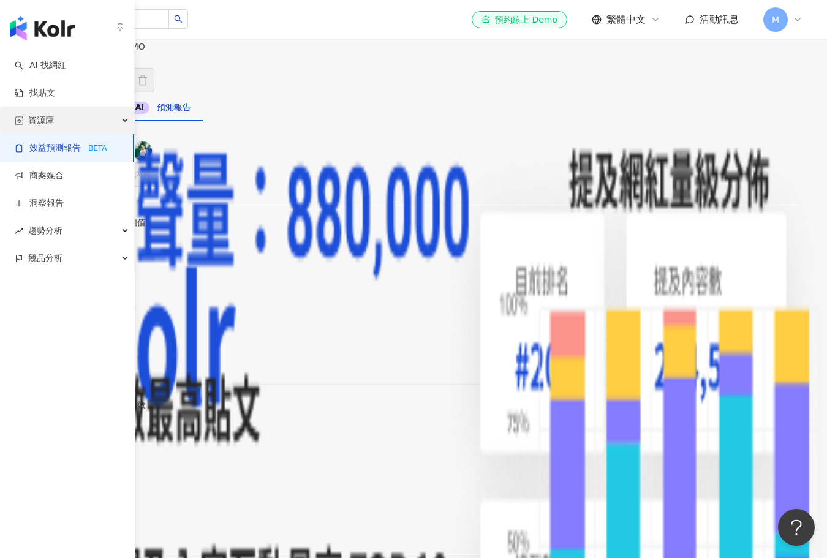
click at [77, 119] on div "資源庫" at bounding box center [67, 121] width 134 height 28
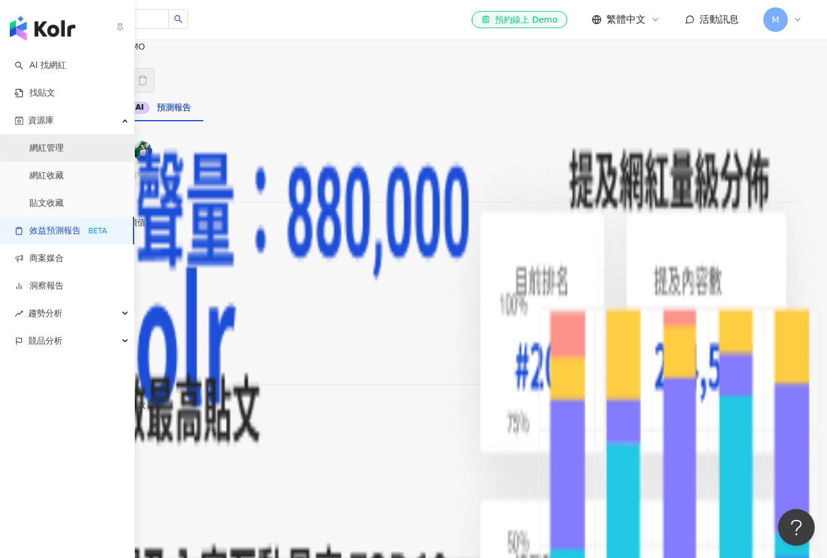
click at [64, 154] on link "網紅管理" at bounding box center [46, 148] width 34 height 12
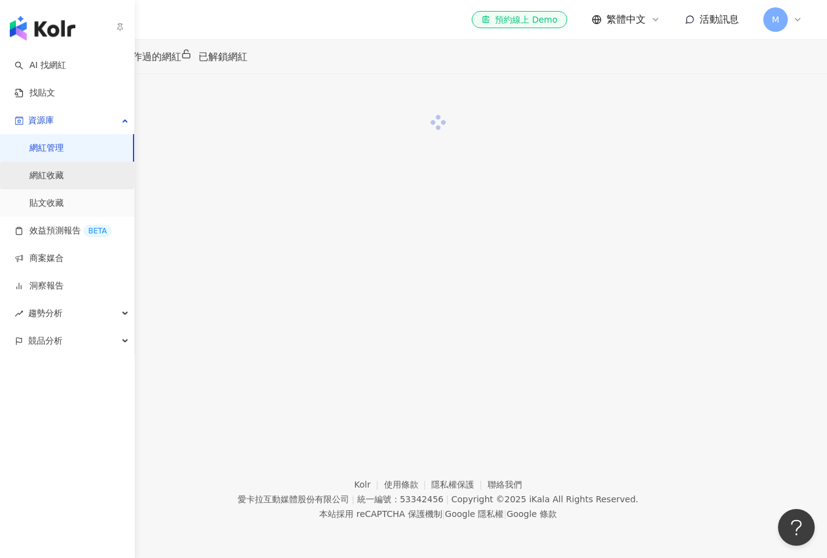
click at [64, 176] on link "網紅收藏" at bounding box center [46, 176] width 34 height 12
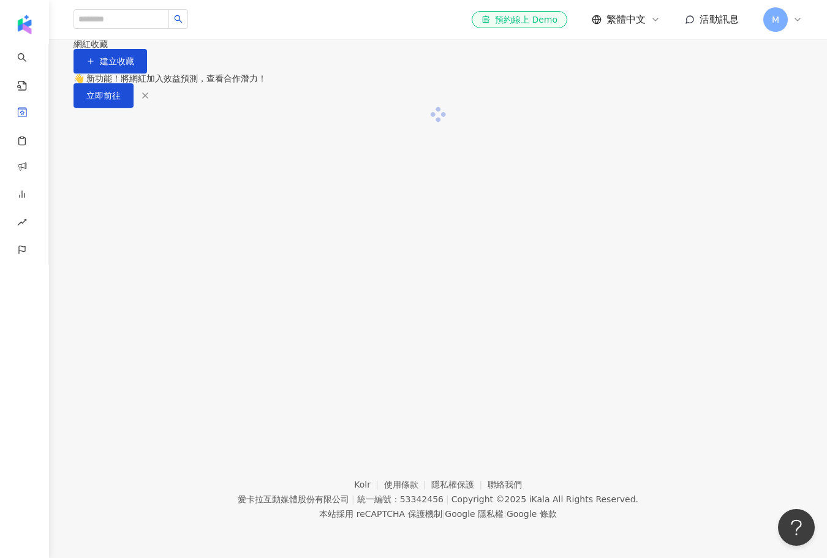
click at [72, 122] on div "👋 新功能！將網紅加入效益預測，查看合作潛力！ 立即前往" at bounding box center [438, 97] width 778 height 48
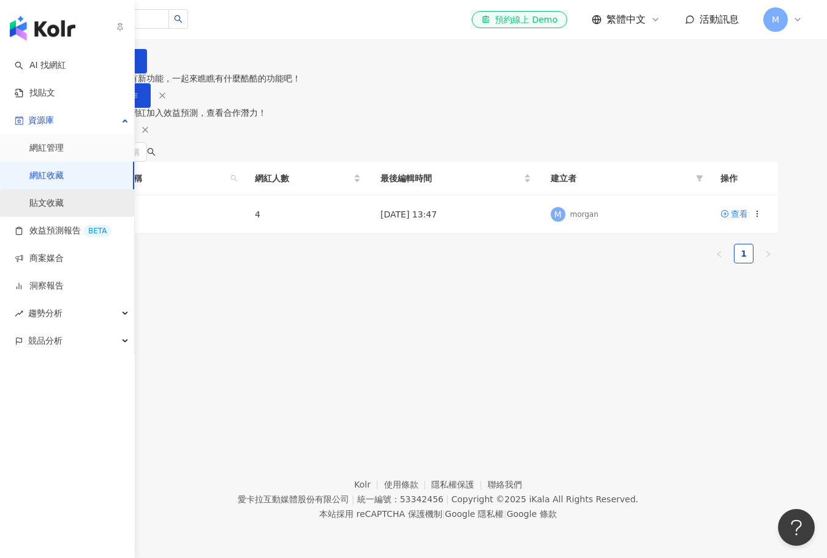
click at [64, 203] on link "貼文收藏" at bounding box center [46, 203] width 34 height 12
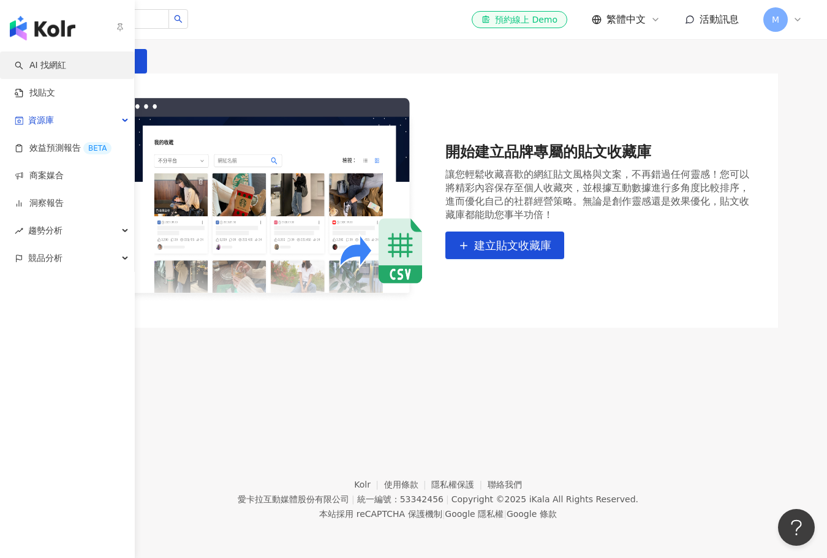
click at [60, 70] on link "AI 找網紅" at bounding box center [40, 65] width 51 height 12
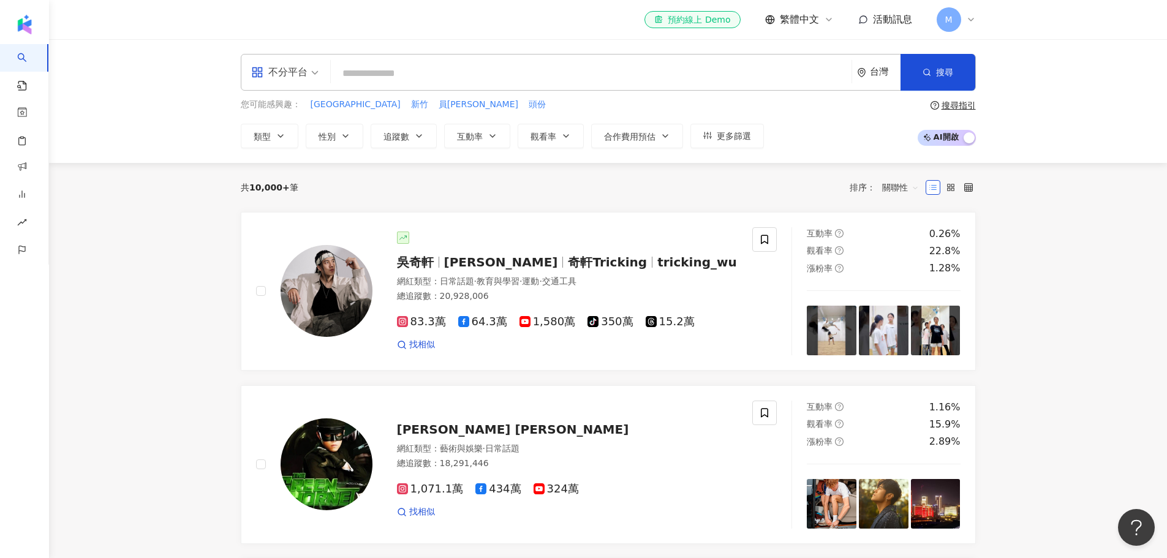
click at [367, 72] on input "search" at bounding box center [591, 73] width 511 height 23
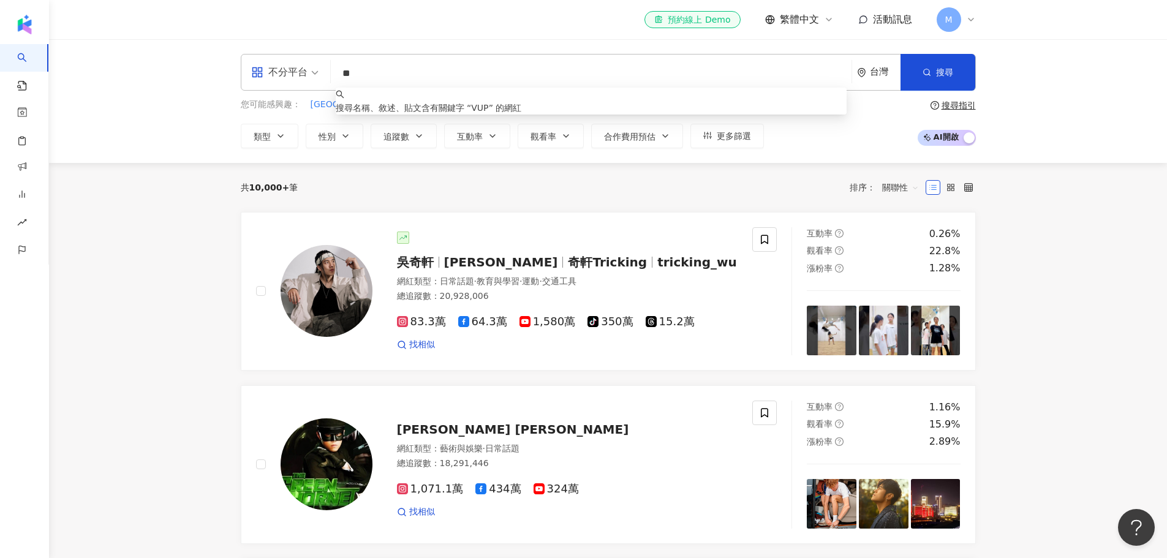
type input "*"
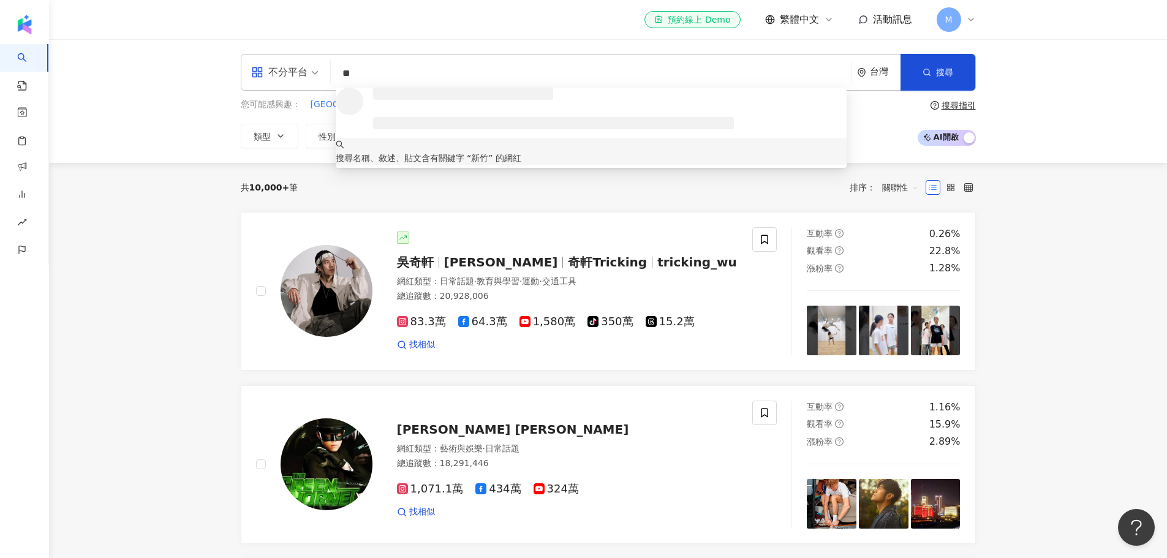
type input "**"
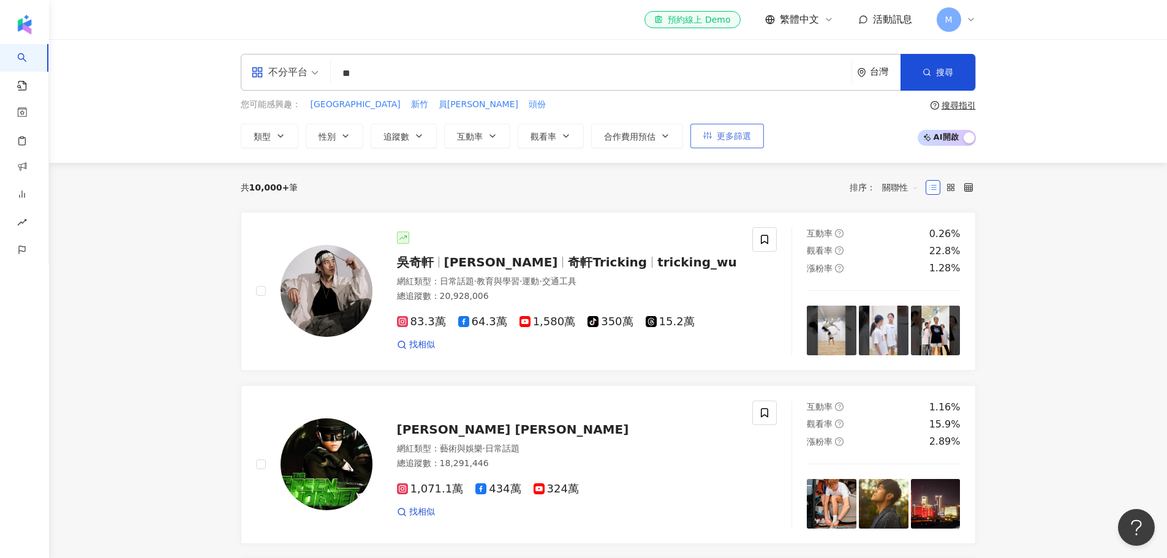
click at [729, 137] on span "更多篩選" at bounding box center [734, 136] width 34 height 10
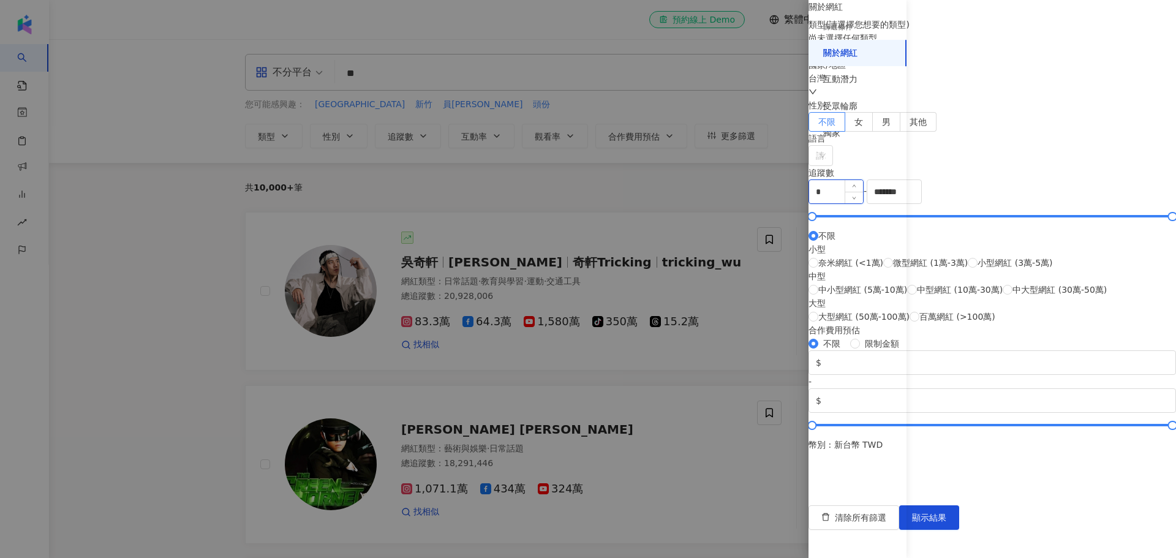
click at [835, 203] on input "*" at bounding box center [836, 191] width 54 height 23
type input "*"
type input "****"
click at [835, 179] on div "追蹤數" at bounding box center [991, 172] width 367 height 13
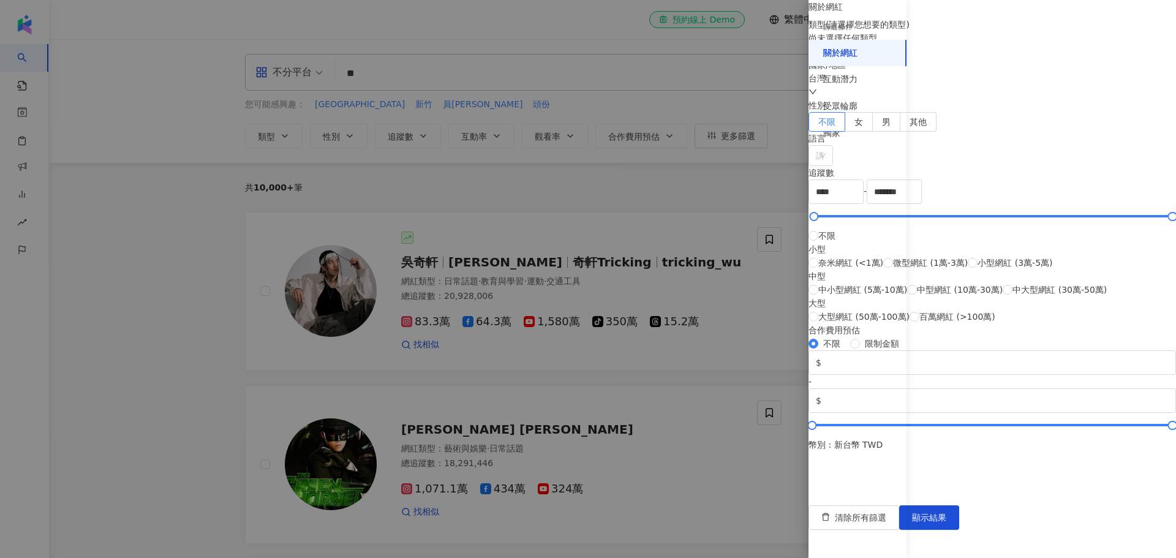
scroll to position [245, 0]
click at [835, 80] on div "互動潛力" at bounding box center [857, 79] width 98 height 27
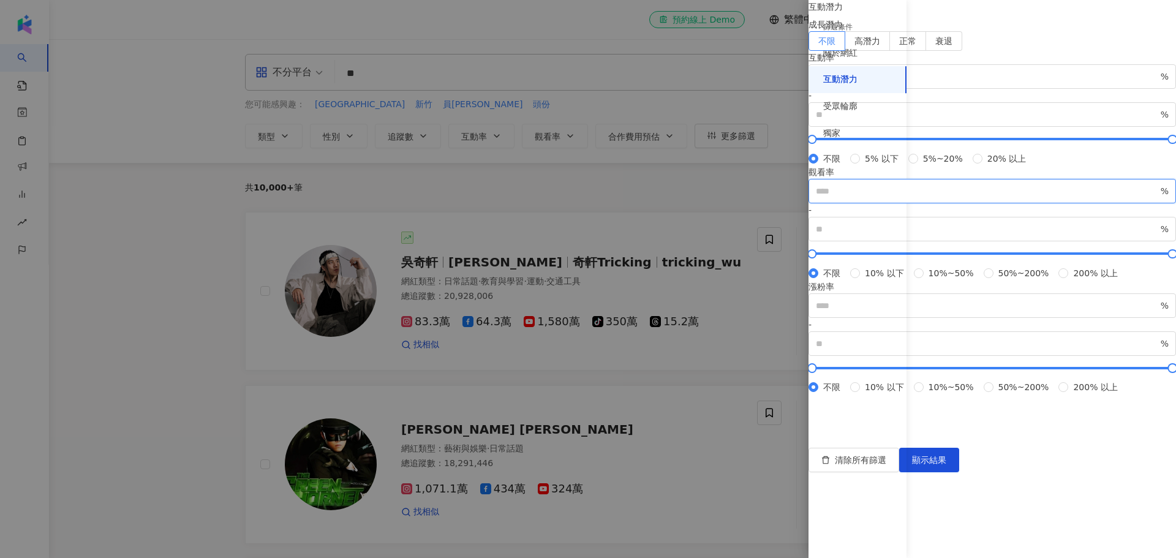
click at [835, 184] on input "number" at bounding box center [987, 190] width 342 height 13
type input "**"
click at [835, 83] on input "number" at bounding box center [987, 76] width 342 height 13
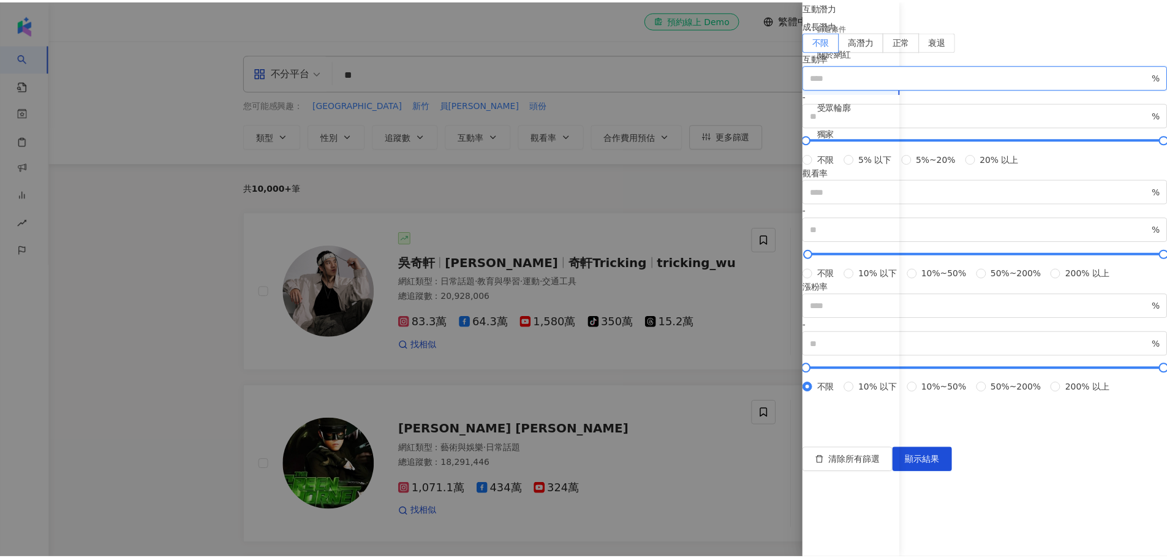
scroll to position [263, 0]
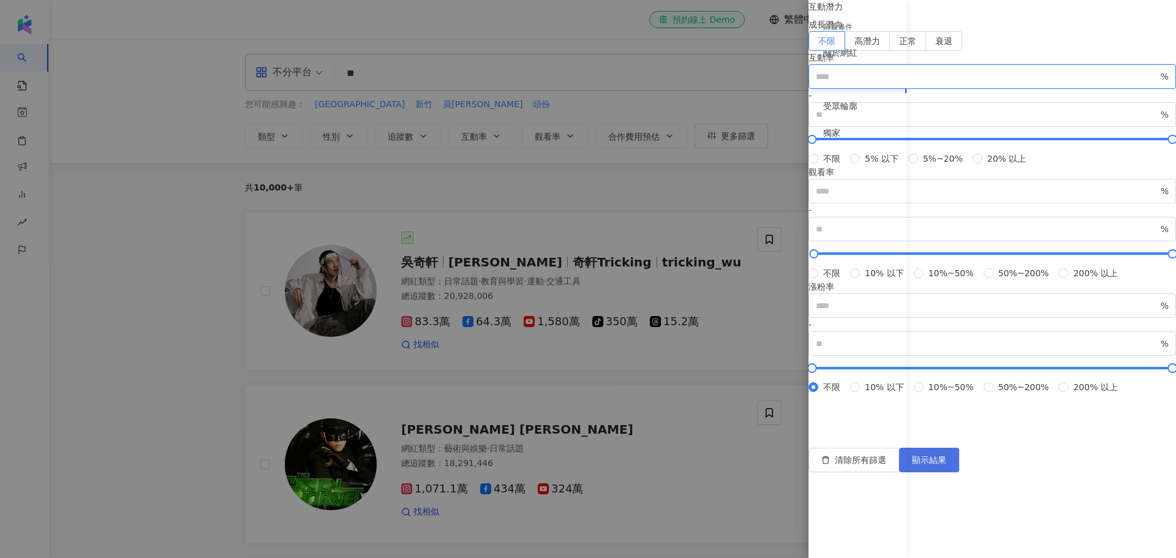
type input "*"
click at [835, 465] on span "顯示結果" at bounding box center [929, 460] width 34 height 10
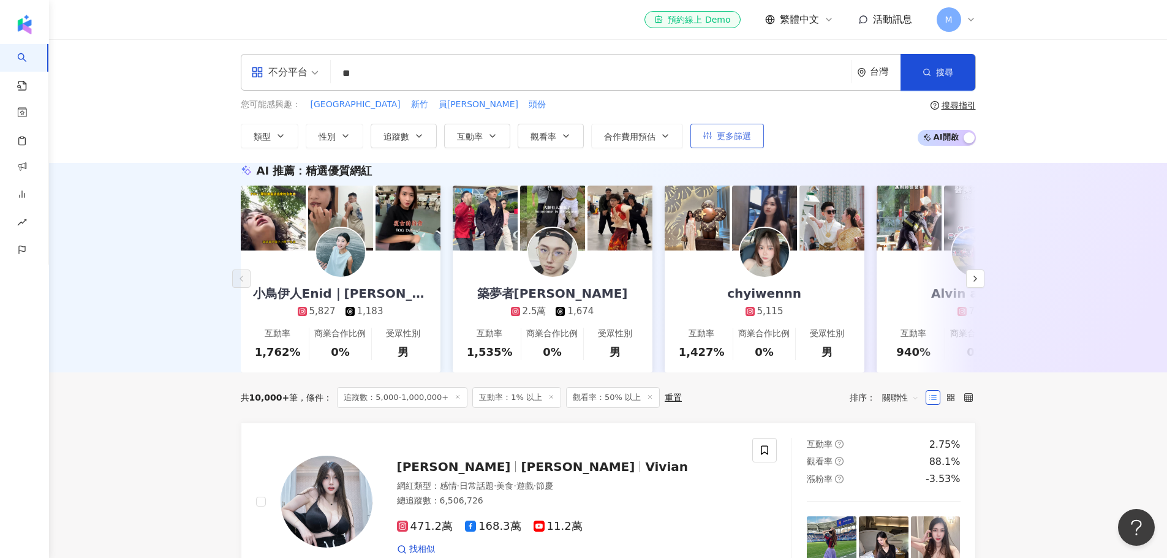
click at [743, 145] on button "更多篩選" at bounding box center [726, 136] width 73 height 24
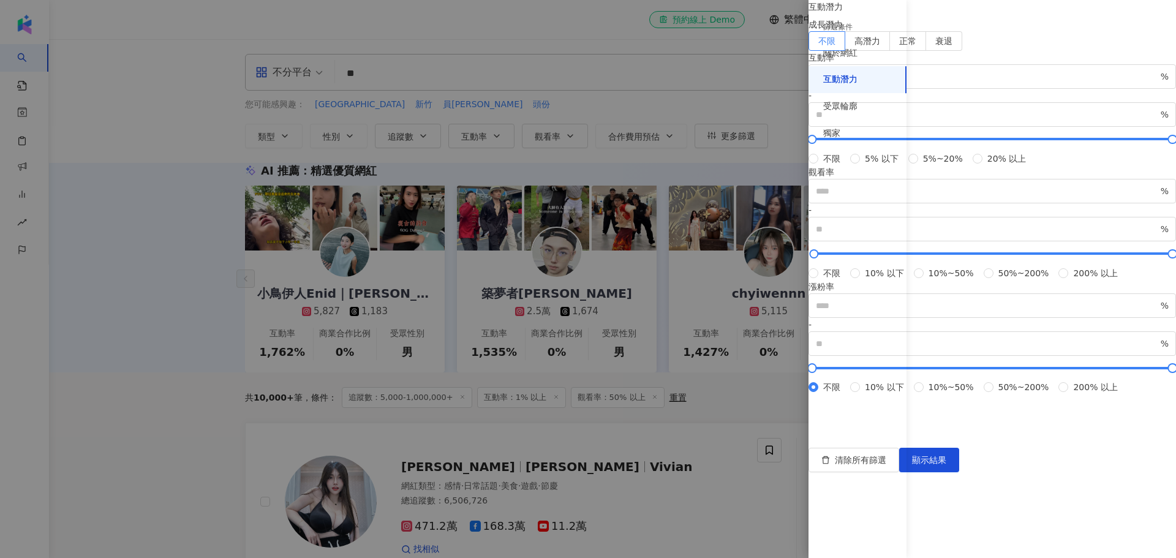
click at [215, 246] on div at bounding box center [588, 279] width 1176 height 558
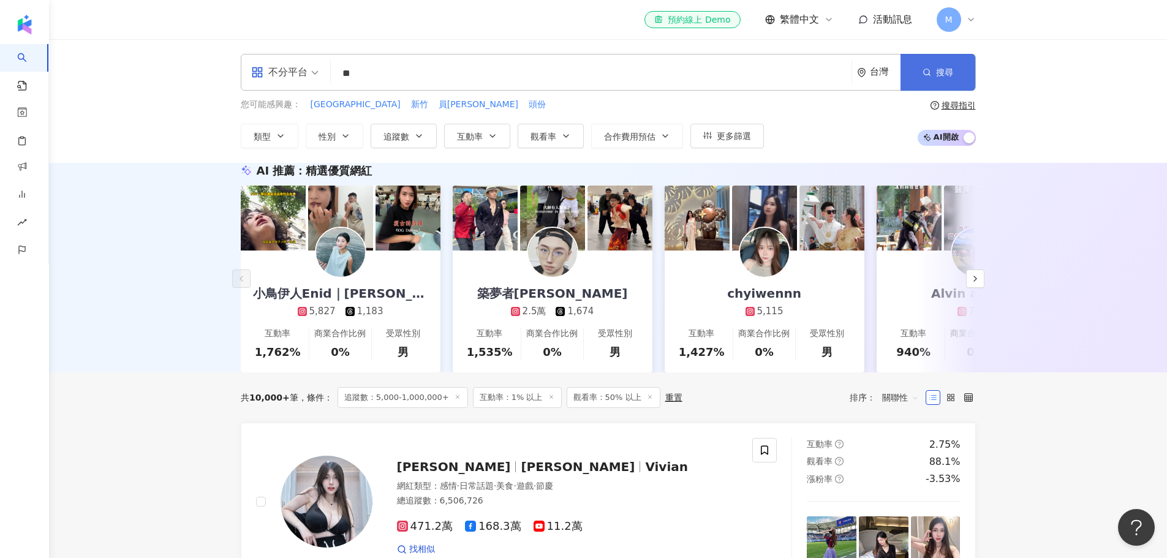
click at [835, 70] on button "搜尋" at bounding box center [937, 72] width 75 height 37
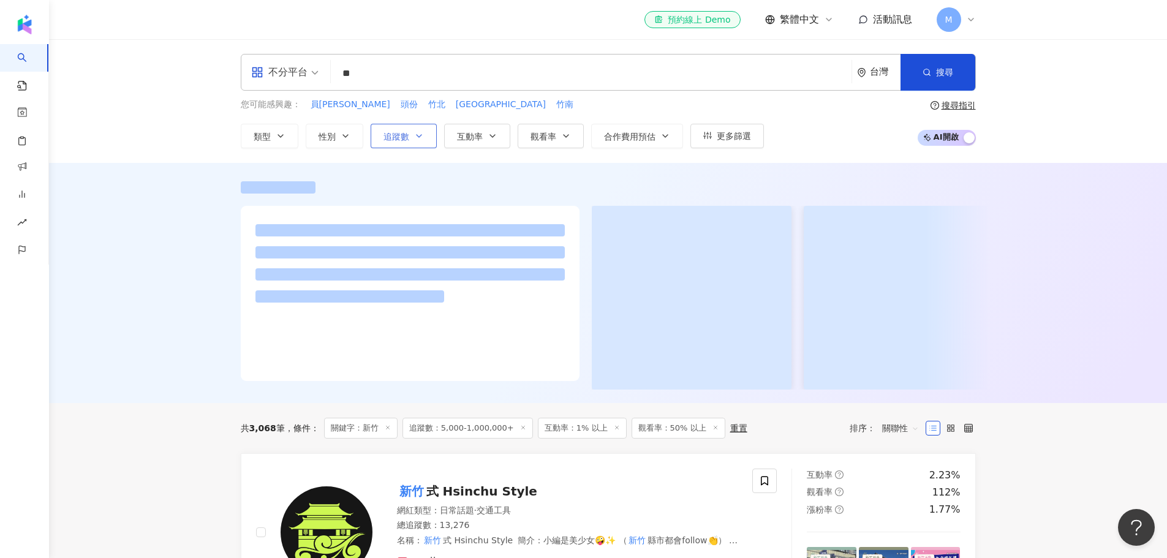
click at [420, 129] on button "追蹤數" at bounding box center [404, 136] width 66 height 24
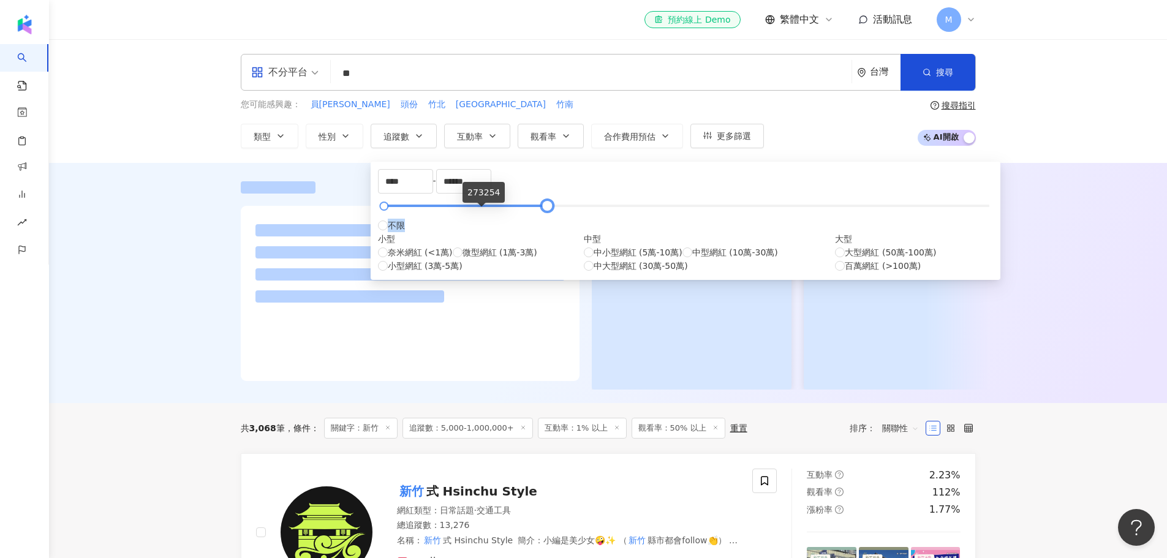
drag, startPoint x: 634, startPoint y: 224, endPoint x: 560, endPoint y: 213, distance: 74.4
click at [464, 238] on div "**** - ****** 不限 小型 奈米網紅 (<1萬) 微型網紅 (1萬-3萬) 小型網紅 (3萬-5萬) 中型 中小型網紅 (5萬-10萬) 中型網紅…" at bounding box center [685, 221] width 615 height 104
drag, startPoint x: 603, startPoint y: 192, endPoint x: 556, endPoint y: 190, distance: 46.6
click at [491, 190] on input "******" at bounding box center [464, 181] width 54 height 23
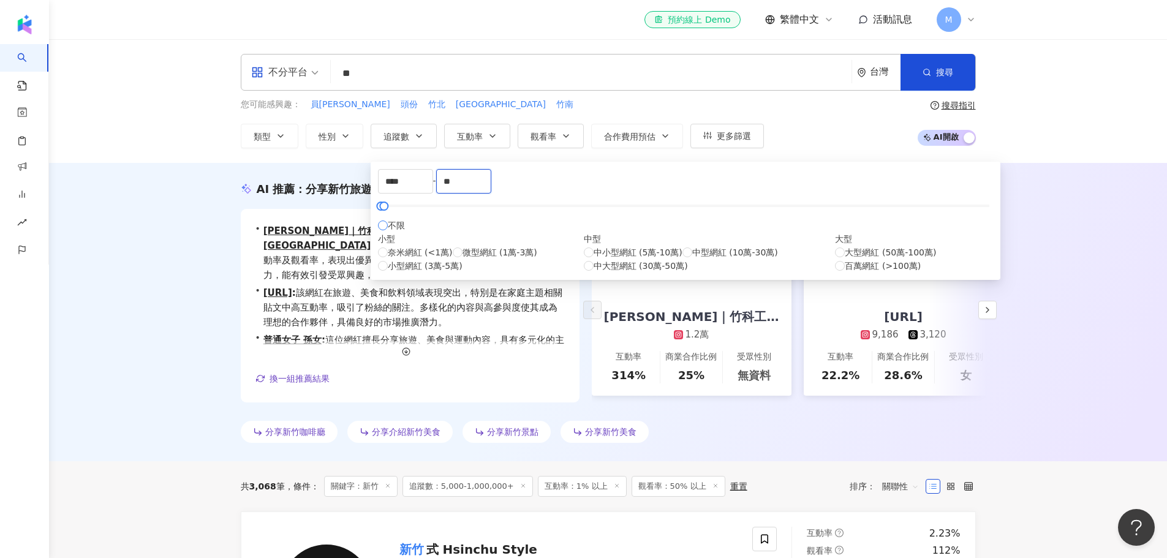
type input "*"
type input "*****"
click at [835, 62] on button "搜尋" at bounding box center [937, 72] width 75 height 37
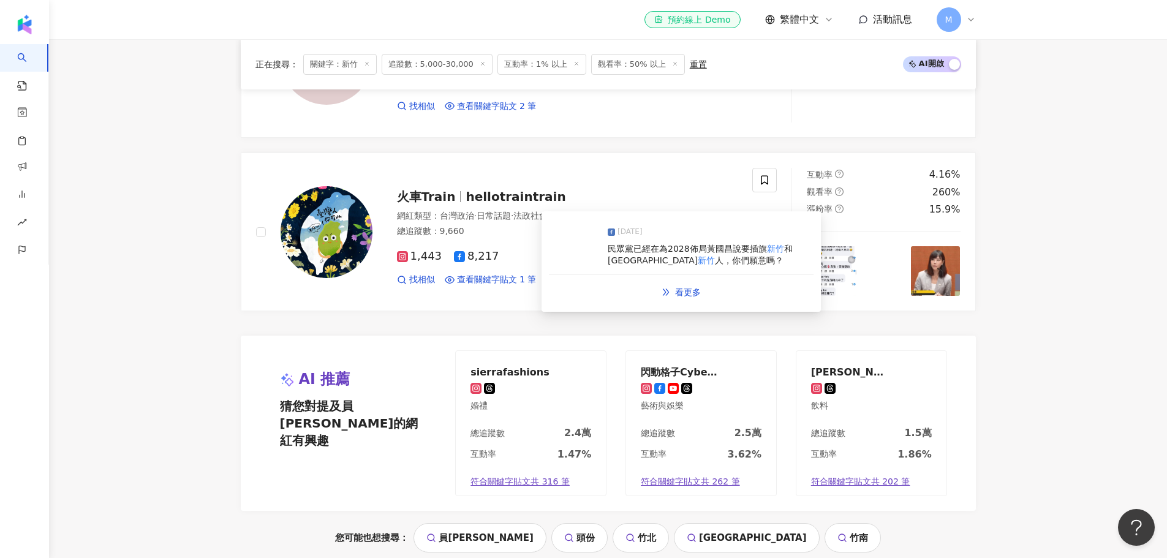
scroll to position [2613, 0]
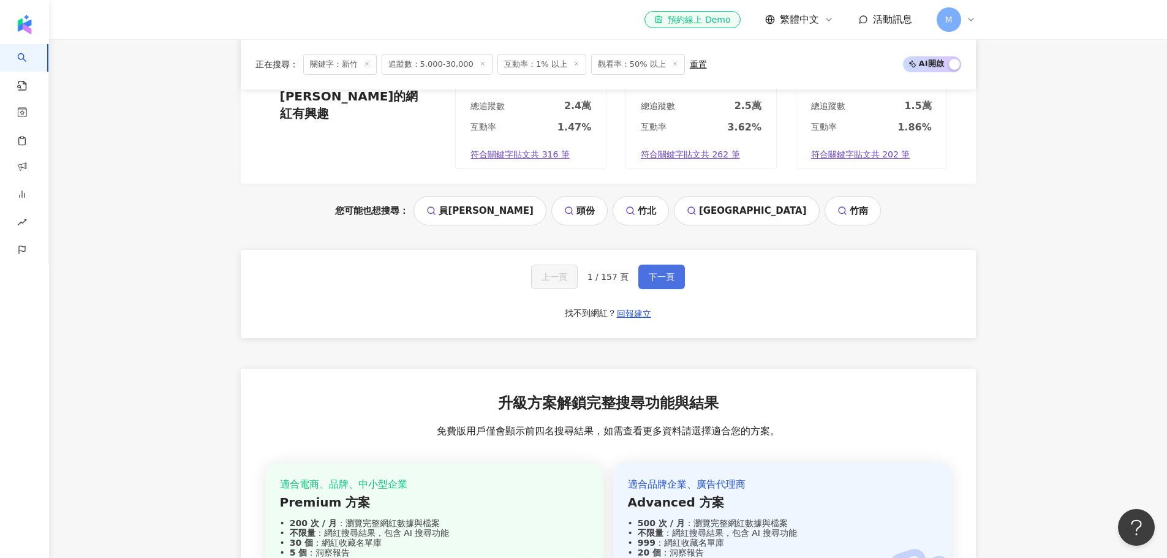
click at [669, 272] on span "下一頁" at bounding box center [662, 277] width 26 height 10
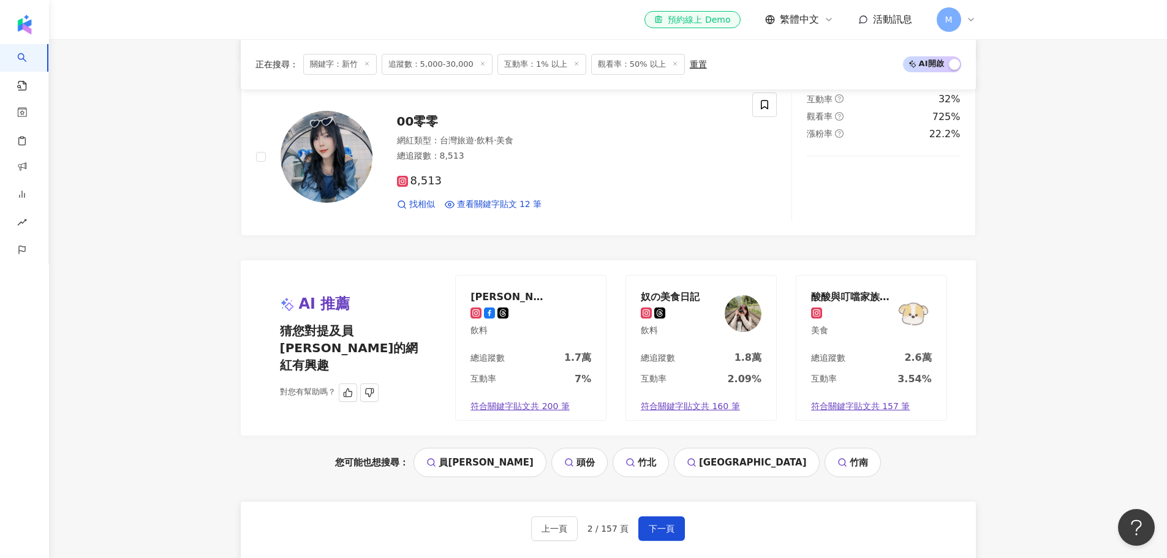
scroll to position [2450, 0]
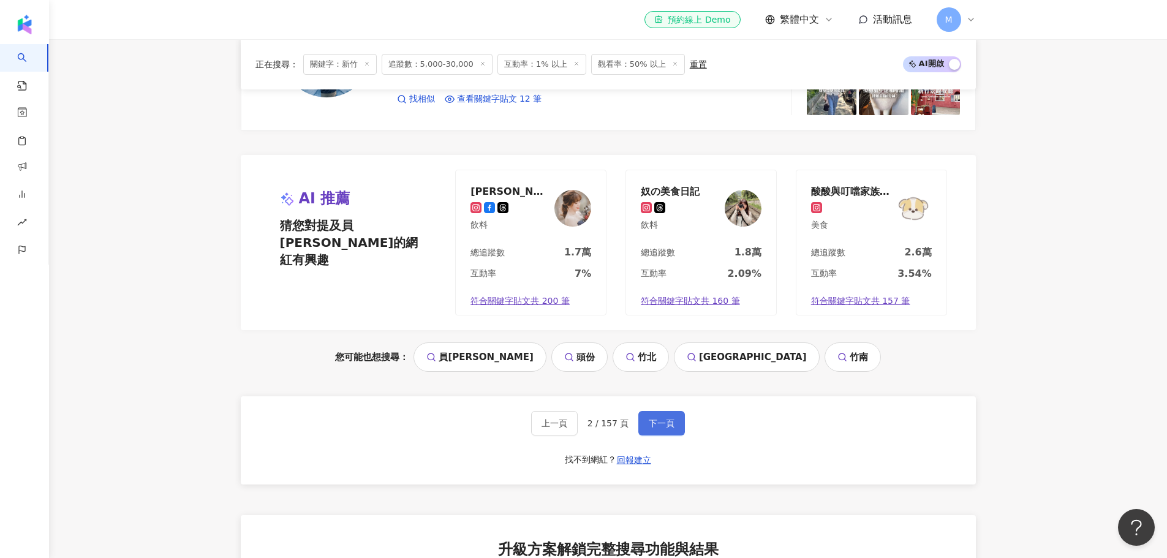
click at [644, 424] on button "下一頁" at bounding box center [661, 423] width 47 height 24
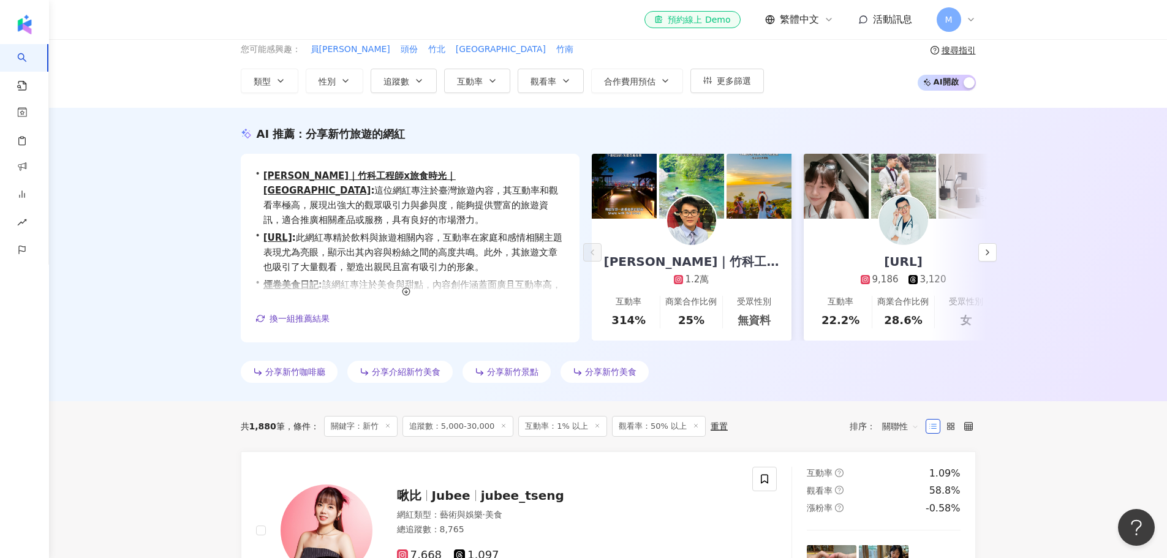
scroll to position [0, 0]
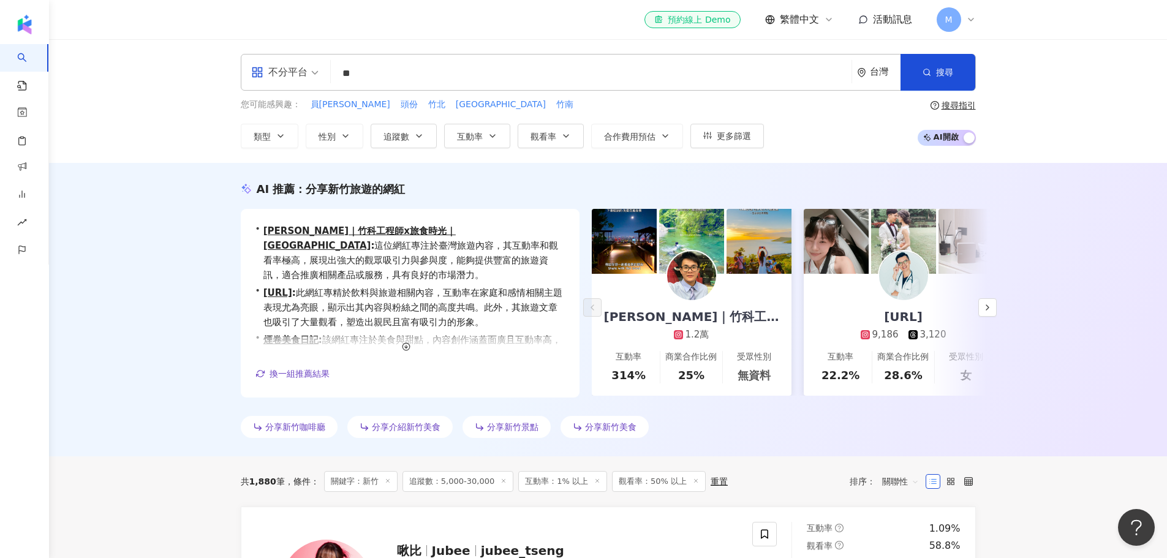
click at [308, 61] on div "不分平台 ** 台灣 搜尋 25403a93-25ab-4b89-b891-40567f0b8832 新竹ㄟ3333✨ tiktok-icon 43,100 …" at bounding box center [608, 72] width 735 height 37
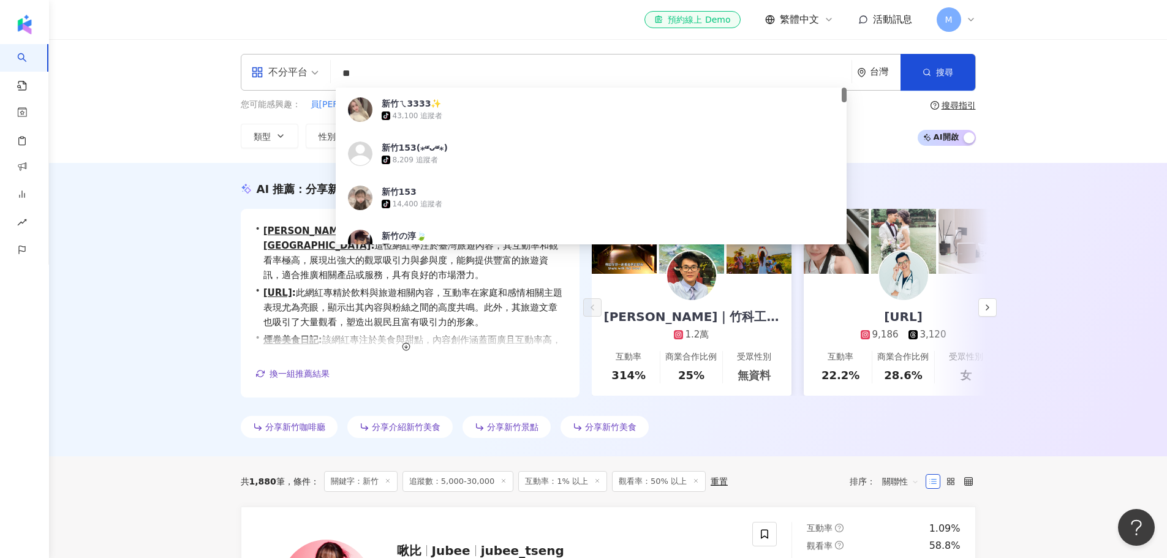
type input "*"
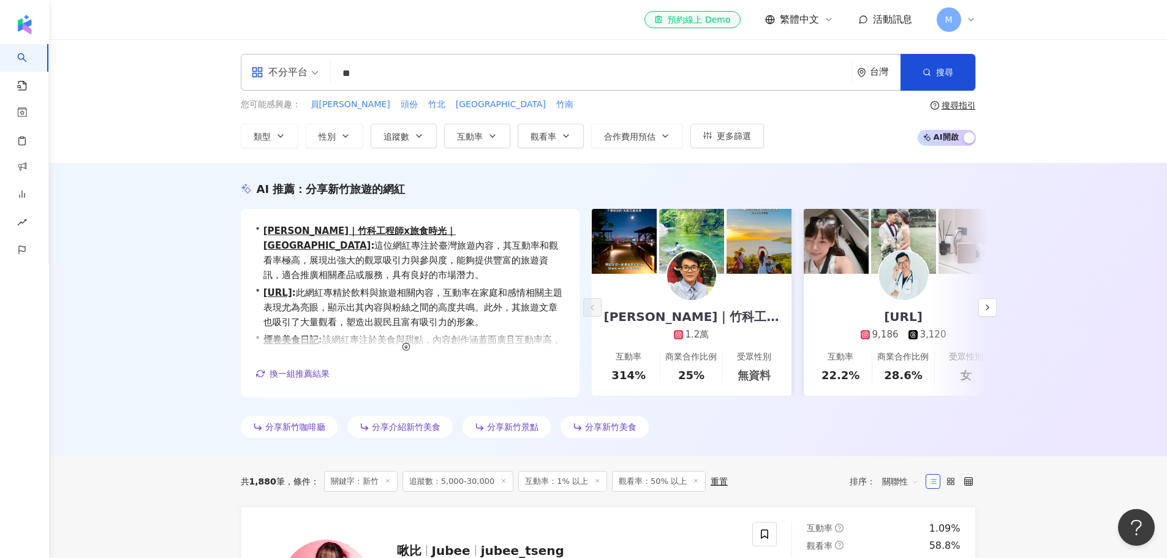
type input "**"
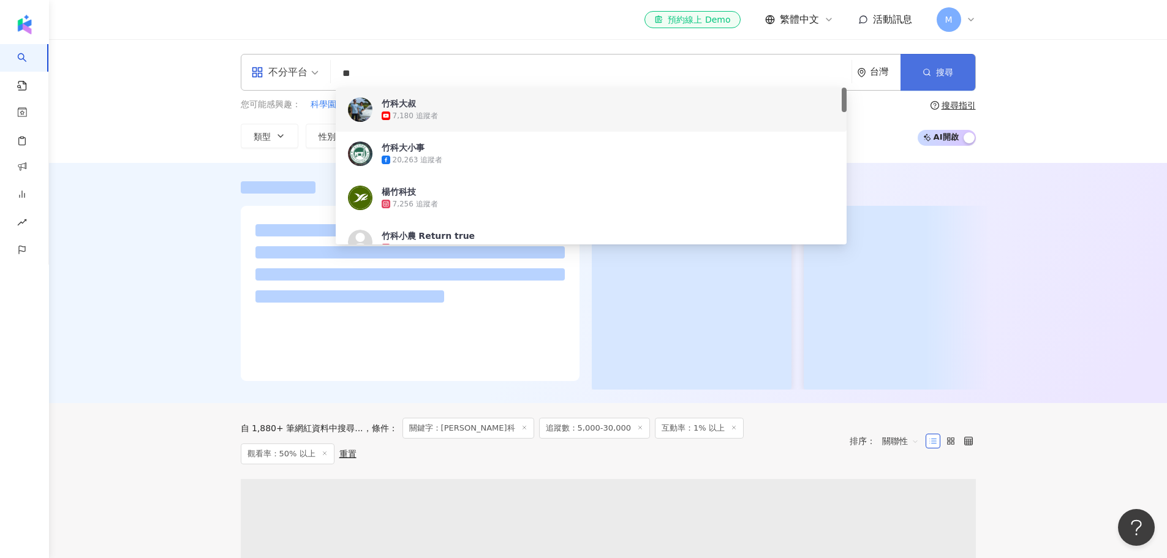
click at [835, 84] on button "搜尋" at bounding box center [937, 72] width 75 height 37
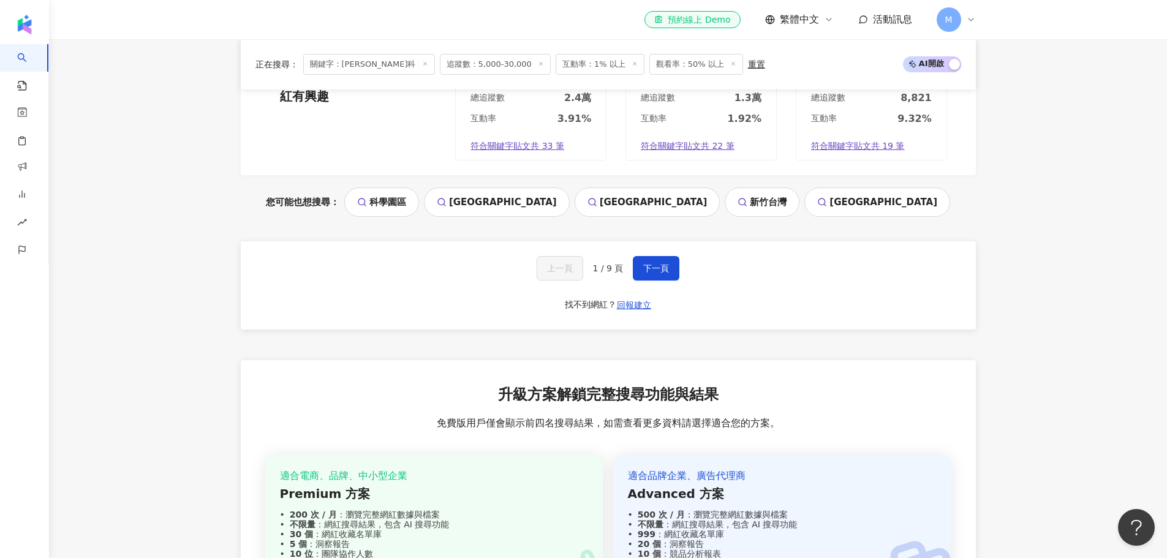
scroll to position [2613, 0]
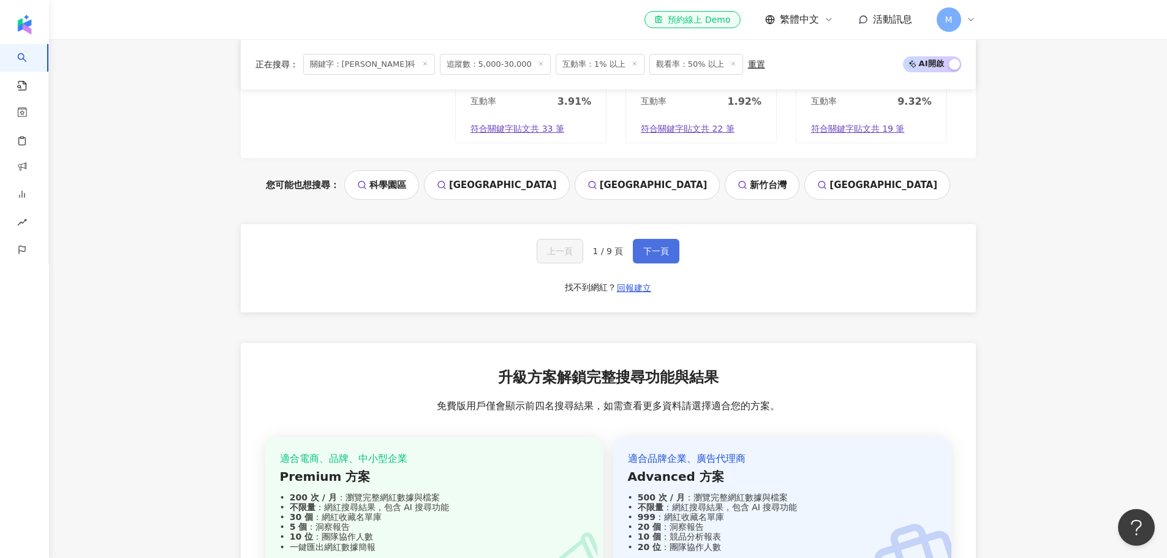
click at [654, 250] on span "下一頁" at bounding box center [656, 251] width 26 height 10
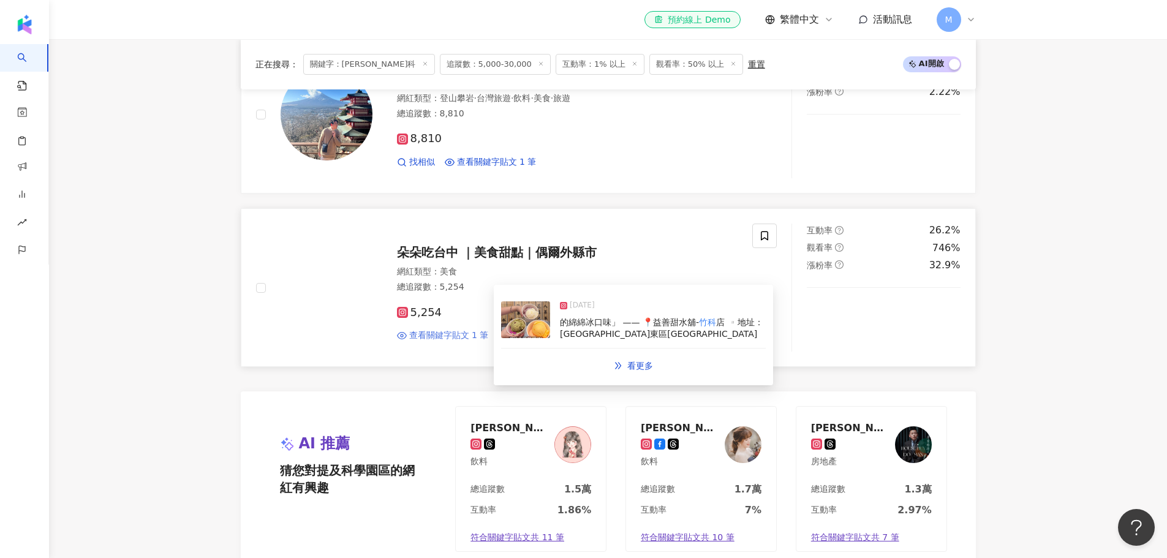
scroll to position [2450, 0]
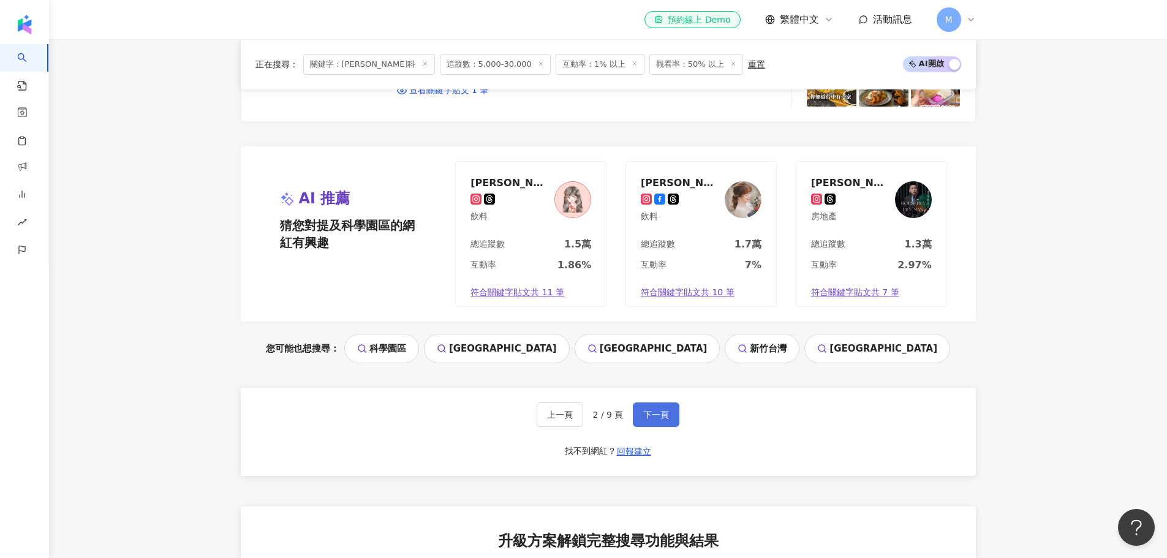
click at [633, 410] on button "下一頁" at bounding box center [656, 414] width 47 height 24
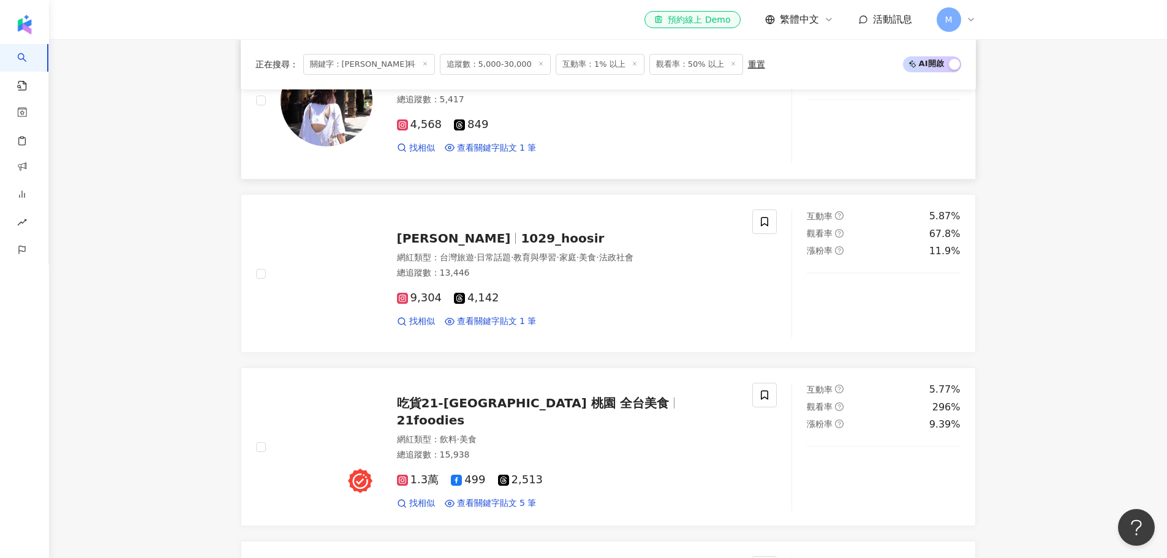
scroll to position [1389, 0]
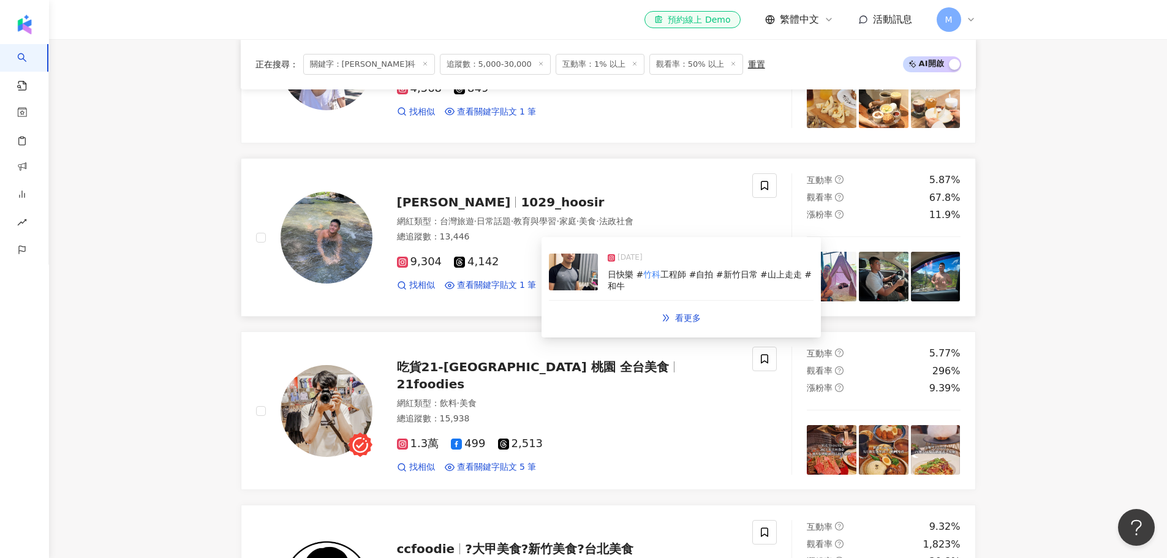
drag, startPoint x: 495, startPoint y: 288, endPoint x: 374, endPoint y: 244, distance: 129.0
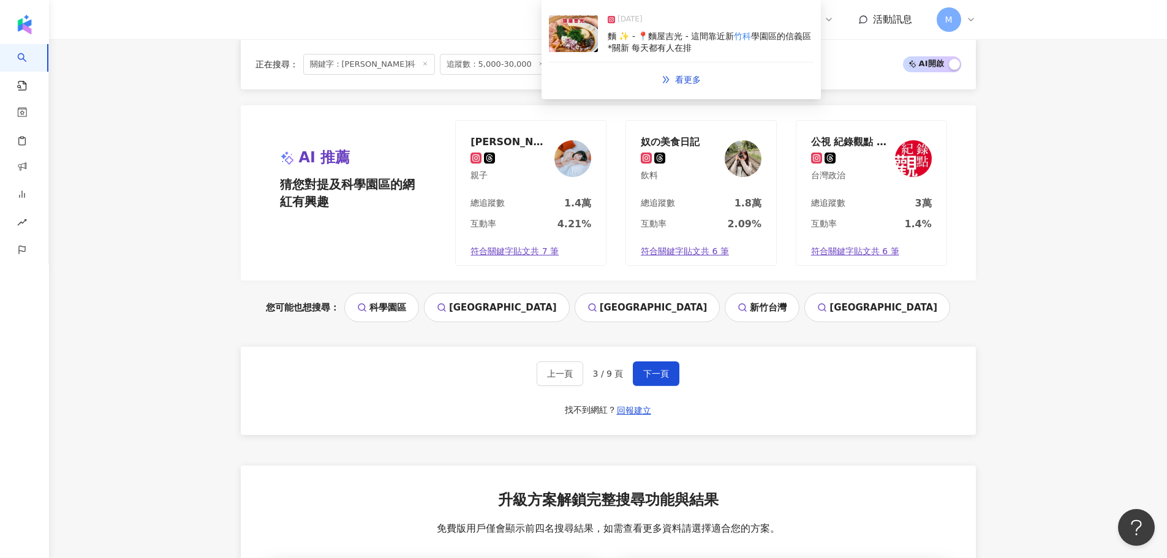
scroll to position [2531, 0]
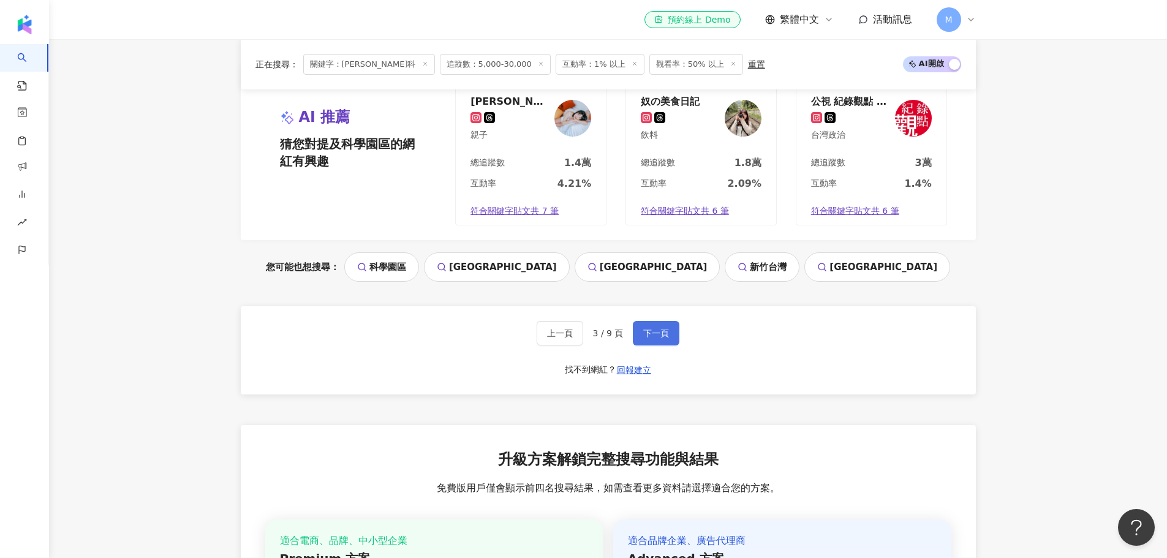
click at [652, 337] on span "下一頁" at bounding box center [656, 333] width 26 height 10
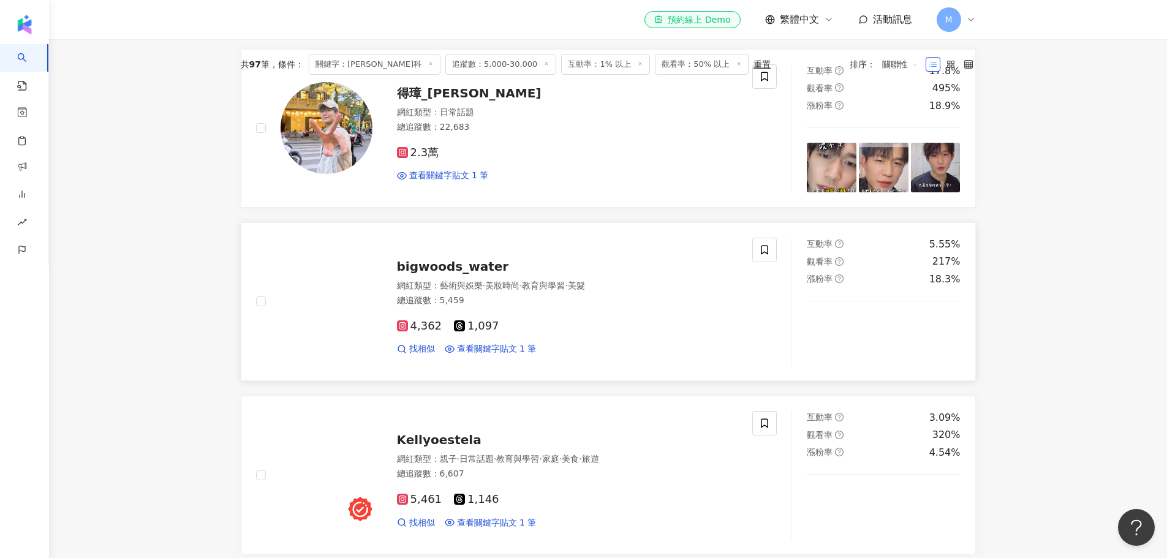
scroll to position [494, 0]
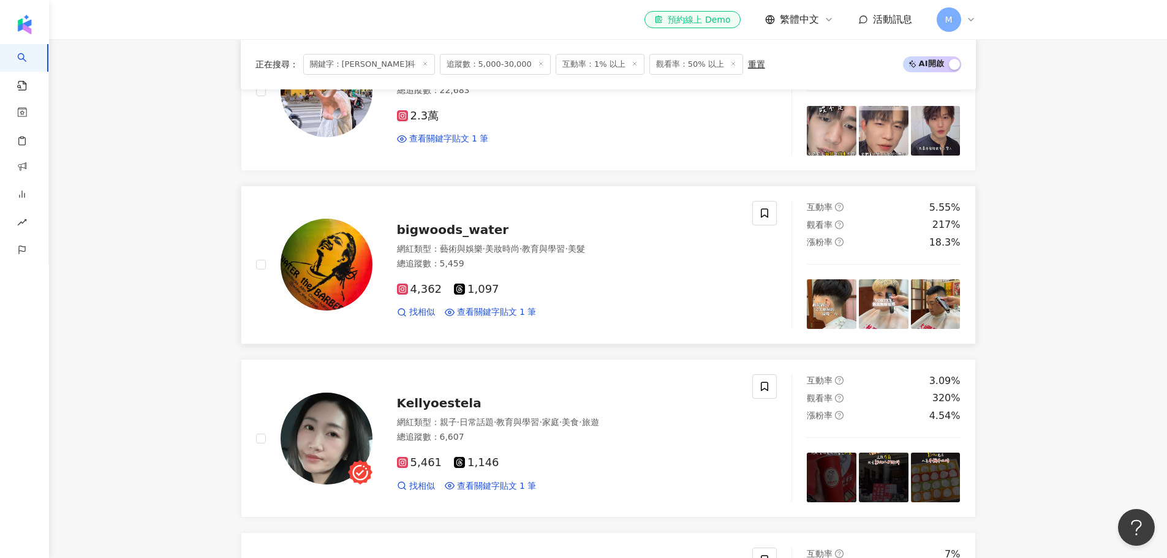
drag, startPoint x: 326, startPoint y: 272, endPoint x: 609, endPoint y: 320, distance: 287.0
click at [620, 317] on div "找相似 查看關鍵字貼文 1 筆" at bounding box center [567, 312] width 341 height 12
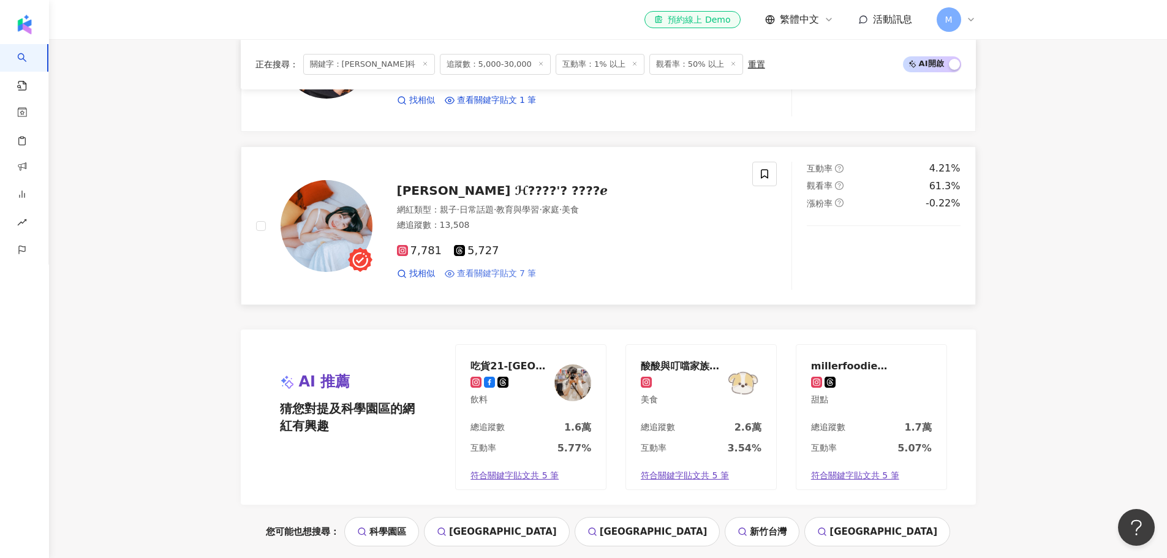
scroll to position [2536, 0]
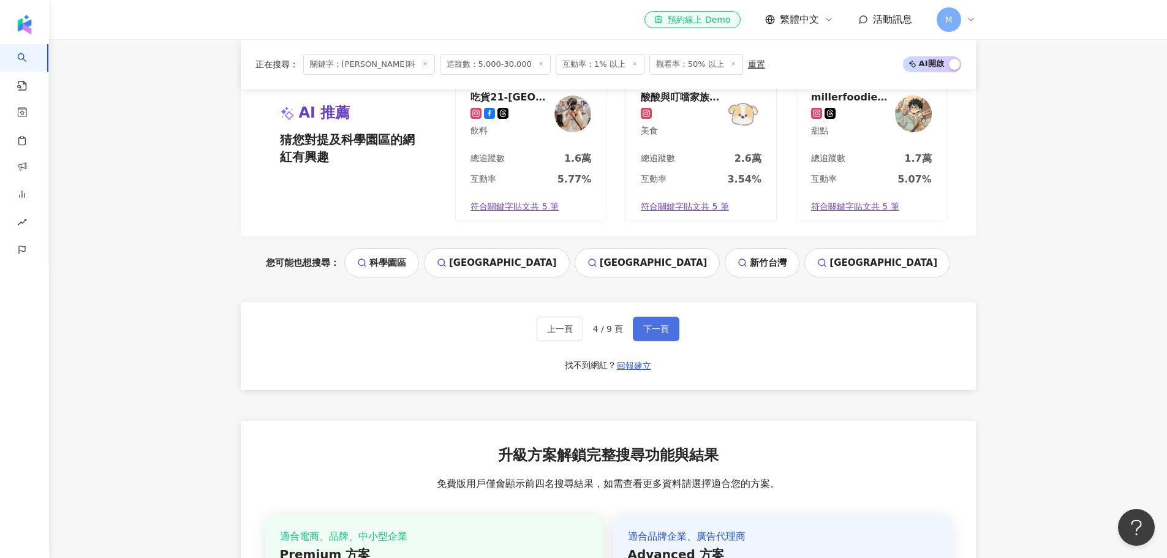
click at [650, 331] on span "下一頁" at bounding box center [656, 329] width 26 height 10
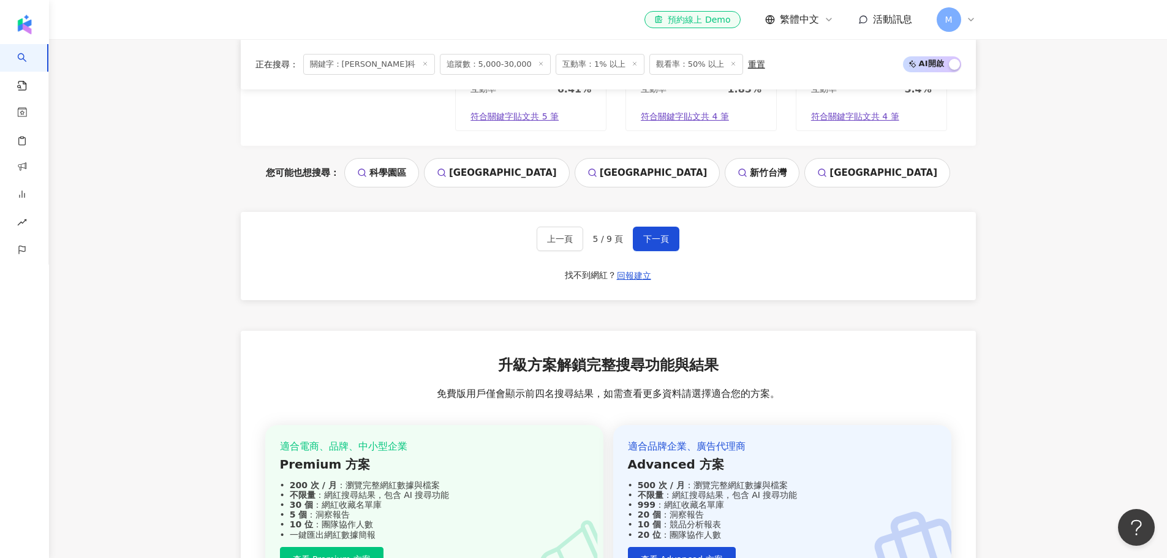
scroll to position [2617, 0]
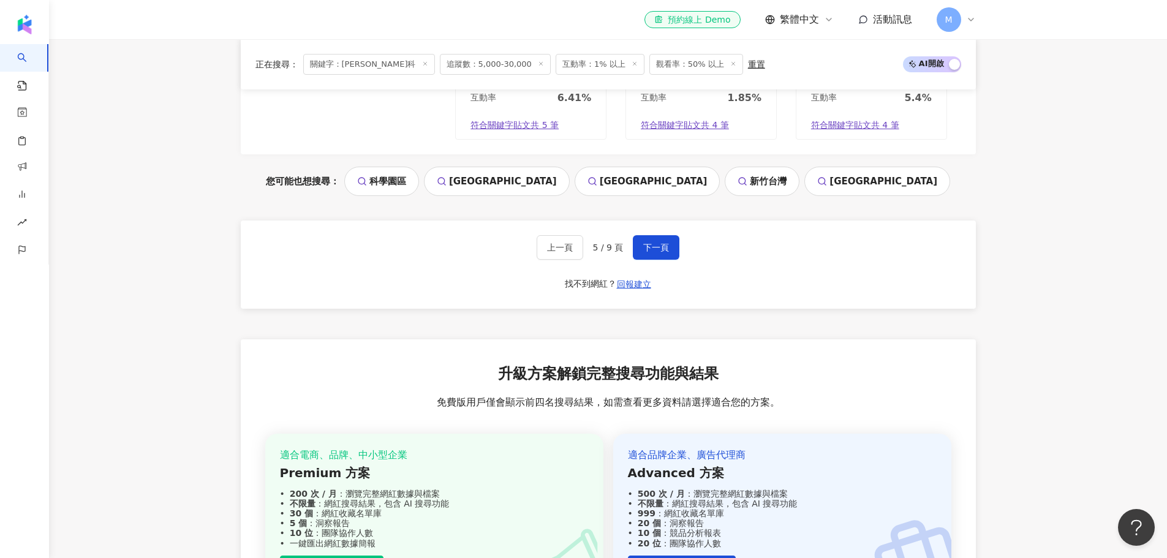
click at [656, 234] on div "上一頁 5 / 9 頁 下一頁 找不到網紅？ 回報建立" at bounding box center [608, 264] width 735 height 88
click at [664, 247] on span "下一頁" at bounding box center [656, 248] width 26 height 10
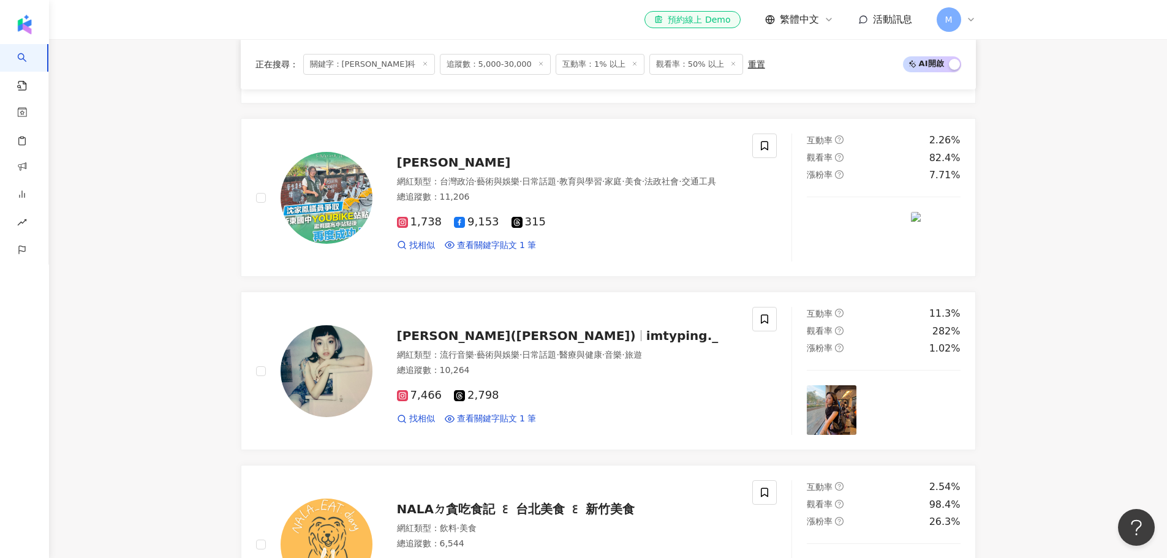
scroll to position [2593, 0]
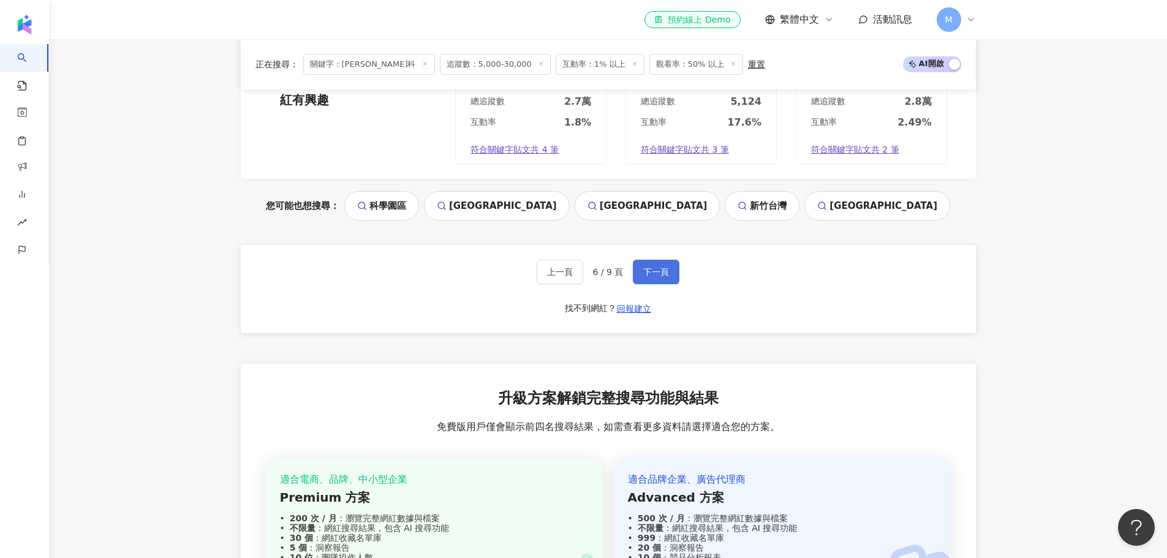
click at [664, 271] on span "下一頁" at bounding box center [656, 272] width 26 height 10
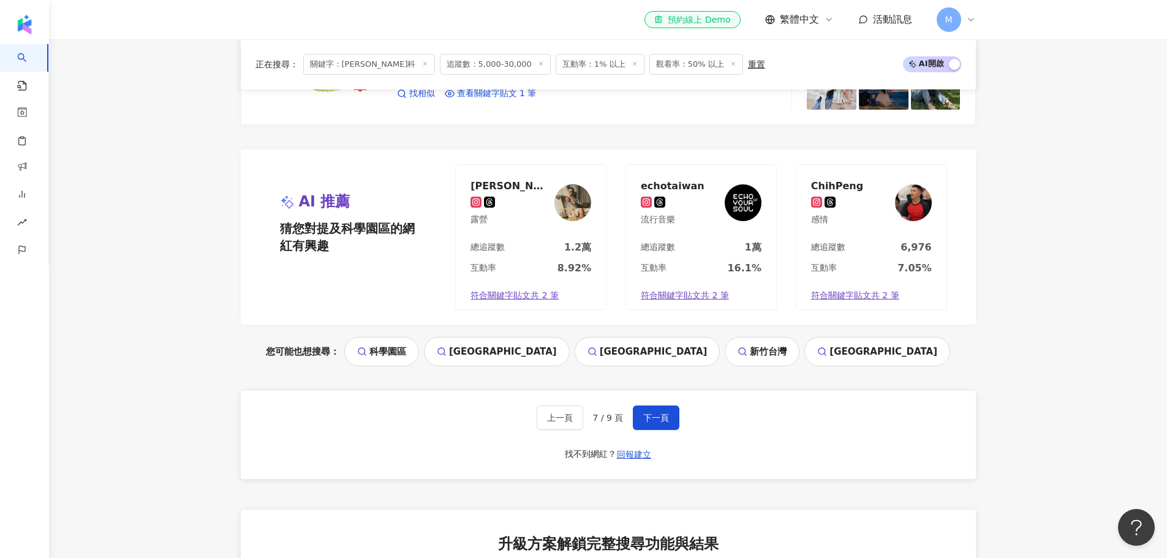
scroll to position [2531, 0]
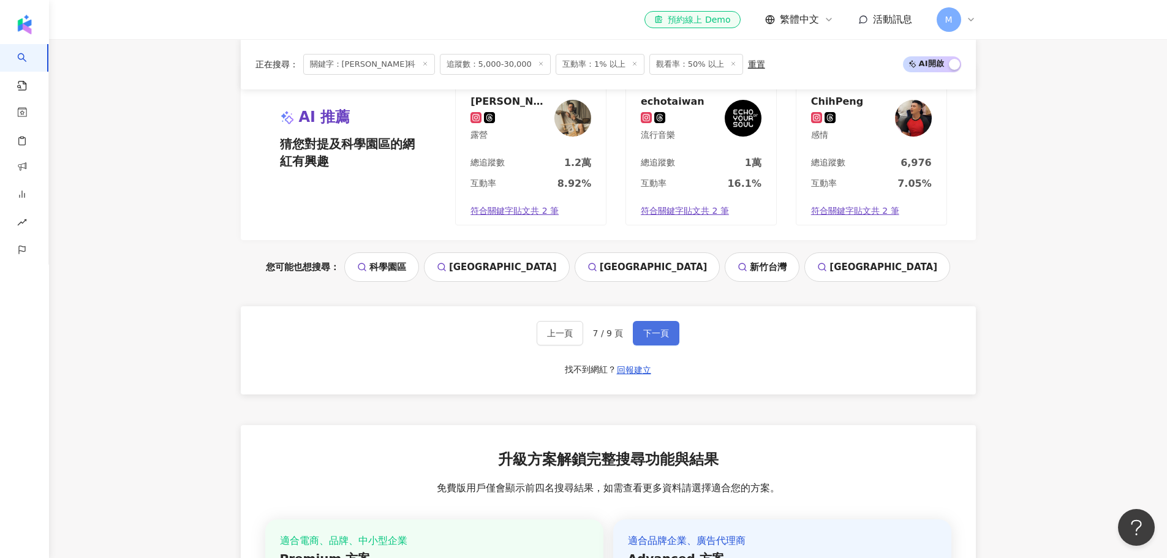
click at [665, 337] on span "下一頁" at bounding box center [656, 333] width 26 height 10
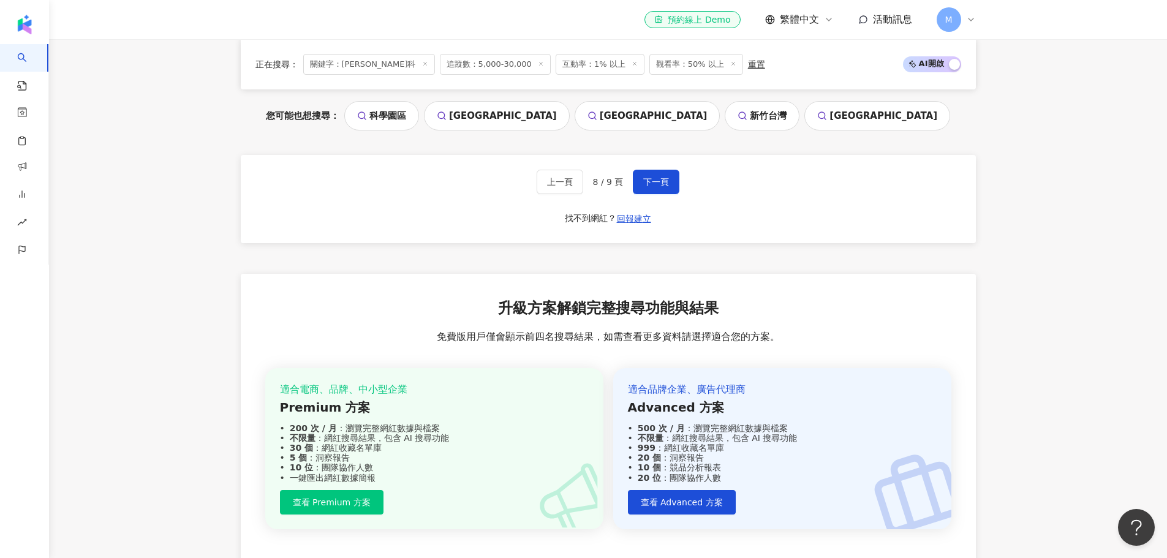
scroll to position [2512, 0]
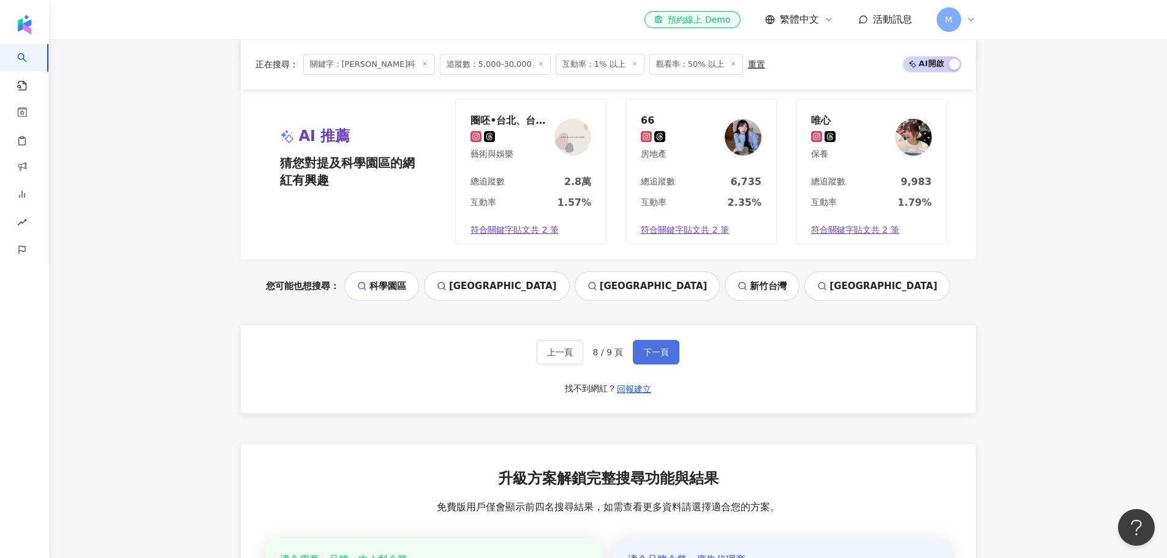
click at [657, 350] on span "下一頁" at bounding box center [656, 352] width 26 height 10
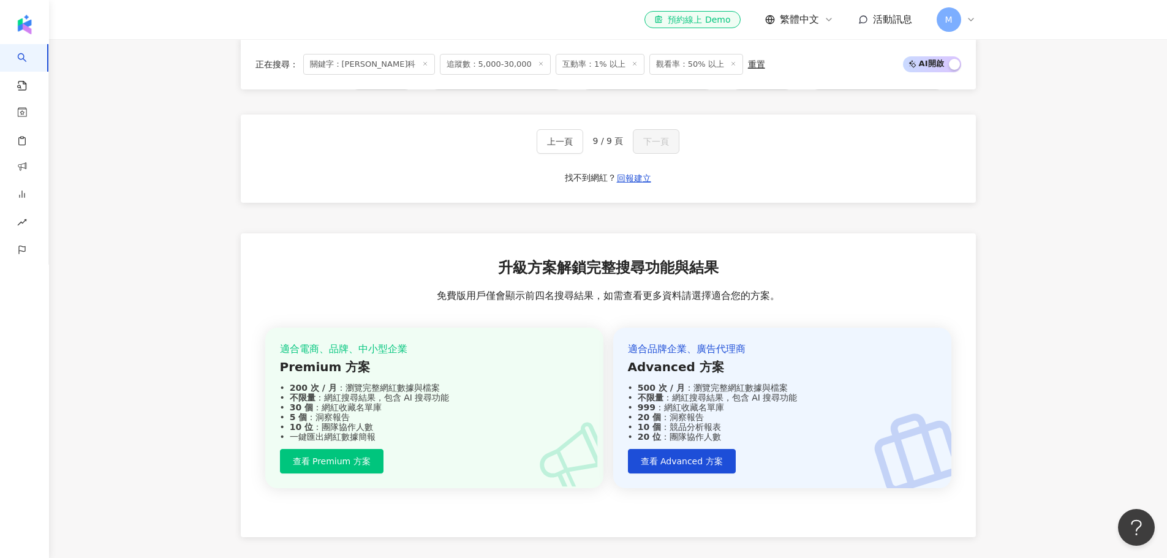
scroll to position [934, 0]
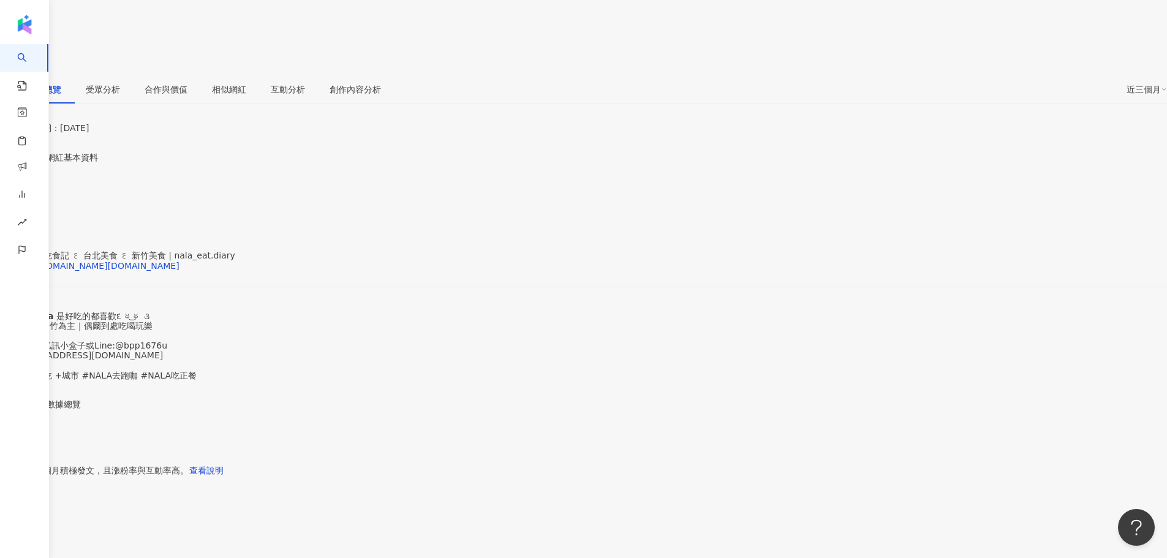
scroll to position [81, 0]
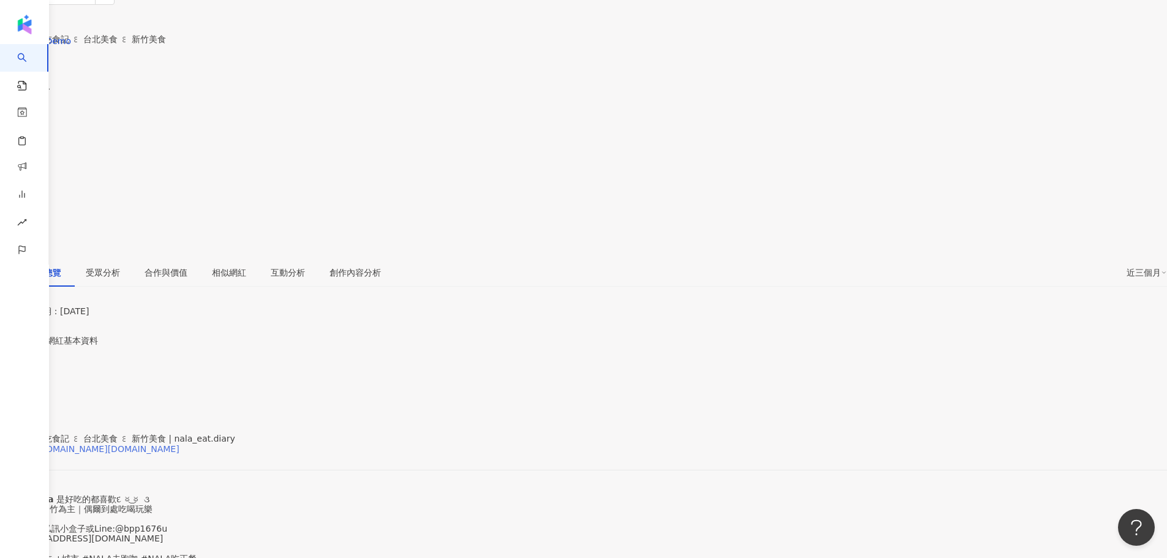
click at [179, 444] on div "[URL][DOMAIN_NAME][DOMAIN_NAME]" at bounding box center [95, 449] width 167 height 10
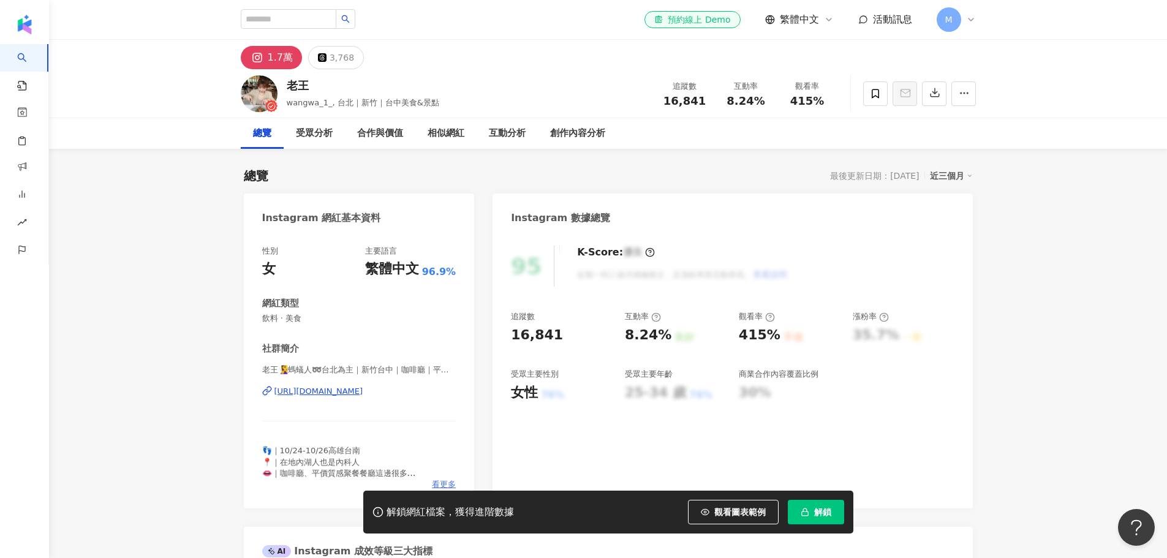
click at [449, 479] on span "看更多" at bounding box center [444, 484] width 24 height 11
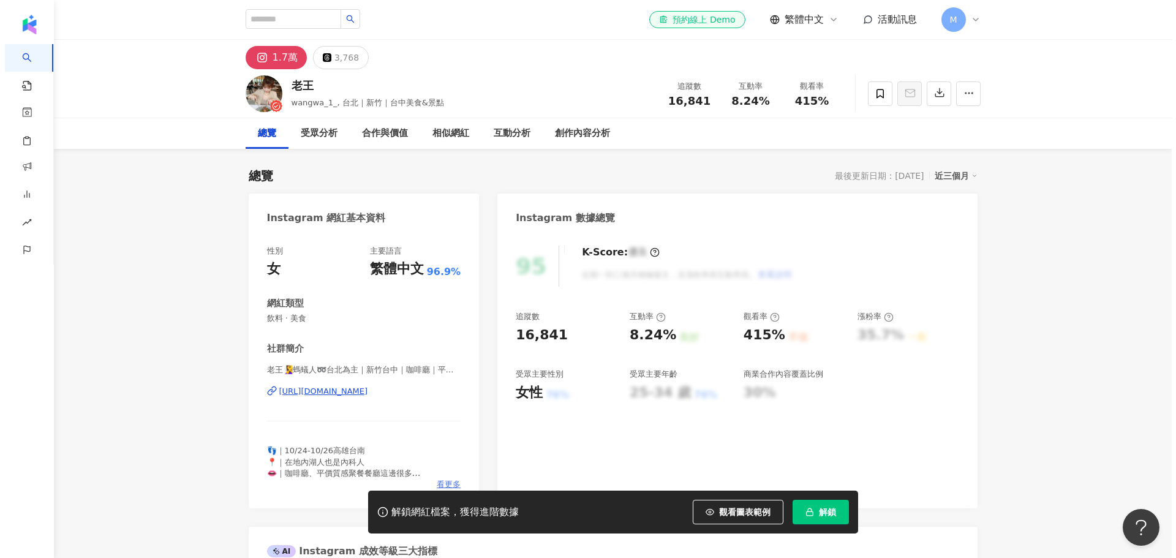
scroll to position [164, 0]
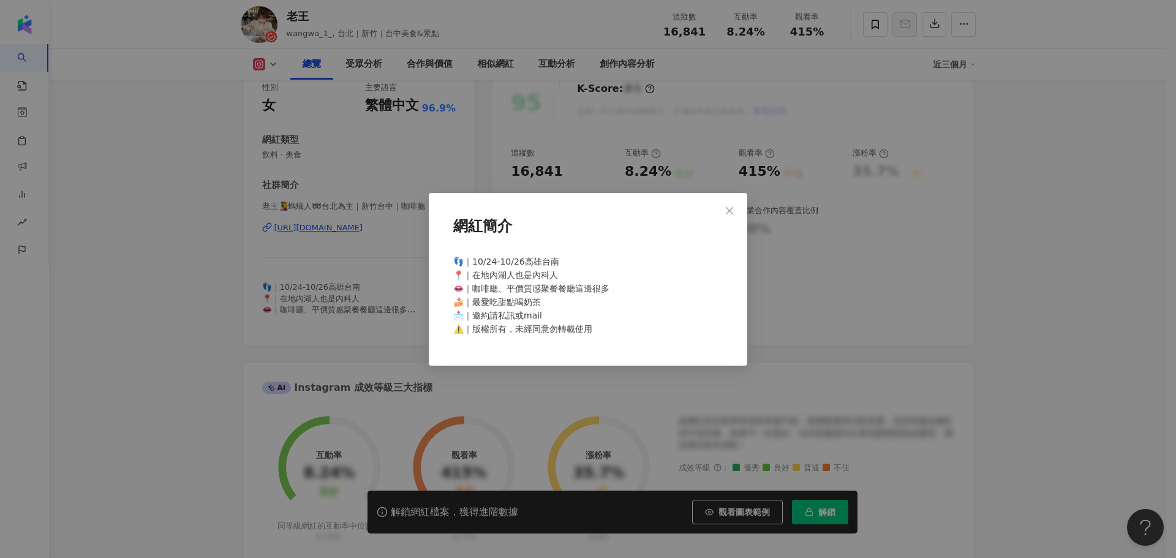
click at [350, 317] on div "網紅簡介 👣｜10/24-10/26高雄台南 📍｜在地內湖人也是內科人 👄｜咖啡廳、平價質感聚餐餐廳這邊很多 🍰｜最愛吃甜點喝奶茶 📩｜邀約請私訊或mail …" at bounding box center [588, 279] width 1176 height 558
click at [728, 208] on div "網紅簡介 👣｜10/24-10/26高雄台南 📍｜在地內湖人也是內科人 👄｜咖啡廳、平價質感聚餐餐廳這邊很多 🍰｜最愛吃甜點喝奶茶 📩｜邀約請私訊或mail …" at bounding box center [588, 279] width 1176 height 558
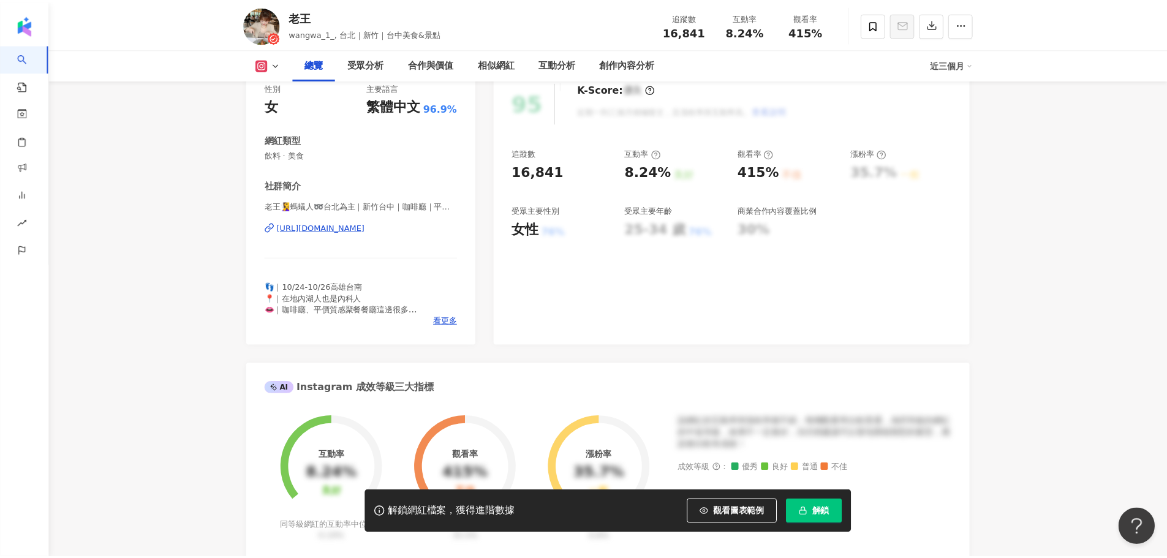
scroll to position [0, 0]
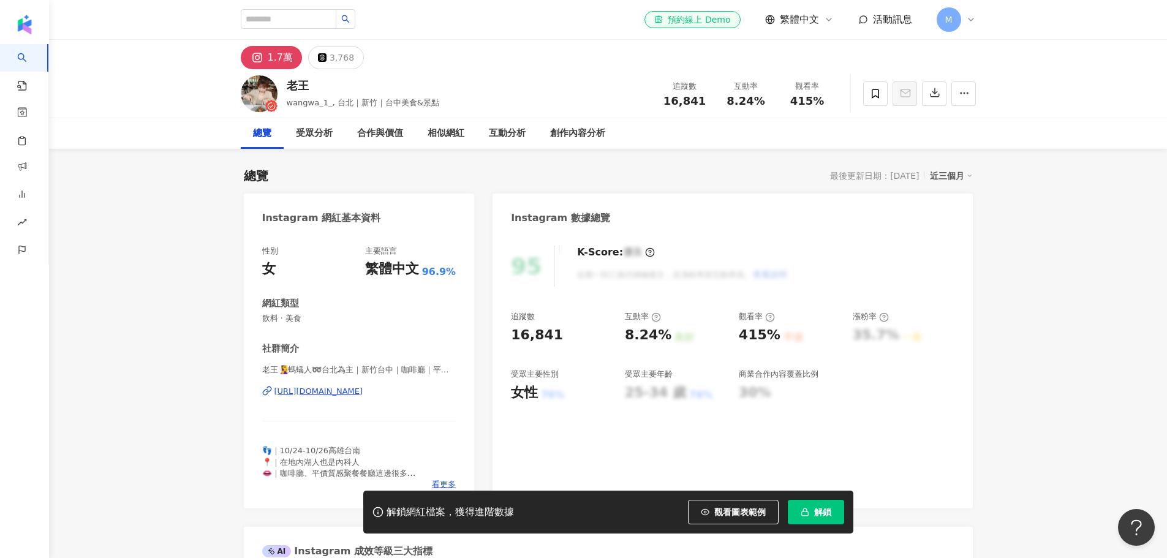
click at [363, 389] on div "[URL][DOMAIN_NAME]" at bounding box center [318, 391] width 89 height 11
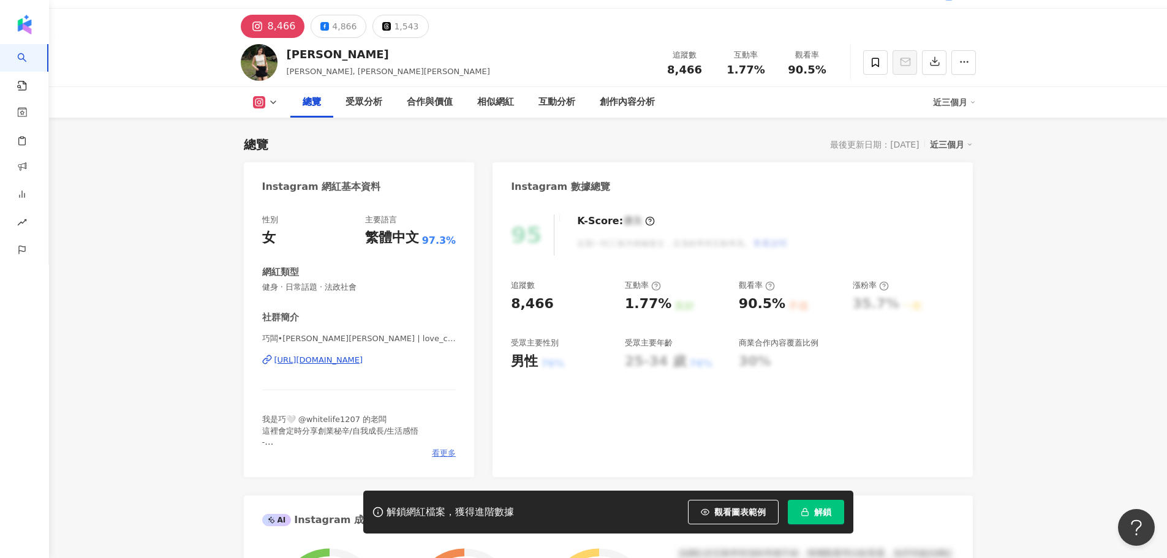
scroll to position [81, 0]
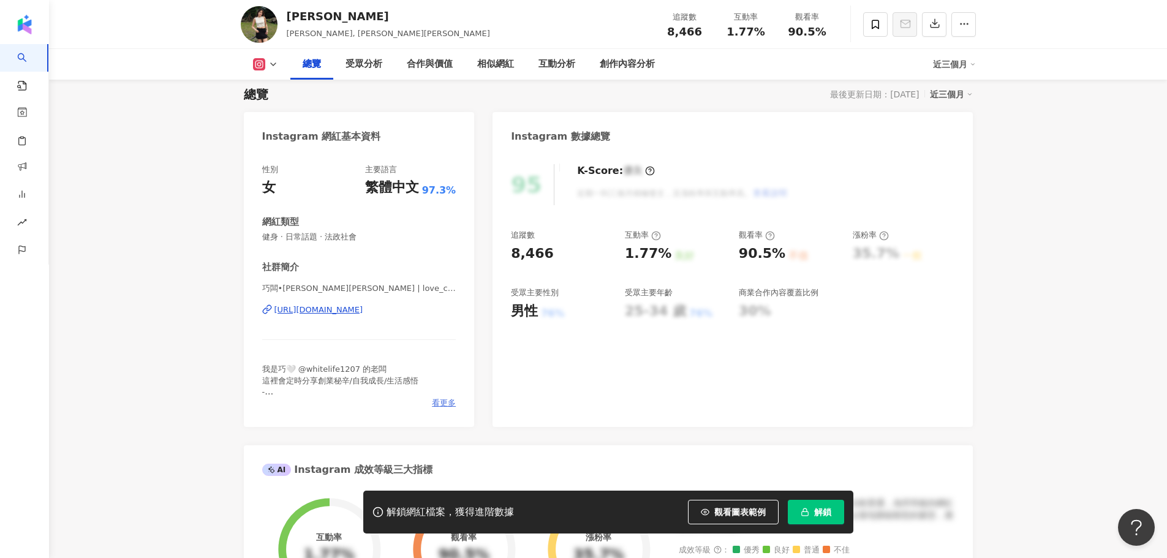
click at [442, 402] on span "看更多" at bounding box center [444, 403] width 24 height 11
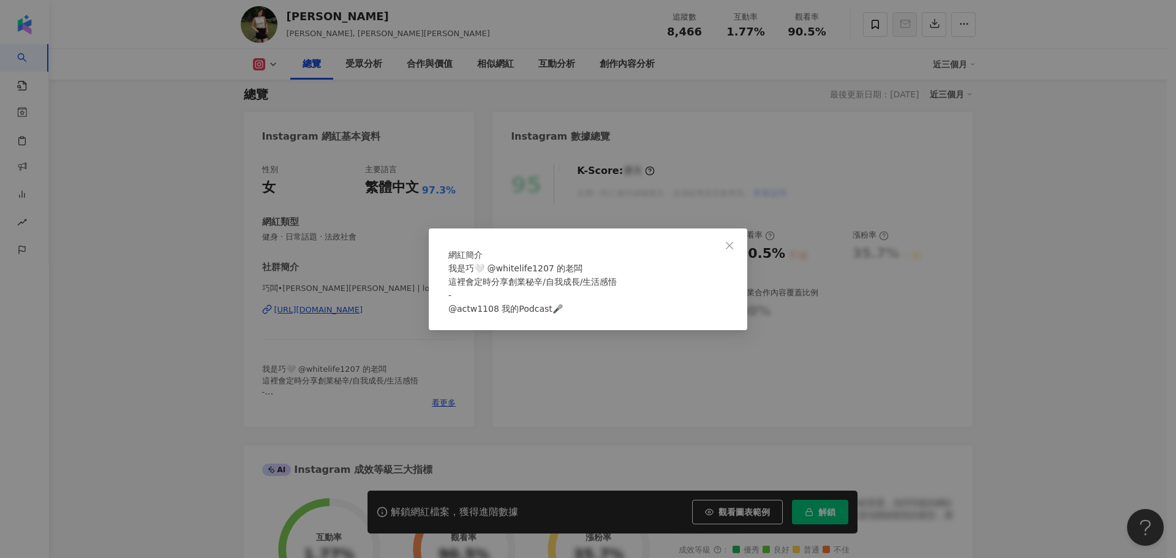
click at [390, 390] on div "網紅簡介 我是巧🤍 @whitelife1207 的老闆 這裡會定時分享創業秘辛/自我成長/生活感悟 - @actw1108 我的Podcast🎤" at bounding box center [588, 279] width 1176 height 558
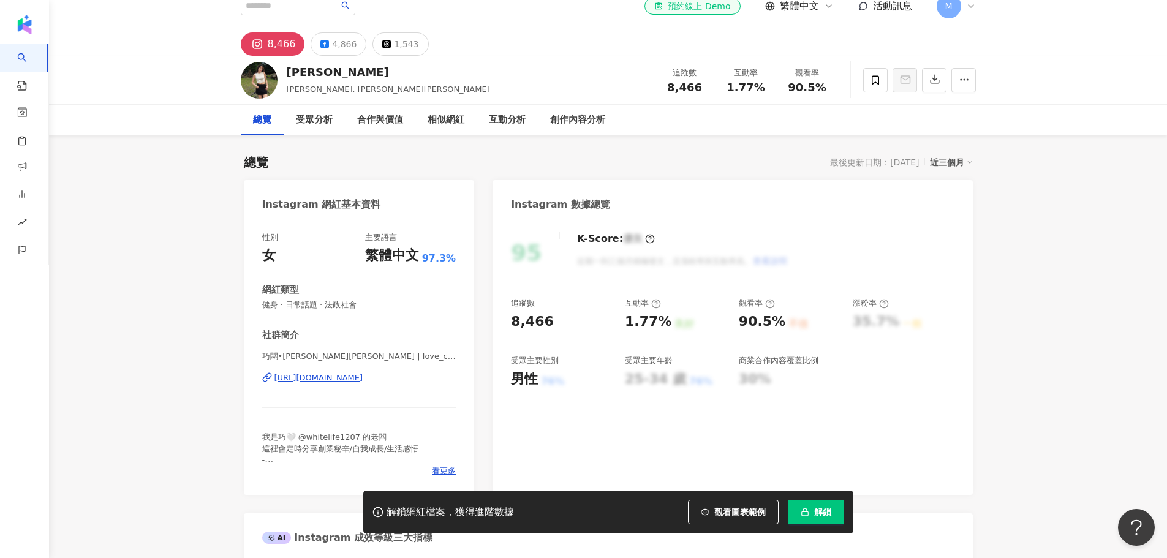
scroll to position [0, 0]
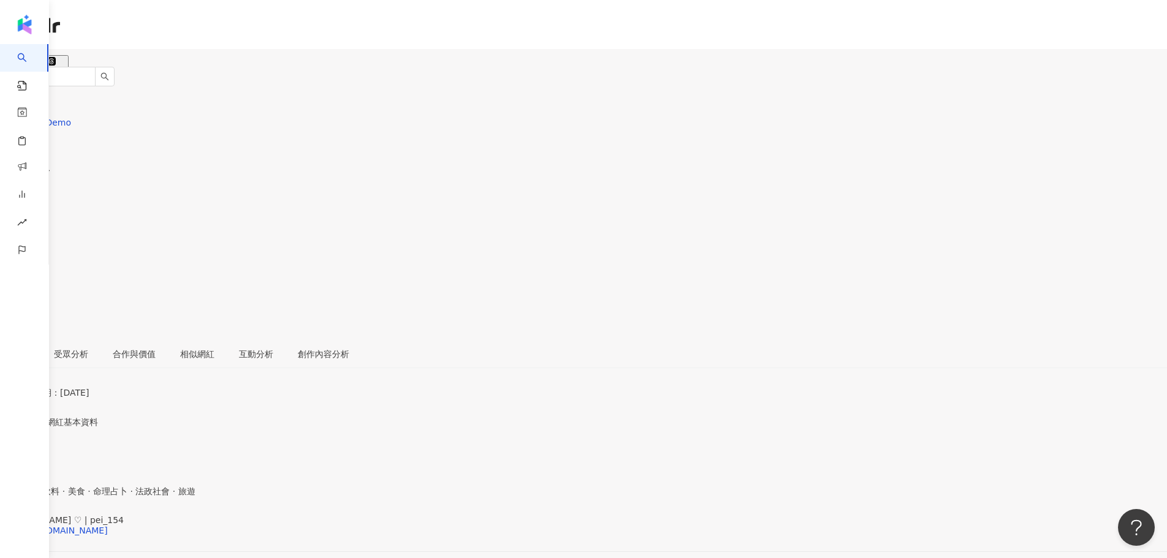
scroll to position [164, 0]
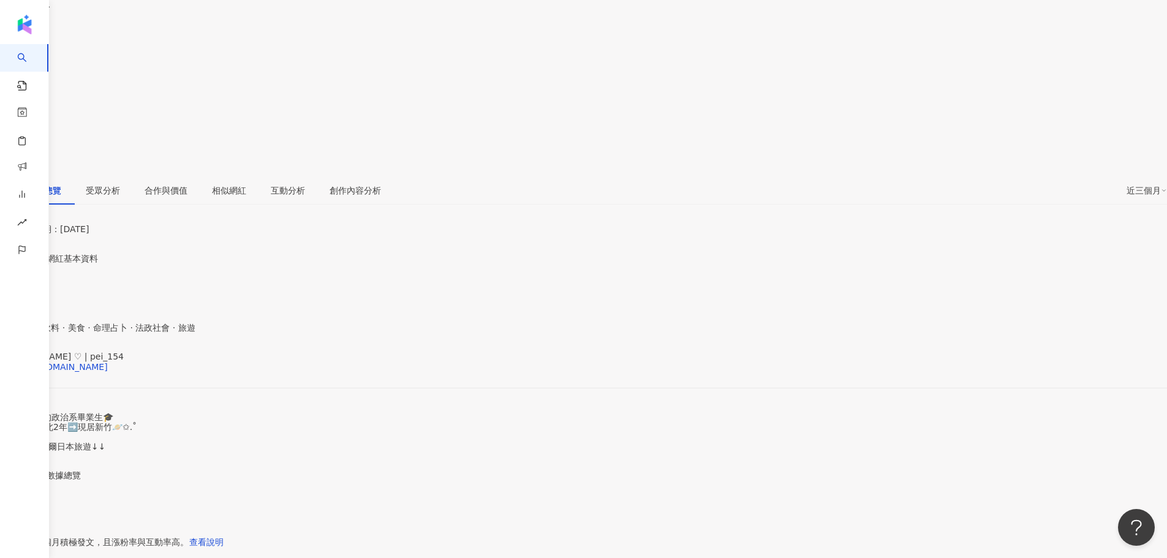
click at [26, 461] on span "看更多" at bounding box center [13, 466] width 26 height 10
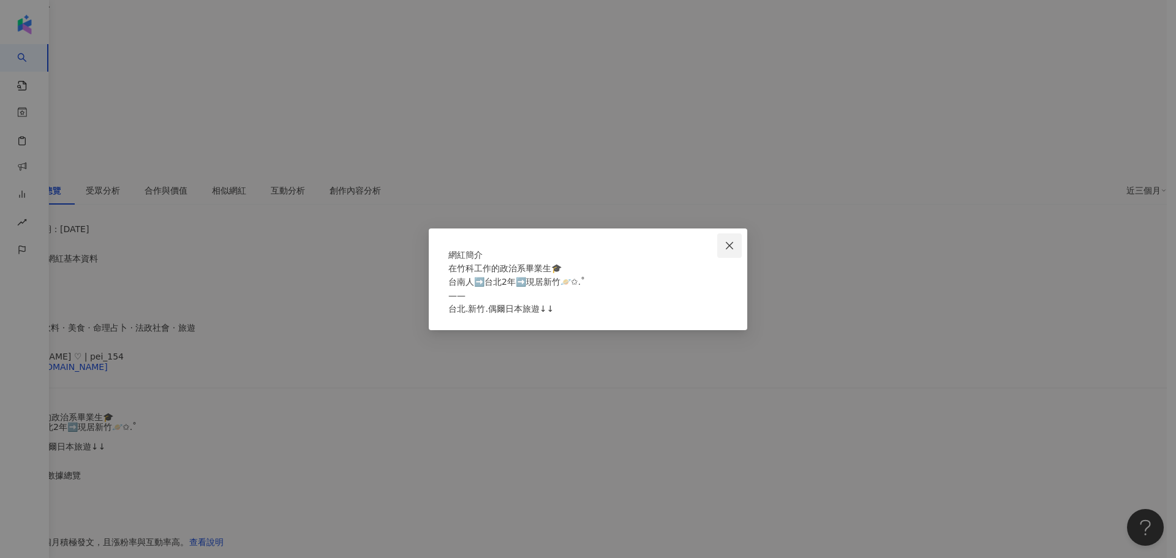
click at [728, 241] on icon "close" at bounding box center [730, 246] width 10 height 10
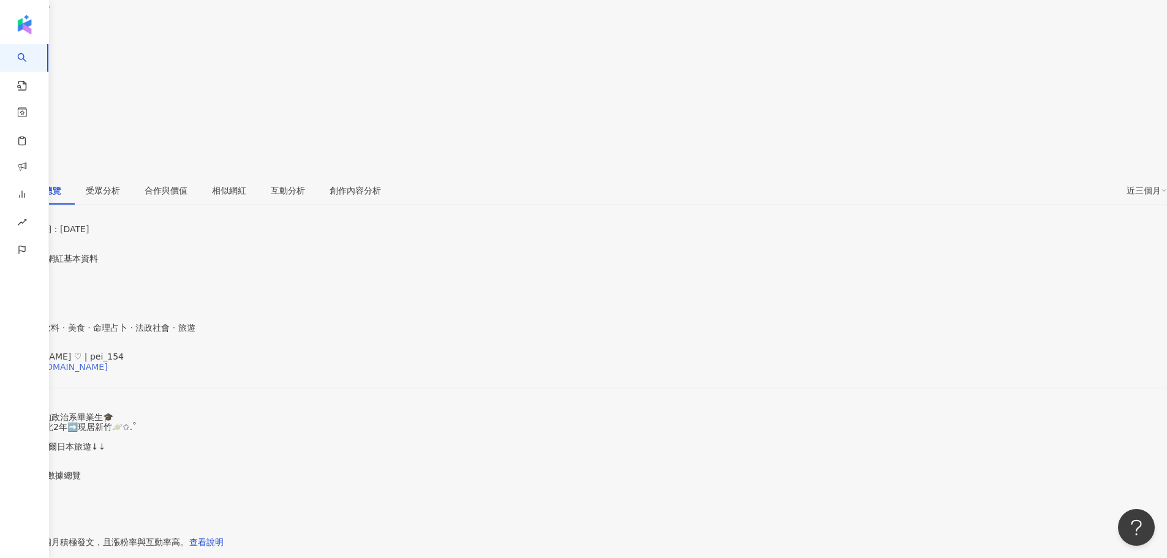
click at [108, 362] on div "[URL][DOMAIN_NAME]" at bounding box center [60, 367] width 96 height 10
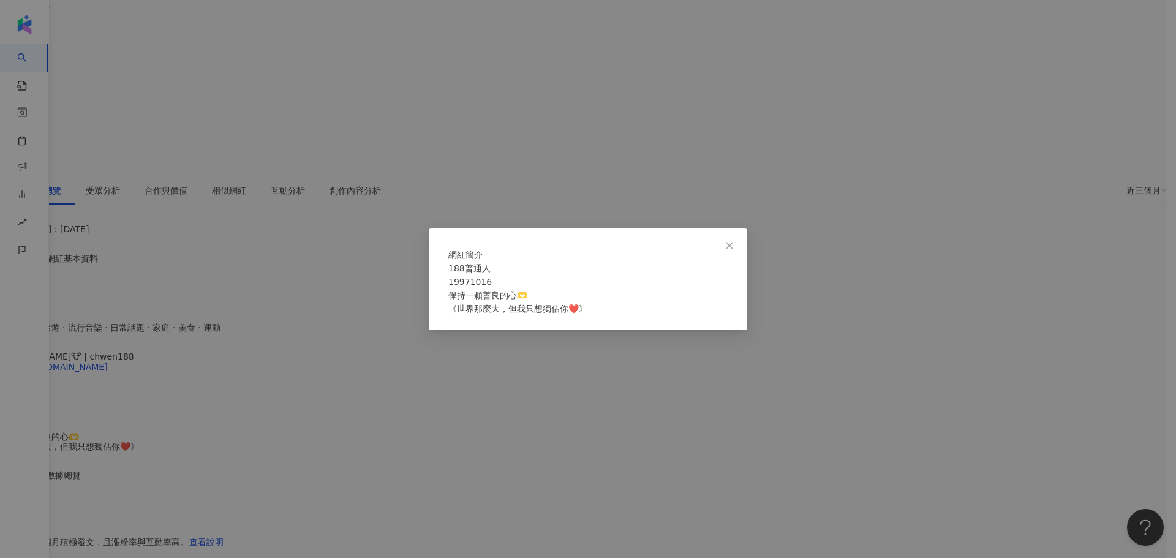
click at [370, 314] on div "網紅簡介 188普通人 19971016 保持一顆善良的心🫶 《世界那麼大，但我只想獨佔你❤️》" at bounding box center [588, 279] width 1176 height 558
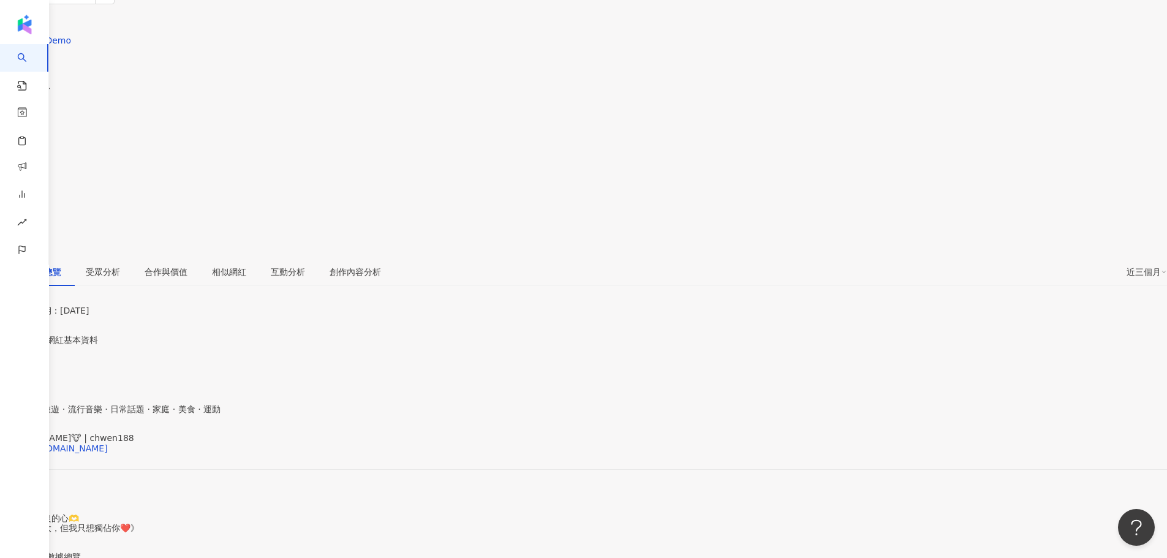
scroll to position [81, 0]
click at [108, 444] on div "[URL][DOMAIN_NAME]" at bounding box center [60, 449] width 96 height 10
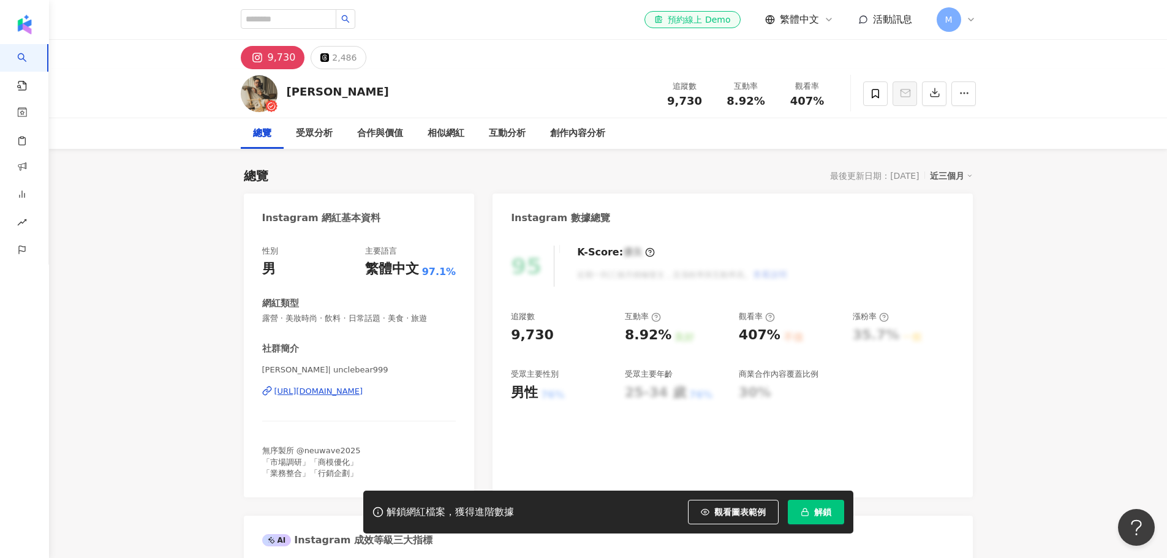
click at [363, 393] on div "[URL][DOMAIN_NAME]" at bounding box center [318, 391] width 89 height 11
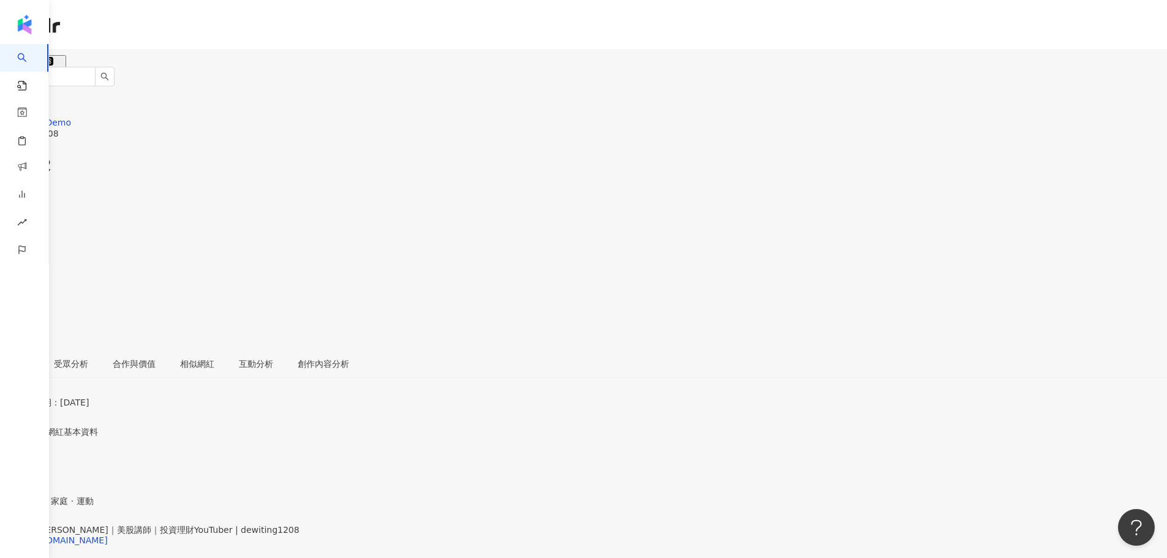
scroll to position [81, 0]
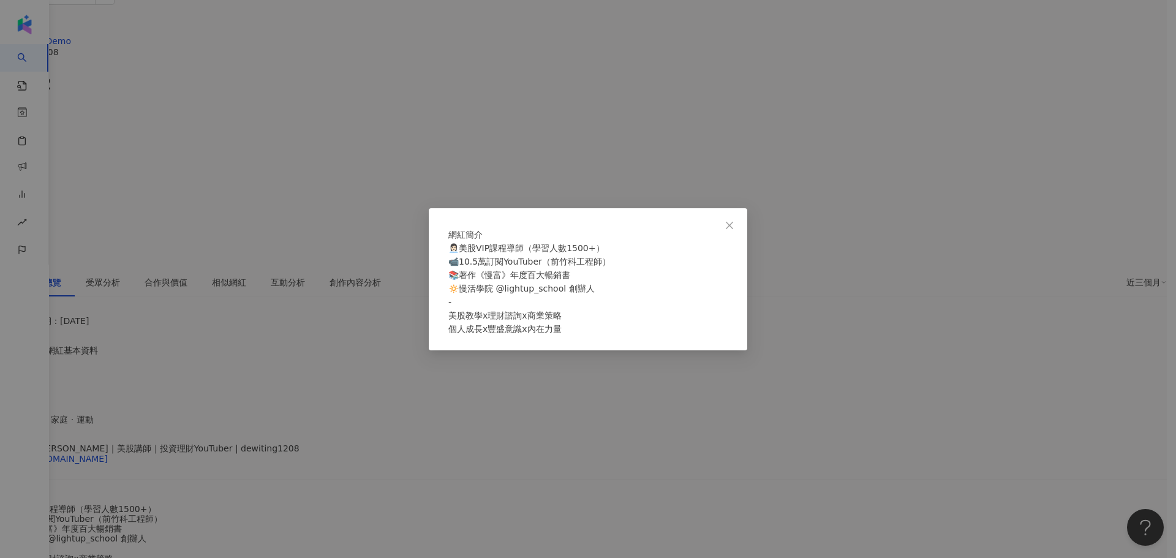
click at [381, 378] on div "網紅簡介 👩🏻‍💼美股VIP課程導師（學習人數1500+） 📹10.5萬訂閱YouTuber（前竹科工程師） 📚著作《慢富》年度百大暢銷書 🔅慢活學院 @li…" at bounding box center [588, 279] width 1176 height 558
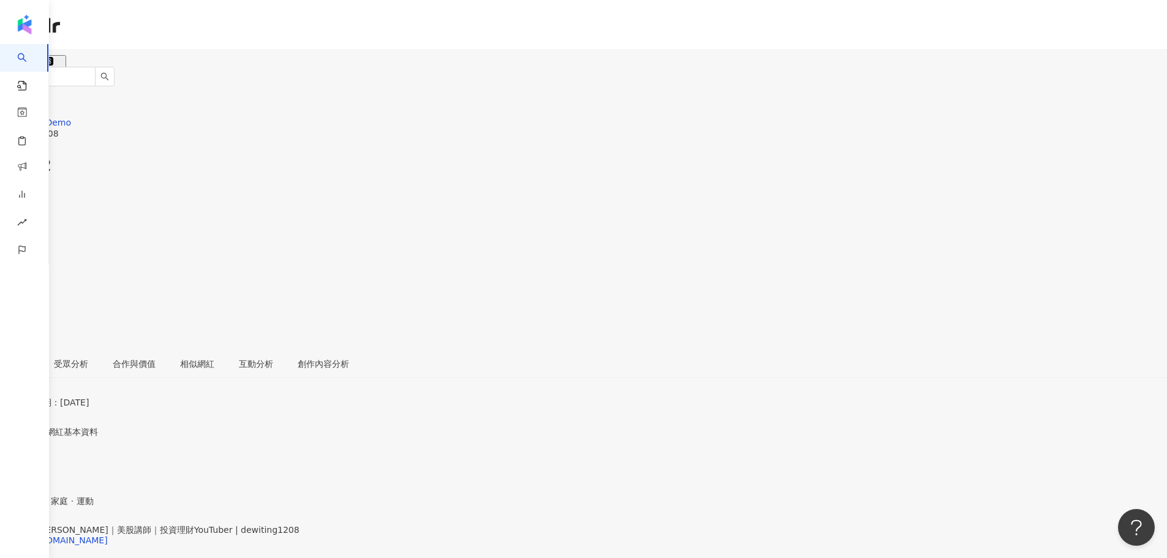
scroll to position [164, 0]
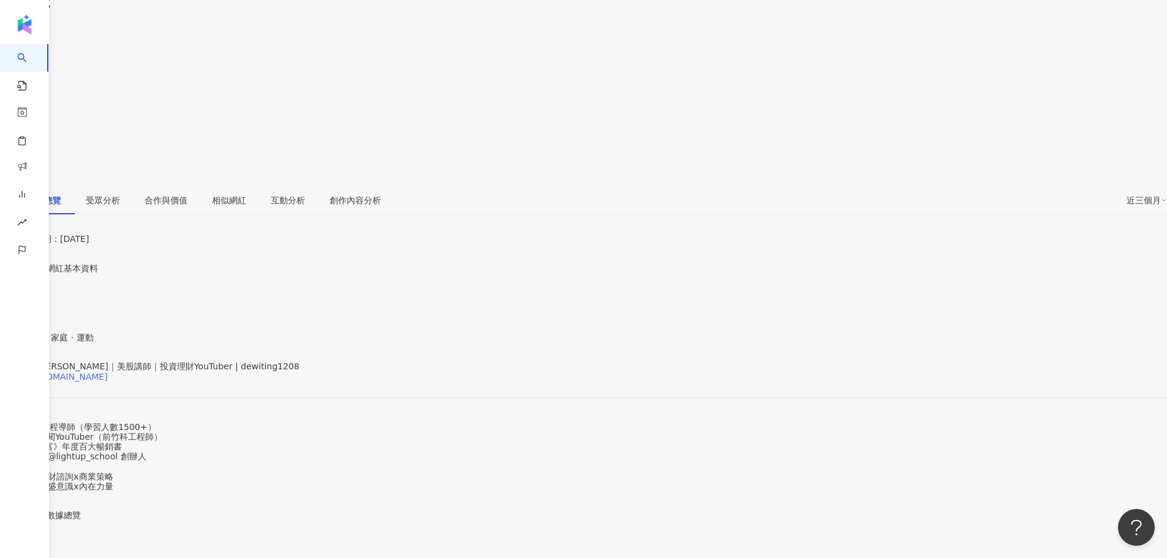
click at [108, 372] on div "[URL][DOMAIN_NAME]" at bounding box center [60, 377] width 96 height 10
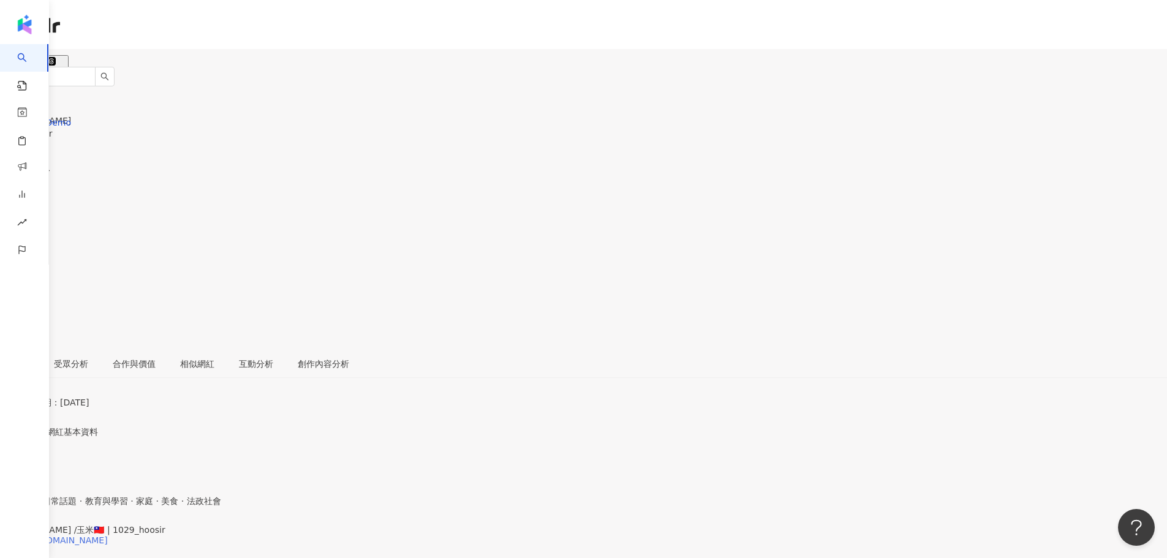
click at [108, 535] on div "[URL][DOMAIN_NAME]" at bounding box center [60, 540] width 96 height 10
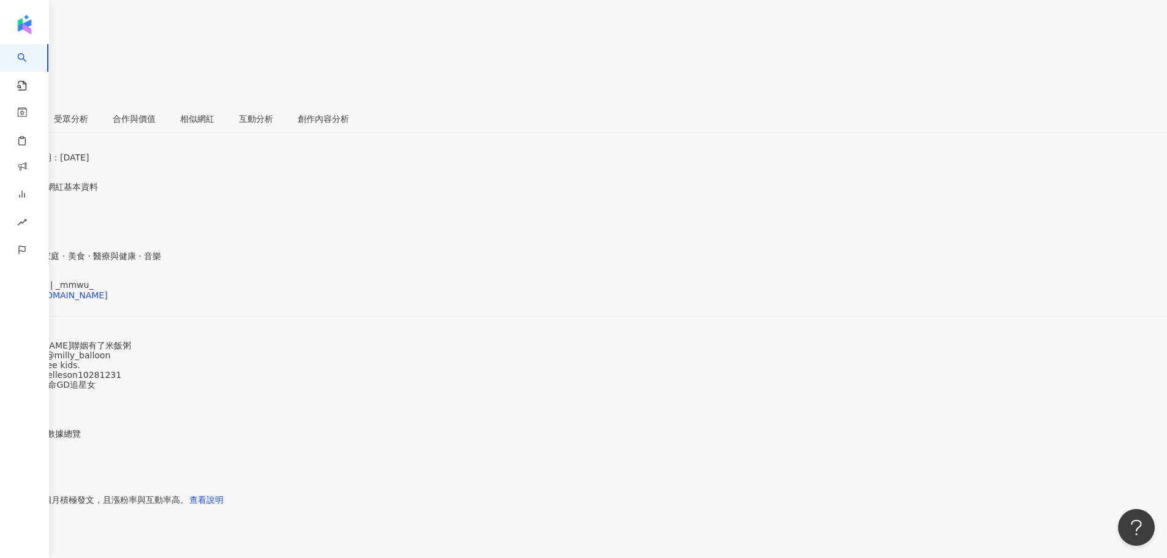
click at [26, 419] on span "看更多" at bounding box center [13, 424] width 26 height 10
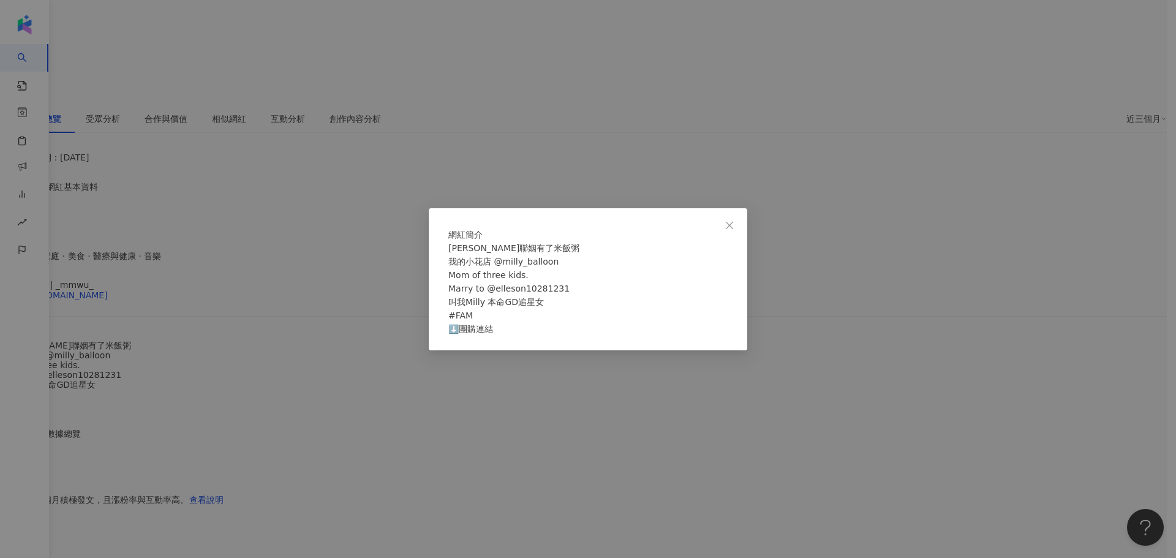
click at [376, 256] on div "網紅簡介 [PERSON_NAME]聯姻有了米飯粥 我的小花店 @milly_balloon Mom of three kids. Marry to @ell…" at bounding box center [588, 279] width 1176 height 558
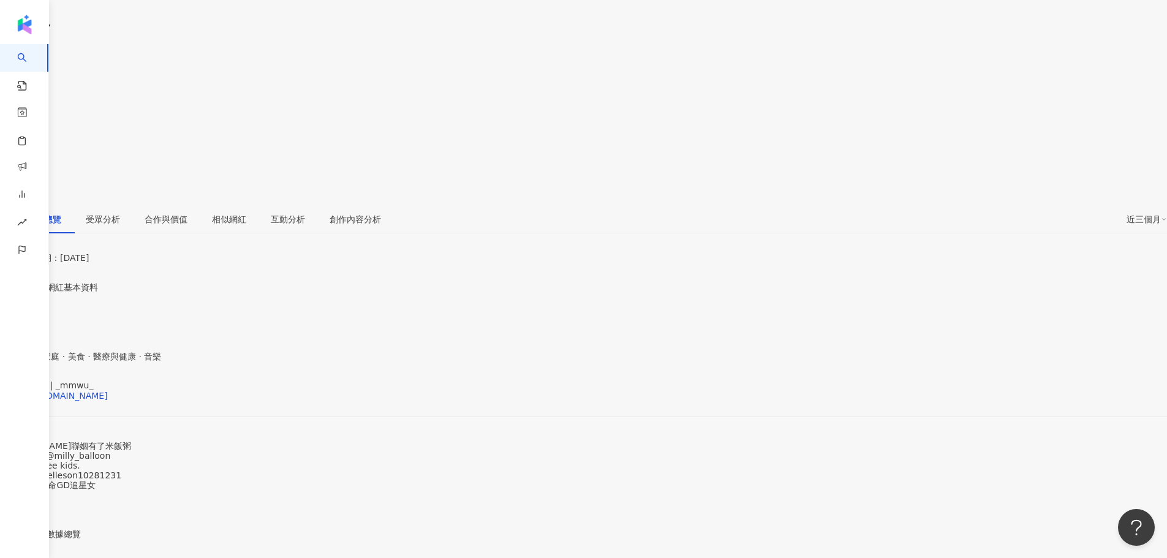
scroll to position [81, 0]
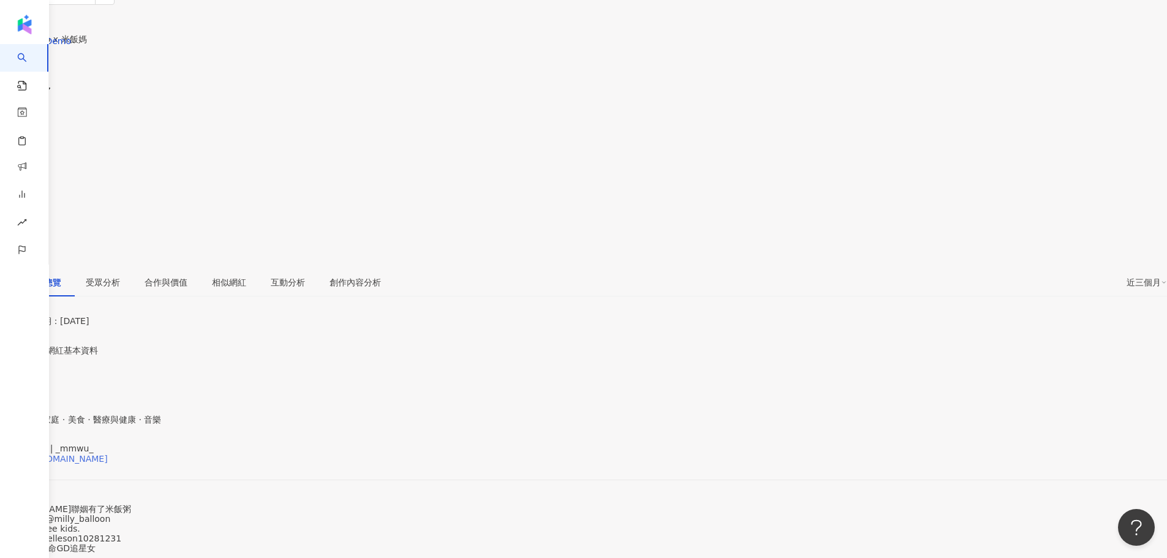
click at [108, 454] on div "[URL][DOMAIN_NAME]" at bounding box center [60, 459] width 96 height 10
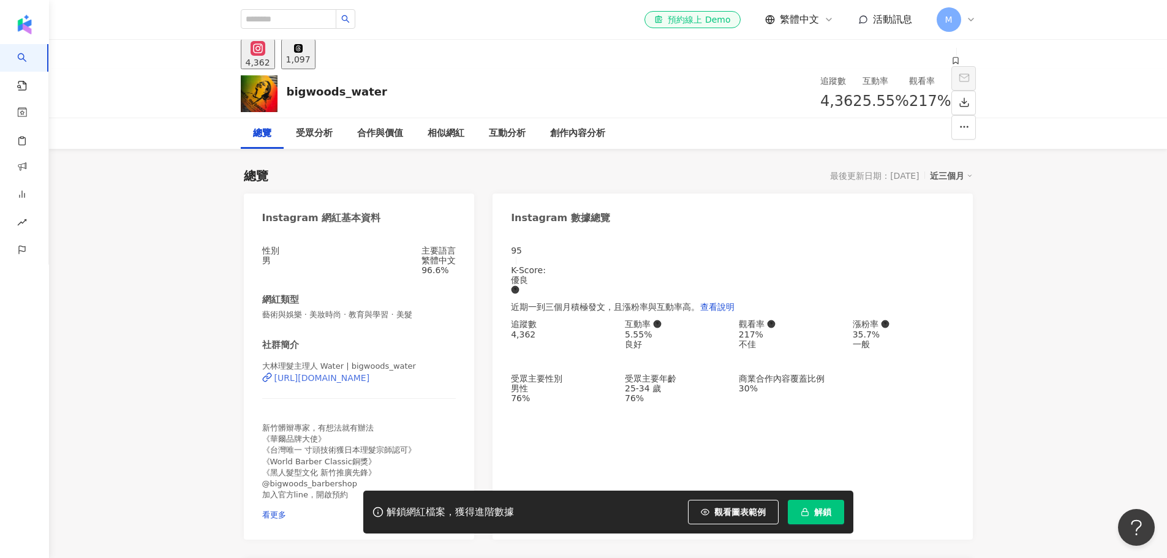
scroll to position [81, 0]
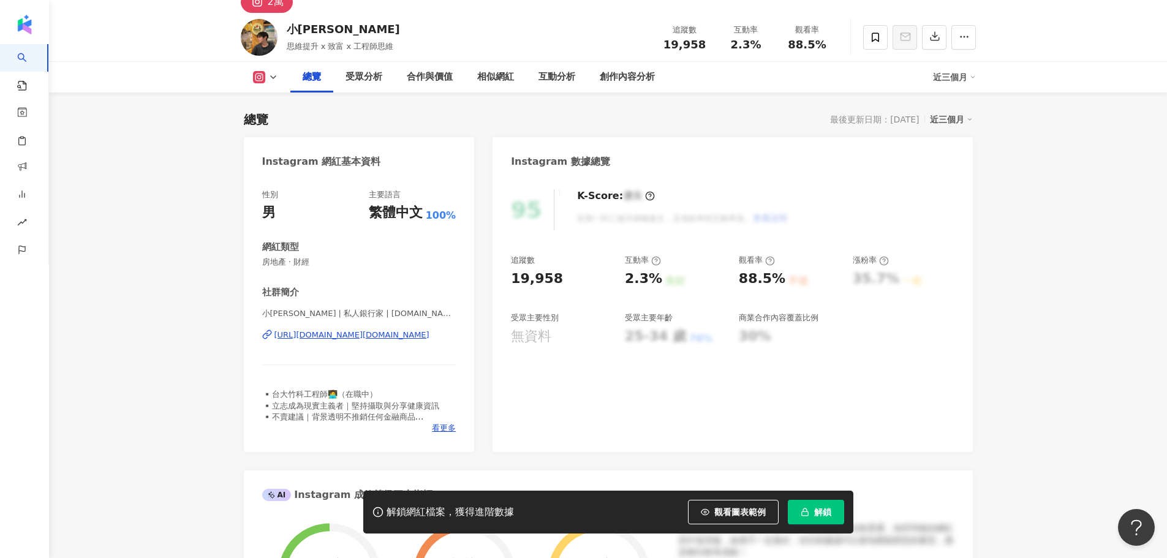
scroll to position [81, 0]
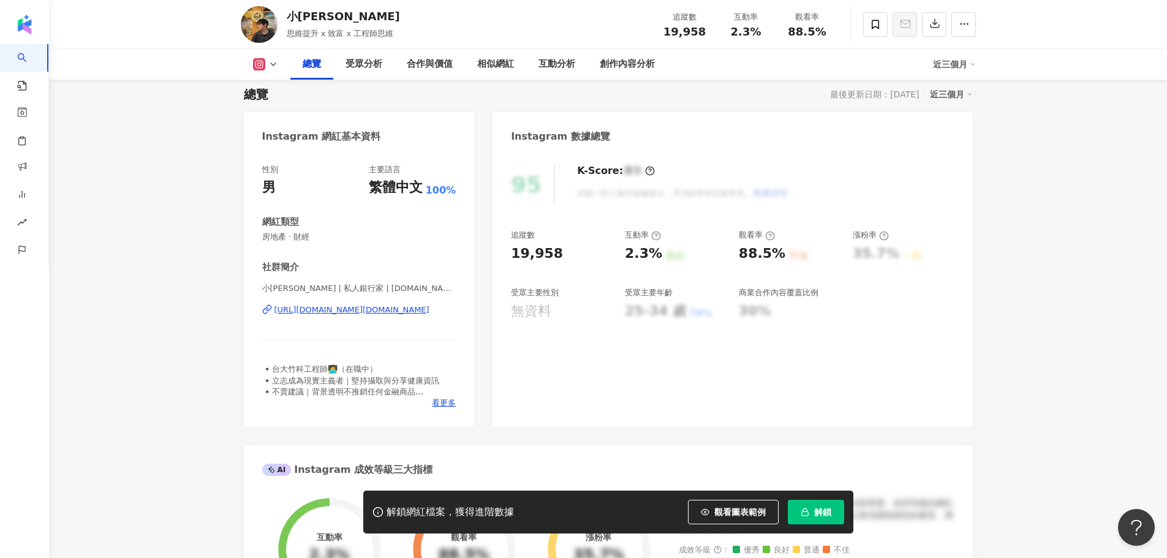
drag, startPoint x: 360, startPoint y: 315, endPoint x: 378, endPoint y: 306, distance: 20.3
click at [360, 315] on div "https://www.instagram.com/line.line.in.book/" at bounding box center [351, 309] width 155 height 11
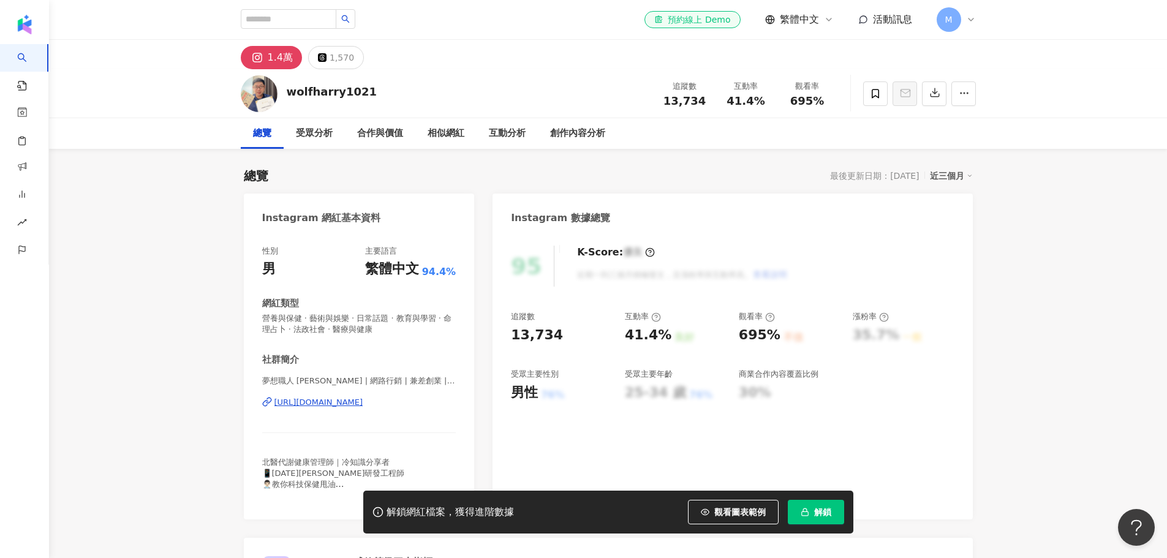
click at [333, 405] on div "[URL][DOMAIN_NAME]" at bounding box center [318, 402] width 89 height 11
